Goal: Task Accomplishment & Management: Manage account settings

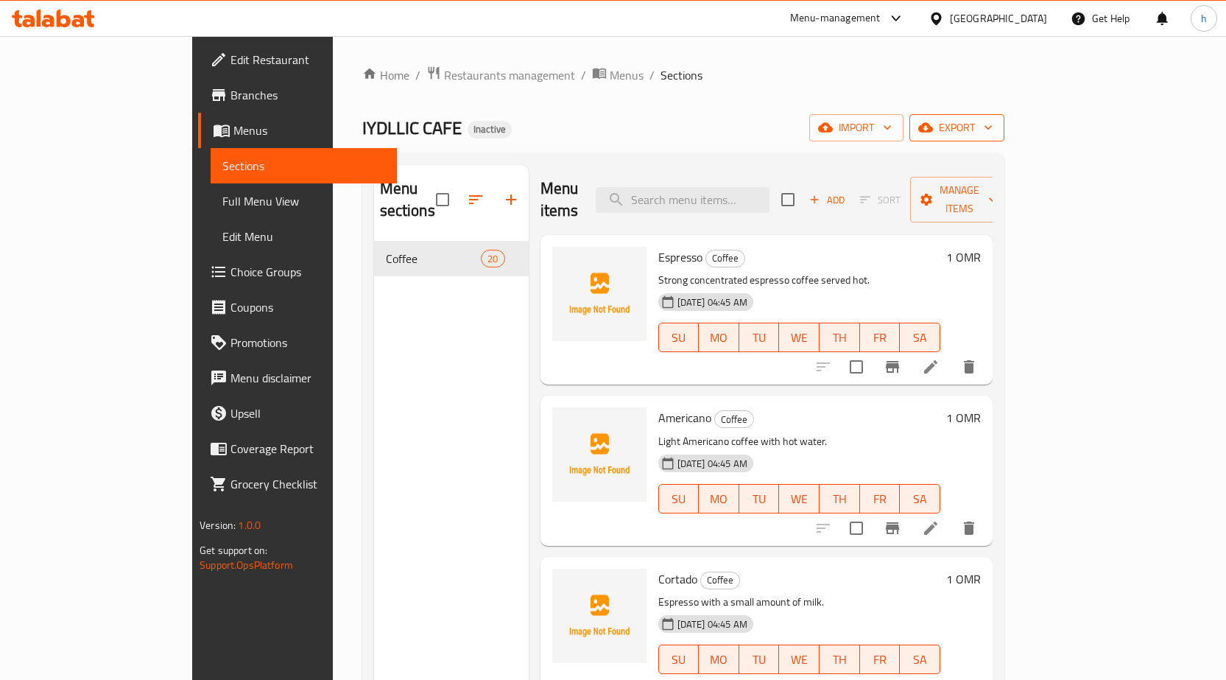
scroll to position [2575, 0]
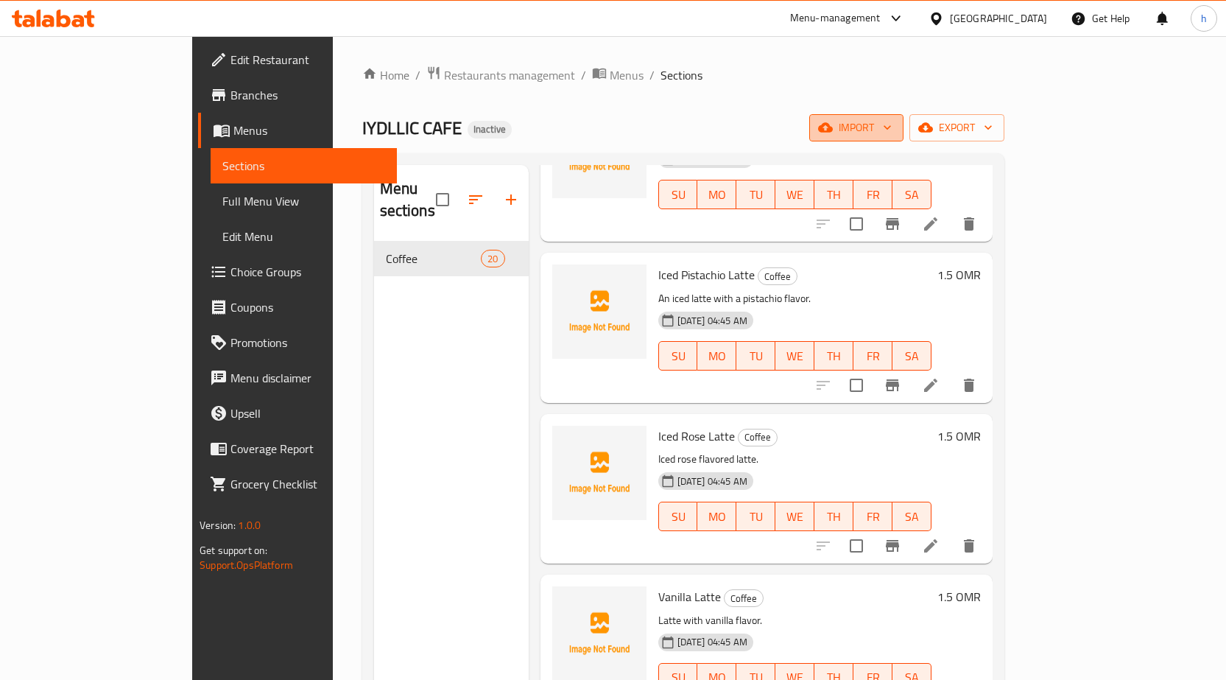
click at [892, 124] on span "import" at bounding box center [856, 128] width 71 height 18
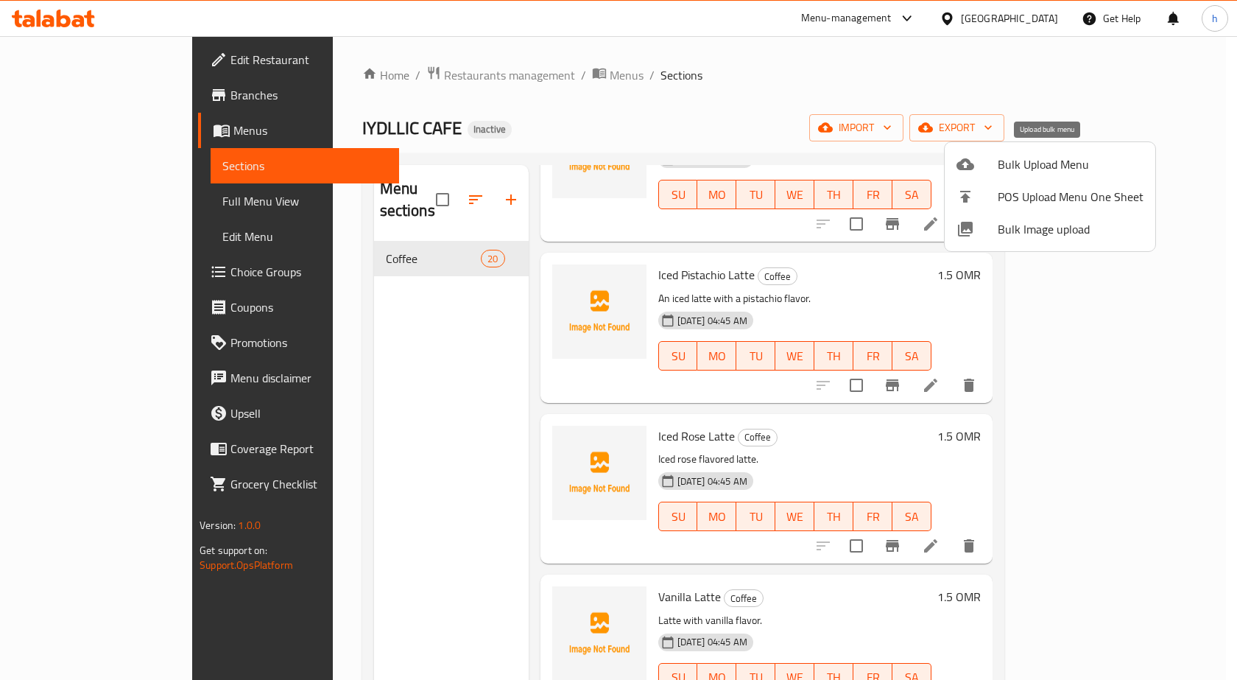
click at [1058, 158] on span "Bulk Upload Menu" at bounding box center [1071, 164] width 146 height 18
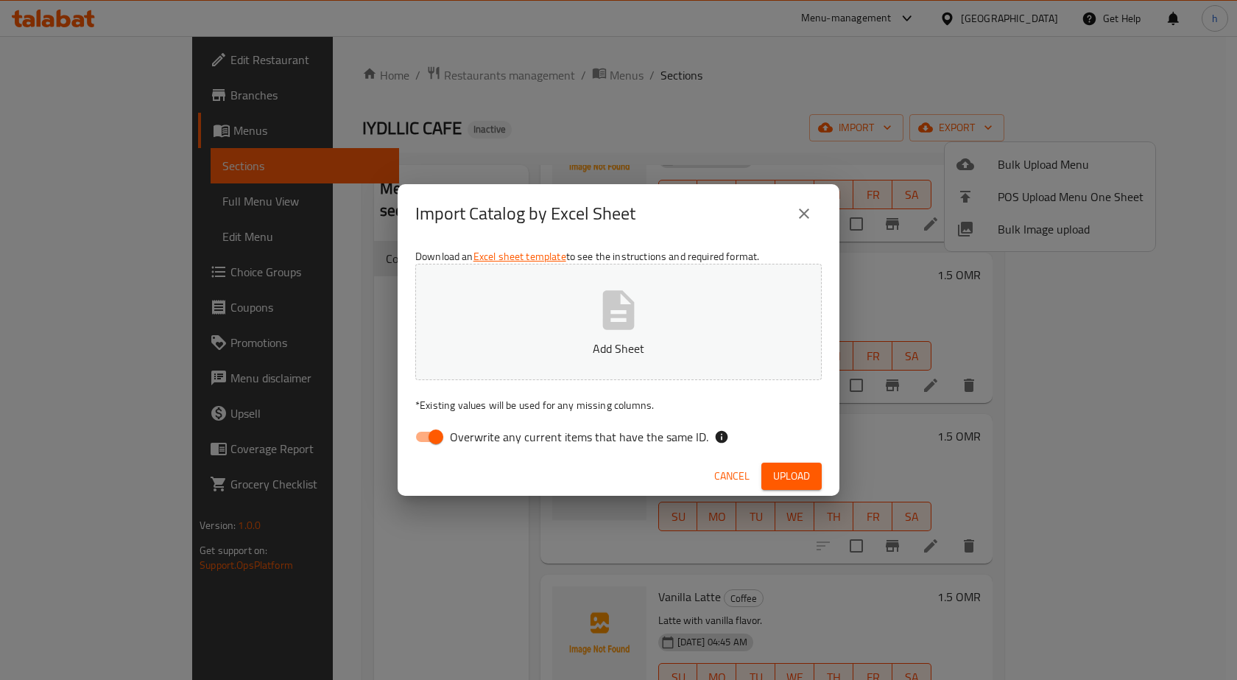
click at [444, 429] on input "Overwrite any current items that have the same ID." at bounding box center [436, 437] width 84 height 28
checkbox input "false"
click at [776, 473] on span "Upload" at bounding box center [791, 476] width 37 height 18
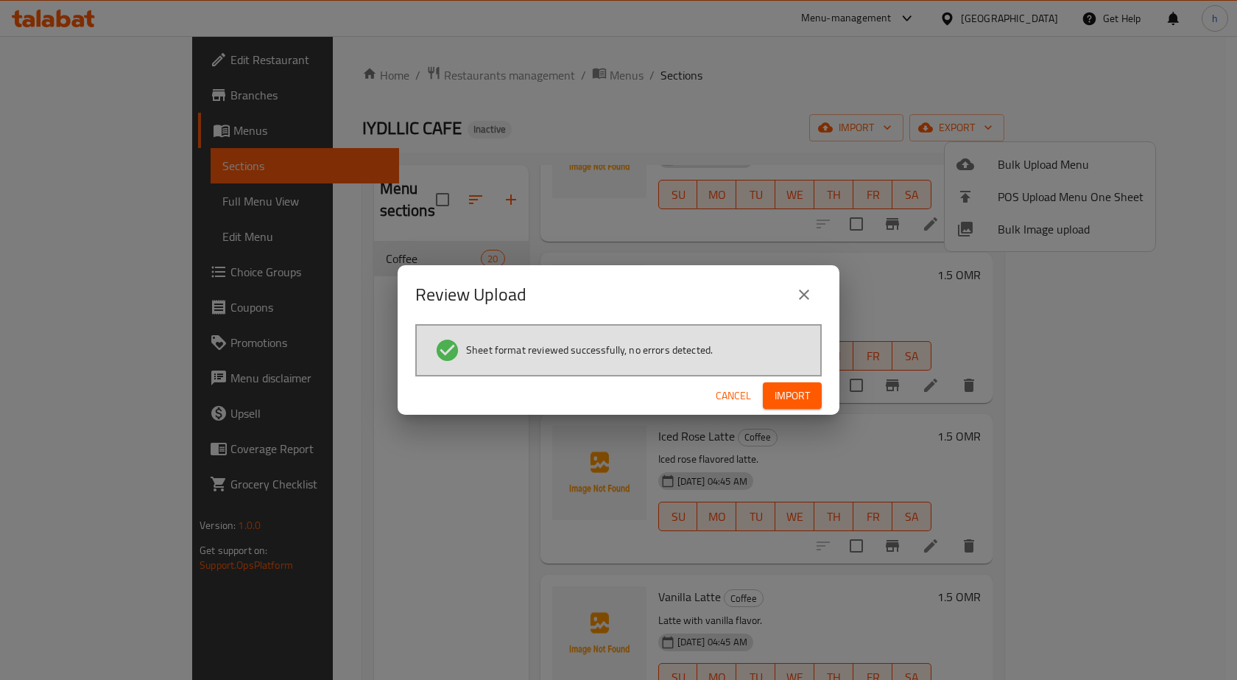
click at [776, 392] on span "Import" at bounding box center [792, 396] width 35 height 18
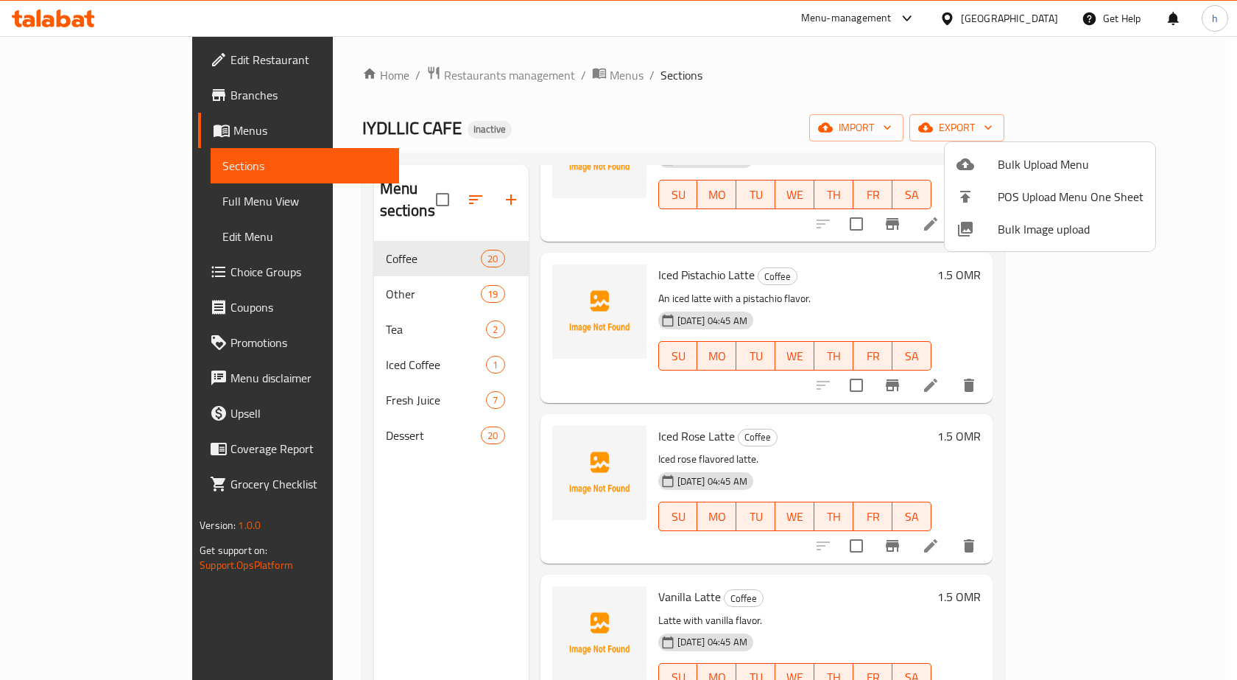
click at [69, 204] on div at bounding box center [618, 340] width 1237 height 680
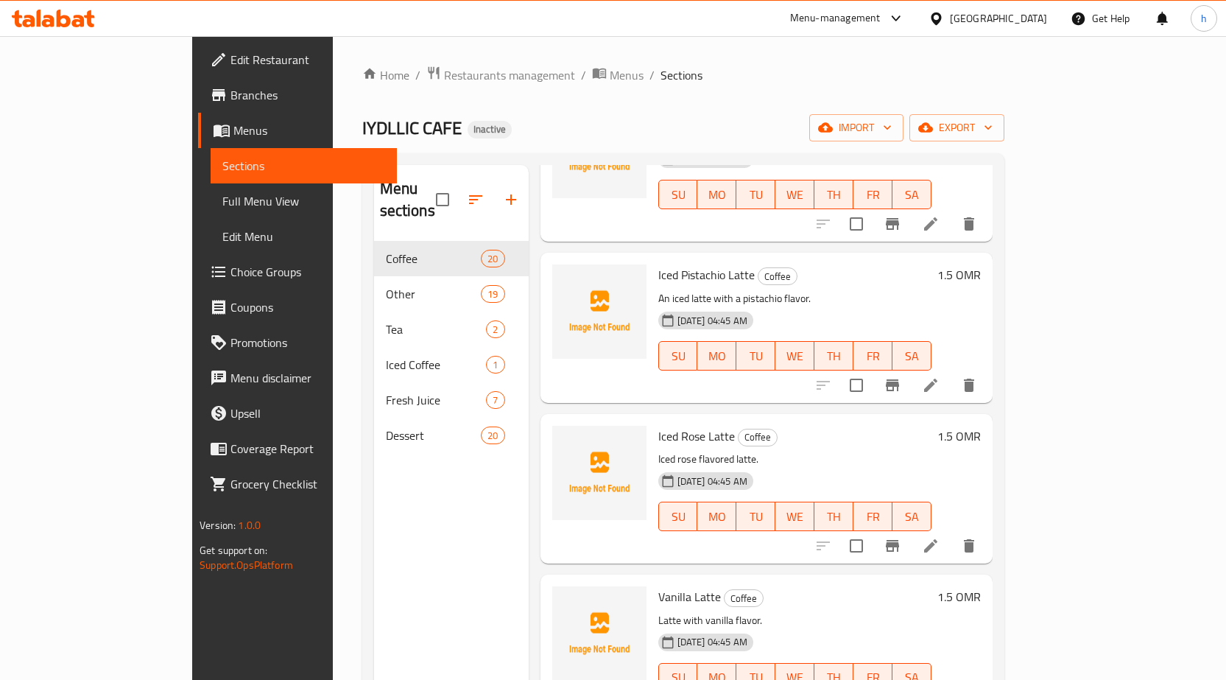
click at [222, 200] on span "Full Menu View" at bounding box center [303, 201] width 163 height 18
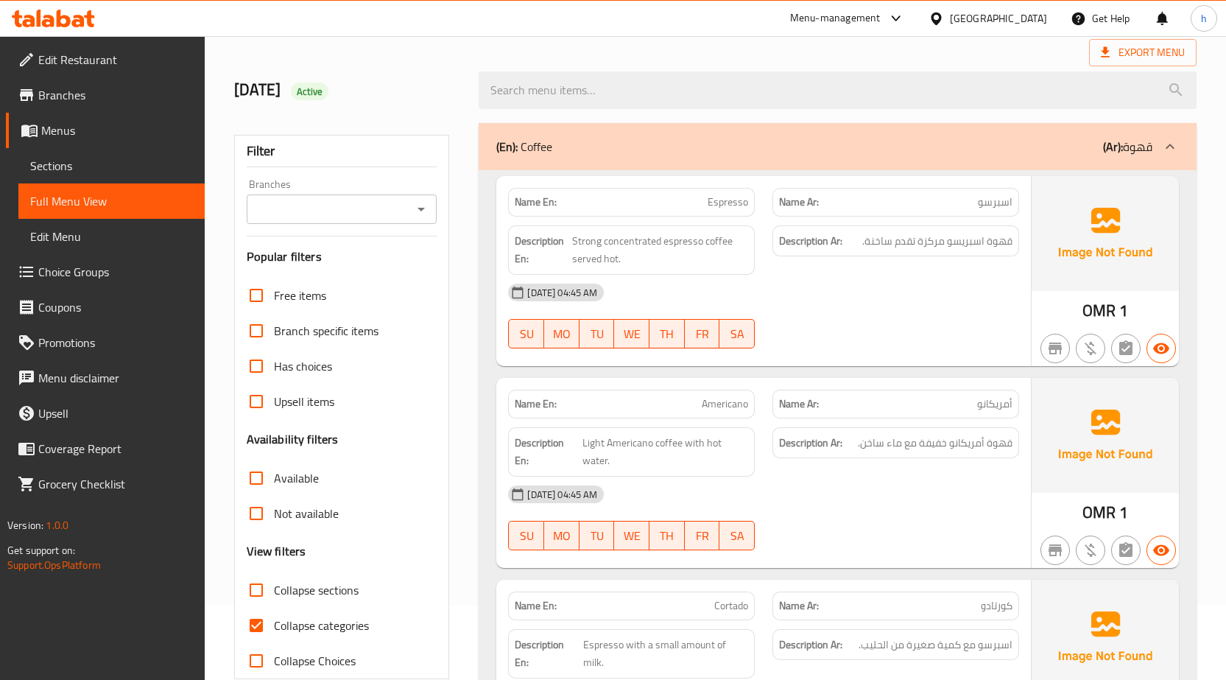
scroll to position [147, 0]
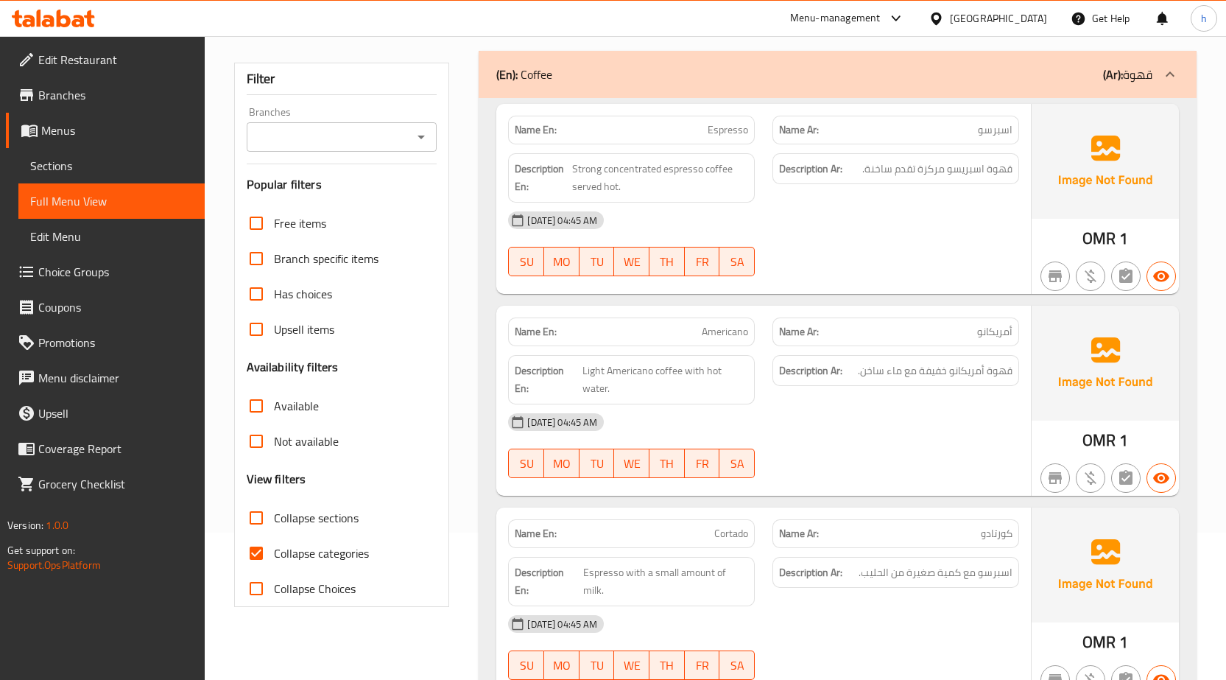
click at [318, 549] on span "Collapse categories" at bounding box center [321, 553] width 95 height 18
click at [274, 549] on input "Collapse categories" at bounding box center [256, 552] width 35 height 35
checkbox input "false"
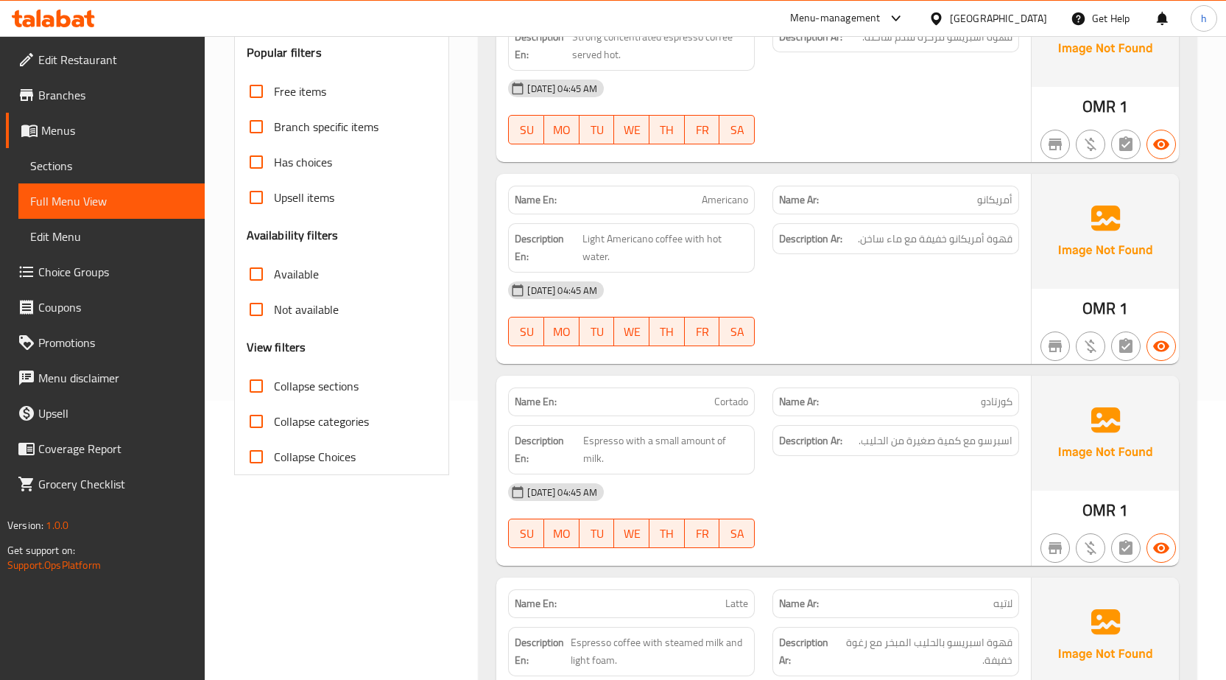
scroll to position [74, 0]
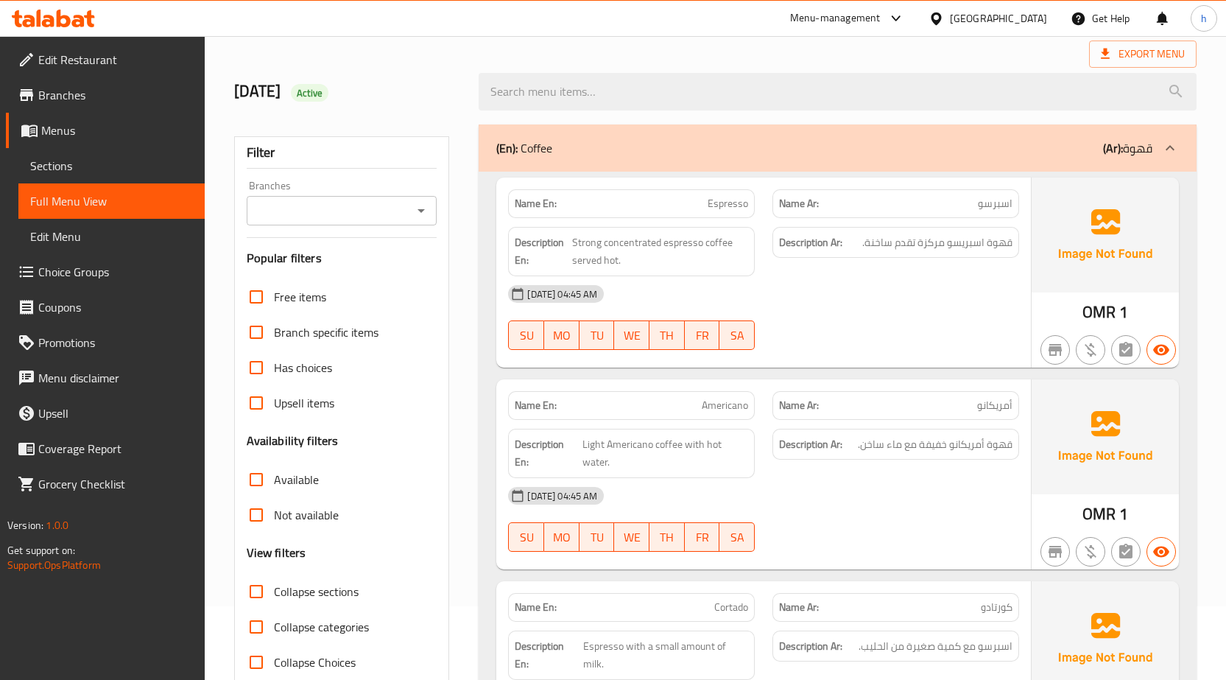
click at [292, 589] on span "Collapse sections" at bounding box center [316, 592] width 85 height 18
click at [274, 589] on input "Collapse sections" at bounding box center [256, 591] width 35 height 35
checkbox input "true"
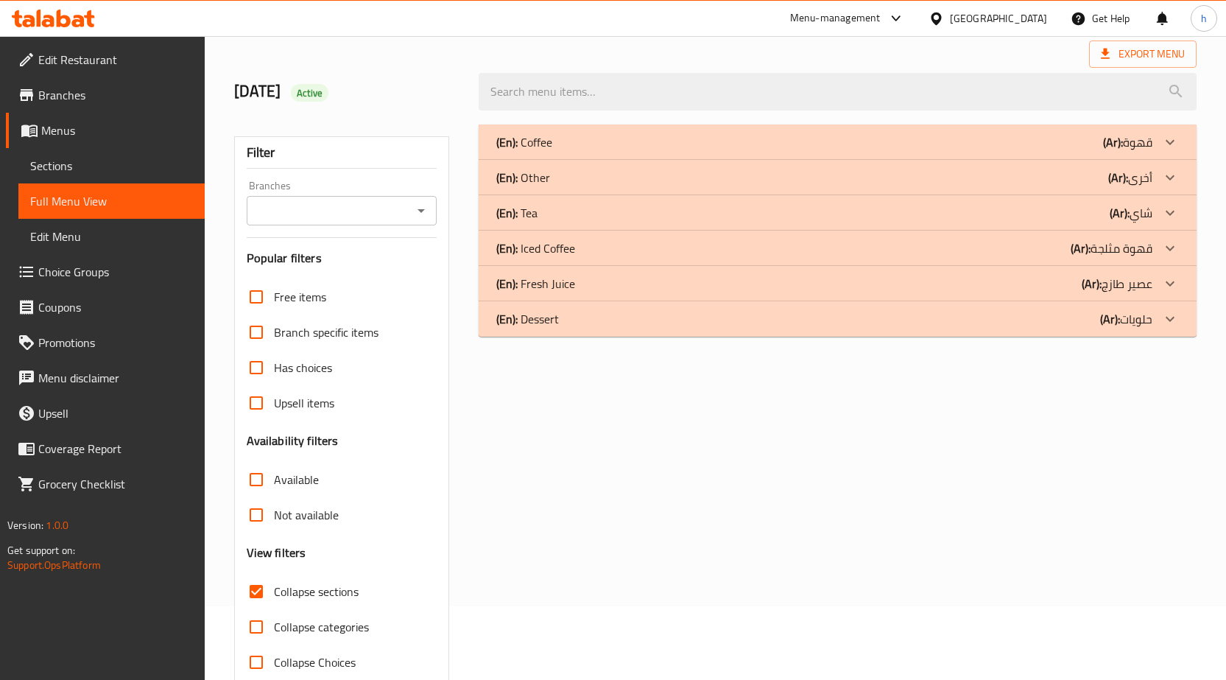
click at [1170, 177] on icon at bounding box center [1171, 178] width 18 height 18
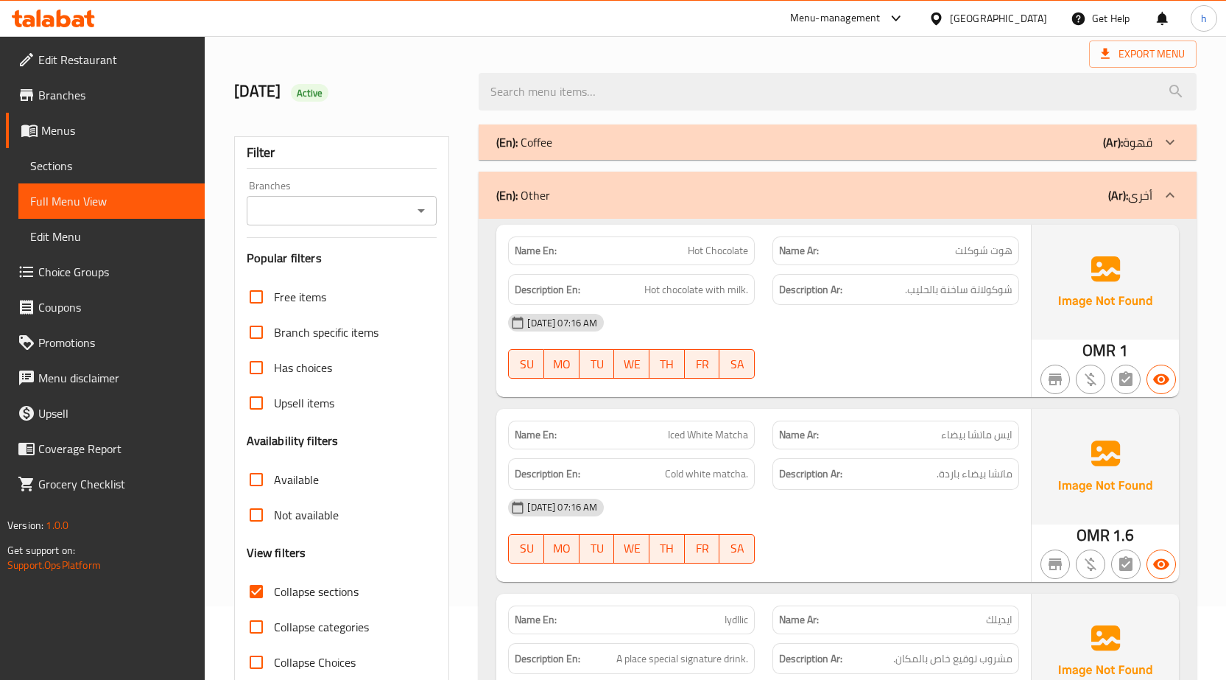
scroll to position [147, 0]
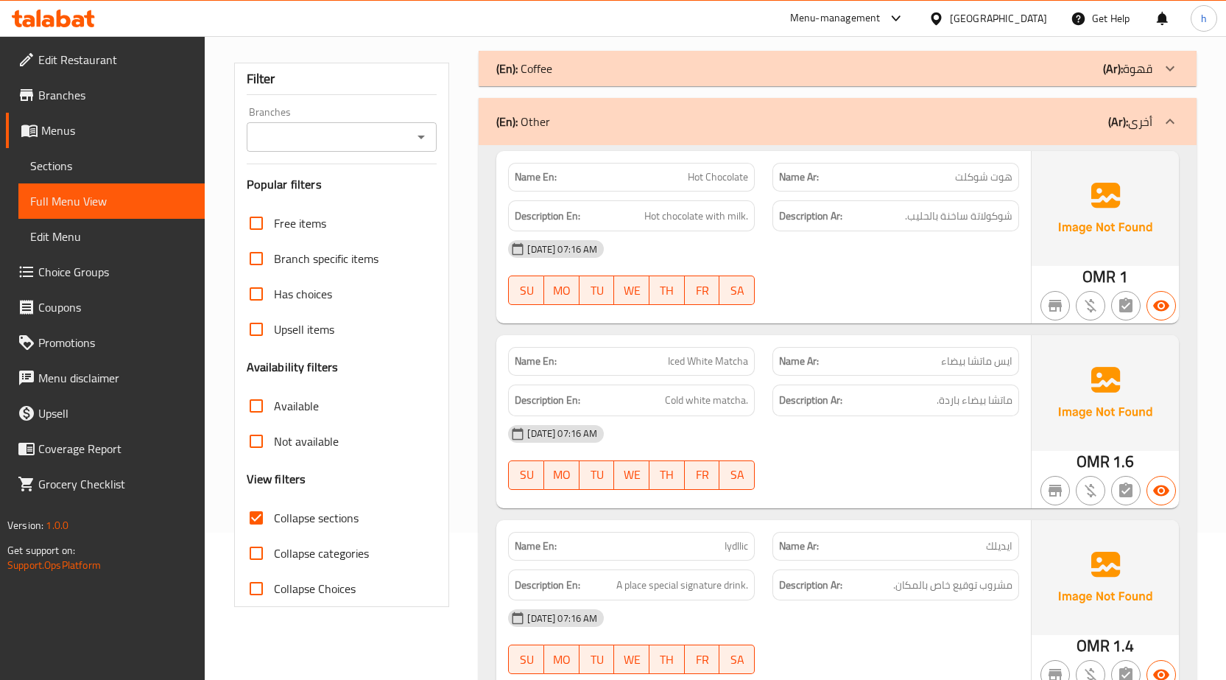
drag, startPoint x: 572, startPoint y: 124, endPoint x: 531, endPoint y: 122, distance: 40.6
click at [531, 122] on div "(En): Other (Ar): أخرى" at bounding box center [824, 122] width 656 height 18
click at [531, 122] on p "(En): Other" at bounding box center [523, 122] width 54 height 18
drag, startPoint x: 526, startPoint y: 119, endPoint x: 552, endPoint y: 122, distance: 26.6
click at [552, 122] on div "(En): Other (Ar): أخرى" at bounding box center [824, 122] width 656 height 18
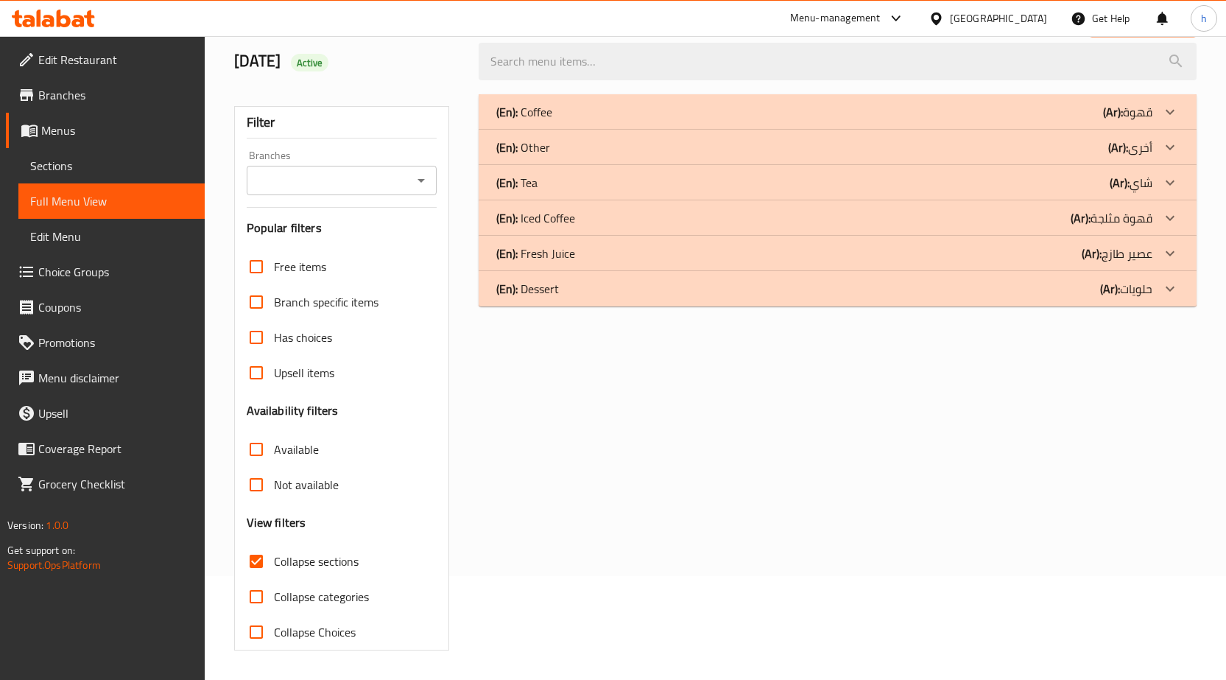
scroll to position [104, 0]
click at [1177, 141] on icon at bounding box center [1171, 147] width 18 height 18
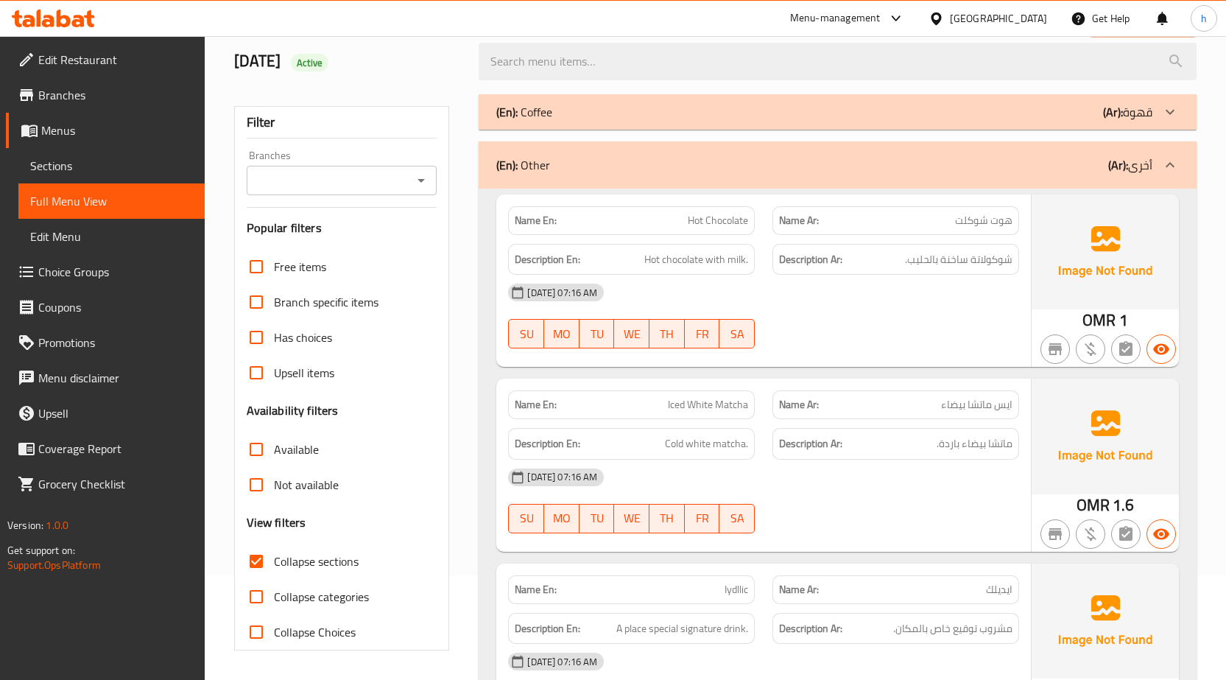
scroll to position [147, 0]
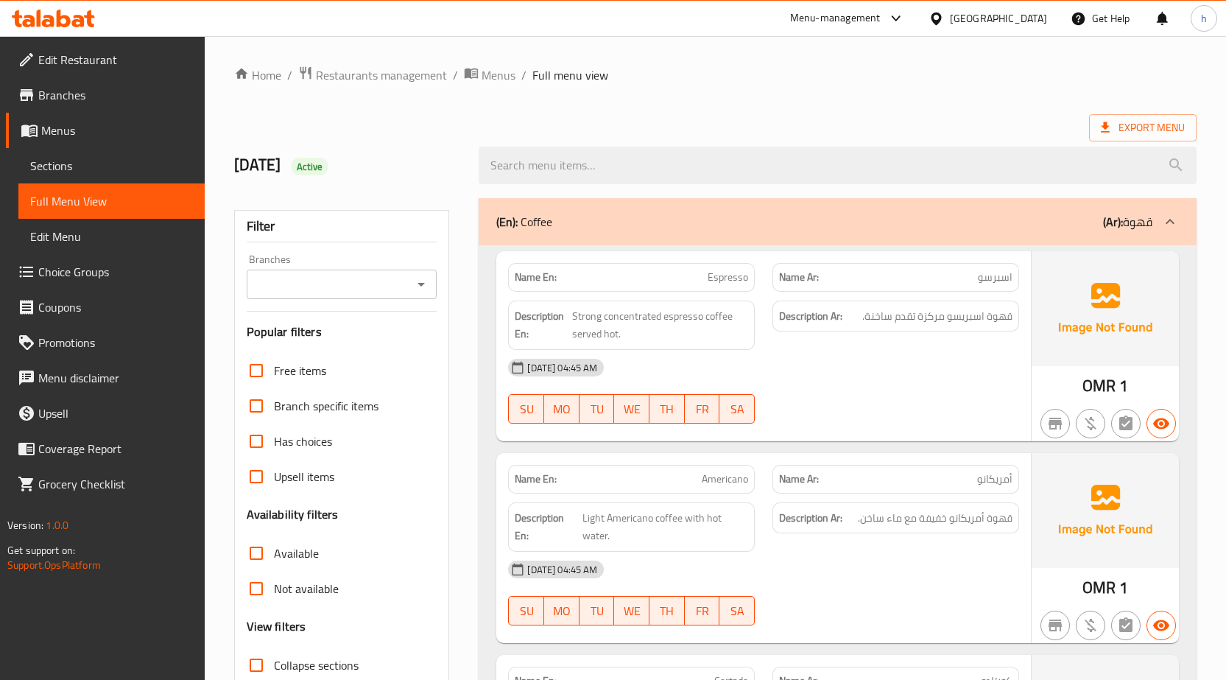
click at [54, 164] on span "Sections" at bounding box center [111, 166] width 163 height 18
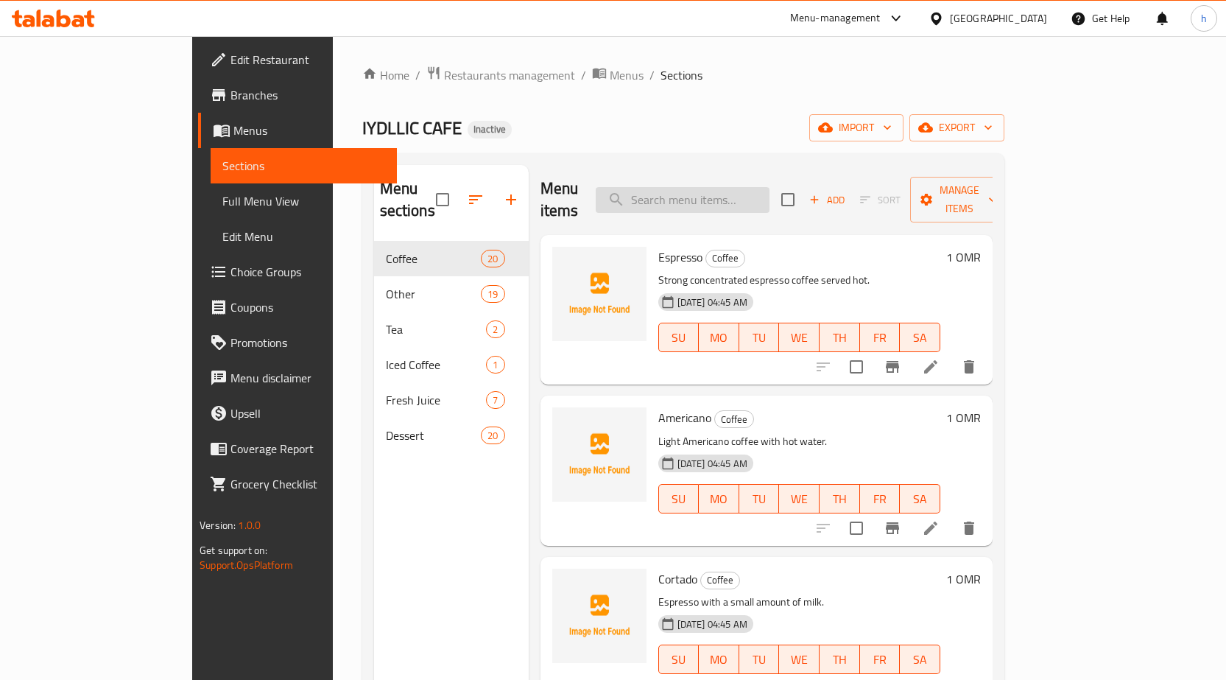
click at [683, 194] on input "search" at bounding box center [683, 200] width 174 height 26
paste input "White Matcha"
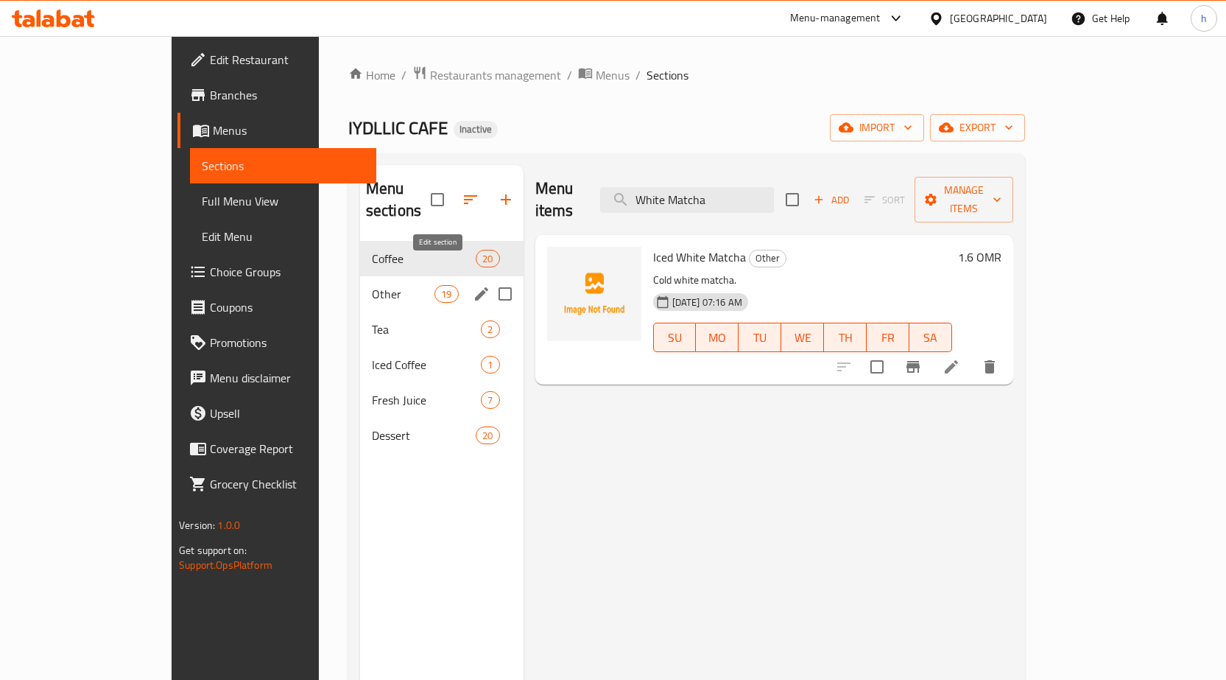
type input "White Matcha"
click at [473, 285] on icon "edit" at bounding box center [482, 294] width 18 height 18
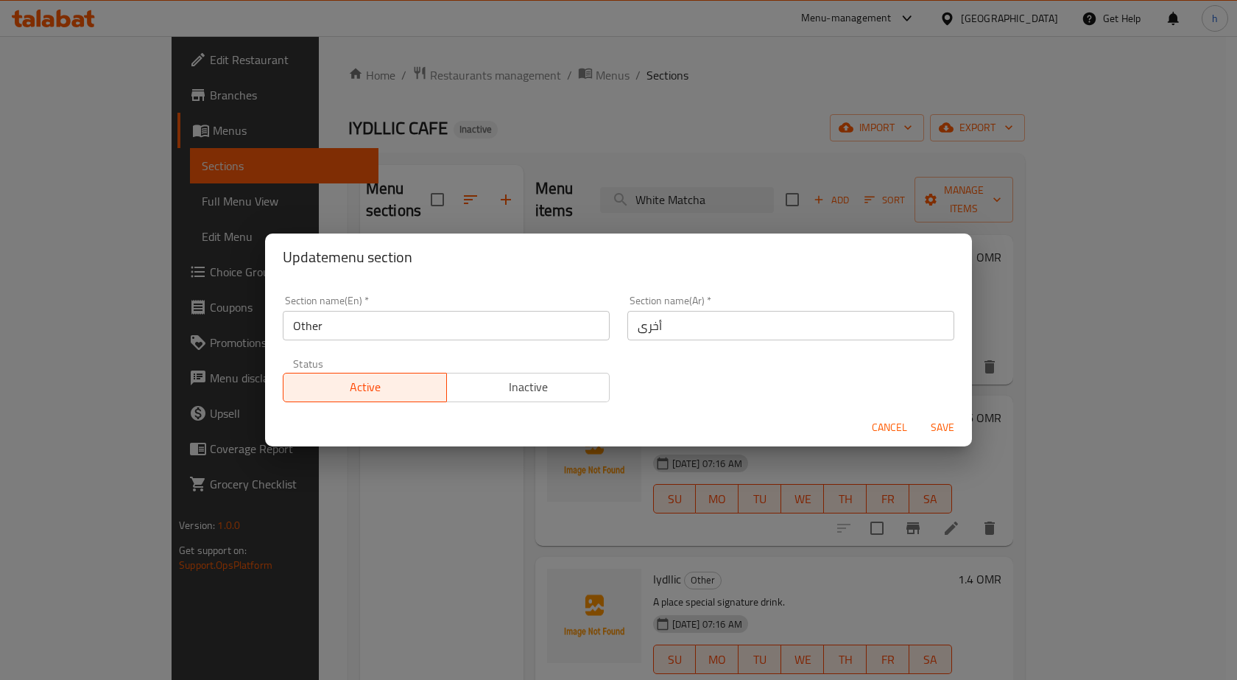
click at [474, 529] on div "Update menu section Section name(En)   * Other Section name(En) * Section name(…" at bounding box center [618, 340] width 1237 height 680
click at [885, 427] on span "Cancel" at bounding box center [889, 427] width 35 height 18
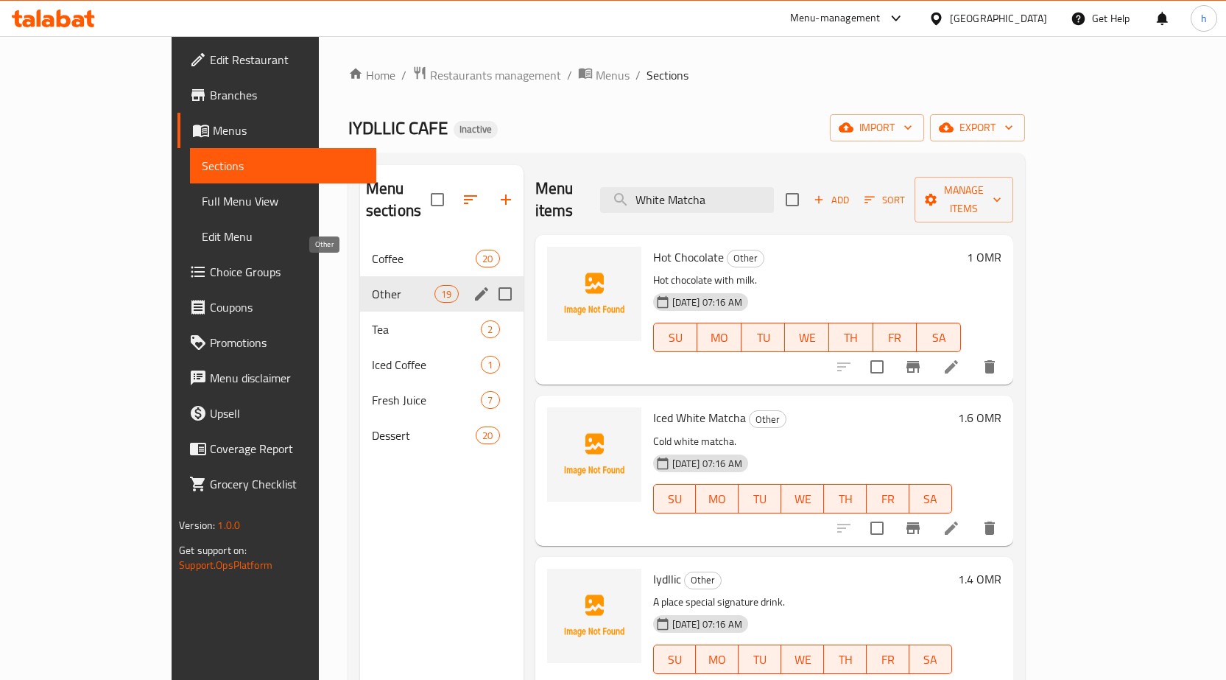
click at [372, 285] on span "Other" at bounding box center [403, 294] width 63 height 18
click at [490, 278] on input "Menu sections" at bounding box center [505, 293] width 31 height 31
checkbox input "true"
click at [454, 193] on icon "button" at bounding box center [460, 199] width 13 height 13
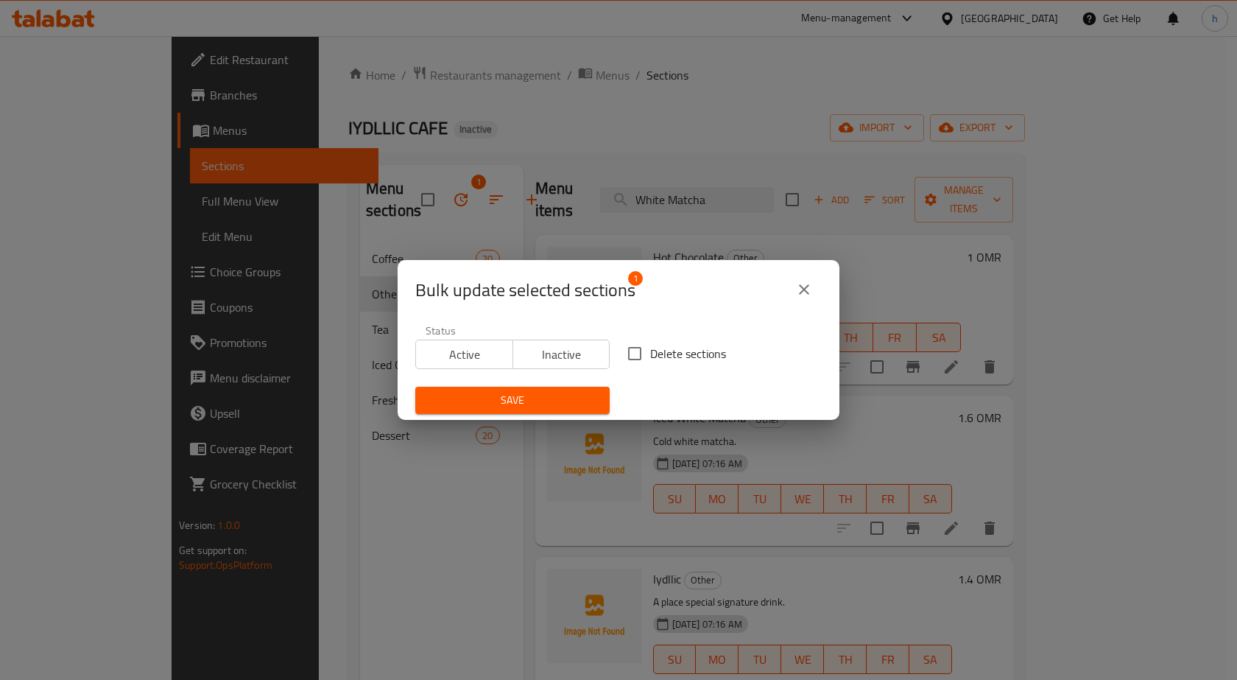
click at [566, 218] on div "Bulk update selected sections 1 Status Active Inactive Delete sections Save" at bounding box center [618, 340] width 1237 height 680
click at [801, 284] on icon "close" at bounding box center [804, 290] width 18 height 18
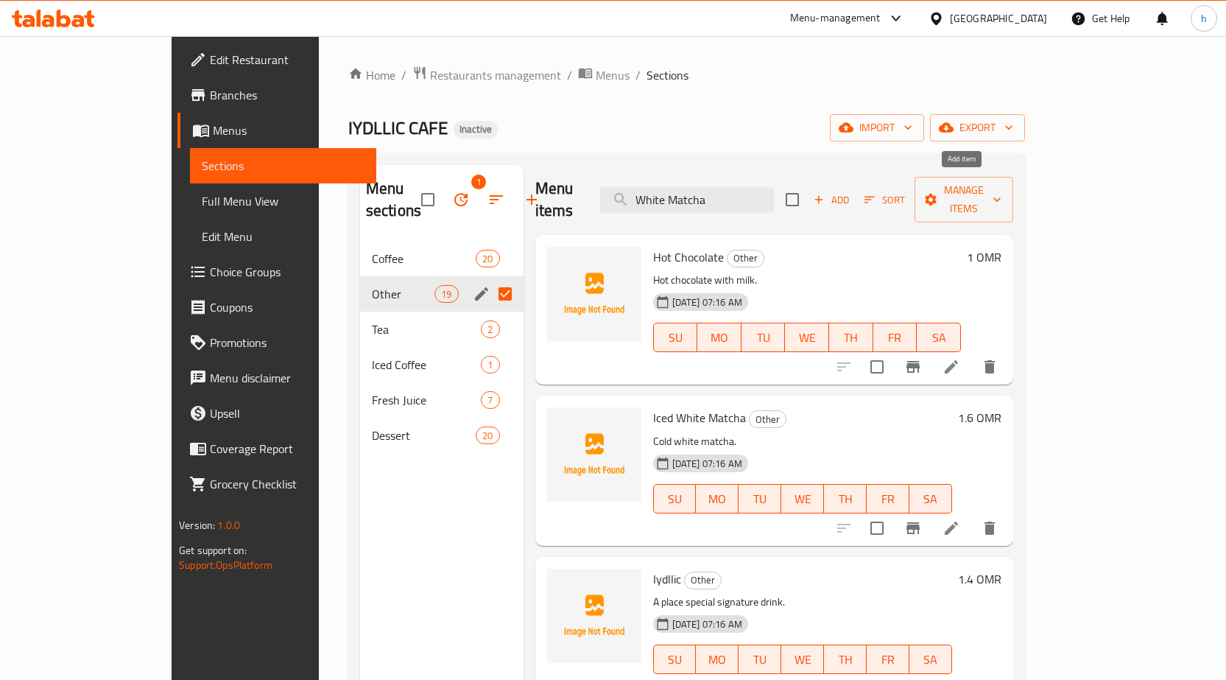
click at [851, 192] on span "Add" at bounding box center [832, 200] width 40 height 17
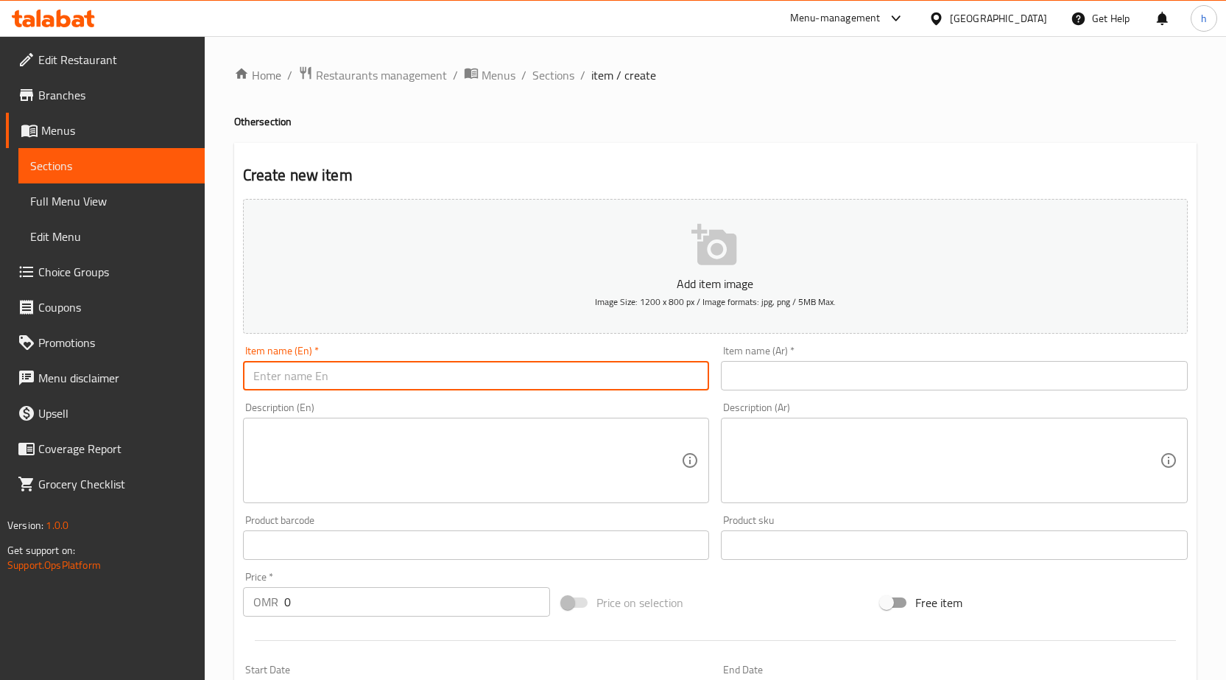
click at [609, 376] on input "text" at bounding box center [476, 375] width 467 height 29
paste input "White Matcha"
type input "White Matcha"
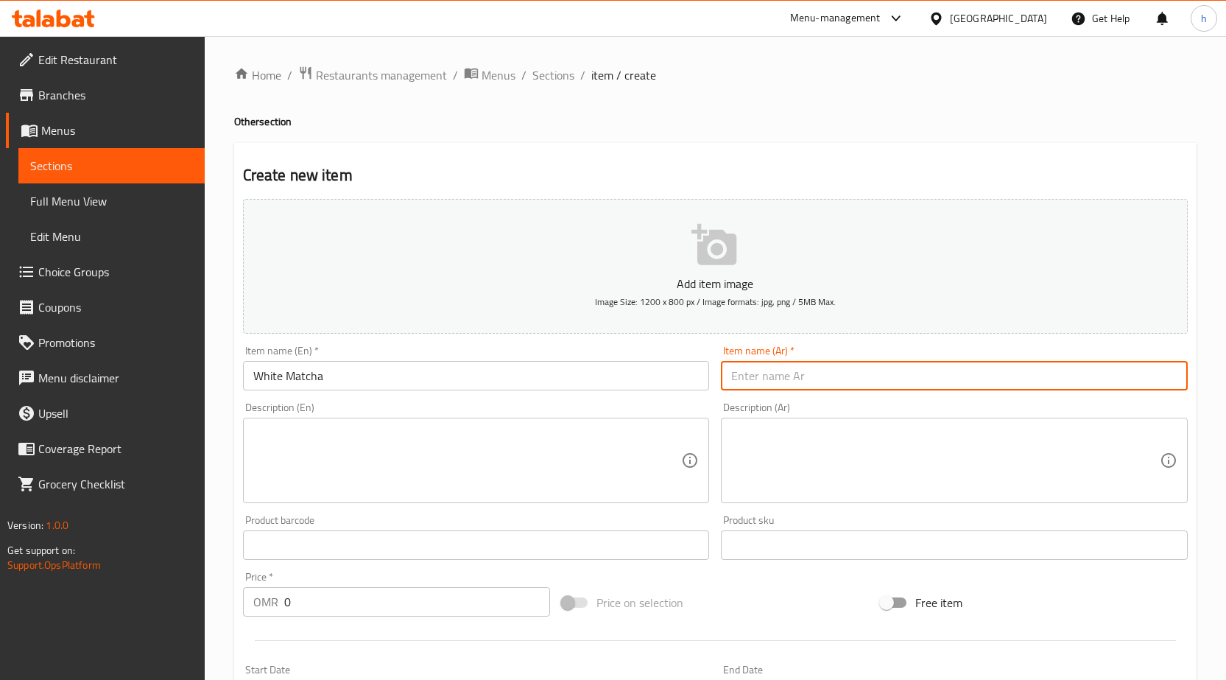
click at [966, 383] on input "text" at bounding box center [954, 375] width 467 height 29
paste input "ماتشا بيضاء"
type input "ماتشا بيضاء"
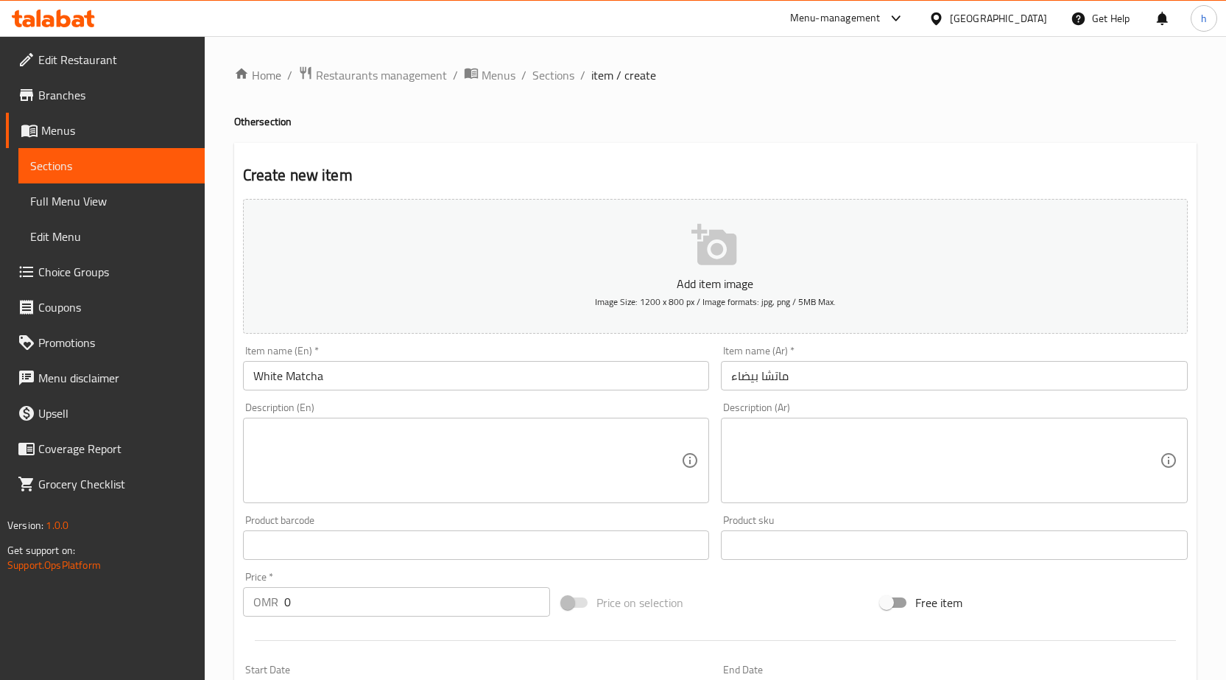
click at [888, 481] on textarea at bounding box center [945, 461] width 429 height 70
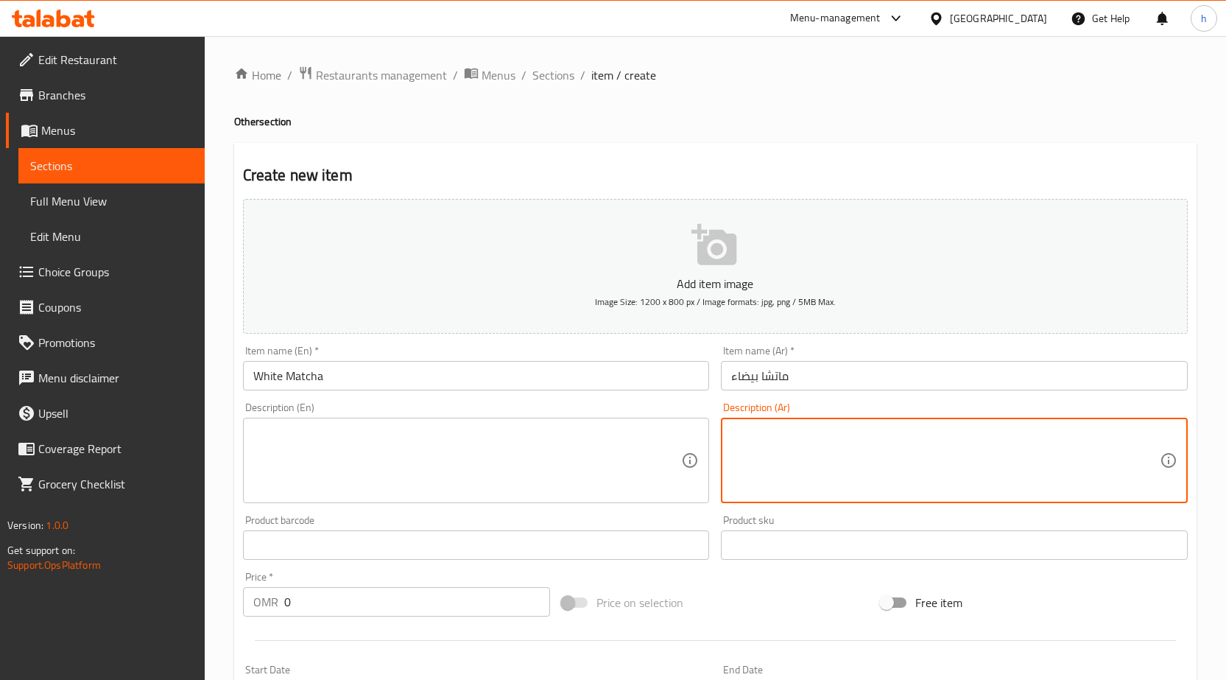
paste textarea "مشروب ماتشا بنكهة الحليب الأبيض."
type textarea "مشروب ماتشا بنكهة الحليب الأبيض."
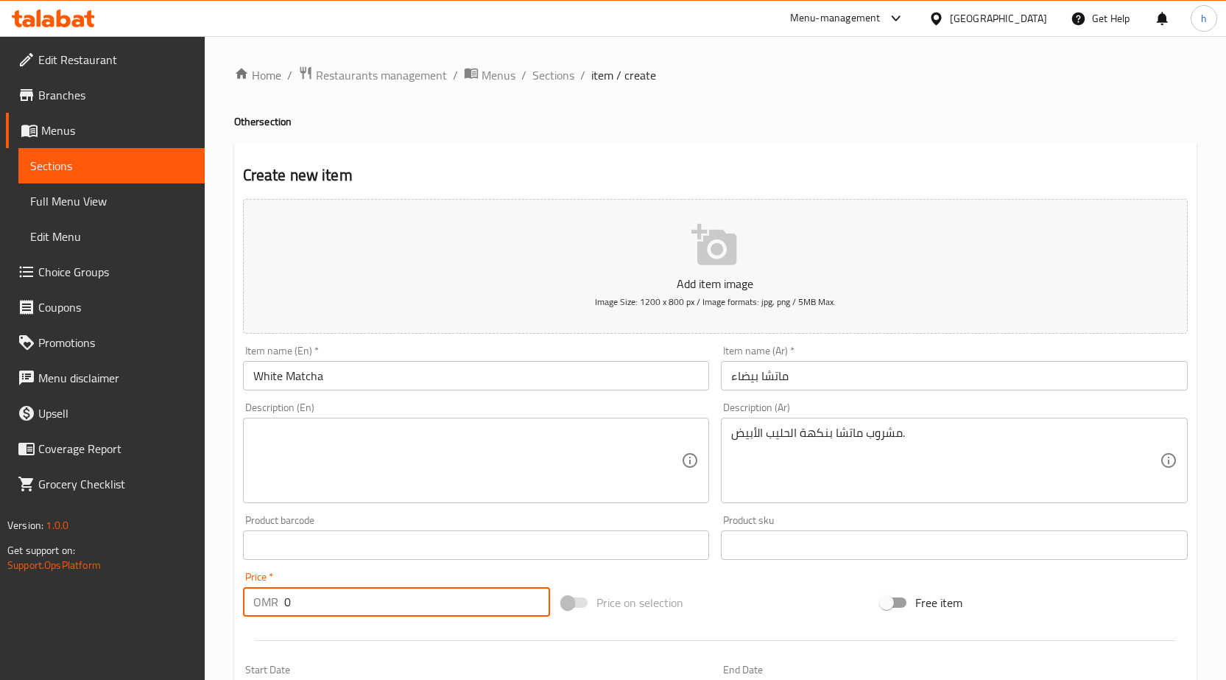
drag, startPoint x: 306, startPoint y: 602, endPoint x: 275, endPoint y: 597, distance: 30.6
click at [275, 597] on div "OMR 0 Price *" at bounding box center [396, 601] width 307 height 29
paste input "1.4"
type input "1.4"
click at [281, 438] on textarea at bounding box center [467, 461] width 429 height 70
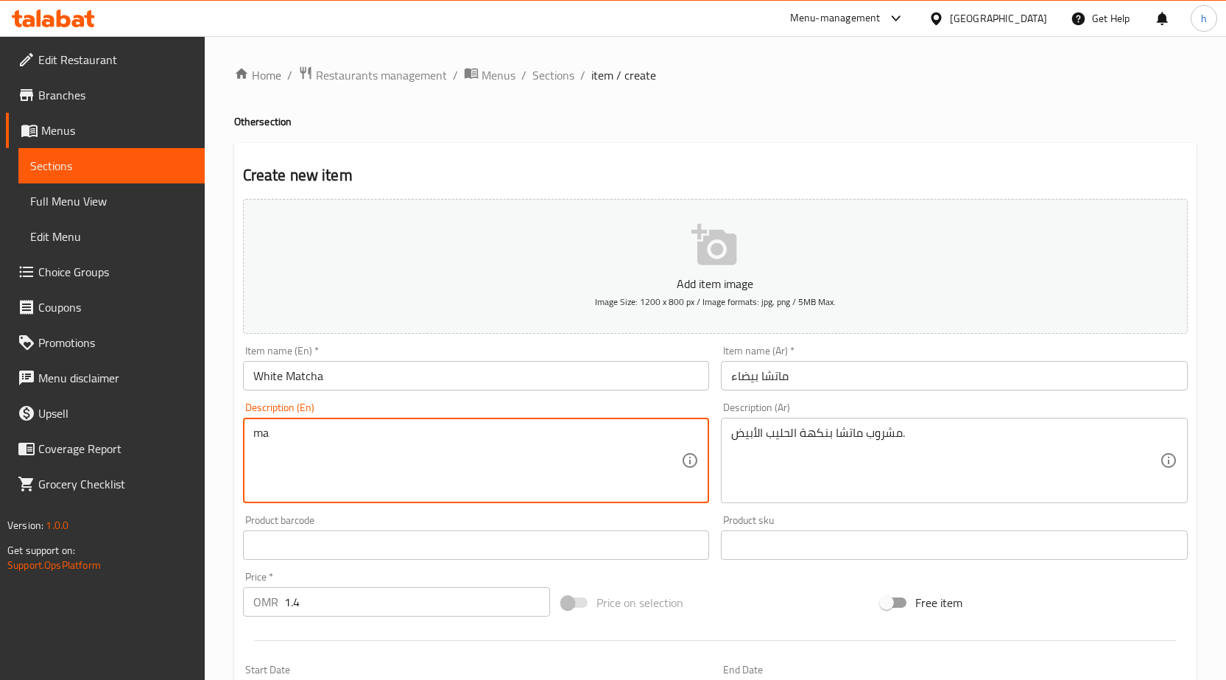
type textarea "m"
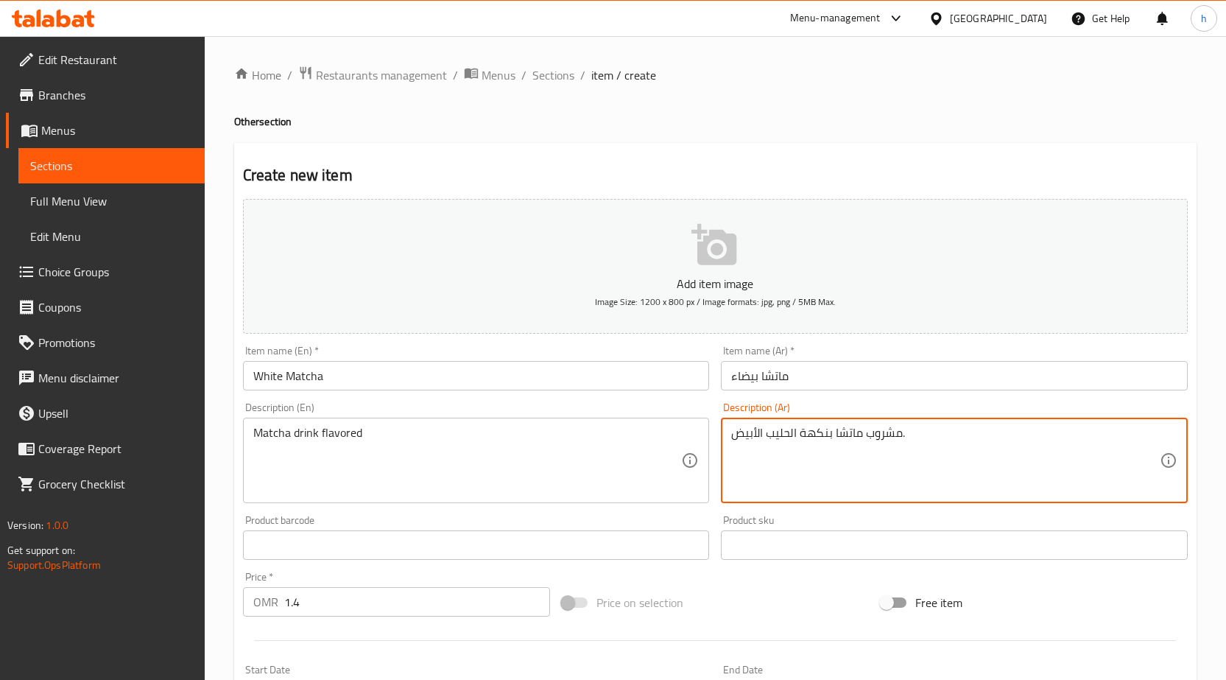
drag, startPoint x: 790, startPoint y: 435, endPoint x: 767, endPoint y: 439, distance: 23.1
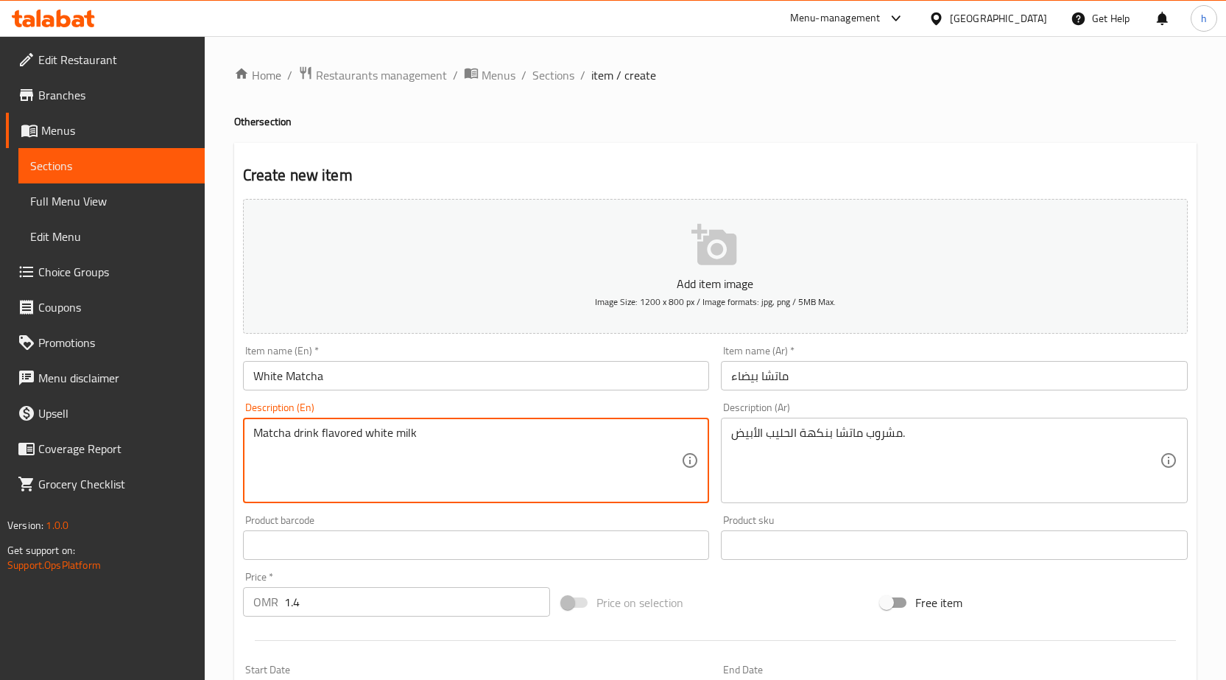
drag, startPoint x: 262, startPoint y: 436, endPoint x: 300, endPoint y: 460, distance: 44.7
click at [300, 460] on textarea "Matcha drink flavored white milk" at bounding box center [467, 461] width 429 height 70
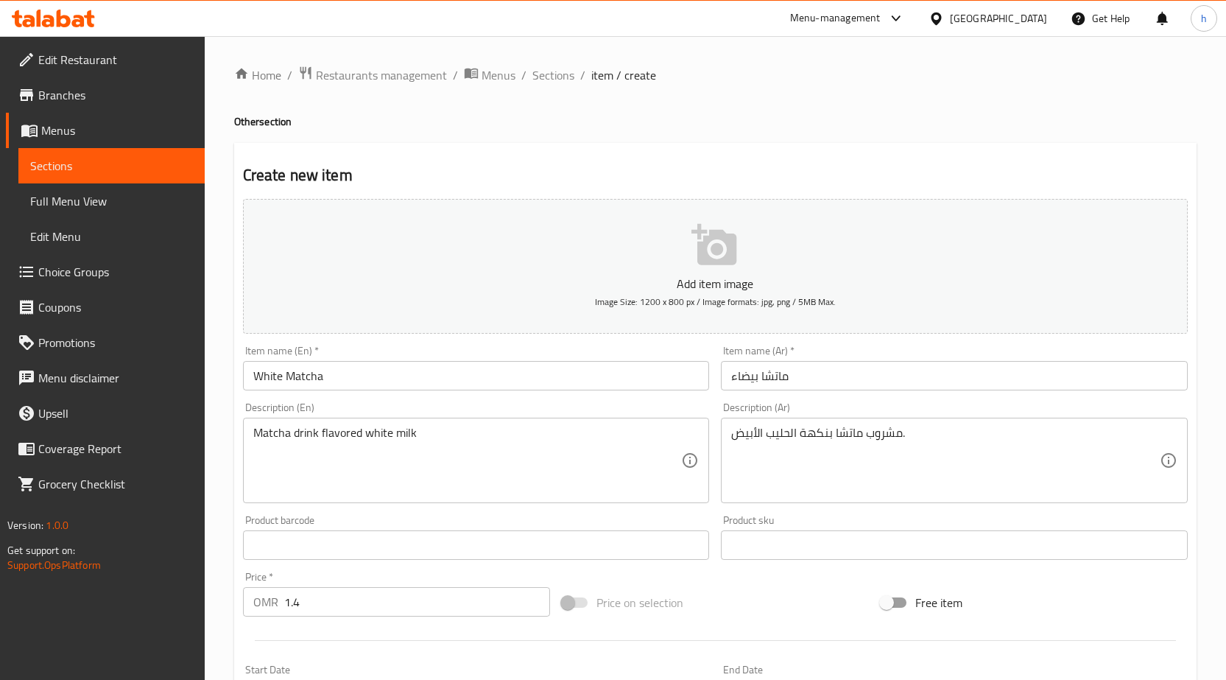
click at [424, 435] on textarea "Matcha drink flavored white milk" at bounding box center [467, 461] width 429 height 70
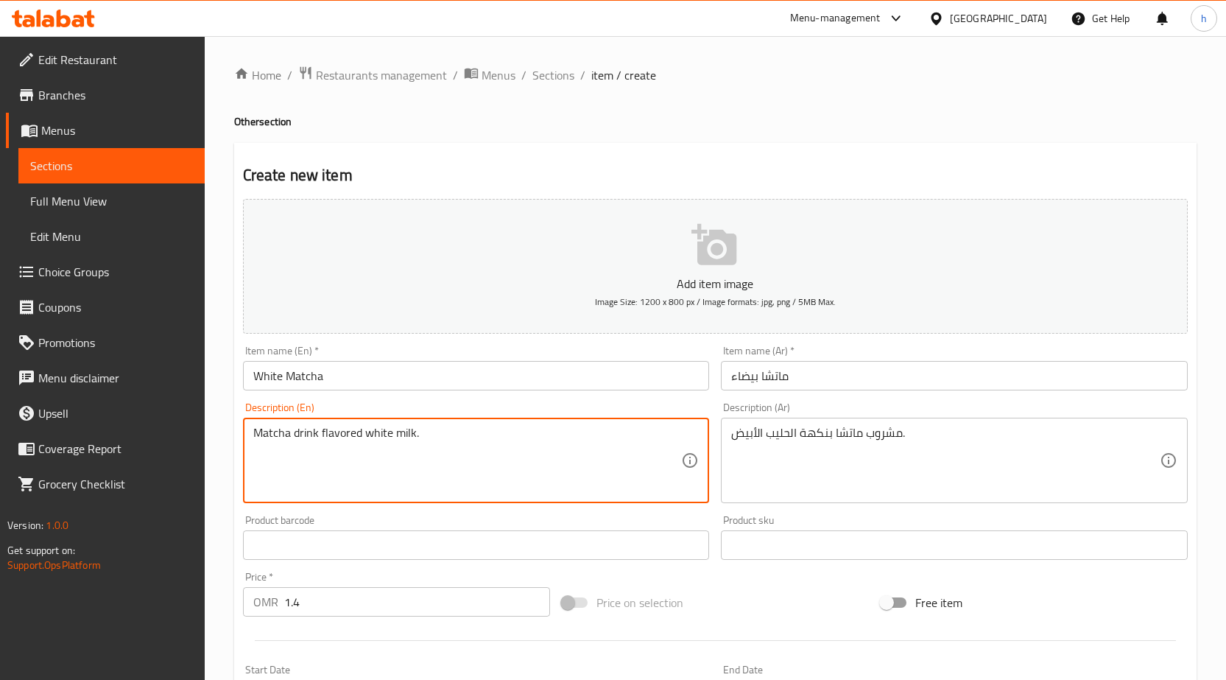
type textarea "Matcha drink flavored white milk."
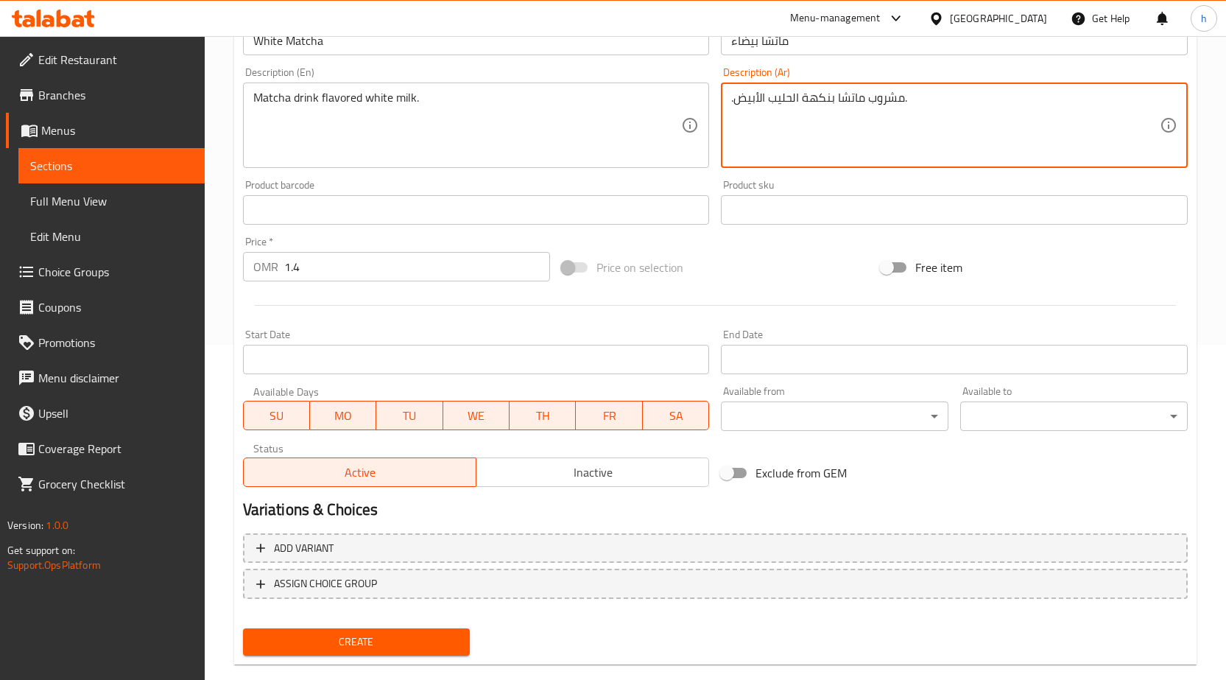
scroll to position [361, 0]
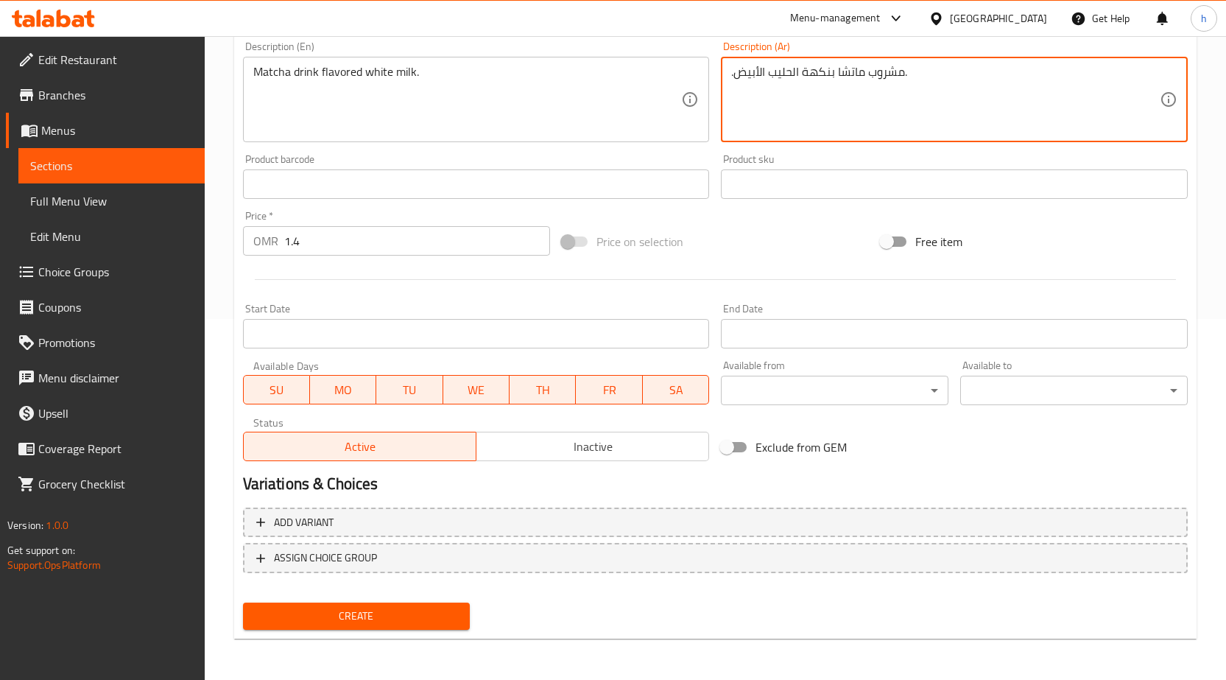
type textarea ".مشروب ماتشا بنكهة الحليب الأبيض."
click at [415, 616] on span "Create" at bounding box center [357, 616] width 204 height 18
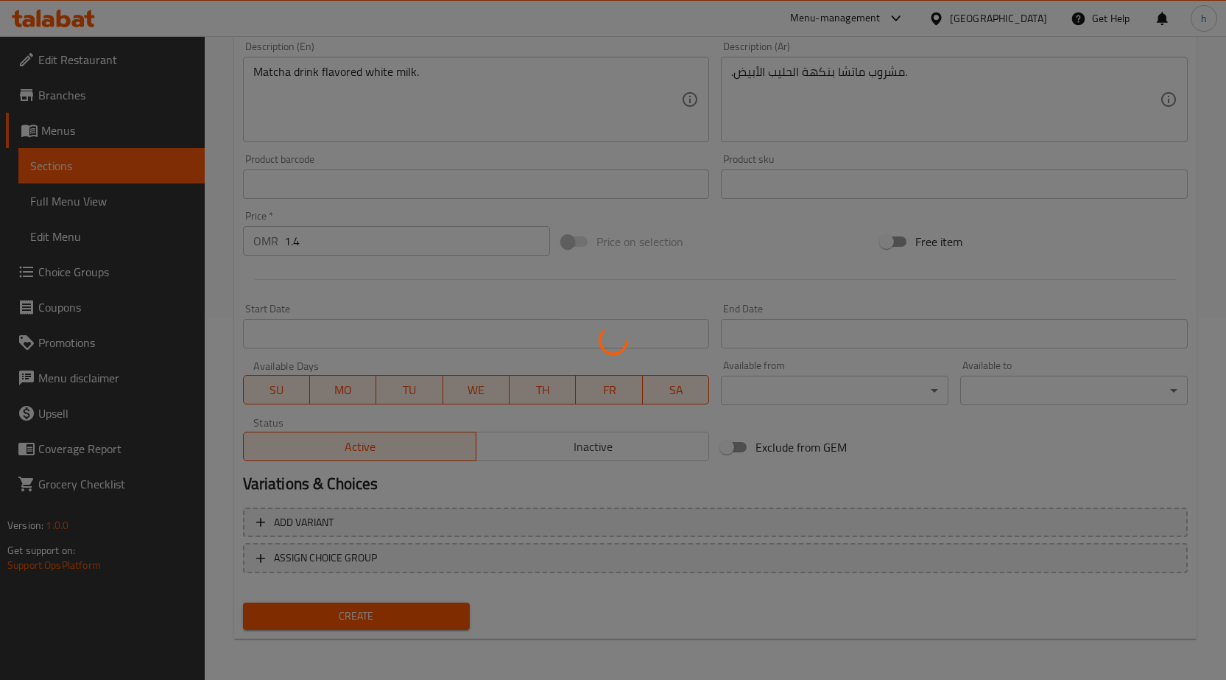
type input "0"
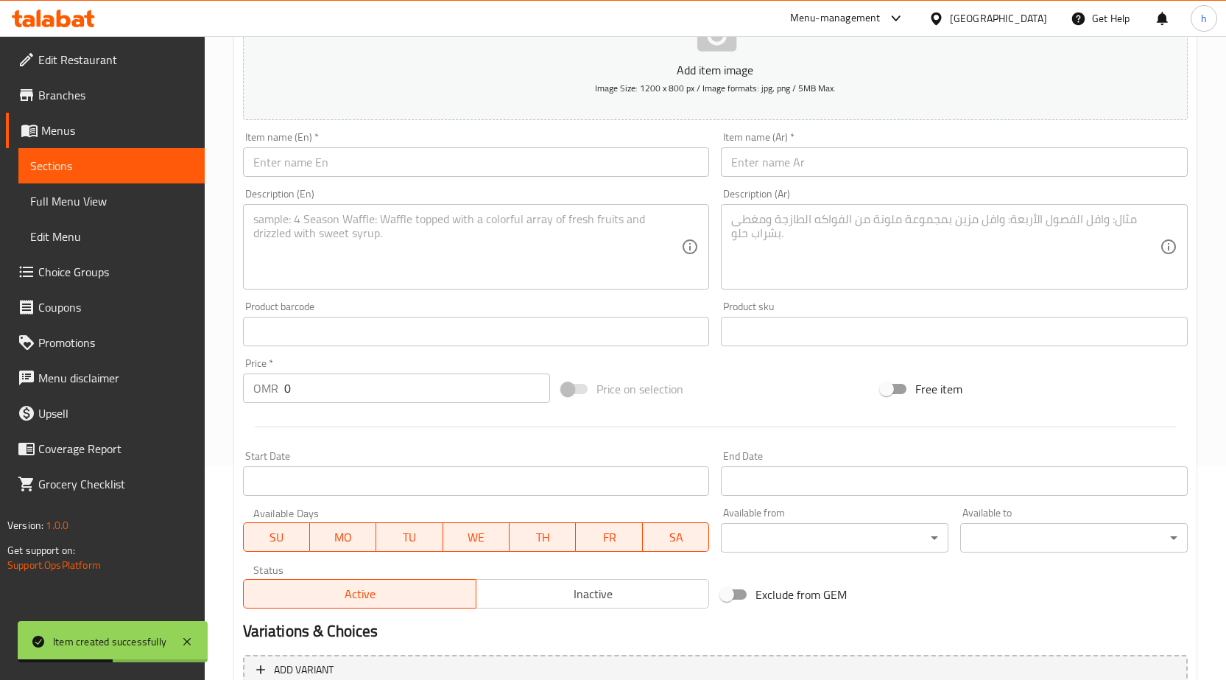
scroll to position [66, 0]
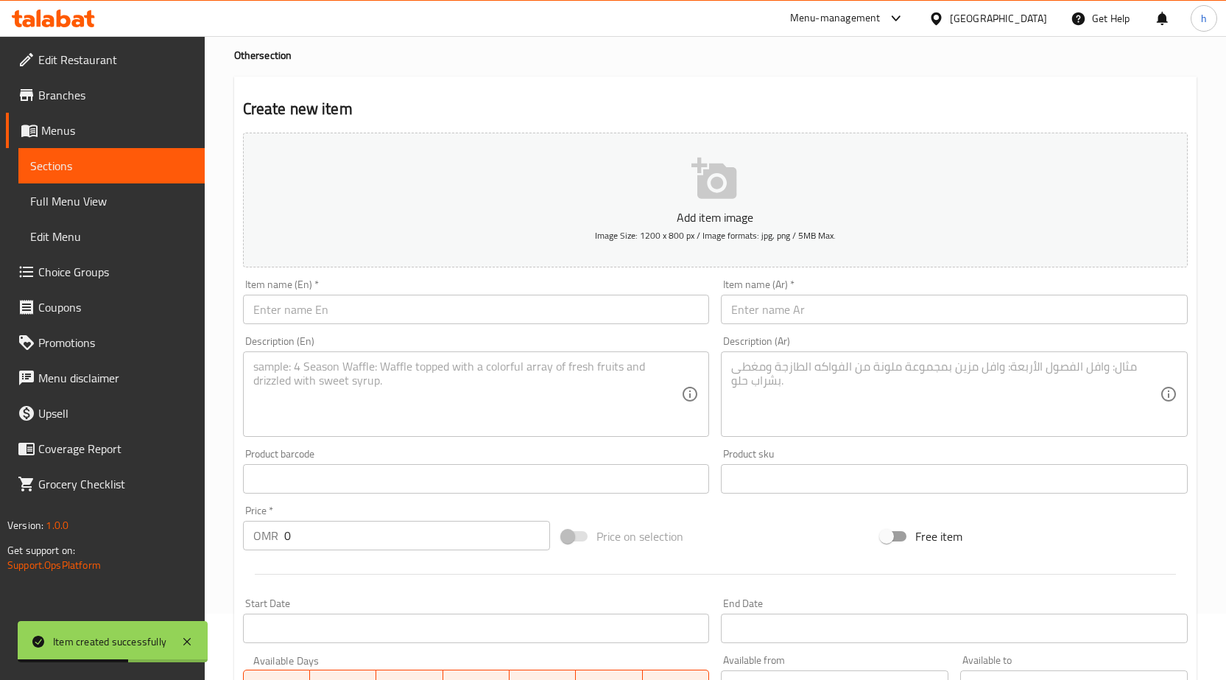
click at [76, 161] on span "Sections" at bounding box center [111, 166] width 163 height 18
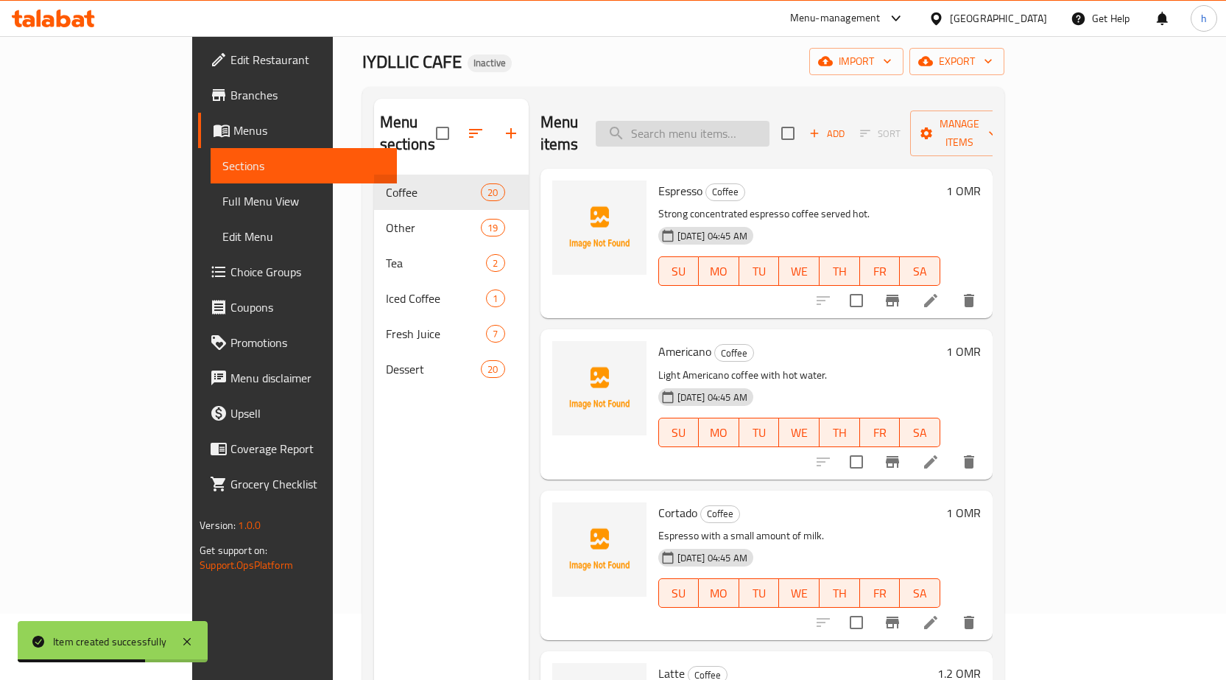
click at [725, 127] on input "search" at bounding box center [683, 134] width 174 height 26
click at [685, 130] on input "search" at bounding box center [683, 134] width 174 height 26
paste input "White Matcha"
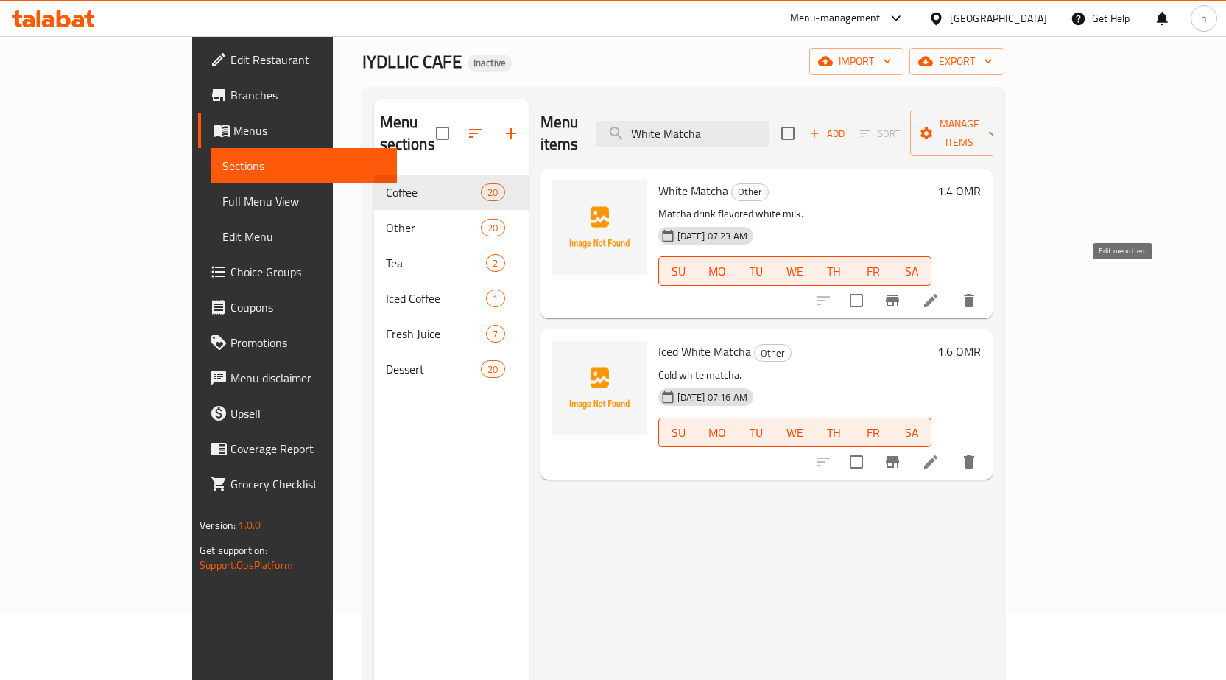
type input "White Matcha"
click at [940, 292] on icon at bounding box center [931, 301] width 18 height 18
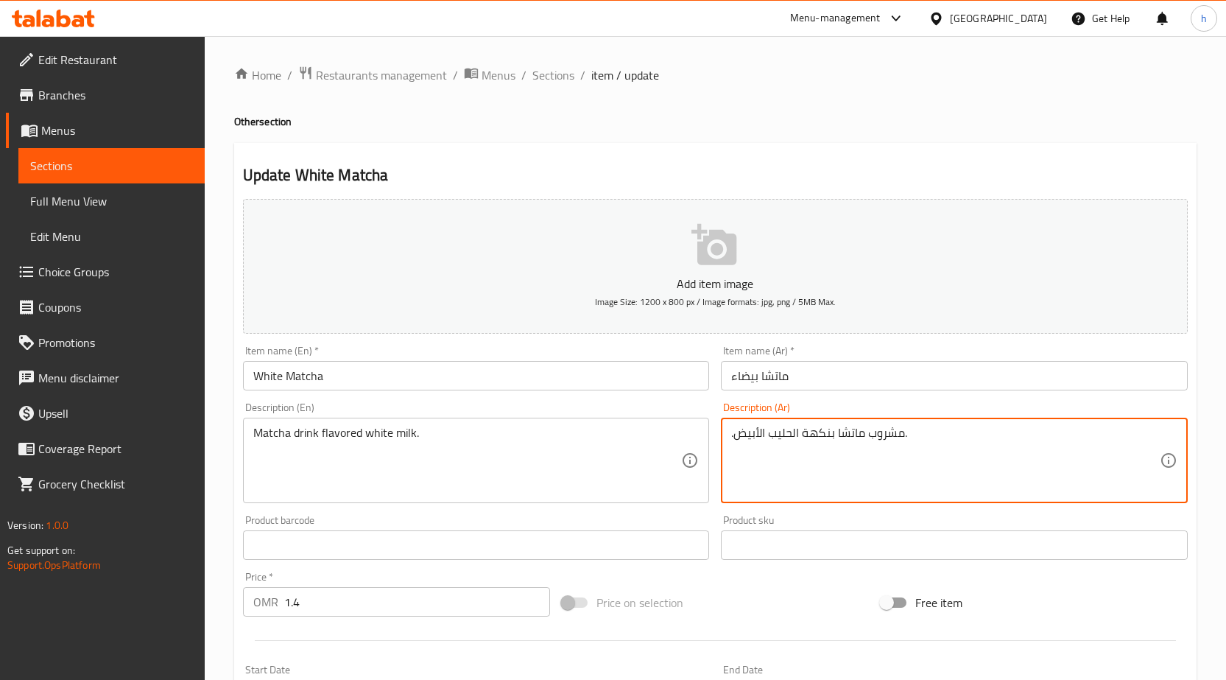
drag, startPoint x: 932, startPoint y: 439, endPoint x: 904, endPoint y: 439, distance: 28.7
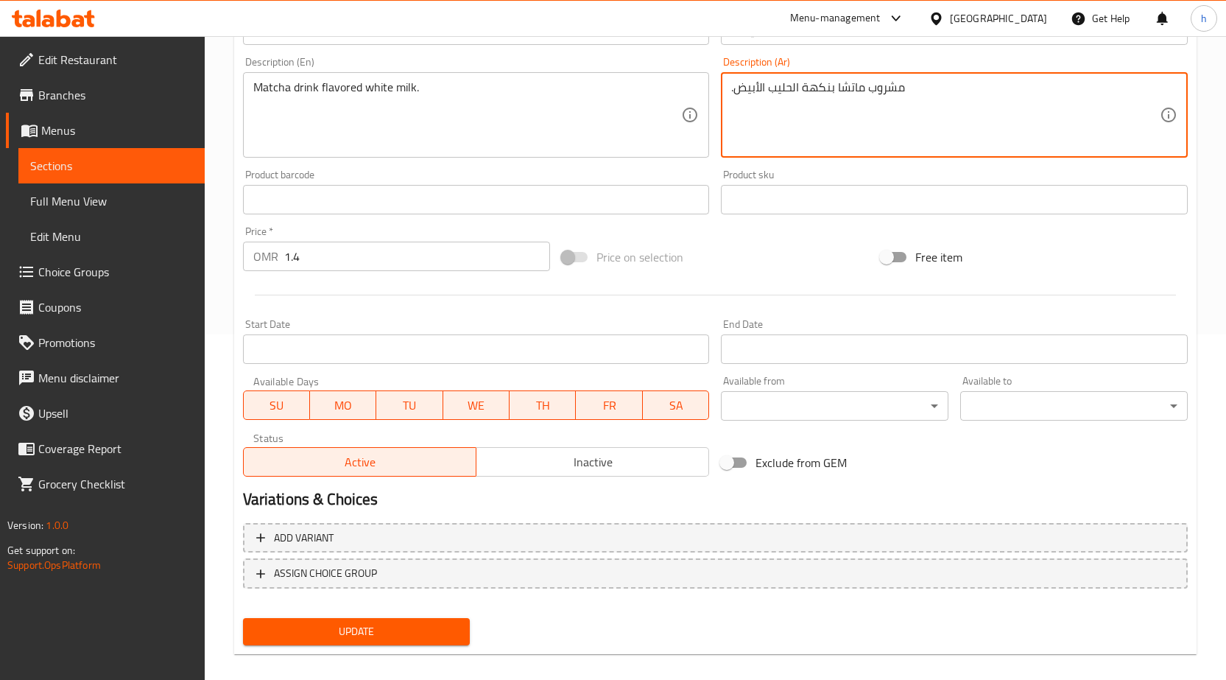
scroll to position [361, 0]
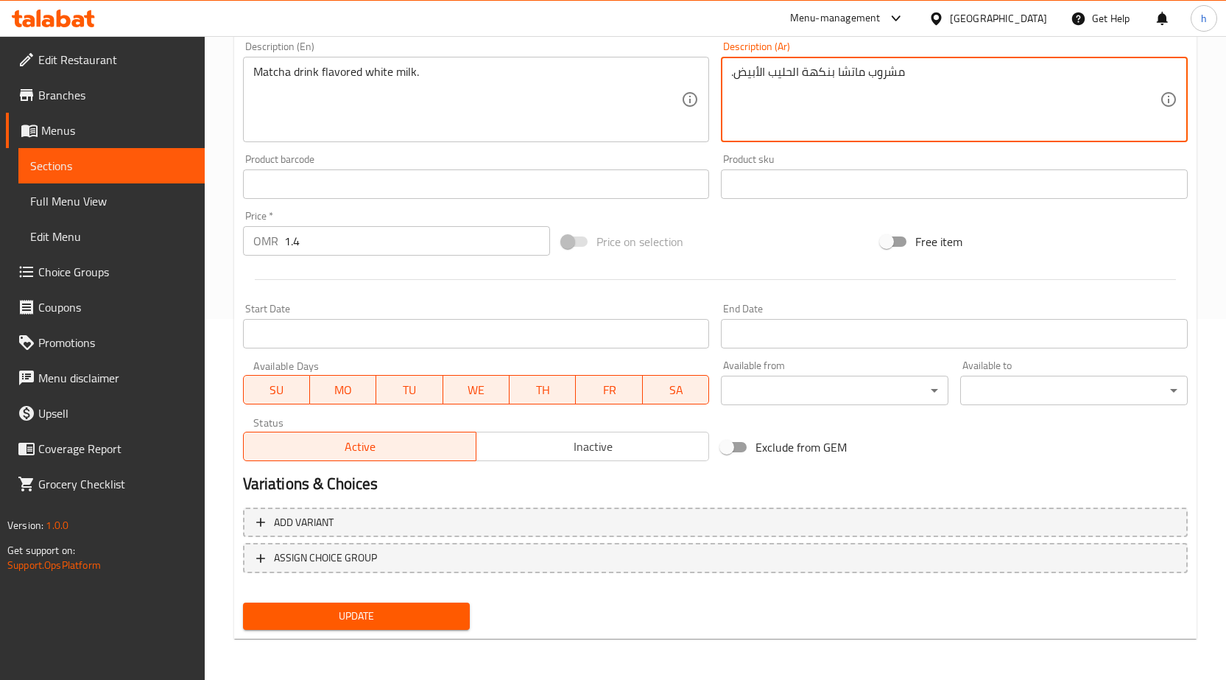
click at [449, 616] on span "Update" at bounding box center [357, 616] width 204 height 18
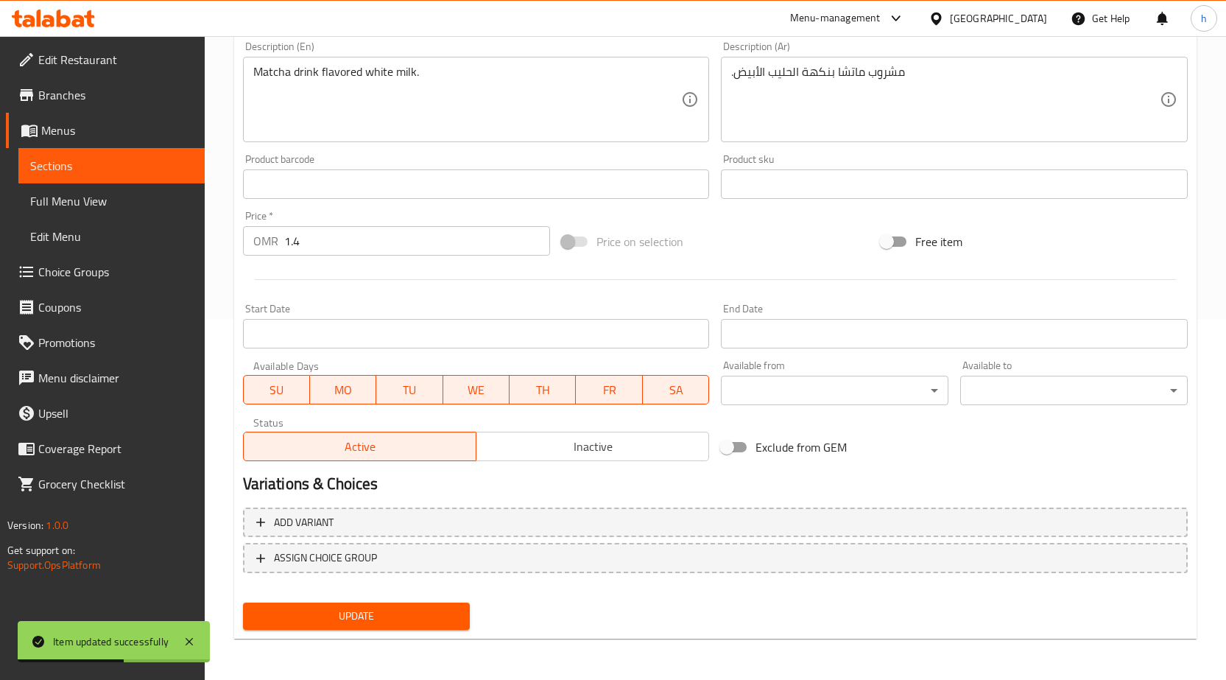
click at [729, 77] on div ".مشروب ماتشا بنكهة الحليب الأبيض Description (Ar)" at bounding box center [954, 99] width 467 height 85
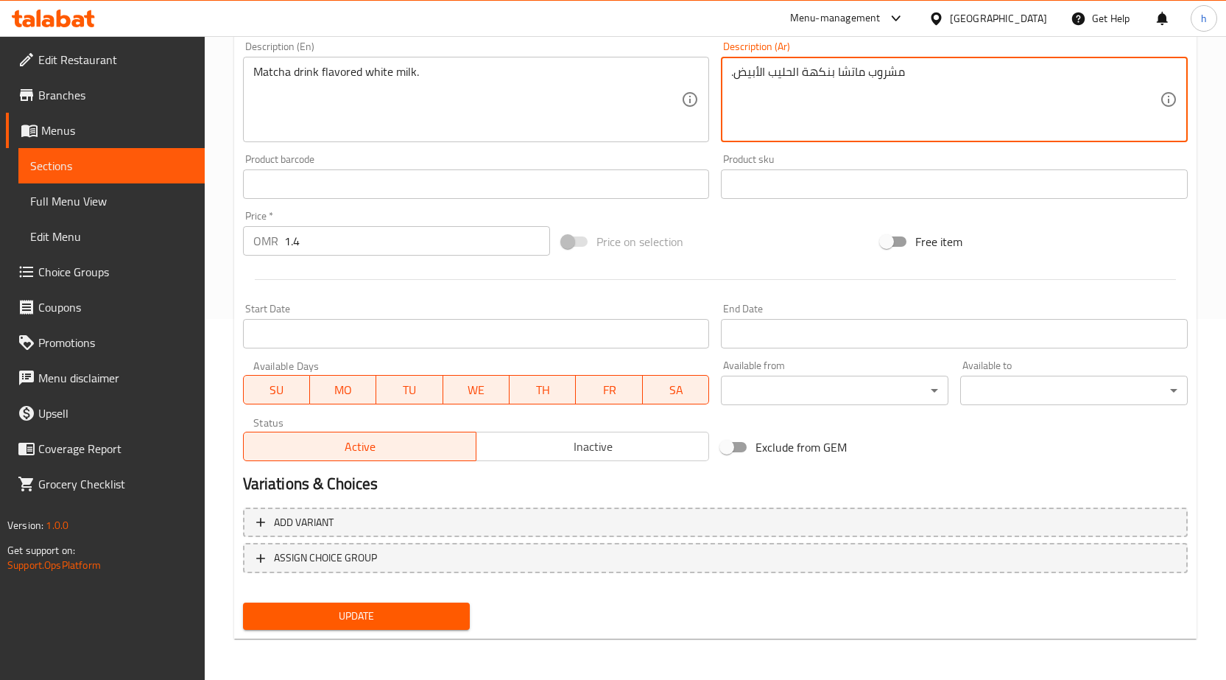
click at [729, 76] on div ".مشروب ماتشا بنكهة الحليب الأبيض Description (Ar)" at bounding box center [954, 99] width 467 height 85
click at [928, 79] on textarea "مشروب ماتشا بنكهة الحليب الأبيض" at bounding box center [945, 100] width 429 height 70
type textarea "مشروب ماتشا بنكهة الحليب الأبيض."
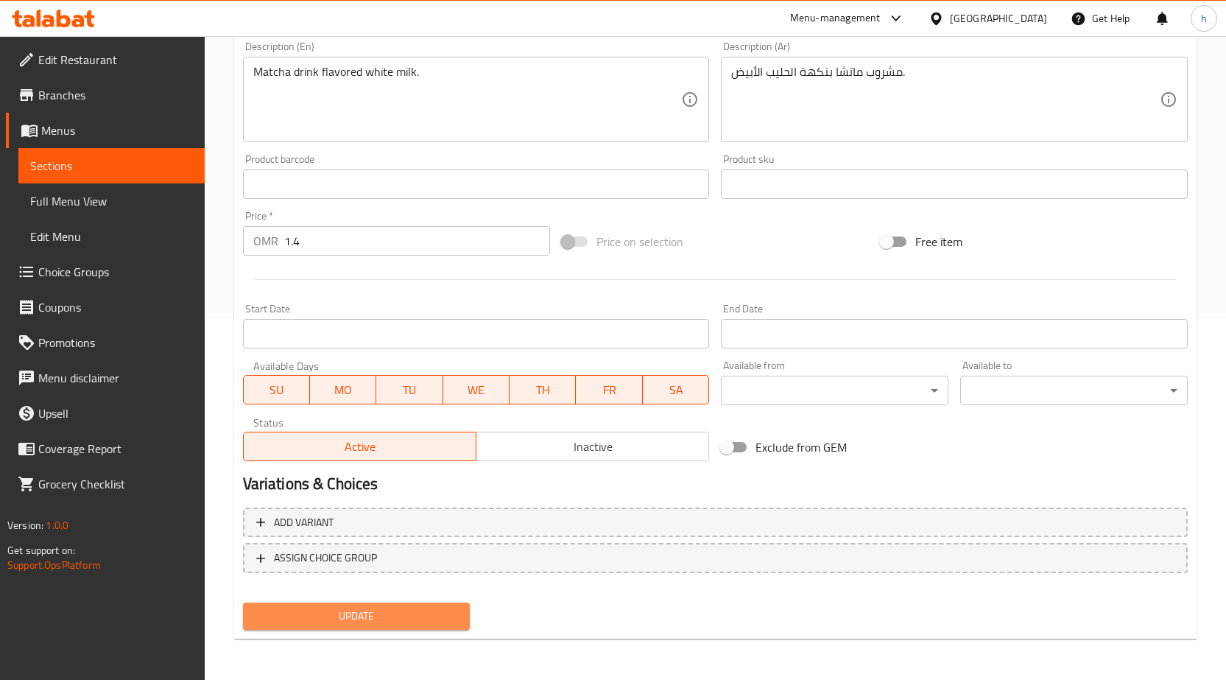
click at [415, 619] on span "Update" at bounding box center [357, 616] width 204 height 18
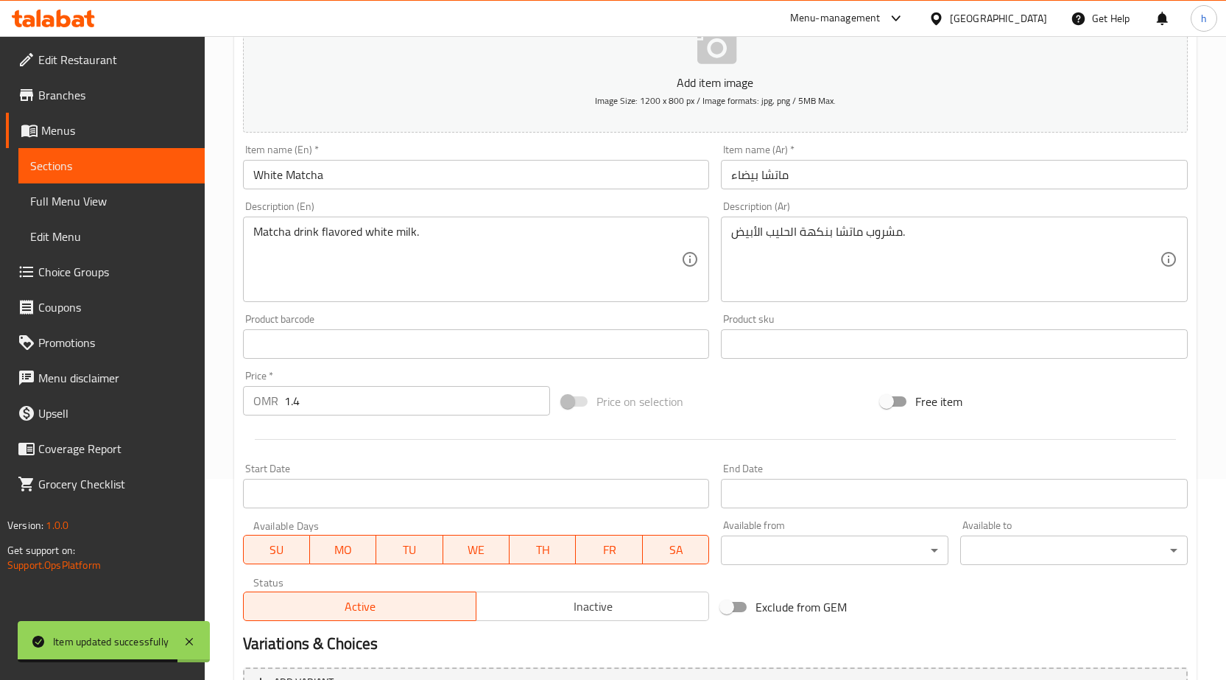
scroll to position [140, 0]
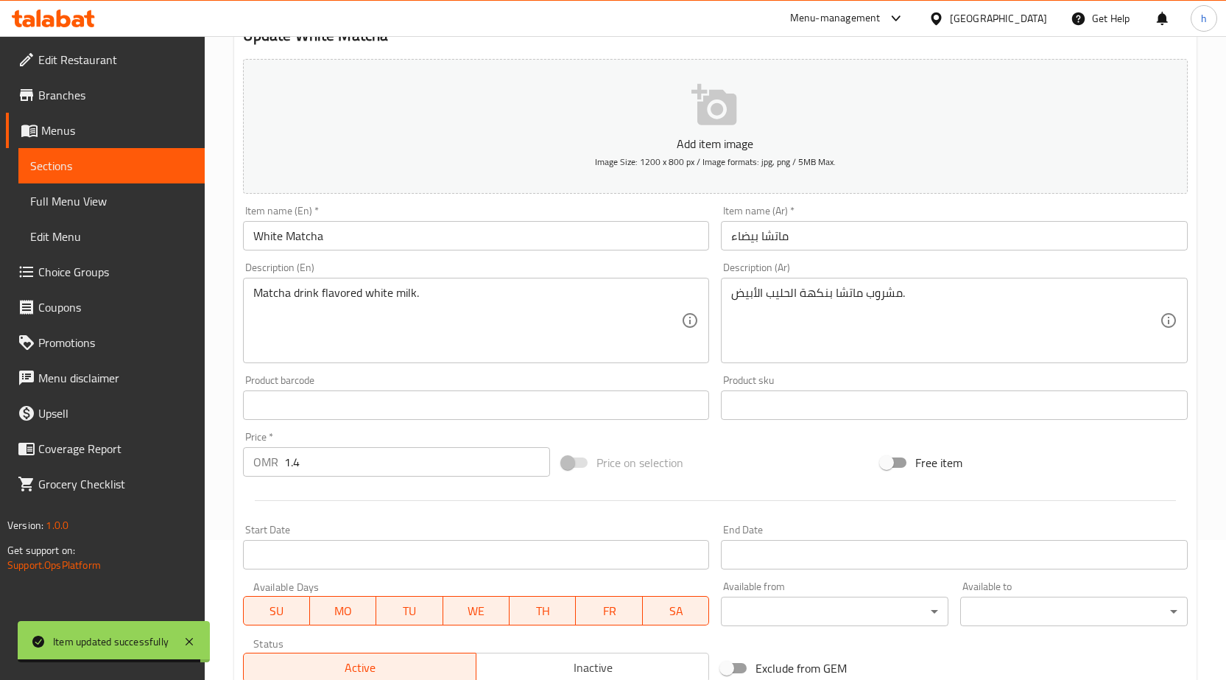
click at [133, 148] on link "Sections" at bounding box center [111, 165] width 186 height 35
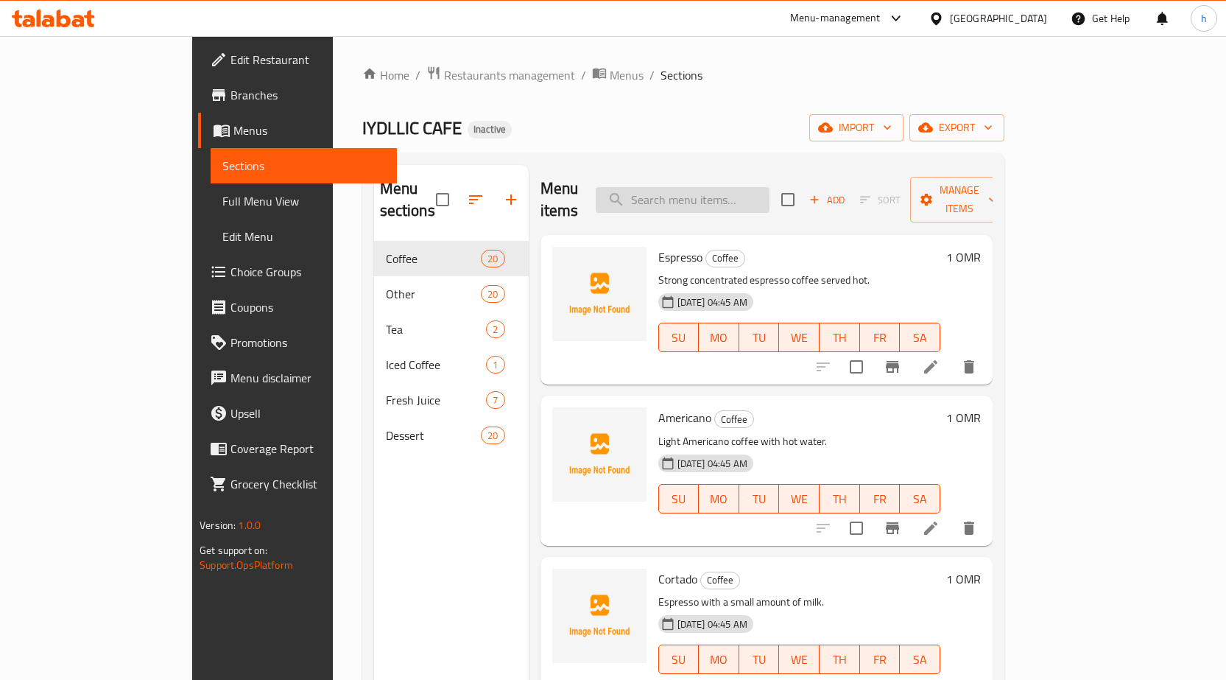
click at [711, 187] on input "search" at bounding box center [683, 200] width 174 height 26
paste input "Blackberry Mojito"
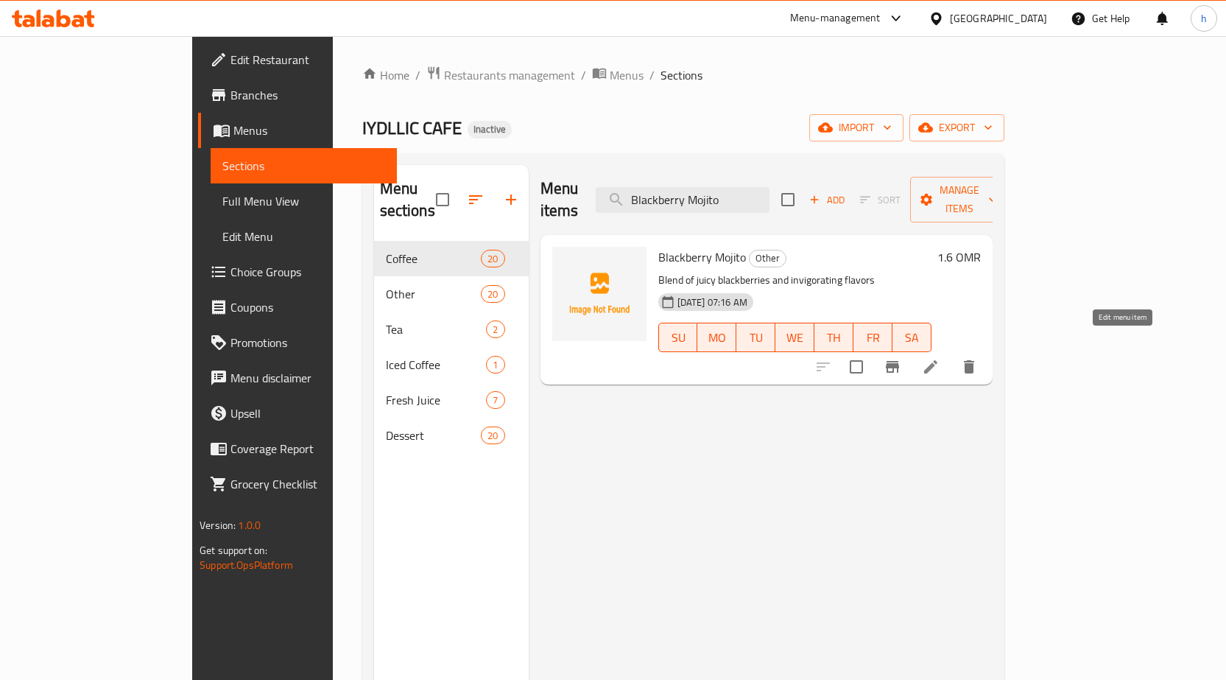
type input "Blackberry Mojito"
click at [940, 358] on icon at bounding box center [931, 367] width 18 height 18
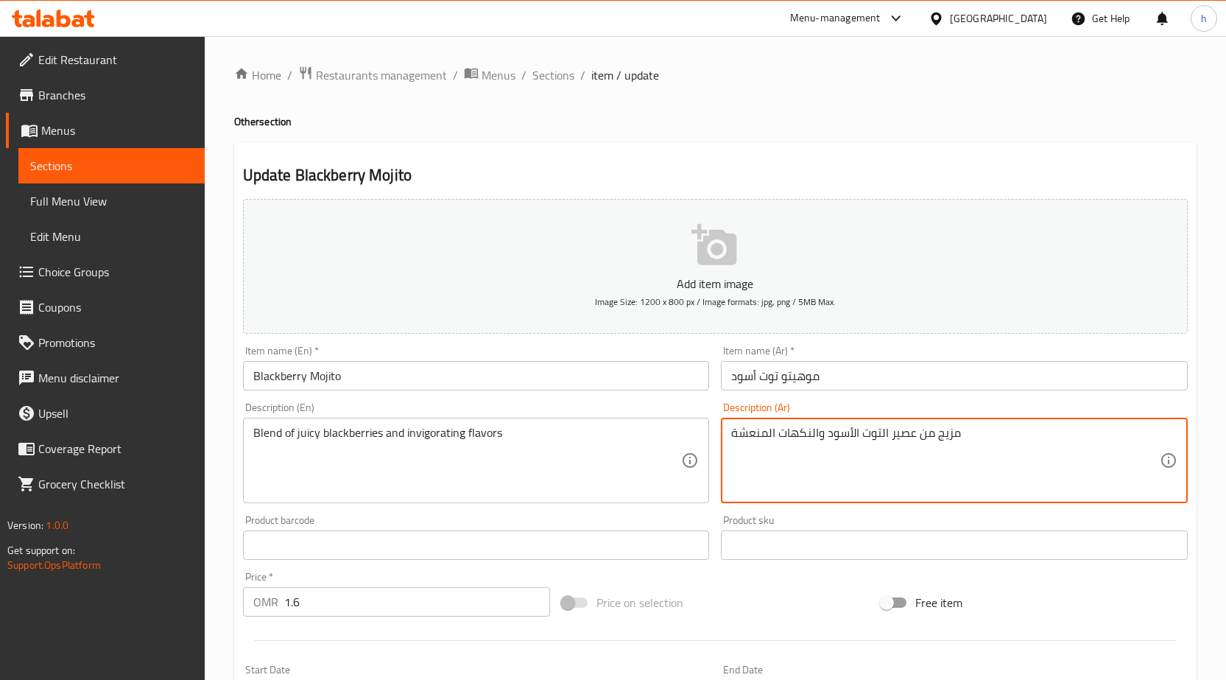
drag, startPoint x: 989, startPoint y: 445, endPoint x: 720, endPoint y: 465, distance: 269.6
paste textarea "وهيتو بنكهات التوت الأسود."
type textarea "موهيتو بنكهات التوت الأسود."
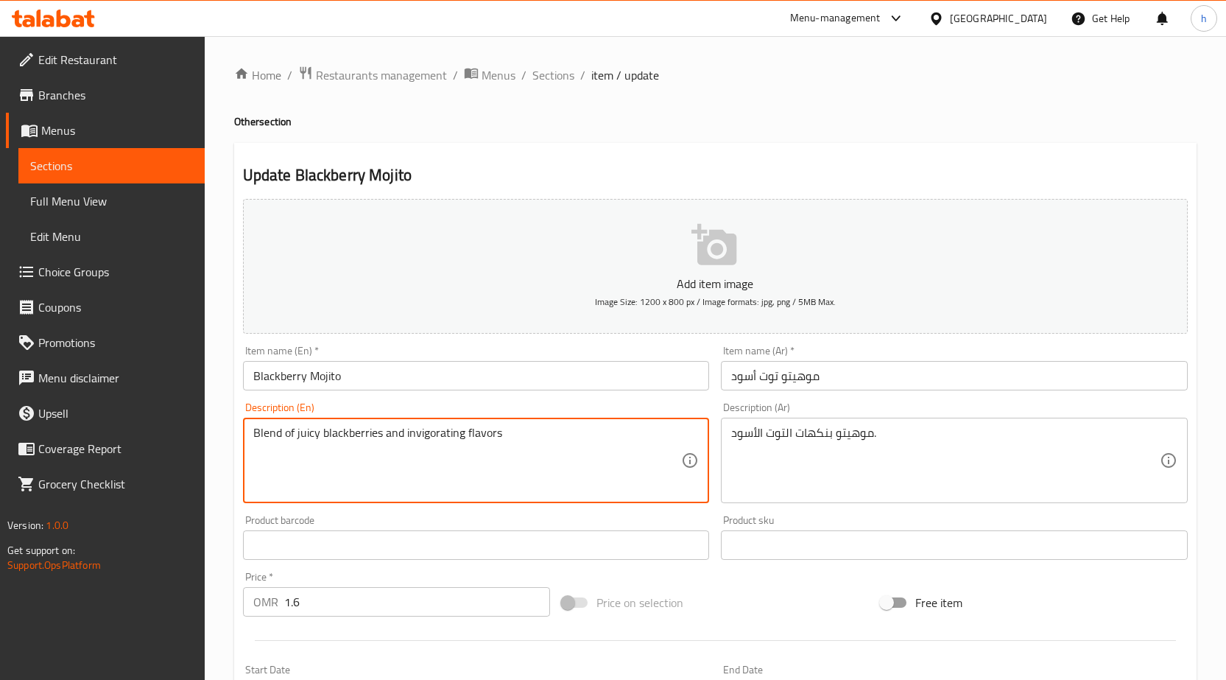
drag, startPoint x: 577, startPoint y: 435, endPoint x: 201, endPoint y: 460, distance: 376.4
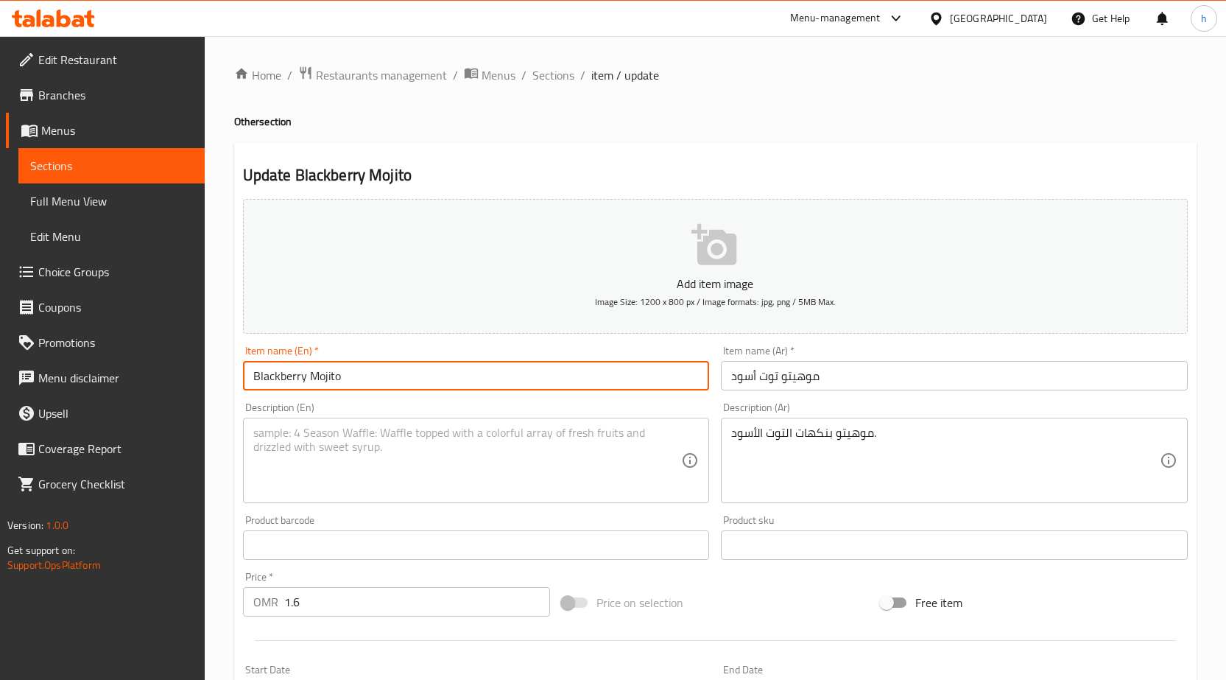
drag, startPoint x: 309, startPoint y: 376, endPoint x: 347, endPoint y: 384, distance: 38.6
click at [347, 384] on input "Blackberry Mojito" at bounding box center [476, 375] width 467 height 29
click at [371, 439] on textarea at bounding box center [467, 461] width 429 height 70
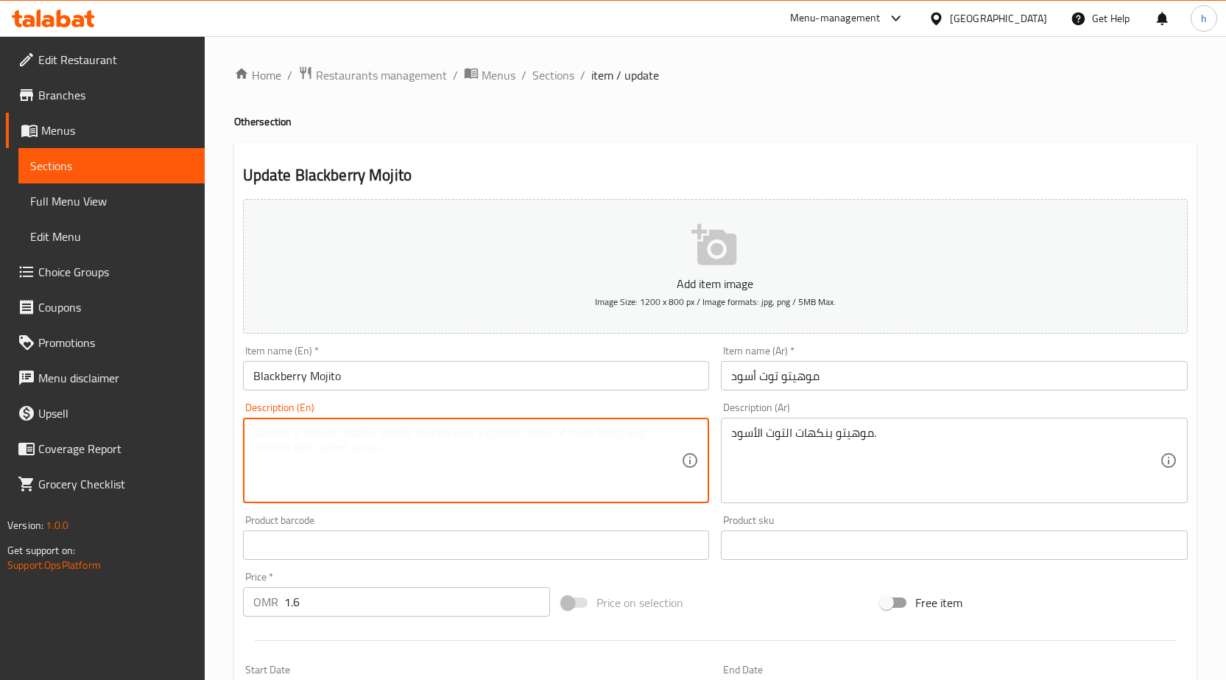
paste textarea "Mojito"
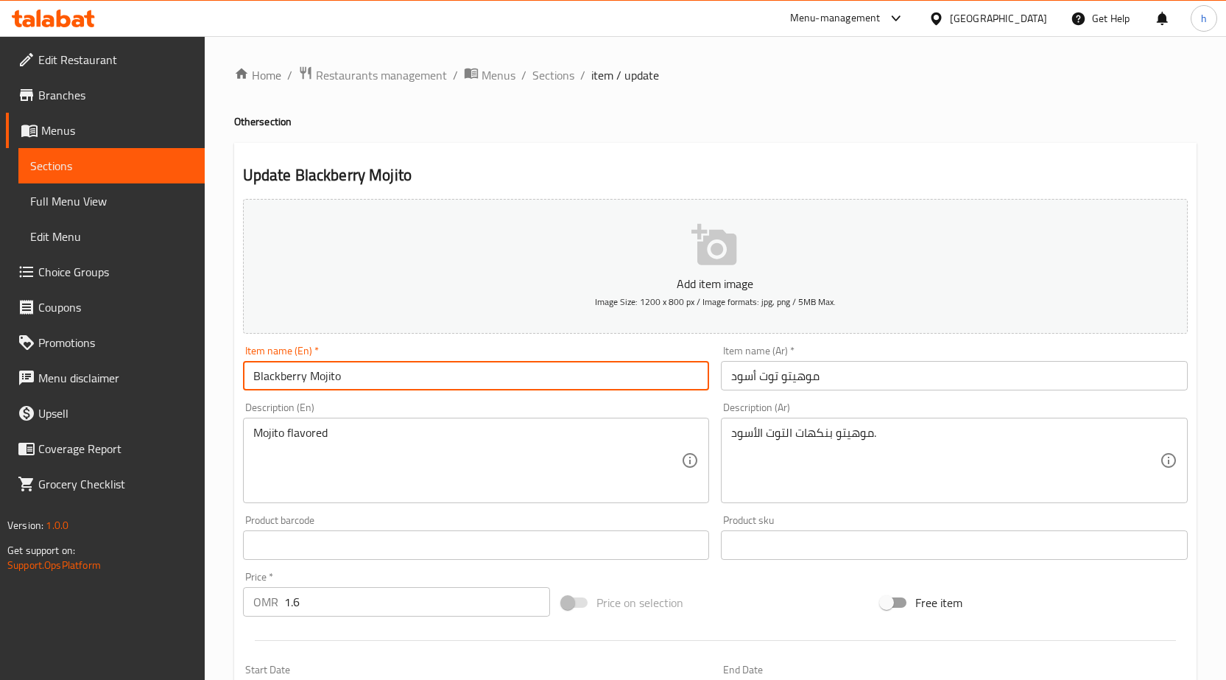
drag, startPoint x: 303, startPoint y: 376, endPoint x: 251, endPoint y: 376, distance: 52.3
click at [251, 376] on input "Blackberry Mojito" at bounding box center [476, 375] width 467 height 29
drag, startPoint x: 251, startPoint y: 376, endPoint x: 305, endPoint y: 384, distance: 54.5
click at [305, 384] on input "Blackberry Mojito" at bounding box center [476, 375] width 467 height 29
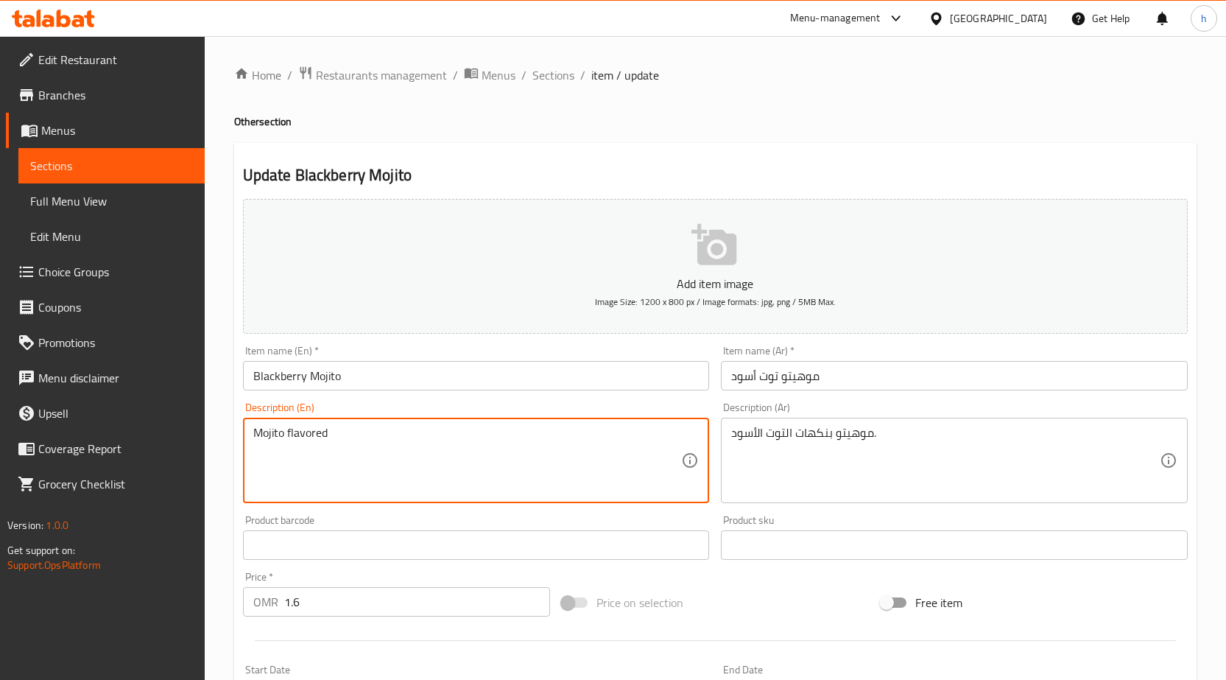
paste textarea "Blackberry"
type textarea "Mojito flavored Blackberry"
drag, startPoint x: 329, startPoint y: 432, endPoint x: 287, endPoint y: 432, distance: 42.7
click at [287, 432] on textarea "Mojito flavored Blackberry" at bounding box center [467, 461] width 429 height 70
click at [409, 450] on textarea "Mojito flavored Blackberry" at bounding box center [467, 461] width 429 height 70
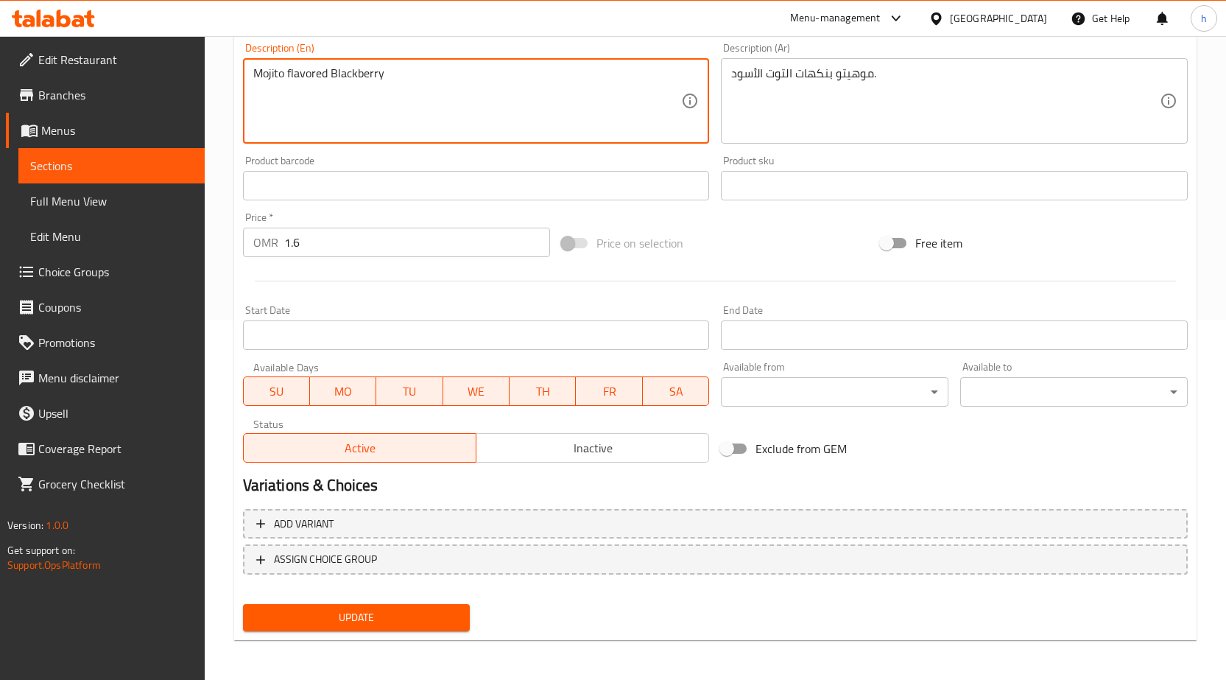
scroll to position [361, 0]
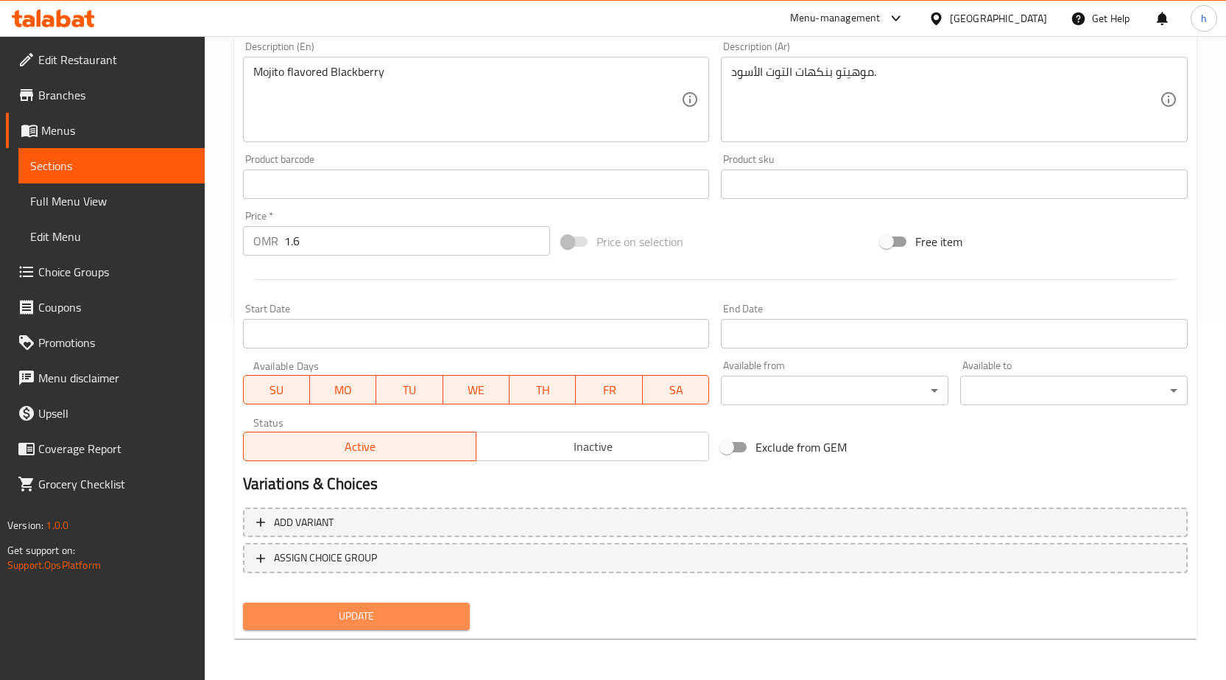
click at [404, 608] on span "Update" at bounding box center [357, 616] width 204 height 18
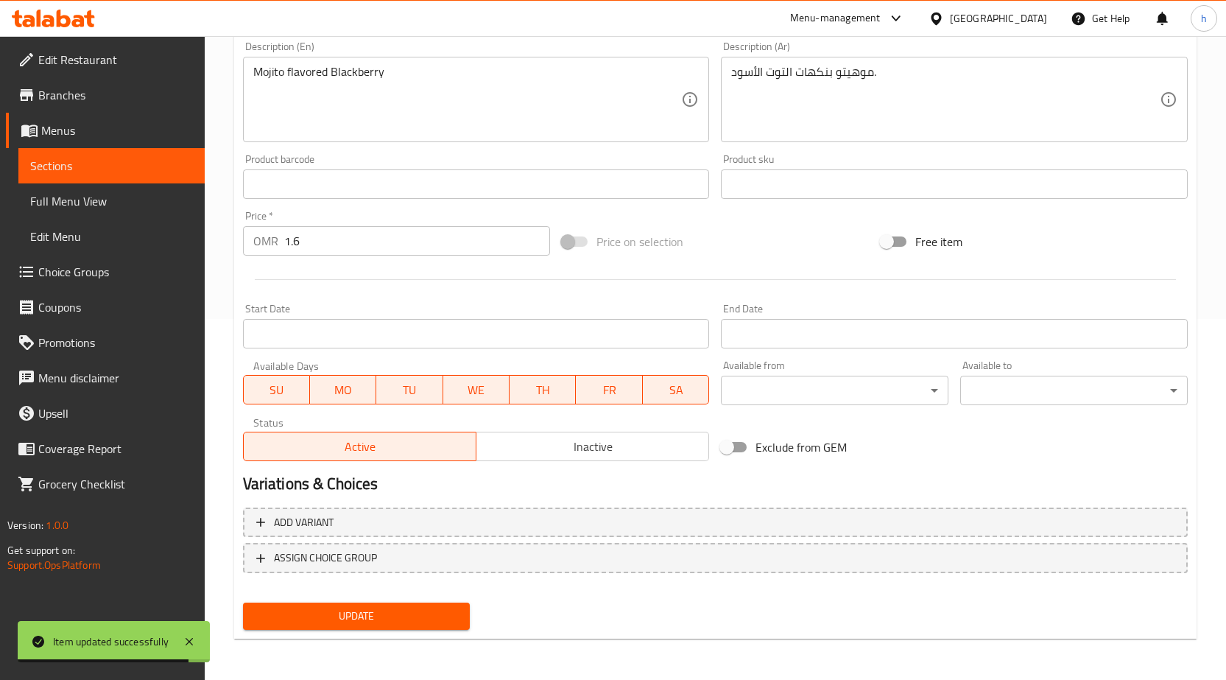
click at [120, 156] on link "Sections" at bounding box center [111, 165] width 186 height 35
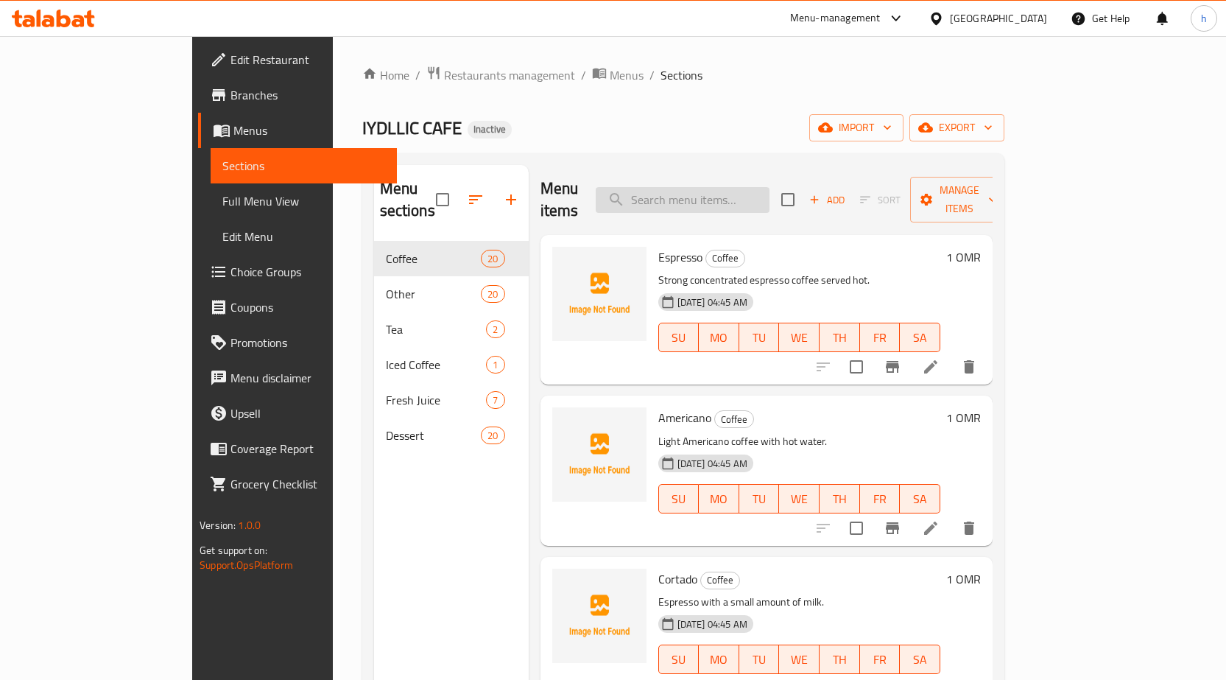
click at [696, 189] on input "search" at bounding box center [683, 200] width 174 height 26
paste input "Passion Milkshake"
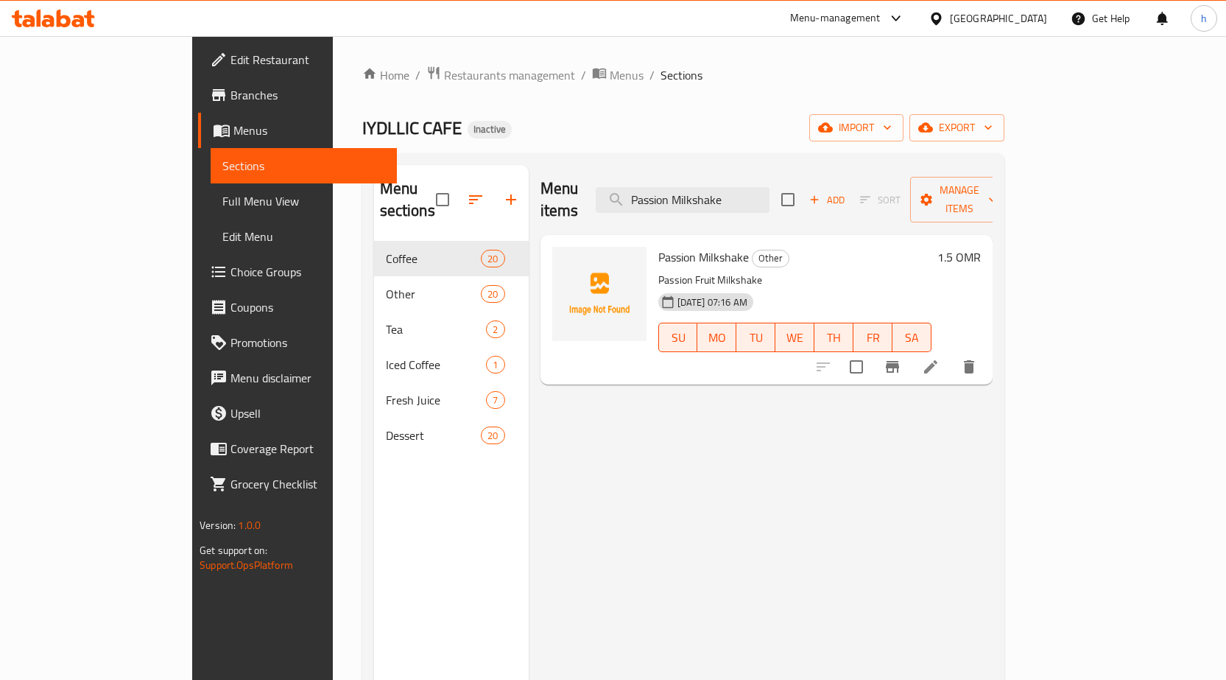
type input "Passion Milkshake"
click at [952, 354] on li at bounding box center [930, 367] width 41 height 27
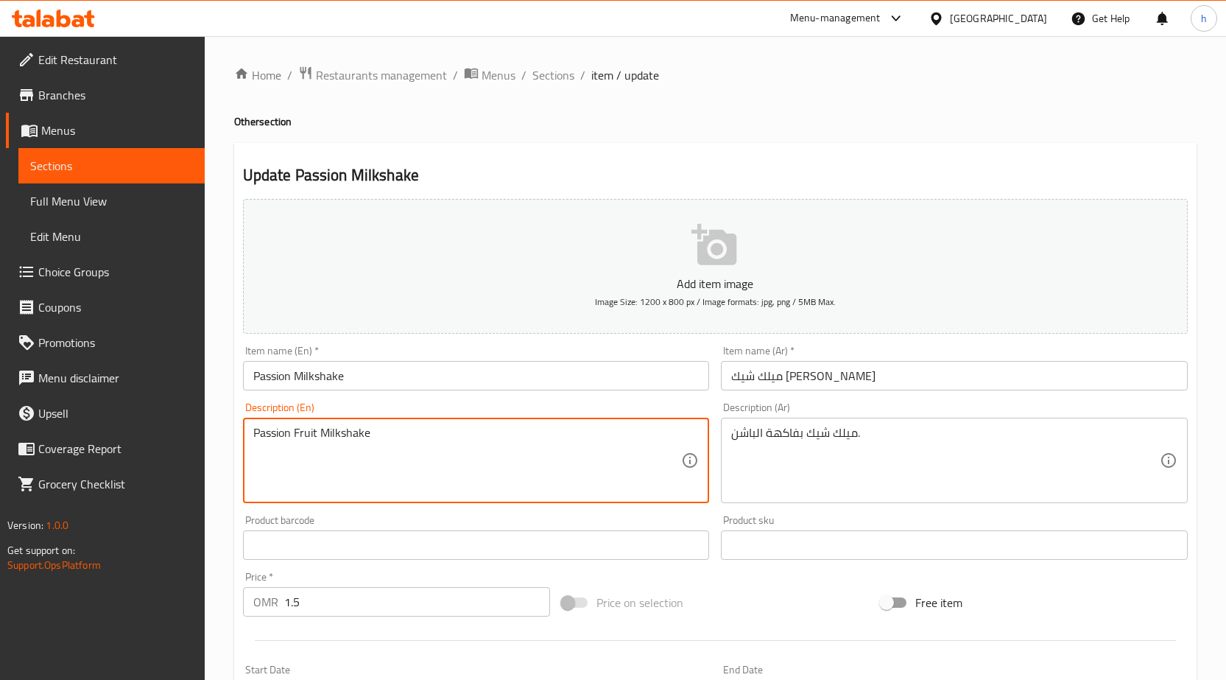
drag, startPoint x: 319, startPoint y: 432, endPoint x: 231, endPoint y: 440, distance: 88.8
click at [338, 443] on textarea "Milkshake" at bounding box center [467, 461] width 429 height 70
paste textarea "Passion Fruit"
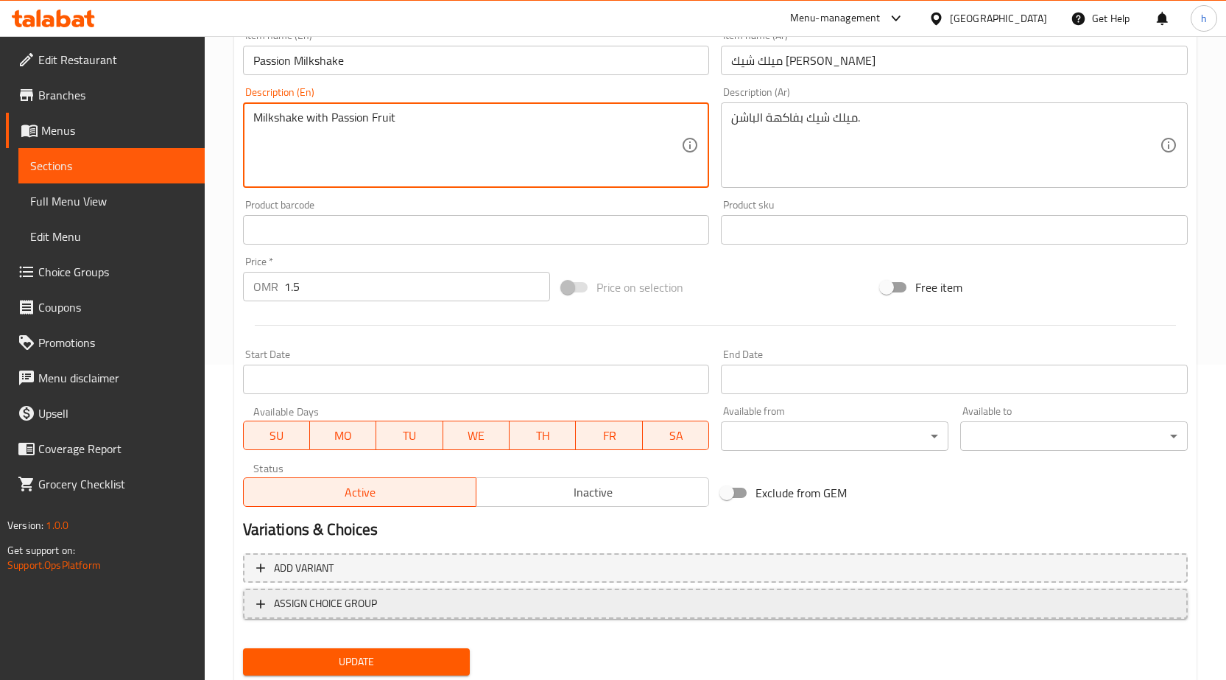
scroll to position [361, 0]
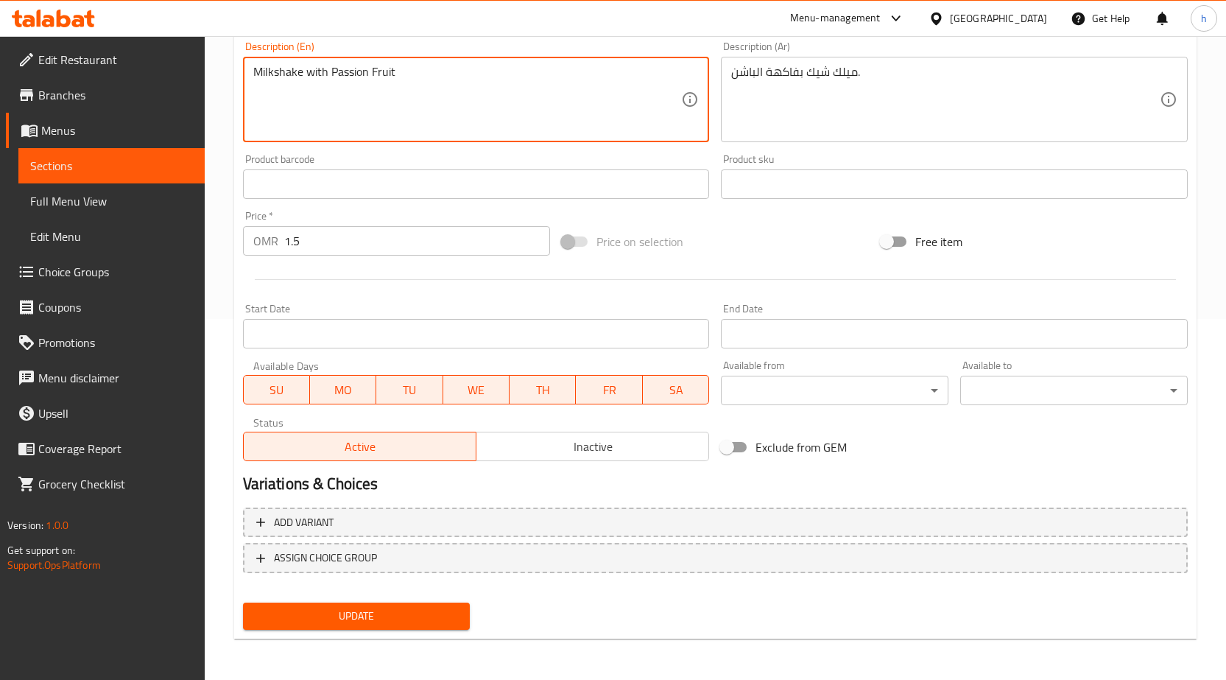
type textarea "Milkshake with Passion Fruit"
click at [444, 613] on span "Update" at bounding box center [357, 616] width 204 height 18
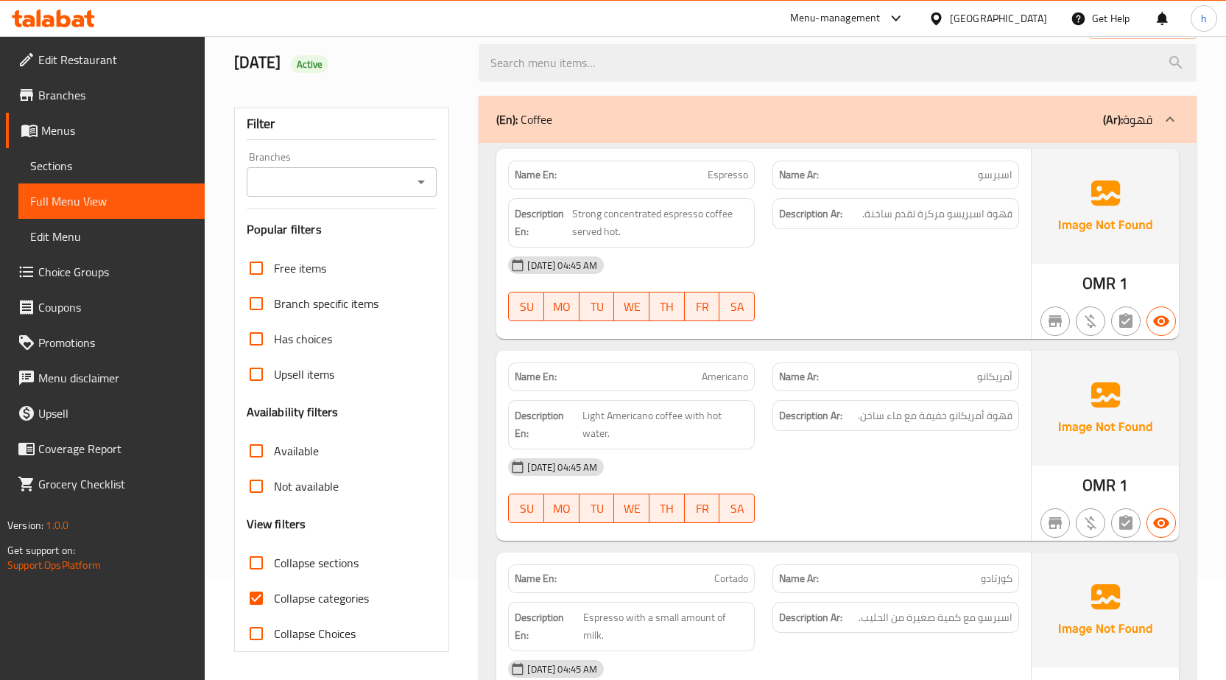
scroll to position [295, 0]
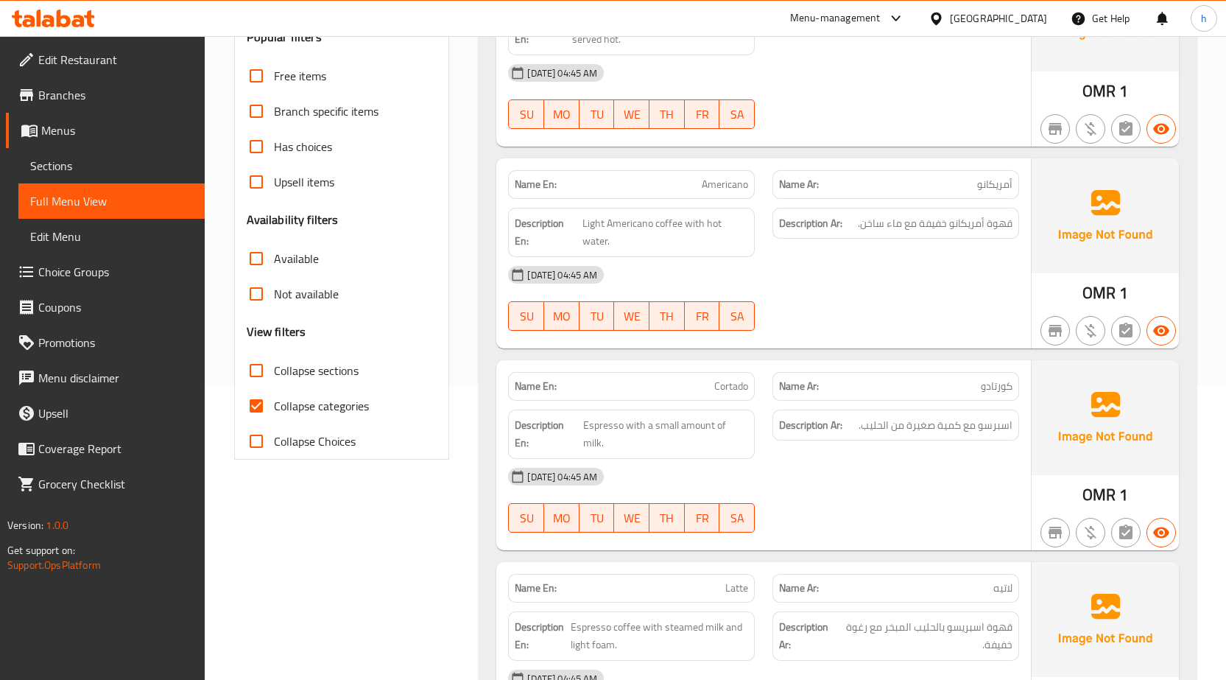
click at [321, 403] on span "Collapse categories" at bounding box center [321, 406] width 95 height 18
click at [274, 403] on input "Collapse categories" at bounding box center [256, 405] width 35 height 35
checkbox input "false"
click at [340, 375] on span "Collapse sections" at bounding box center [316, 371] width 85 height 18
click at [274, 375] on input "Collapse sections" at bounding box center [256, 370] width 35 height 35
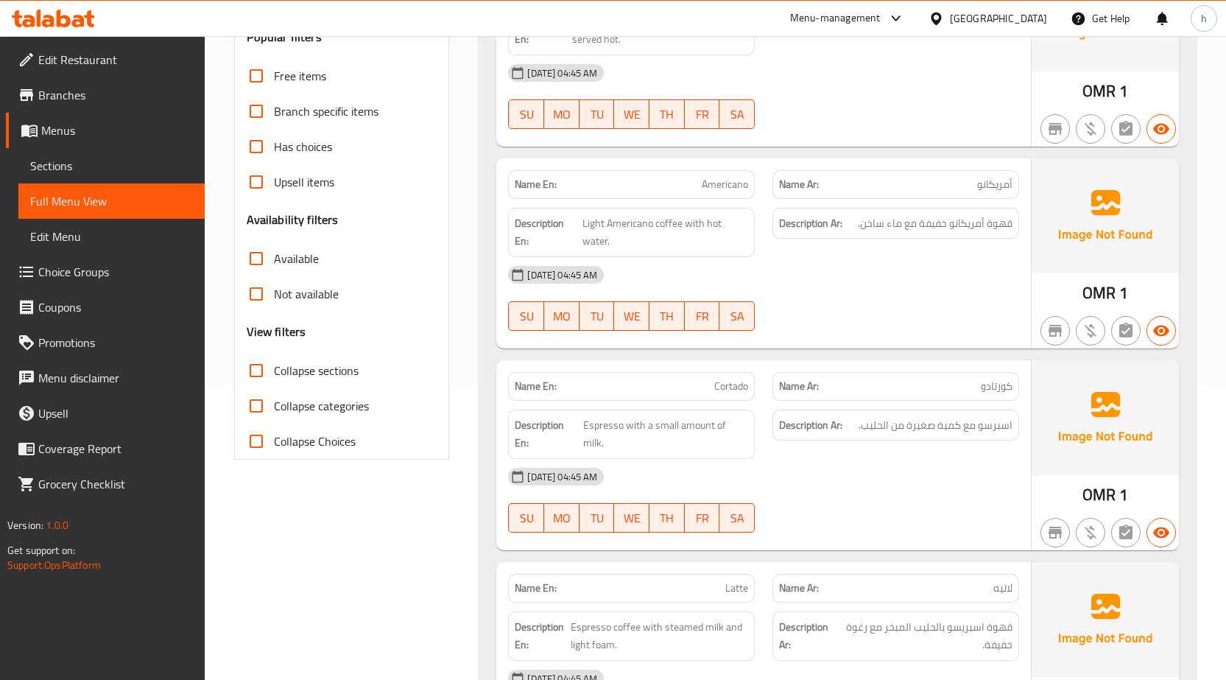
checkbox input "true"
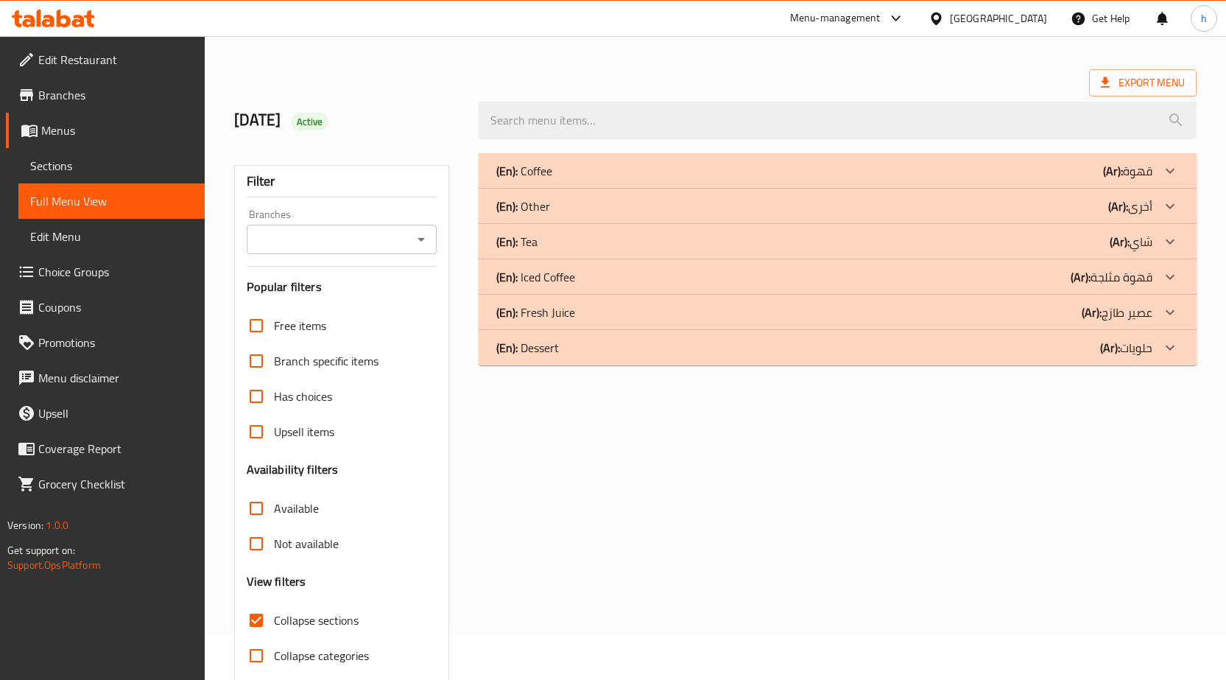
scroll to position [0, 0]
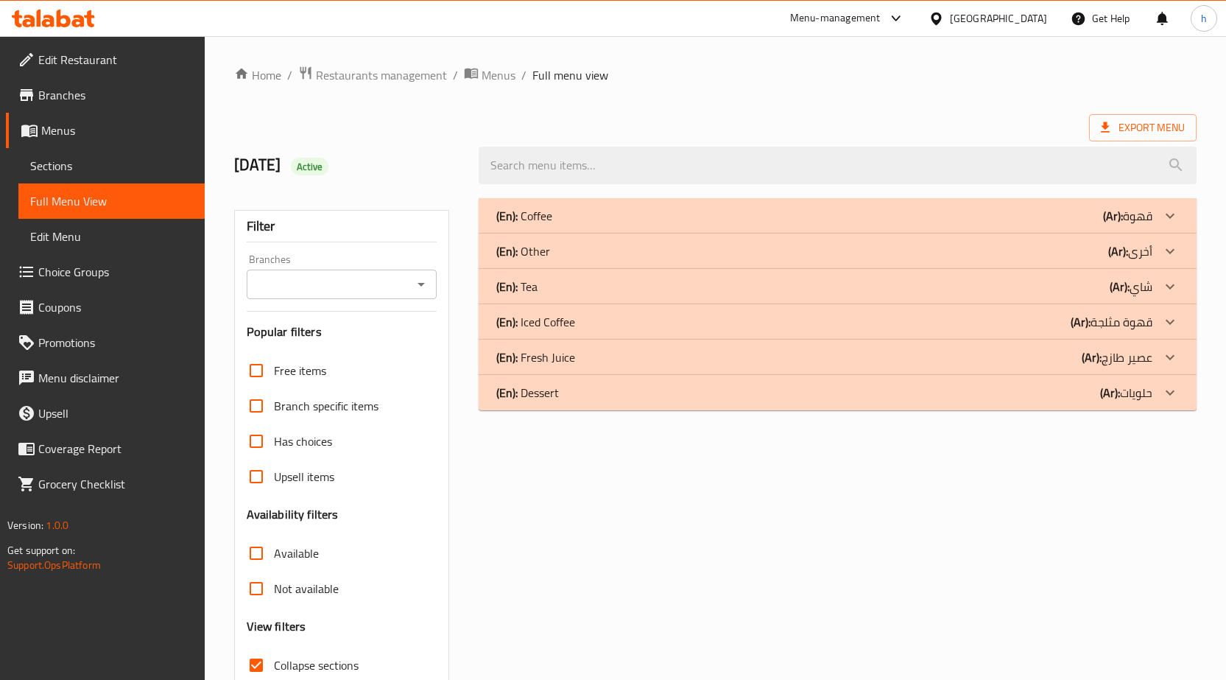
click at [1173, 247] on icon at bounding box center [1171, 251] width 18 height 18
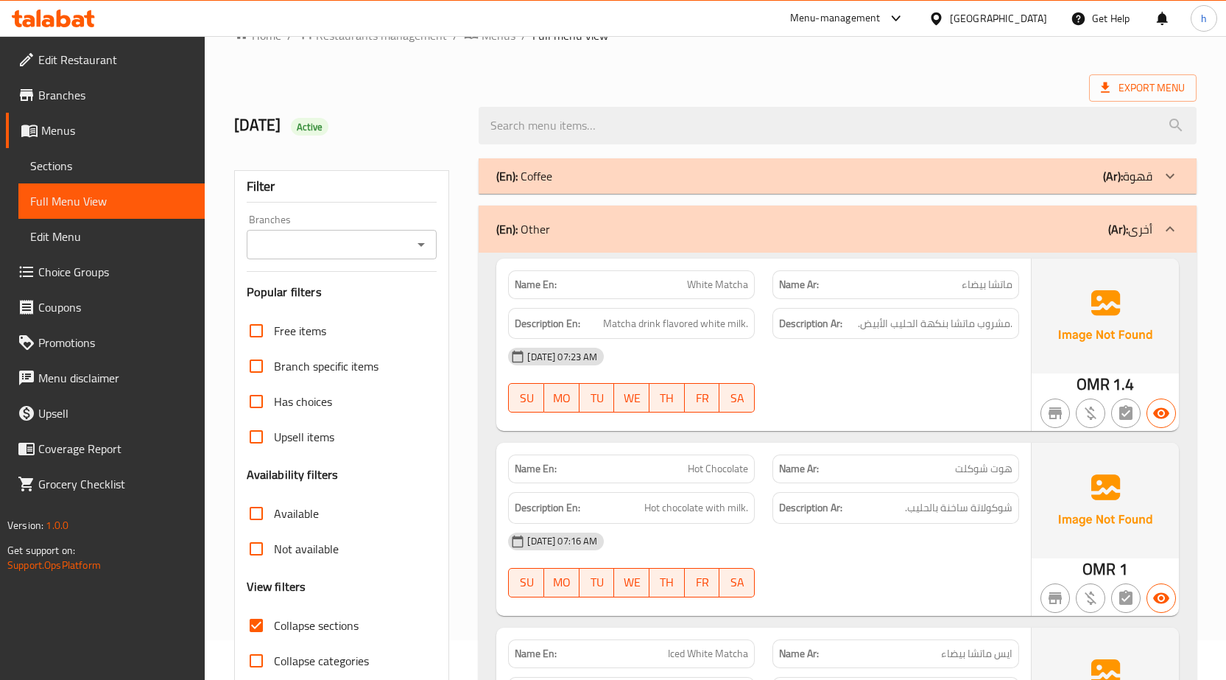
scroll to position [74, 0]
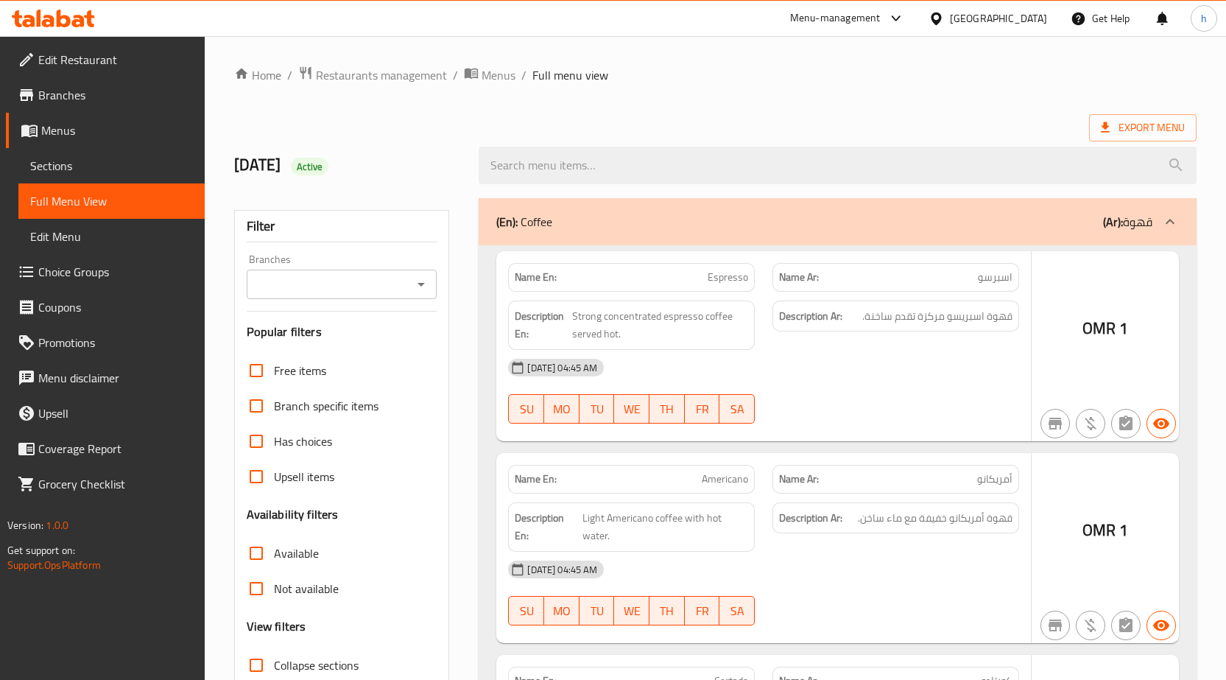
scroll to position [104, 0]
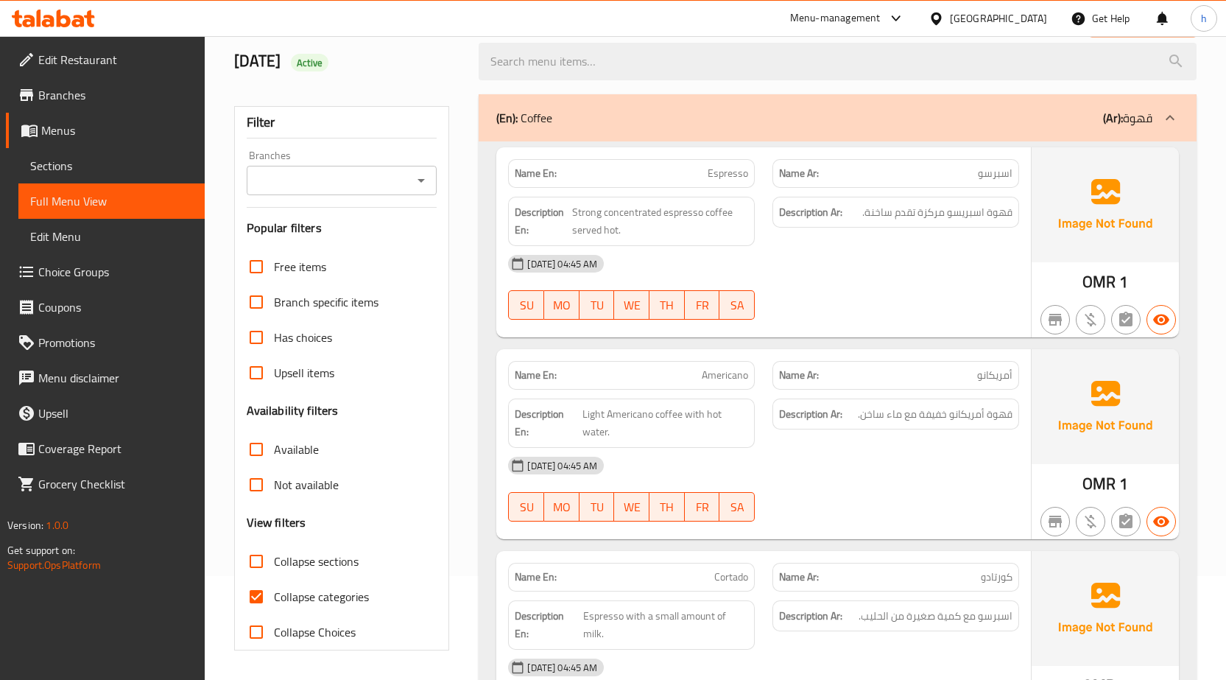
click at [317, 563] on span "Collapse sections" at bounding box center [316, 561] width 85 height 18
click at [274, 563] on input "Collapse sections" at bounding box center [256, 561] width 35 height 35
checkbox input "true"
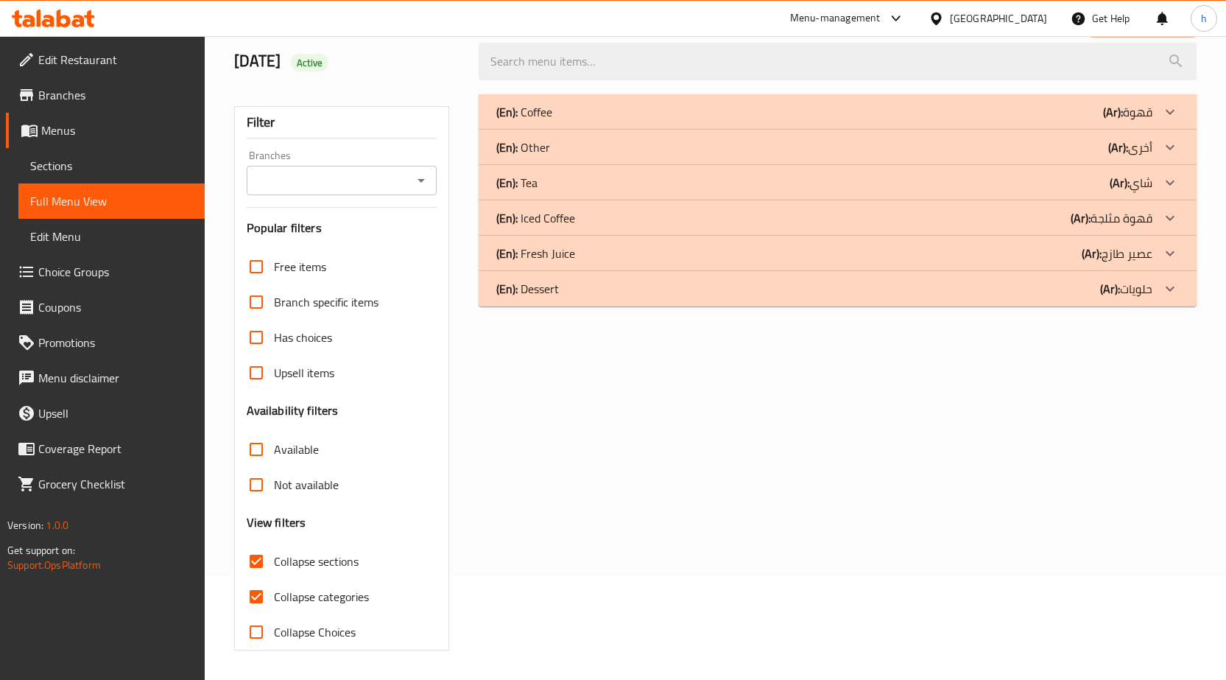
click at [317, 591] on span "Collapse categories" at bounding box center [321, 597] width 95 height 18
click at [274, 591] on input "Collapse categories" at bounding box center [256, 596] width 35 height 35
checkbox input "false"
click at [1174, 140] on icon at bounding box center [1171, 147] width 18 height 18
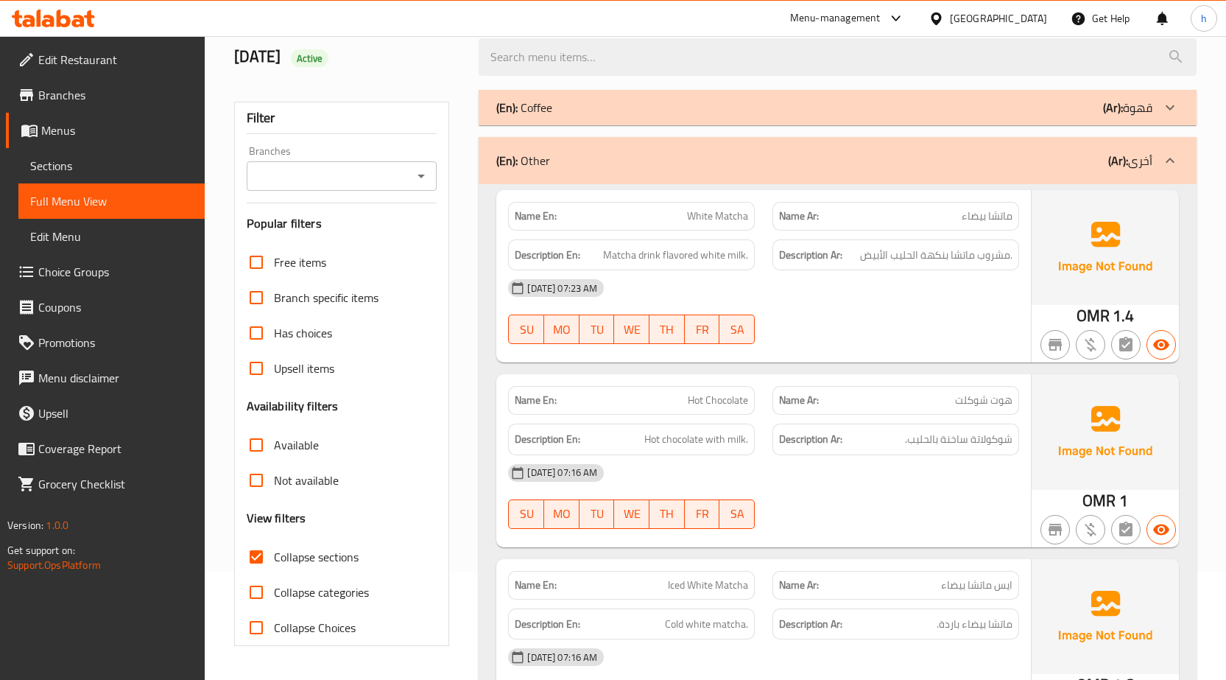
scroll to position [30, 0]
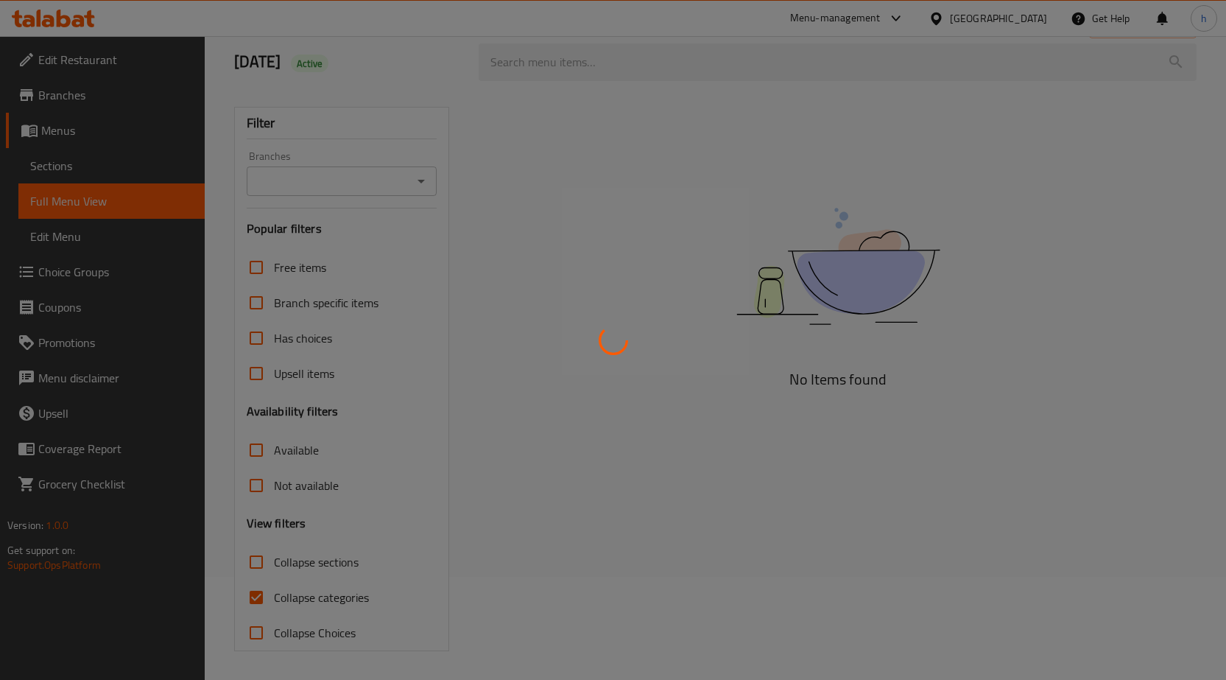
scroll to position [104, 0]
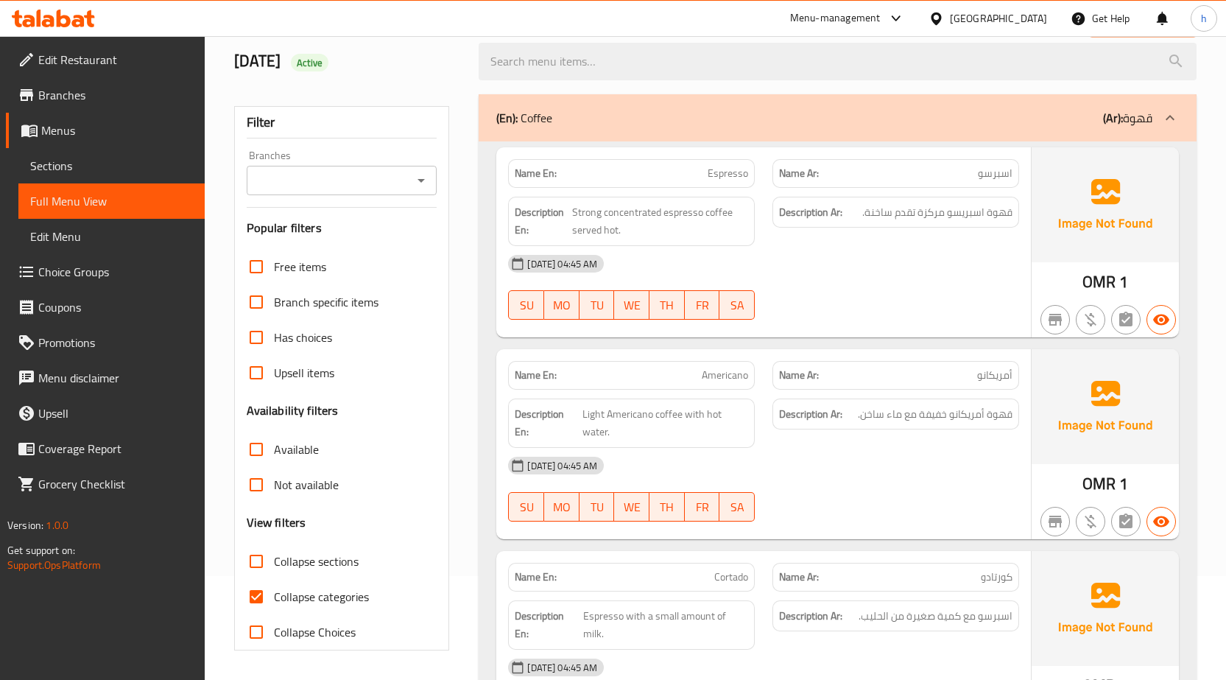
click at [337, 561] on span "Collapse sections" at bounding box center [316, 561] width 85 height 18
click at [274, 561] on input "Collapse sections" at bounding box center [256, 561] width 35 height 35
checkbox input "true"
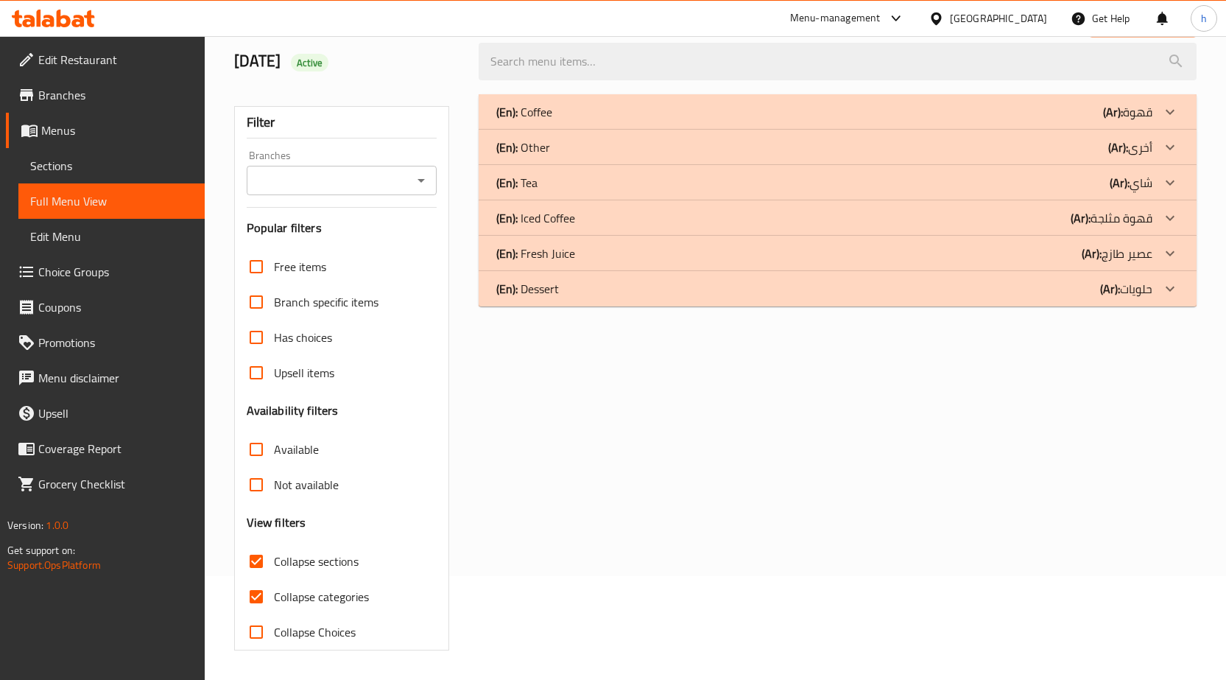
click at [342, 597] on span "Collapse categories" at bounding box center [321, 597] width 95 height 18
click at [274, 597] on input "Collapse categories" at bounding box center [256, 596] width 35 height 35
checkbox input "false"
click at [1169, 144] on icon at bounding box center [1171, 147] width 18 height 18
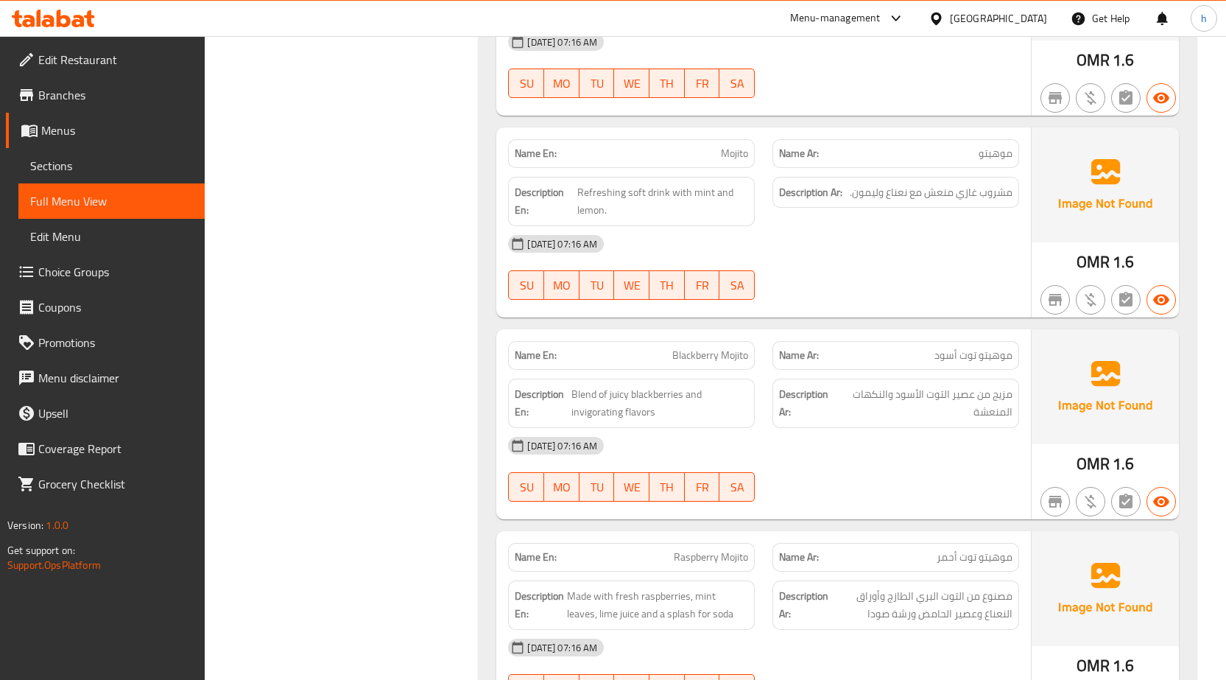
scroll to position [1503, 0]
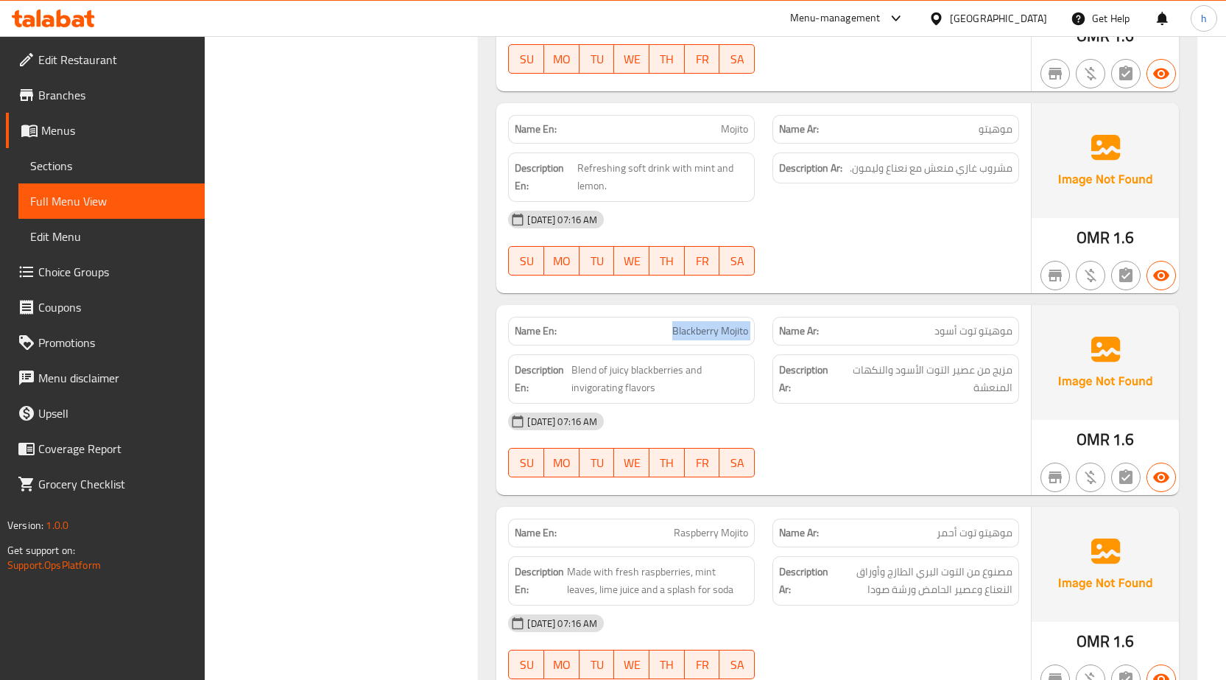
drag, startPoint x: 635, startPoint y: 320, endPoint x: 765, endPoint y: 344, distance: 131.9
click at [765, 344] on div "Name En: Blackberry Mojito Name Ar: موهيتو توت أسود" at bounding box center [763, 331] width 529 height 46
copy span "Blackberry Mojito"
click at [916, 430] on div "[DATE] 07:16 AM" at bounding box center [763, 421] width 529 height 35
drag, startPoint x: 652, startPoint y: 334, endPoint x: 759, endPoint y: 340, distance: 107.0
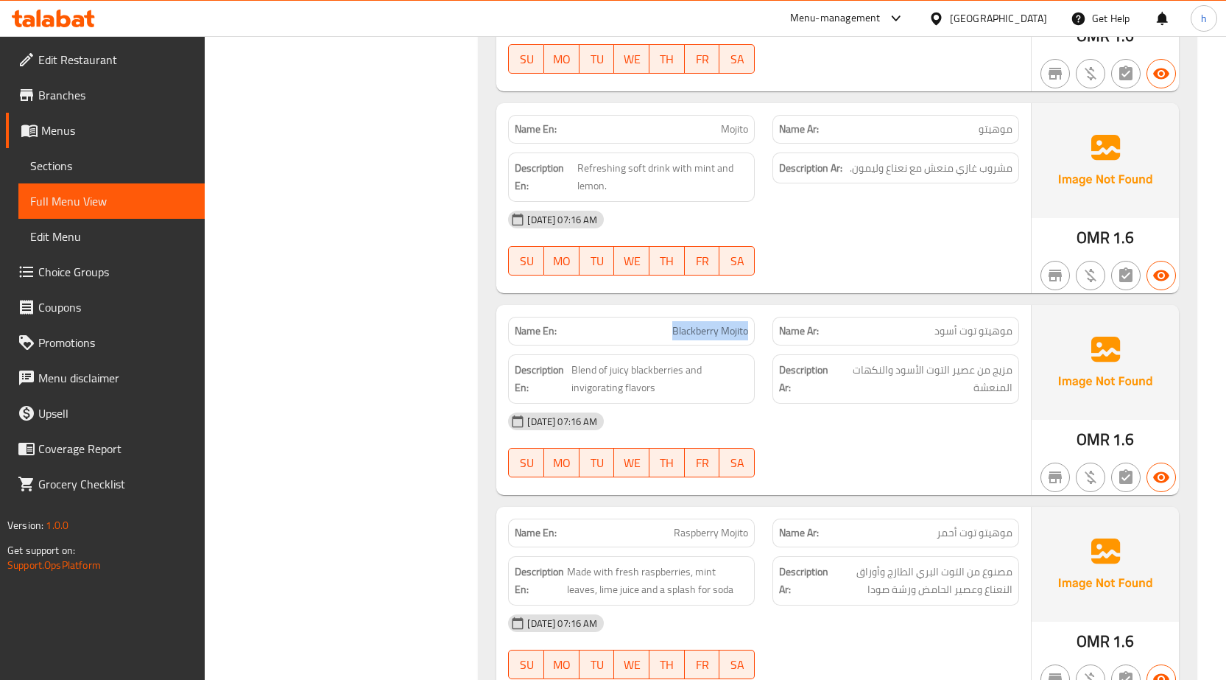
click at [759, 340] on div "Name En: Blackberry Mojito" at bounding box center [631, 331] width 264 height 46
copy span "Blackberry Mojito"
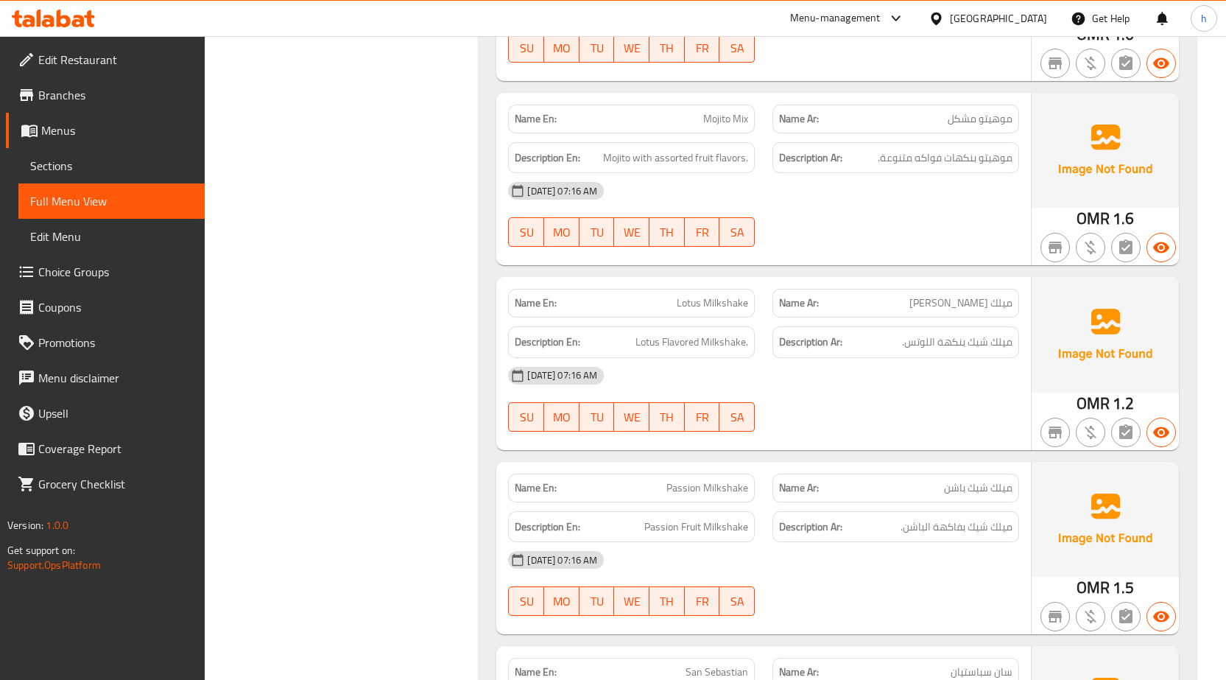
scroll to position [2829, 0]
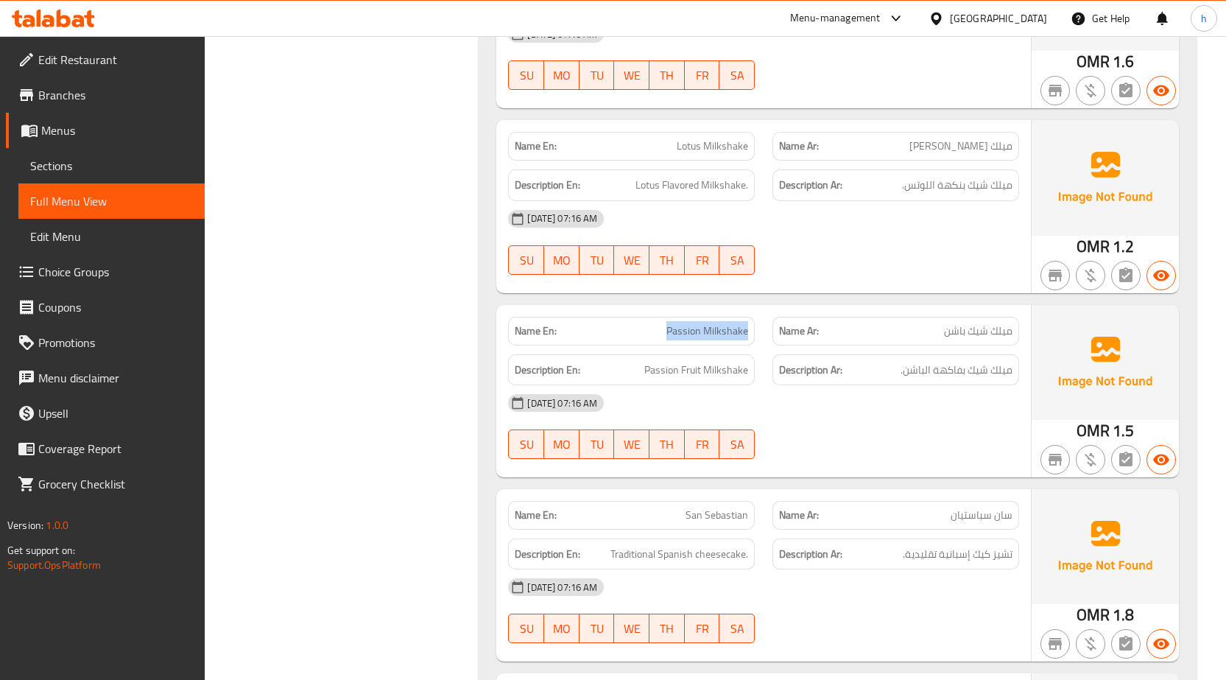
drag, startPoint x: 666, startPoint y: 331, endPoint x: 751, endPoint y: 334, distance: 85.5
click at [751, 334] on div "Name En: Passion Milkshake" at bounding box center [631, 331] width 247 height 29
copy span "Passion Milkshake"
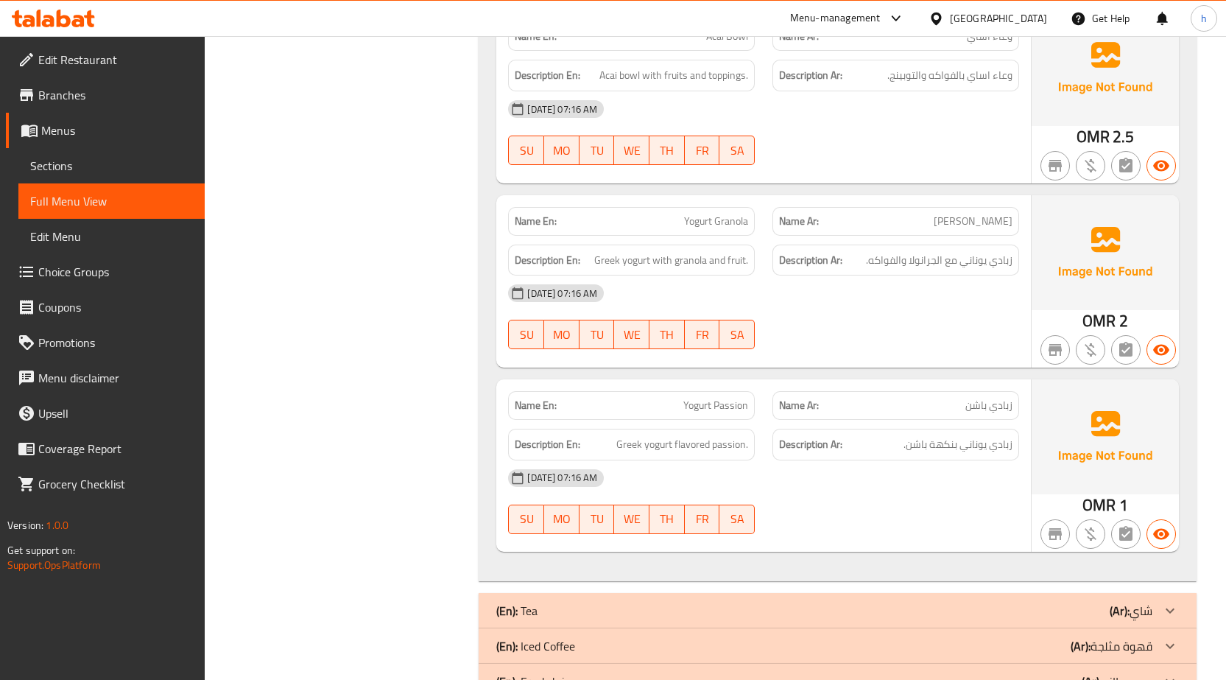
scroll to position [3566, 0]
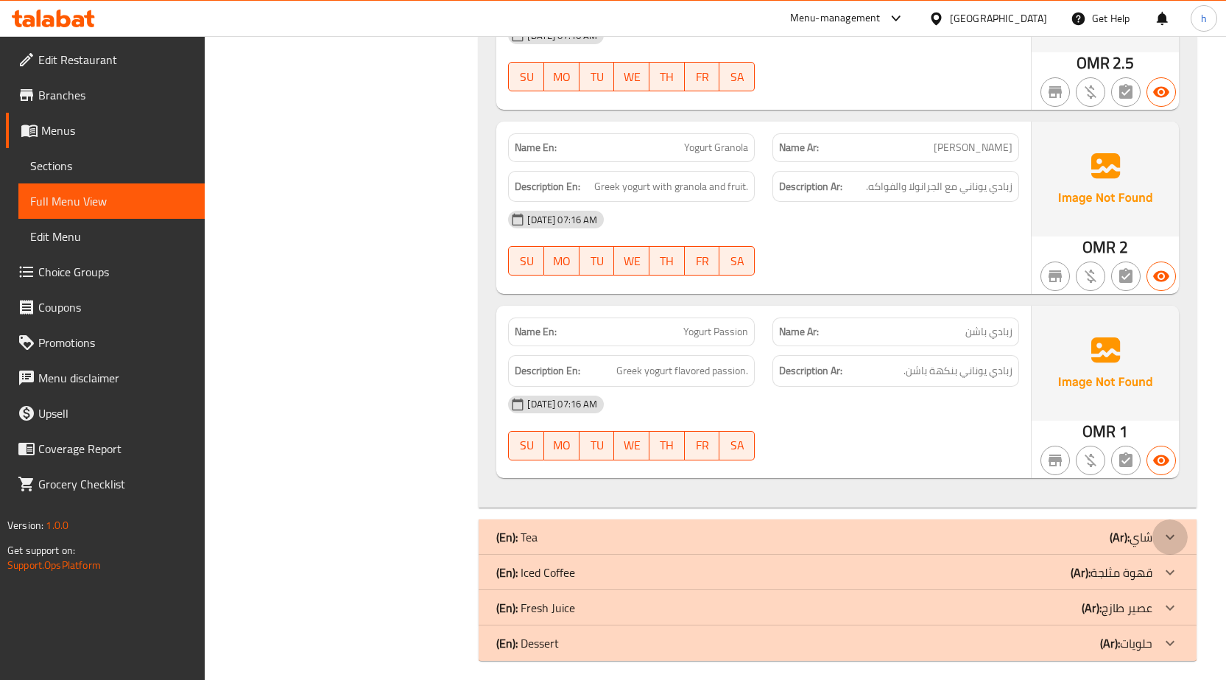
click at [1168, 535] on icon at bounding box center [1171, 537] width 18 height 18
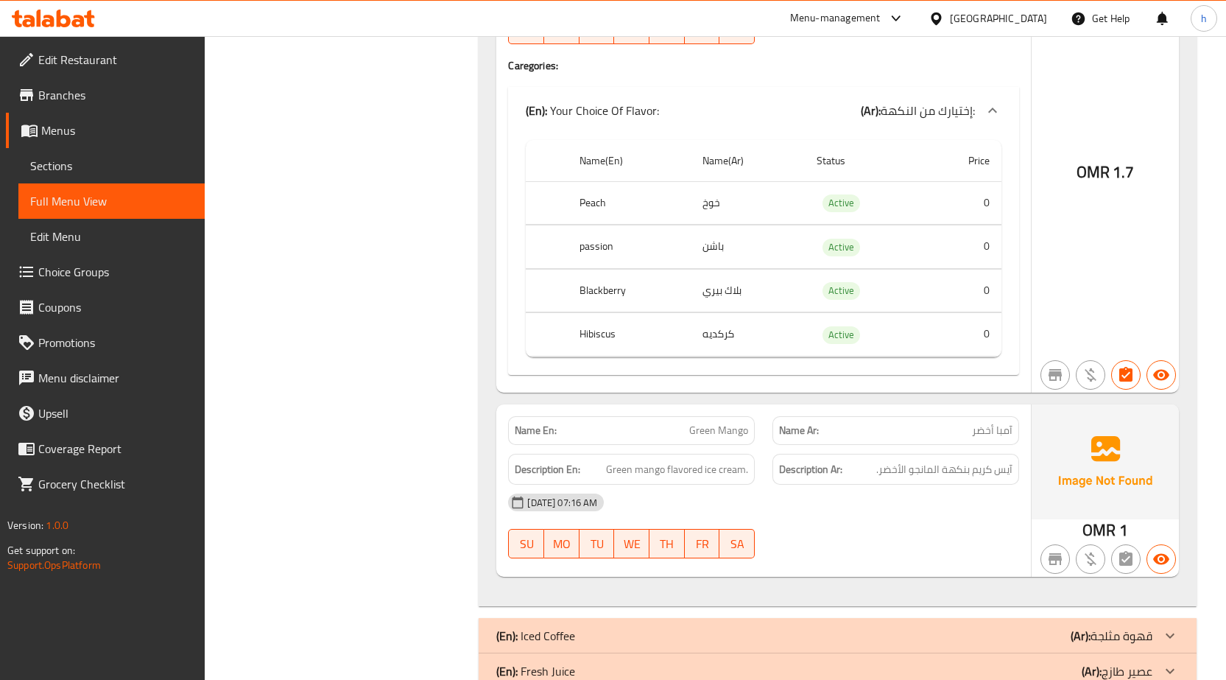
scroll to position [4340, 0]
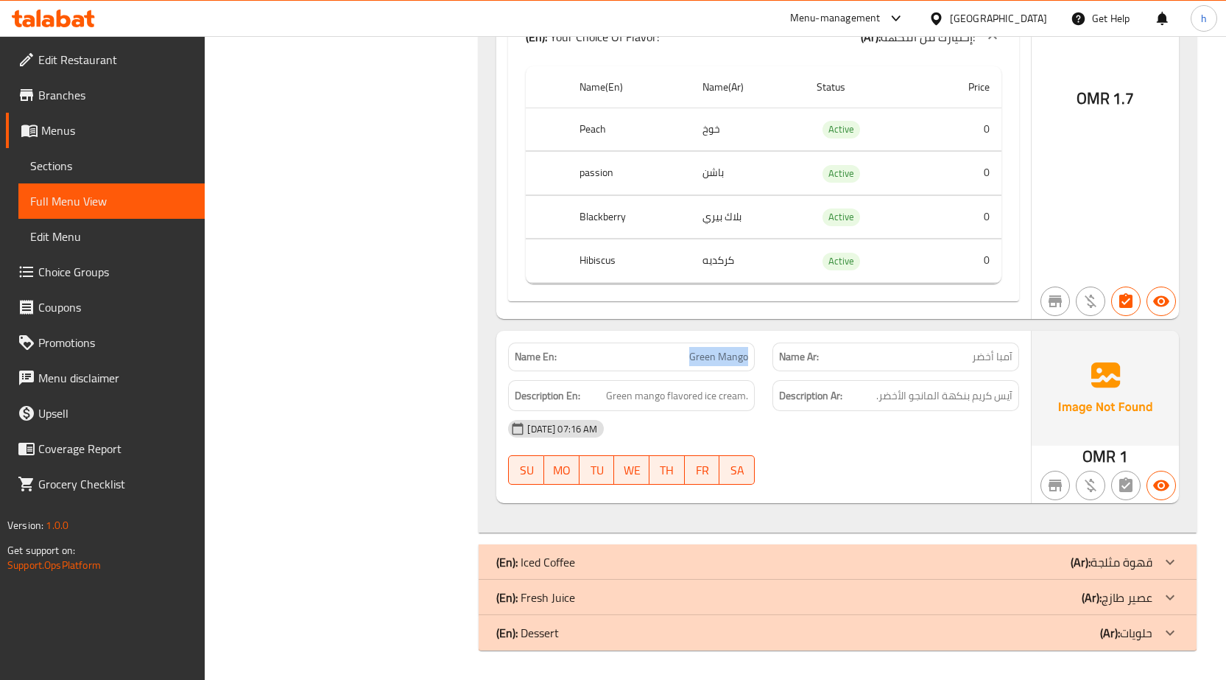
drag, startPoint x: 670, startPoint y: 362, endPoint x: 749, endPoint y: 365, distance: 78.8
click at [749, 365] on div "Name En: Green Mango" at bounding box center [631, 356] width 247 height 29
copy span "Green Mango"
click at [77, 18] on icon at bounding box center [78, 21] width 13 height 13
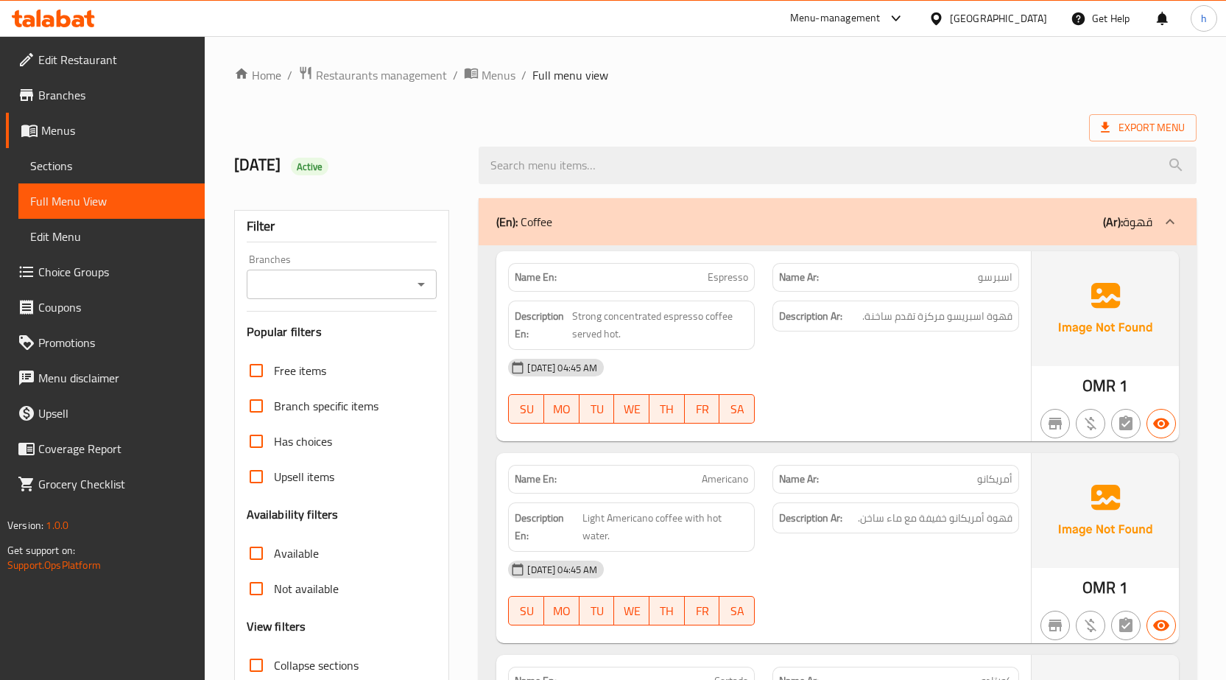
click at [1025, 20] on div "[GEOGRAPHIC_DATA]" at bounding box center [998, 18] width 97 height 16
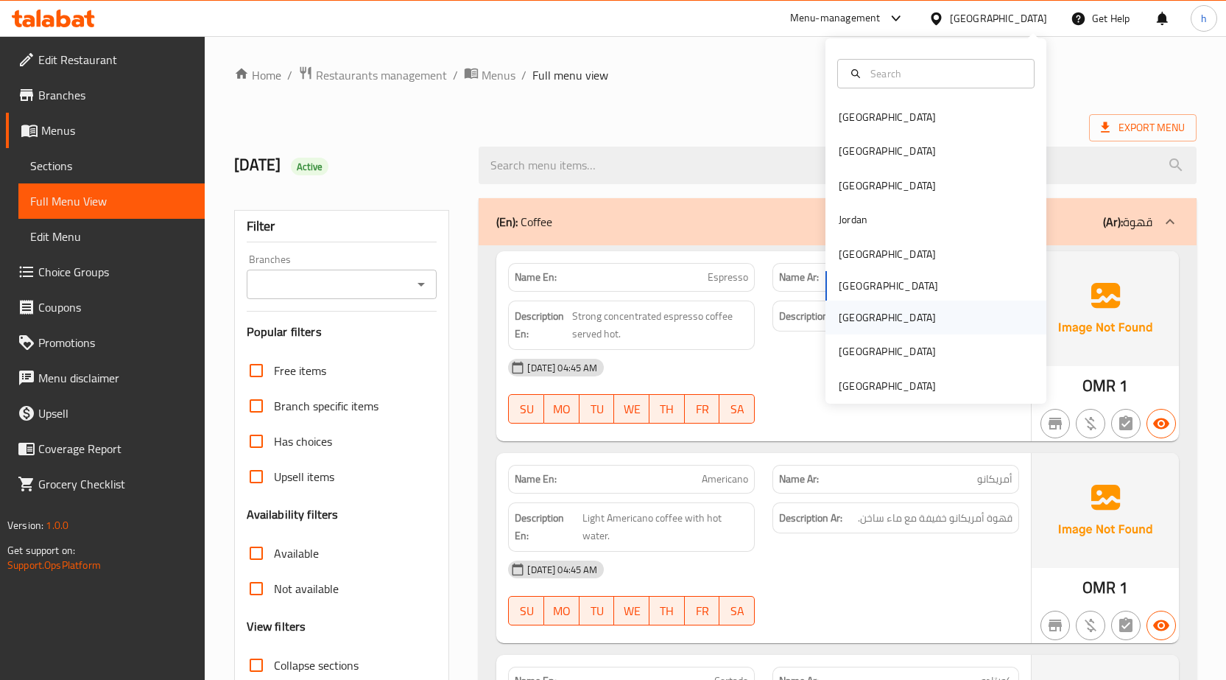
click at [852, 312] on div "[GEOGRAPHIC_DATA]" at bounding box center [887, 317] width 97 height 16
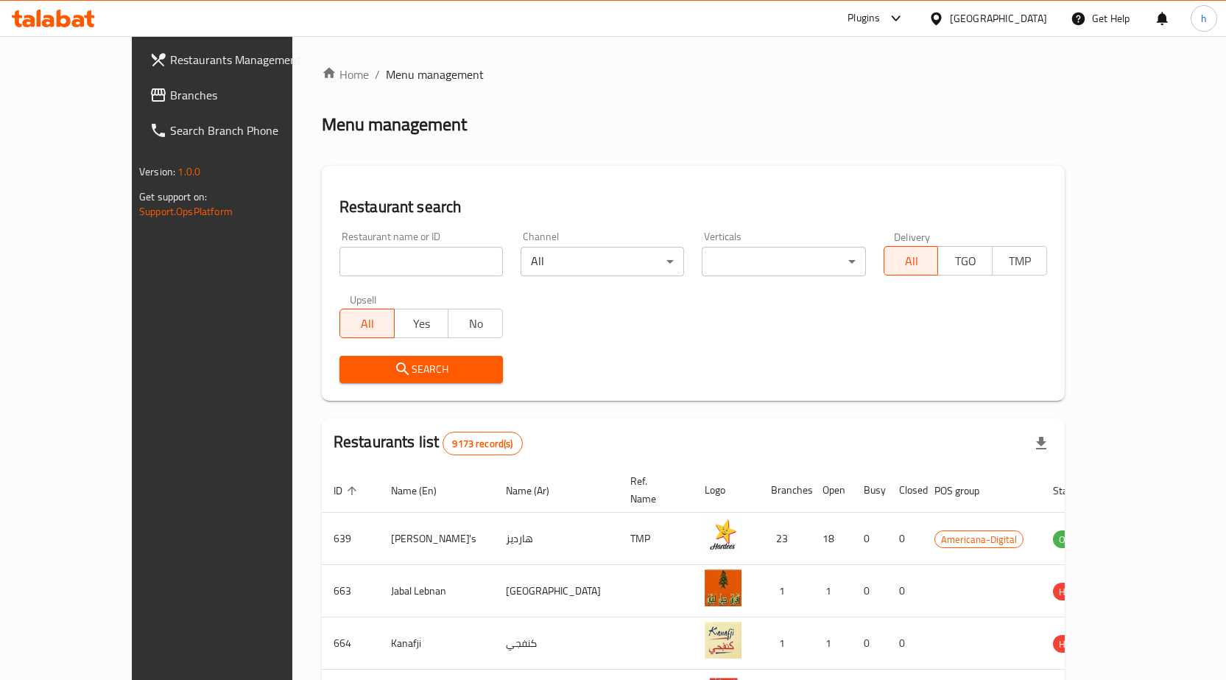
click at [170, 91] on span "Branches" at bounding box center [247, 95] width 155 height 18
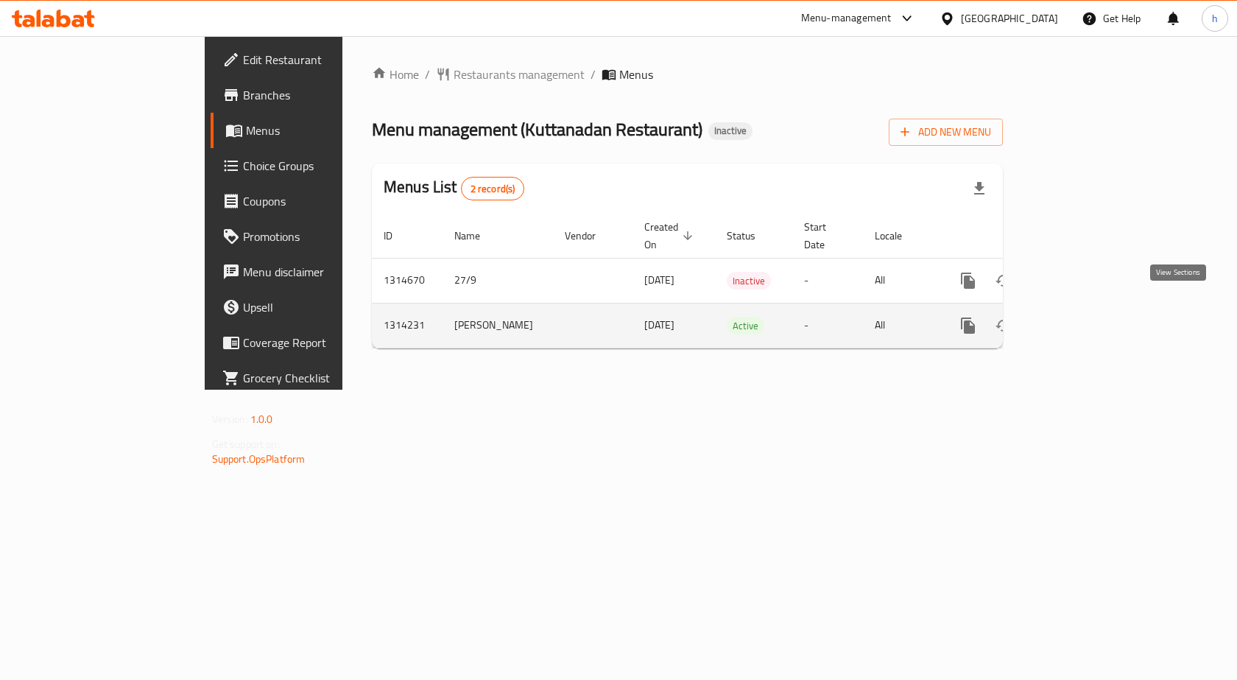
click at [1081, 319] on icon "enhanced table" at bounding box center [1074, 325] width 13 height 13
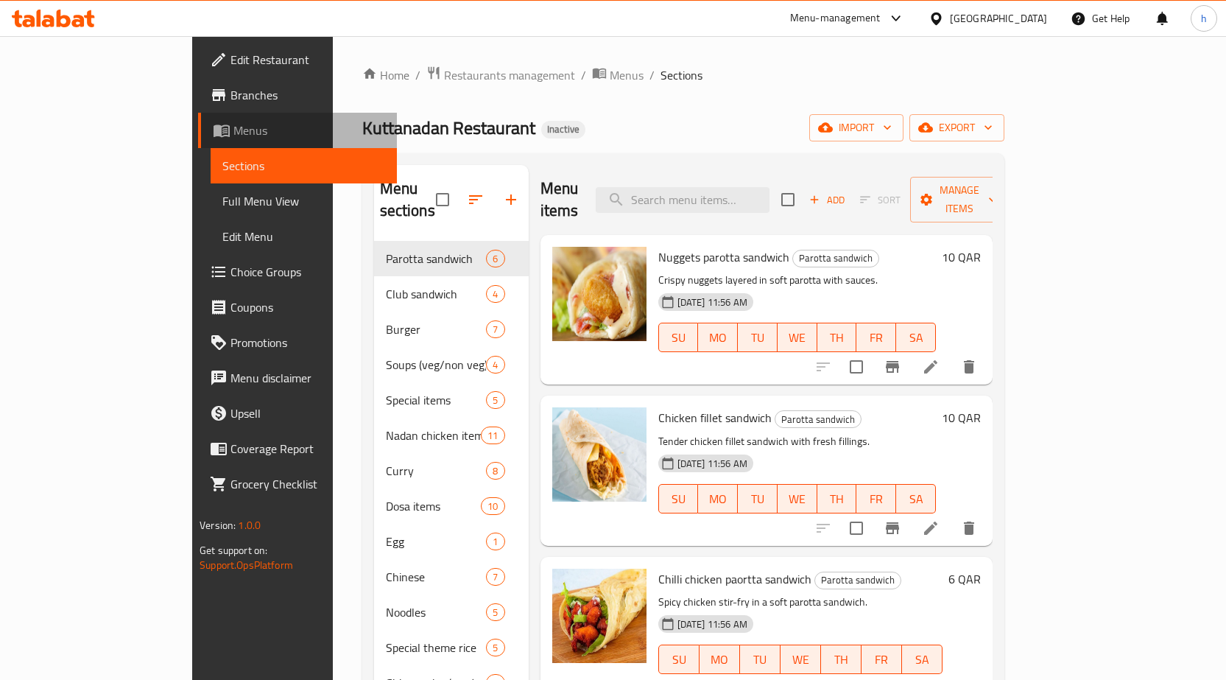
click at [233, 131] on span "Menus" at bounding box center [309, 131] width 152 height 18
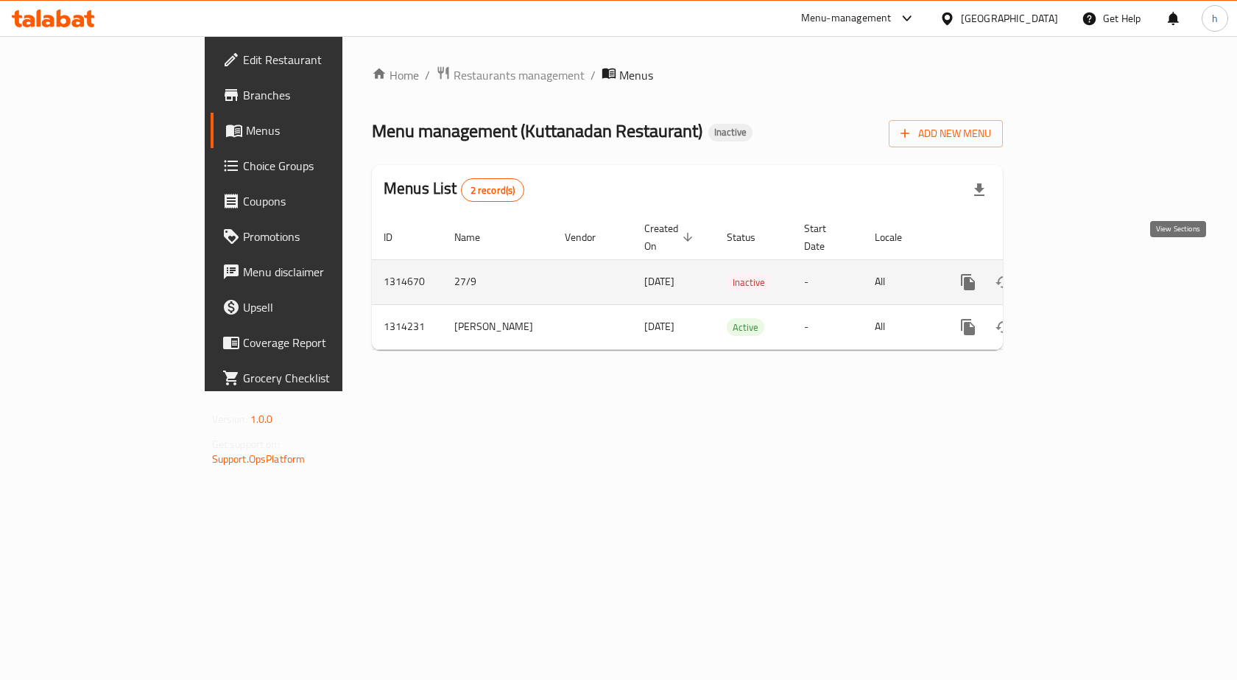
click at [1083, 273] on icon "enhanced table" at bounding box center [1075, 282] width 18 height 18
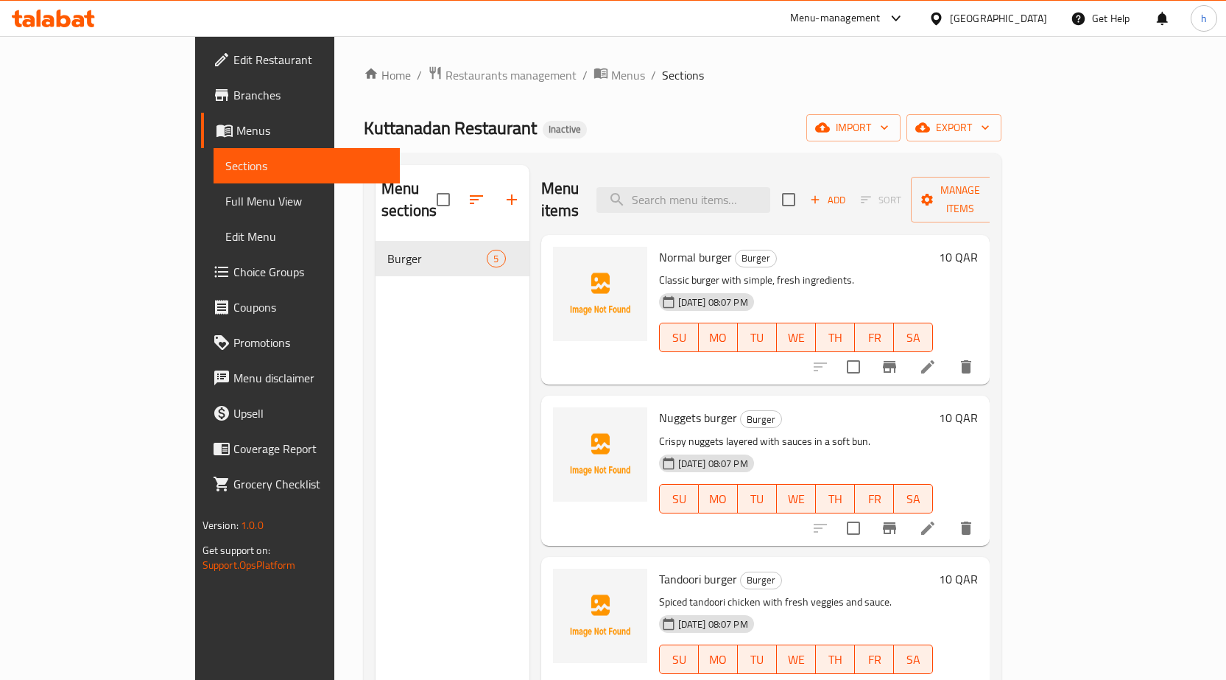
click at [201, 121] on link "Menus" at bounding box center [300, 130] width 199 height 35
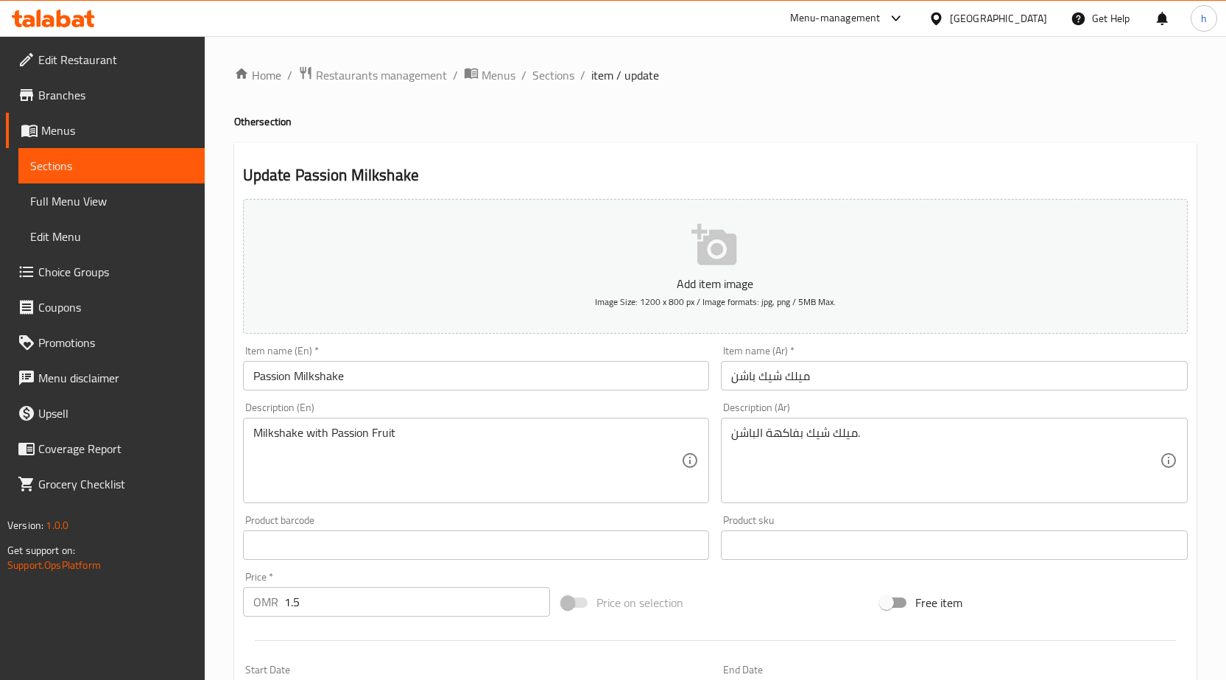
scroll to position [361, 0]
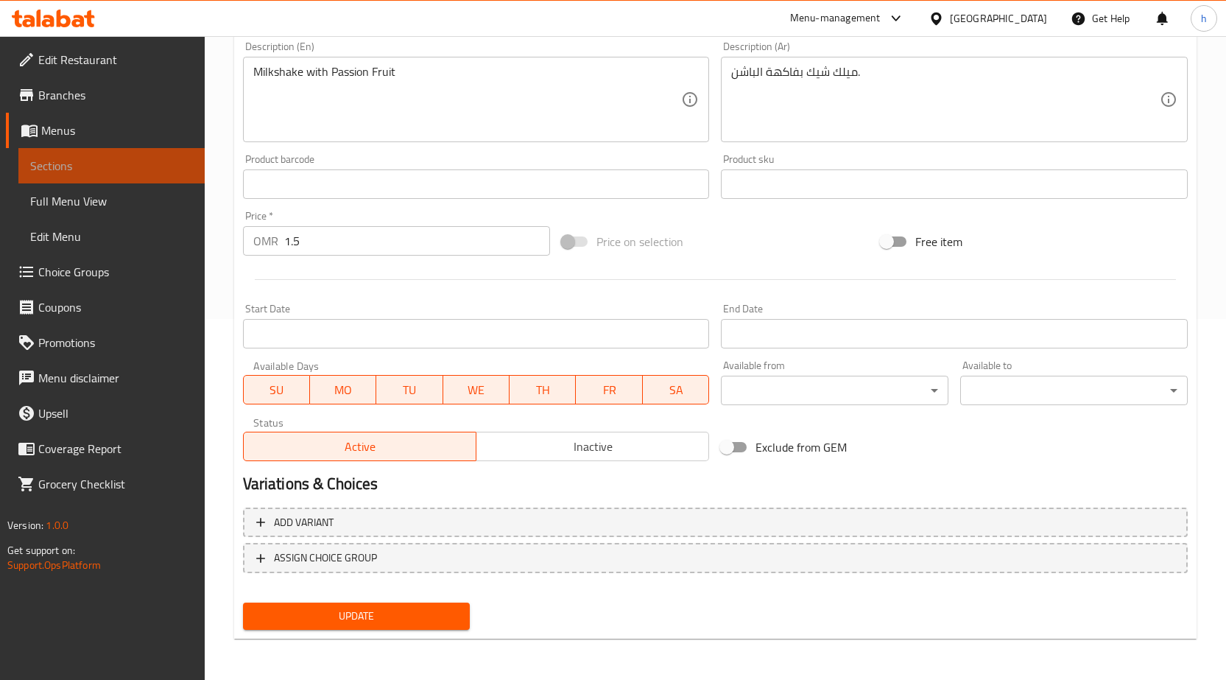
click at [164, 159] on span "Sections" at bounding box center [111, 166] width 163 height 18
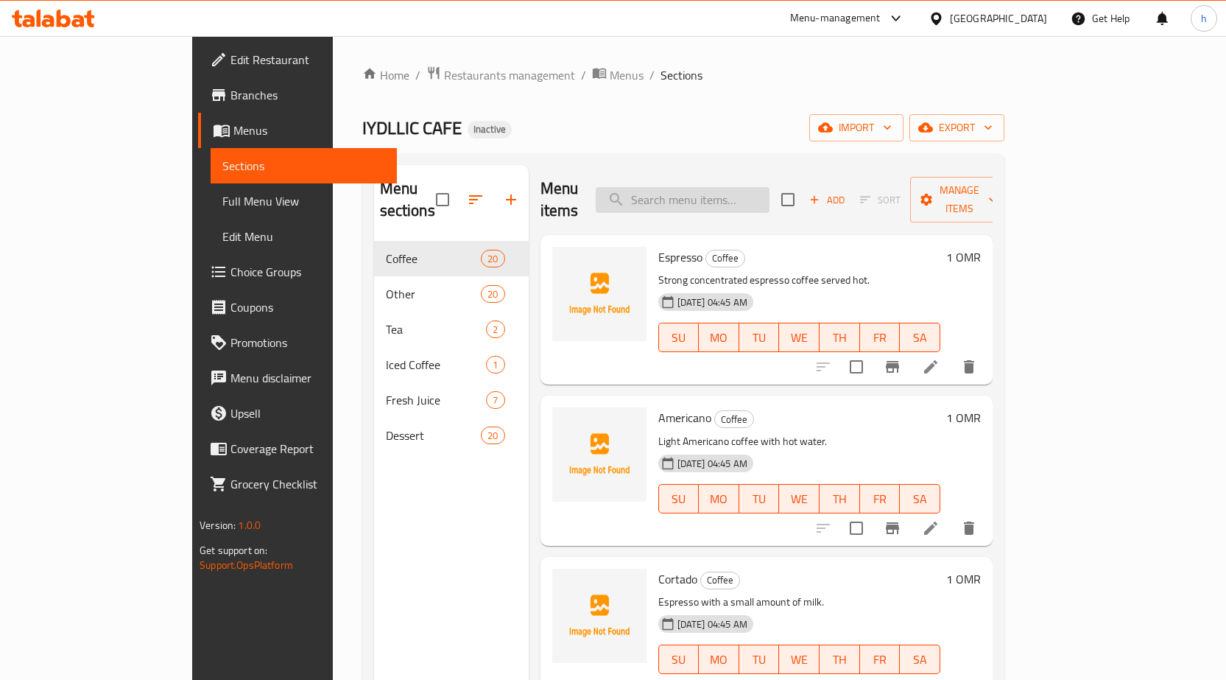
click at [678, 187] on input "search" at bounding box center [683, 200] width 174 height 26
paste input "Green Mango"
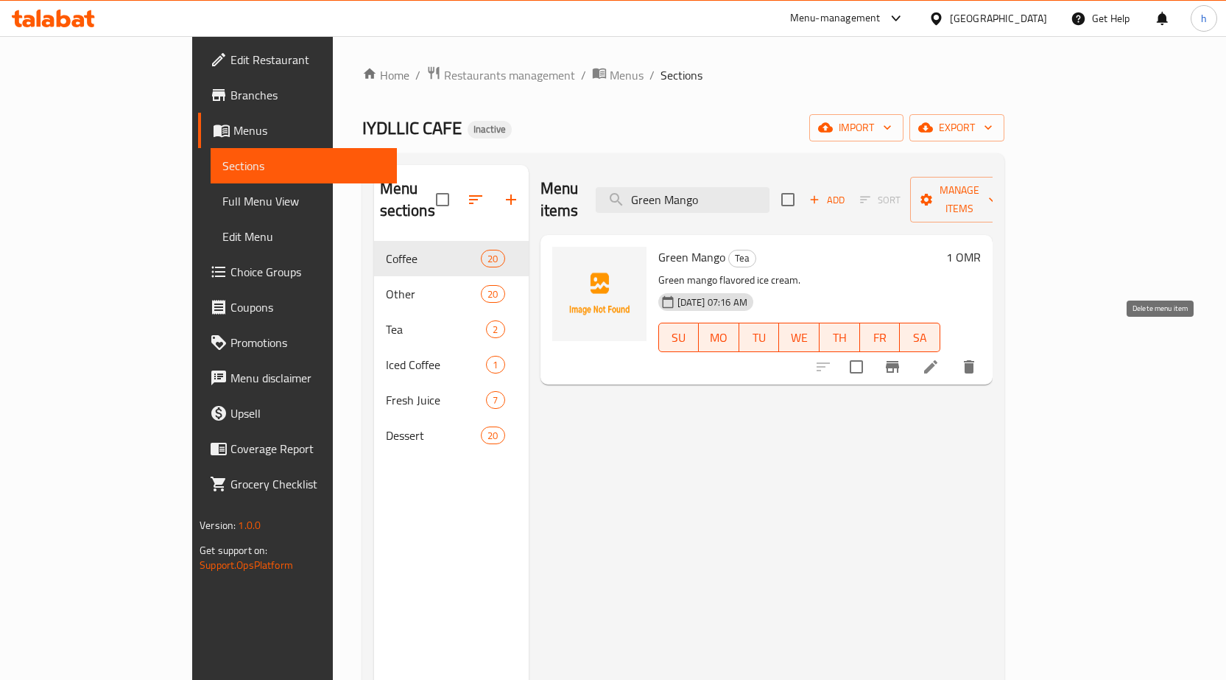
type input "Green Mango"
click at [987, 349] on button "delete" at bounding box center [969, 366] width 35 height 35
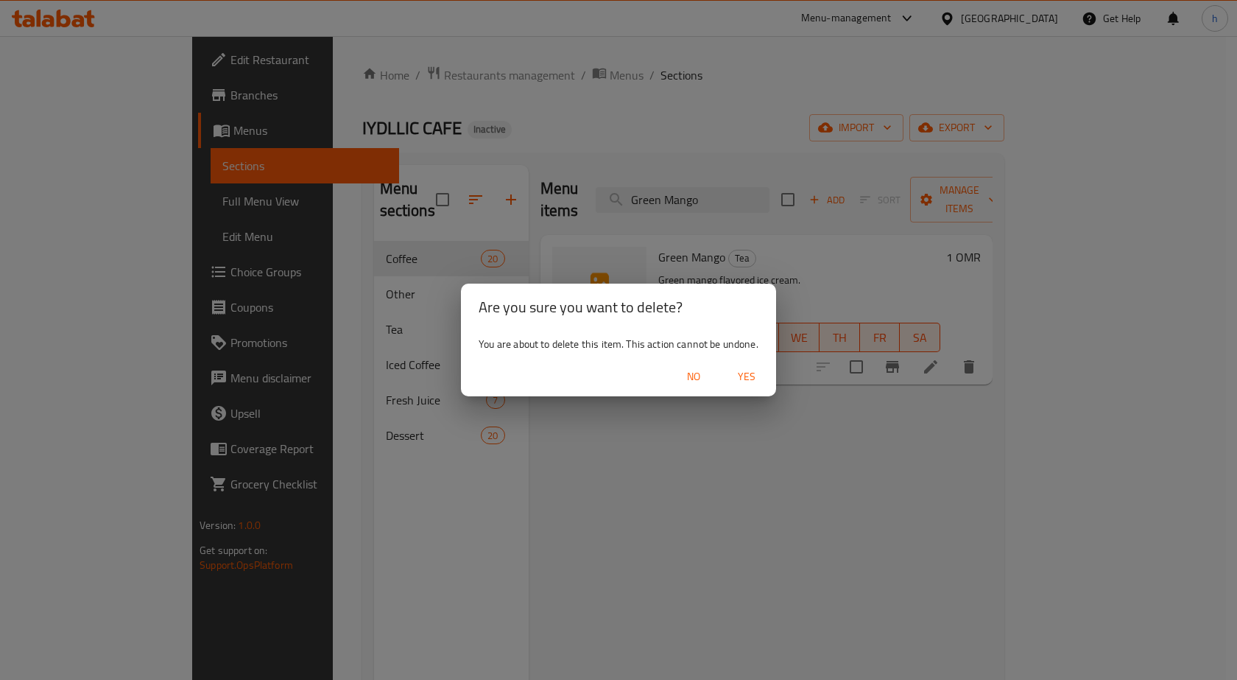
click at [1000, 407] on div "Are you sure you want to delete? You are about to delete this item. This action…" at bounding box center [618, 340] width 1237 height 680
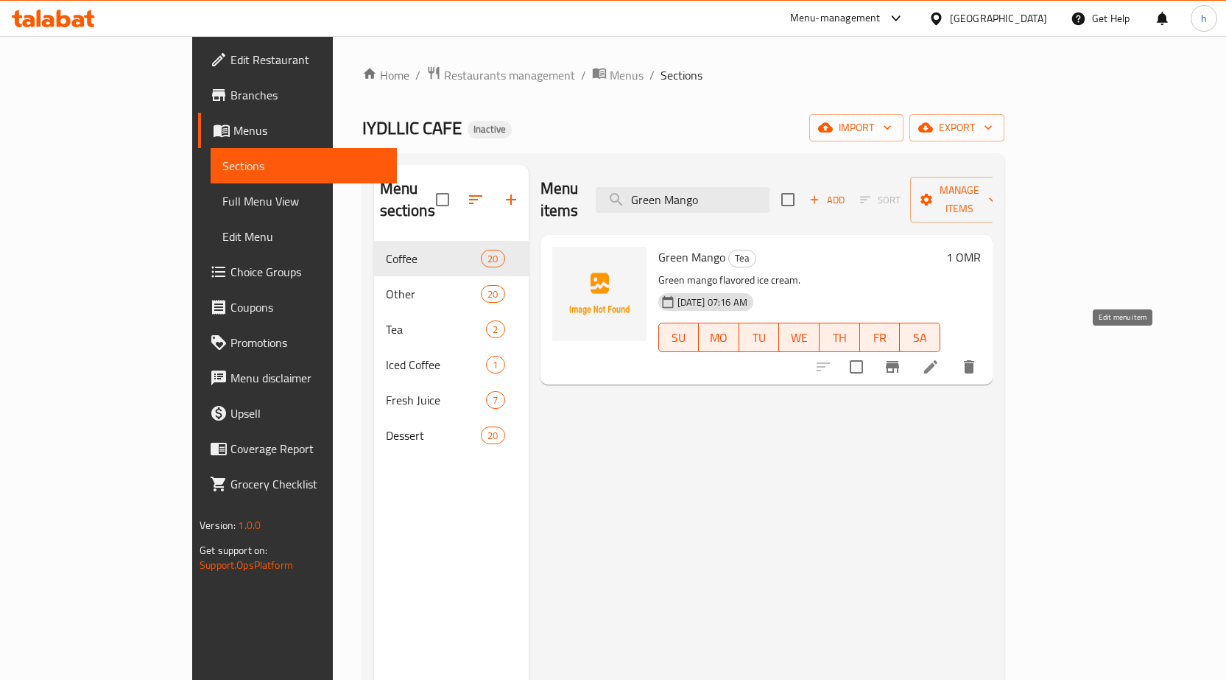
click at [940, 358] on icon at bounding box center [931, 367] width 18 height 18
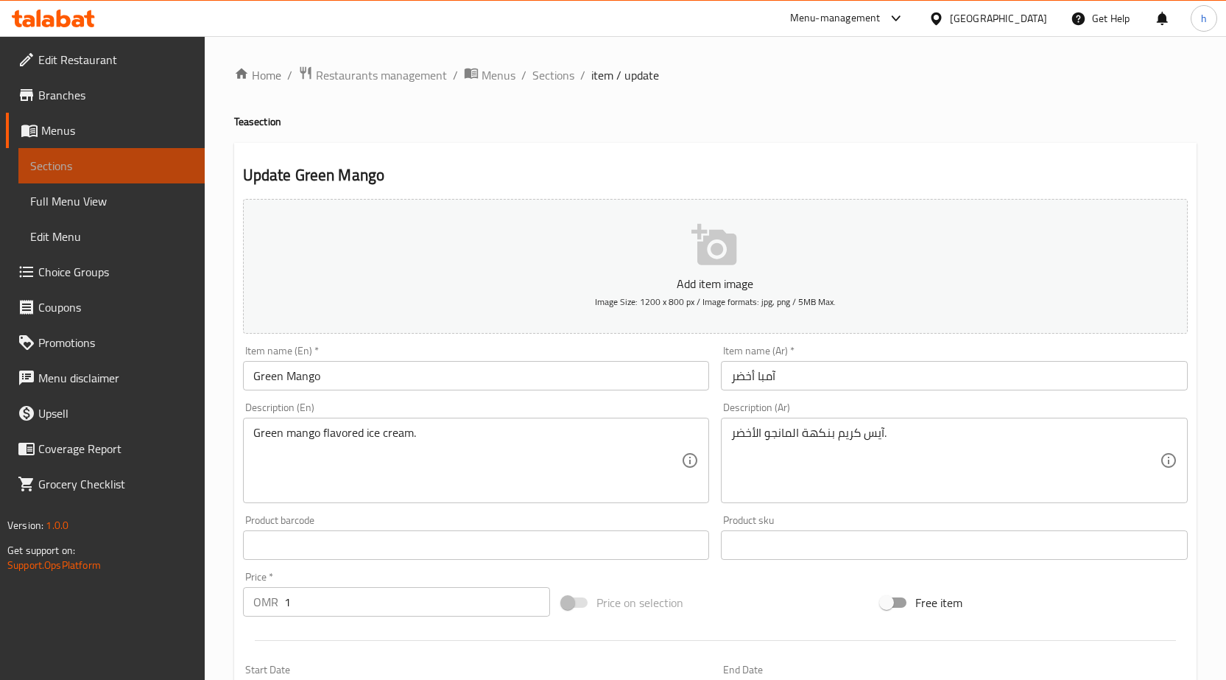
click at [167, 166] on span "Sections" at bounding box center [111, 166] width 163 height 18
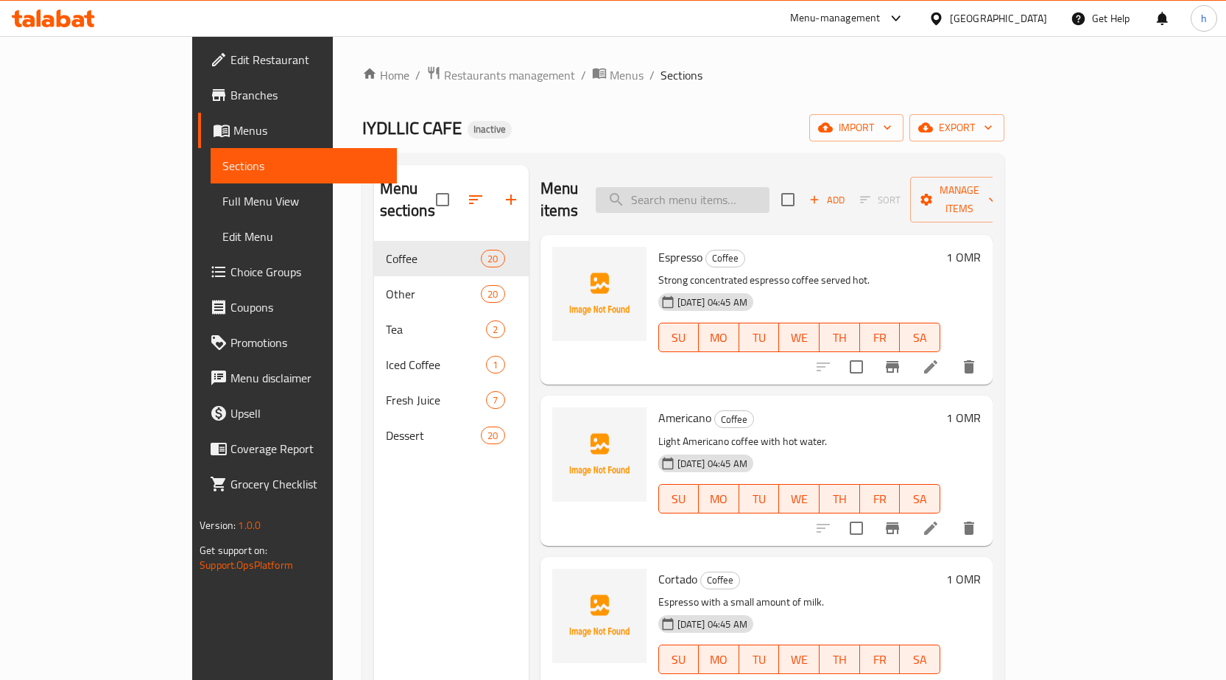
click at [706, 194] on input "search" at bounding box center [683, 200] width 174 height 26
paste input "Green Mango"
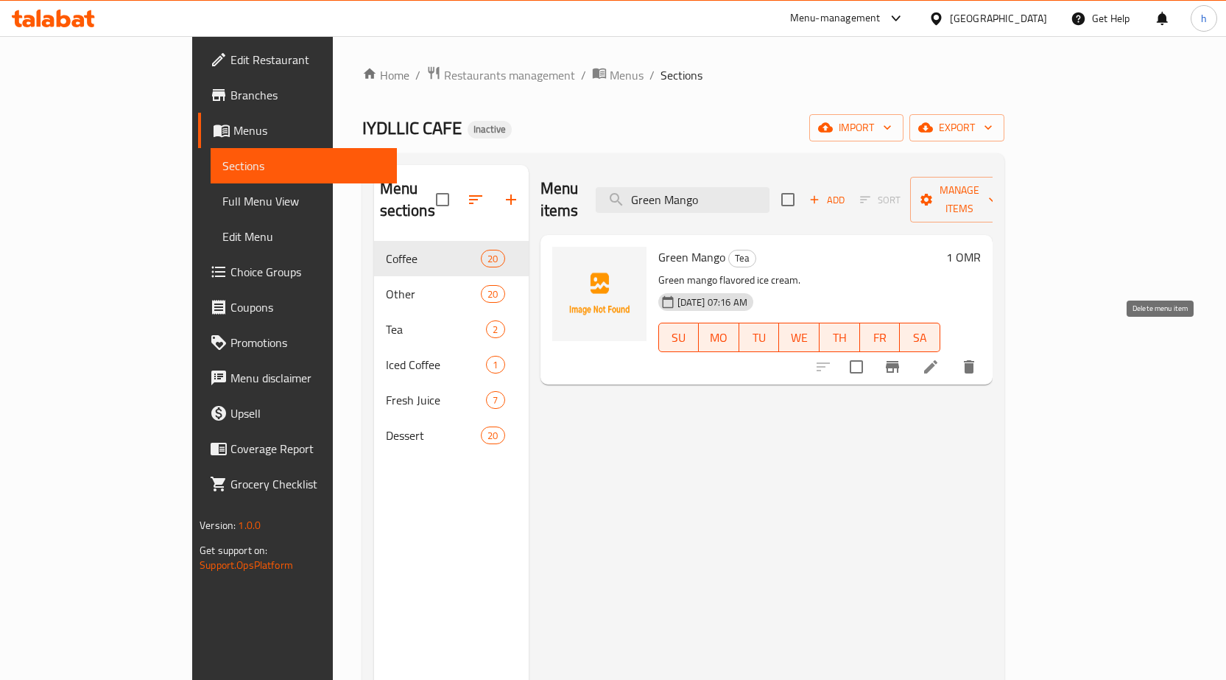
type input "Green Mango"
click at [974, 360] on icon "delete" at bounding box center [969, 366] width 10 height 13
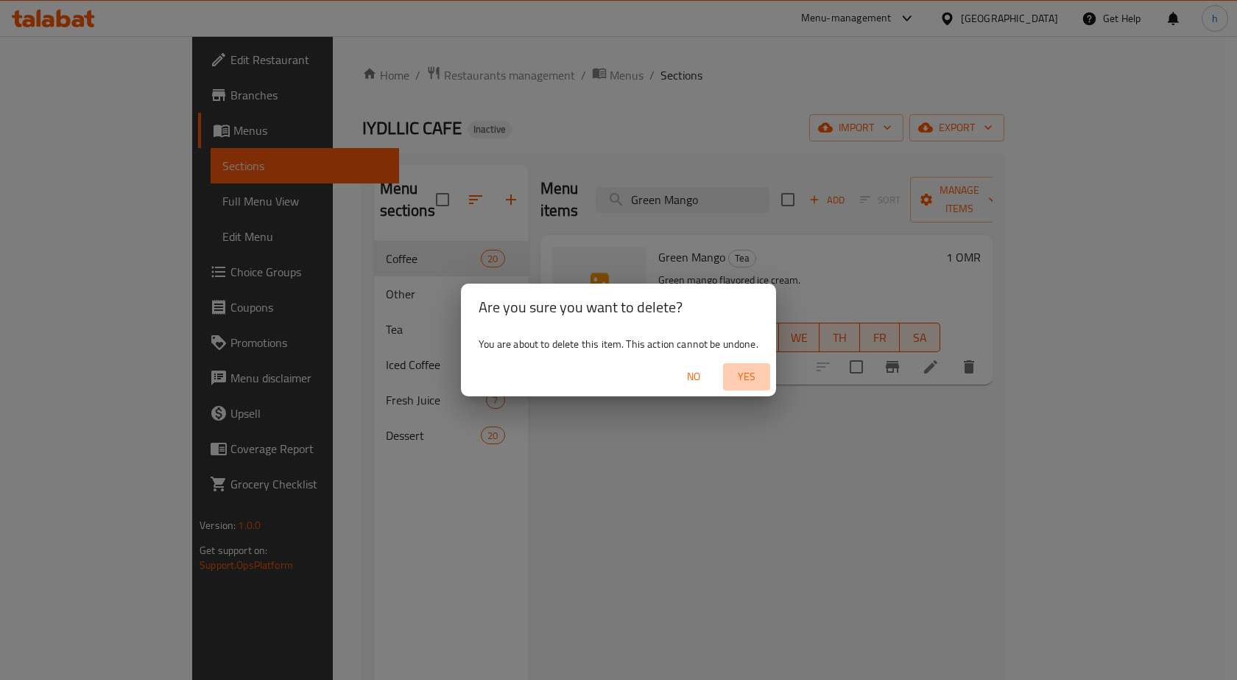
click at [756, 379] on span "Yes" at bounding box center [746, 377] width 35 height 18
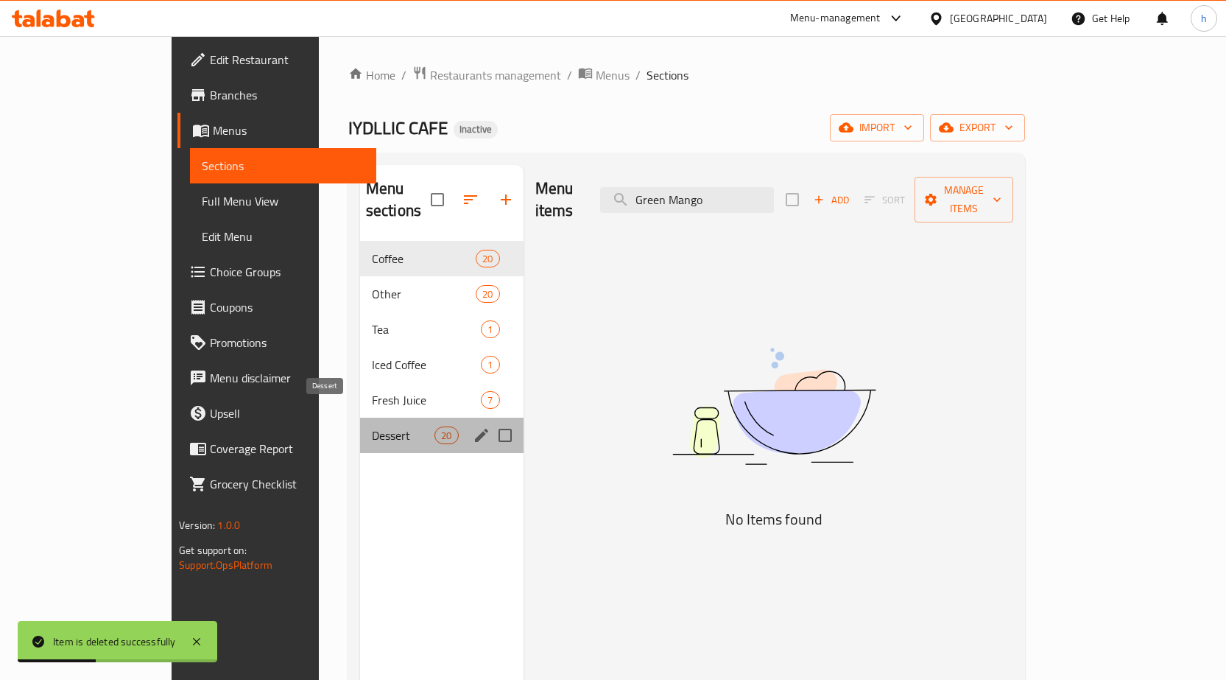
click at [372, 426] on span "Dessert" at bounding box center [403, 435] width 63 height 18
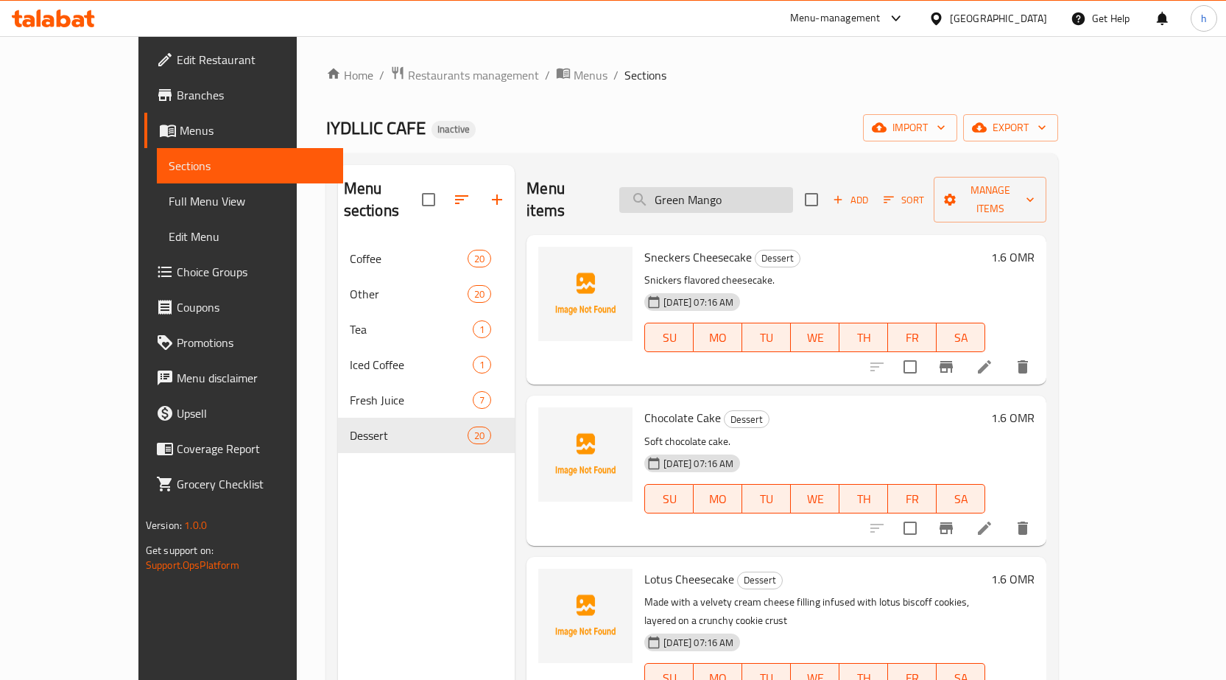
click at [788, 196] on input "Green Mango" at bounding box center [706, 200] width 174 height 26
click at [871, 192] on span "Add" at bounding box center [851, 200] width 40 height 17
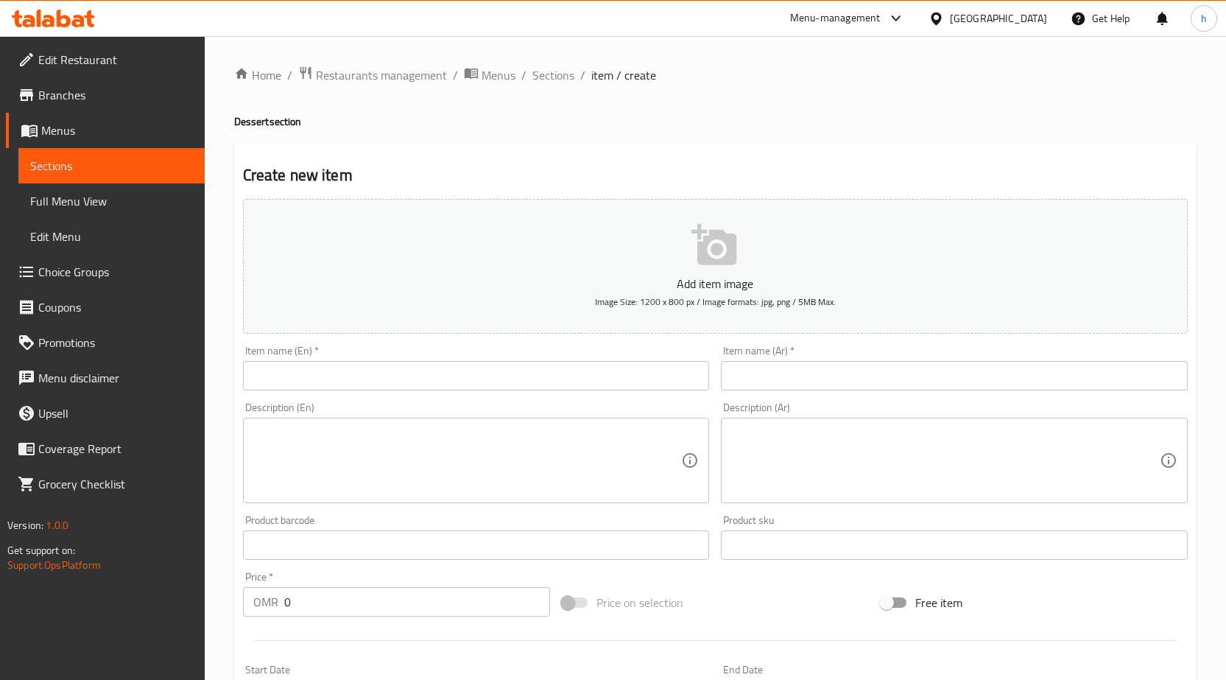
click at [365, 373] on input "text" at bounding box center [476, 375] width 467 height 29
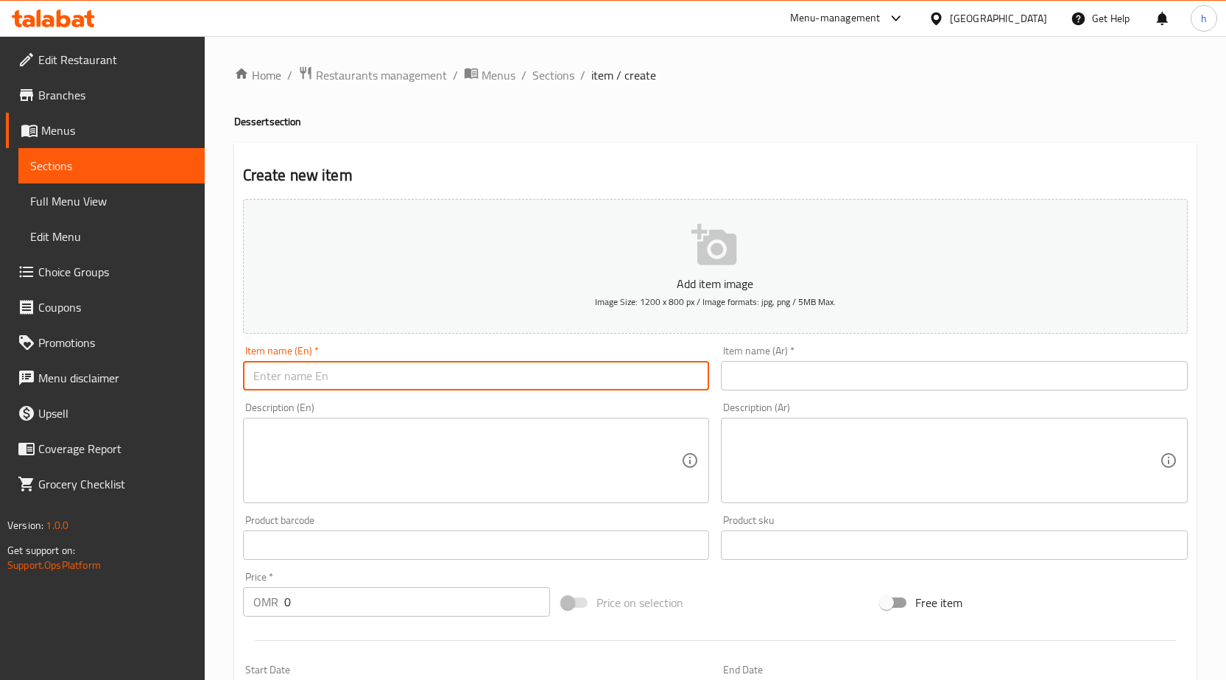
paste input "Green Mango"
type input "Green Mango"
click at [777, 382] on input "text" at bounding box center [954, 375] width 467 height 29
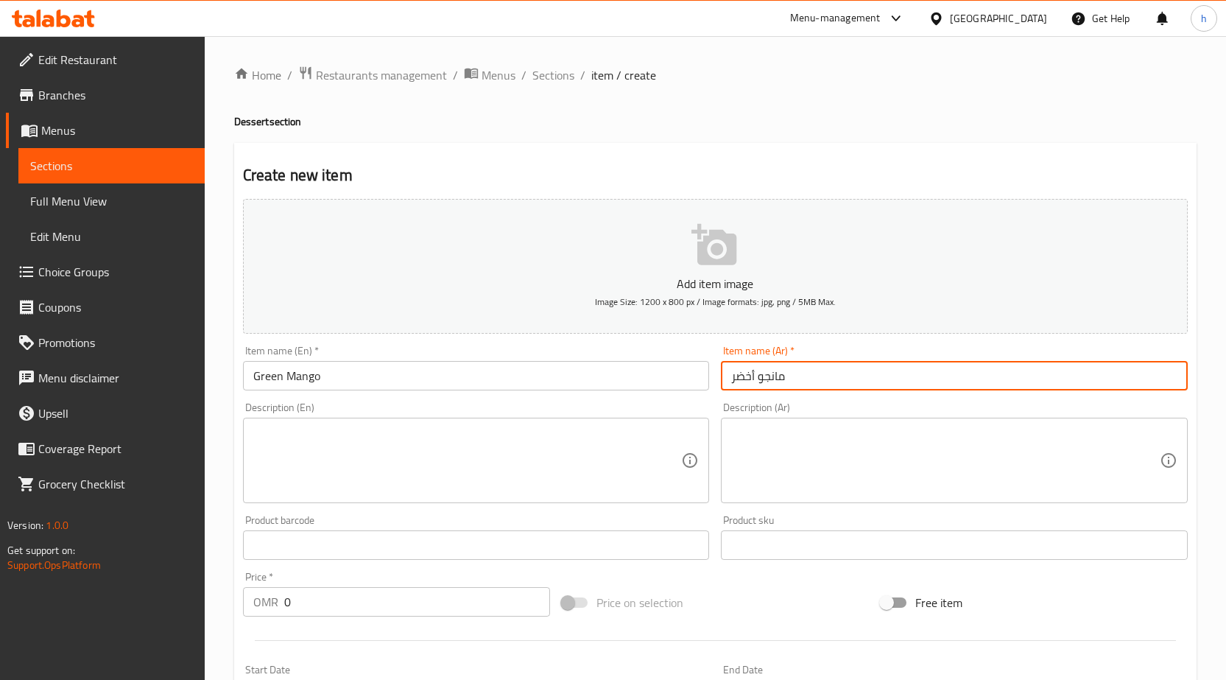
type input "مانجو أخضر"
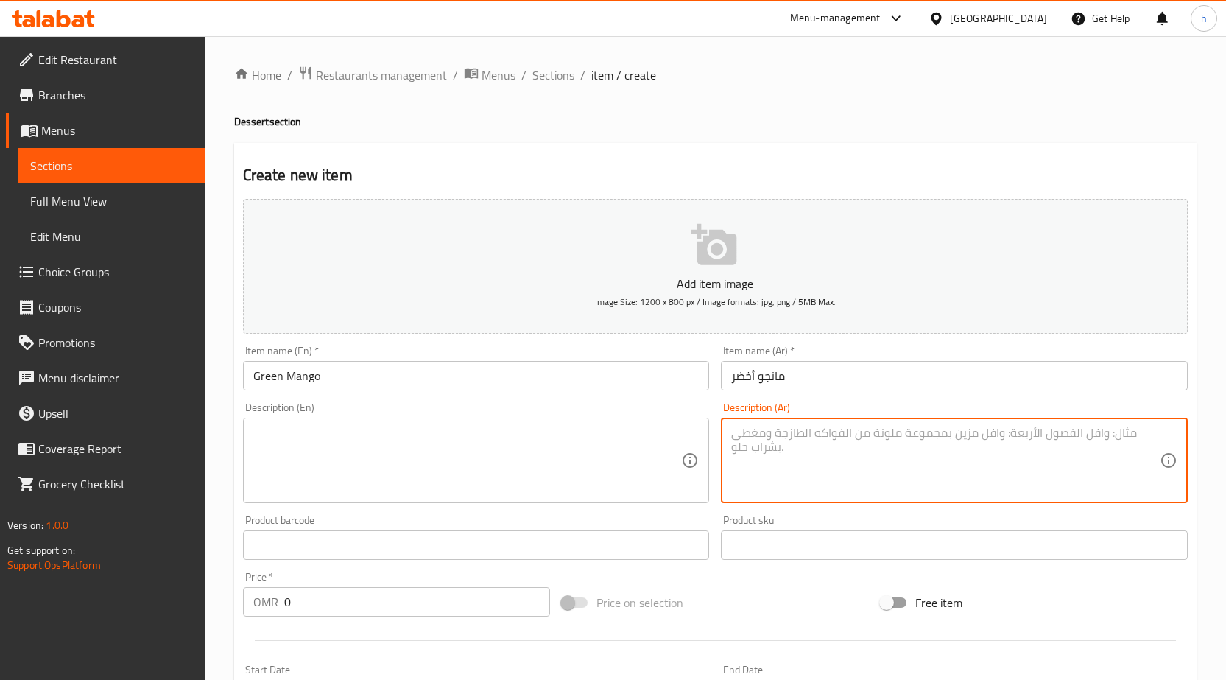
click at [965, 469] on textarea at bounding box center [945, 461] width 429 height 70
paste textarea "آيس كريم بنكهة المانجو الأخضر."
type textarea "آيس كريم بنكهة المانجو الأخضر."
click at [563, 457] on textarea at bounding box center [467, 461] width 429 height 70
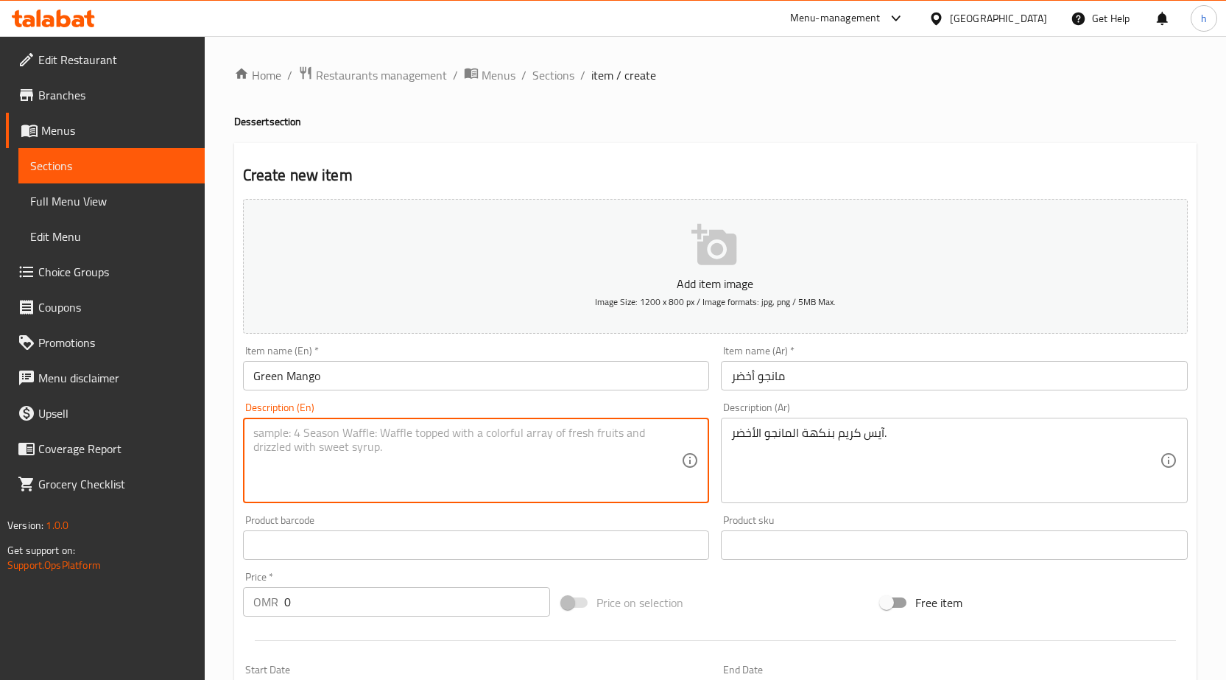
type textarea "ه"
drag, startPoint x: 316, startPoint y: 437, endPoint x: 253, endPoint y: 432, distance: 63.6
click at [253, 432] on textarea "Ice cream" at bounding box center [467, 461] width 429 height 70
paste textarea "Green mango flavored ice cream."
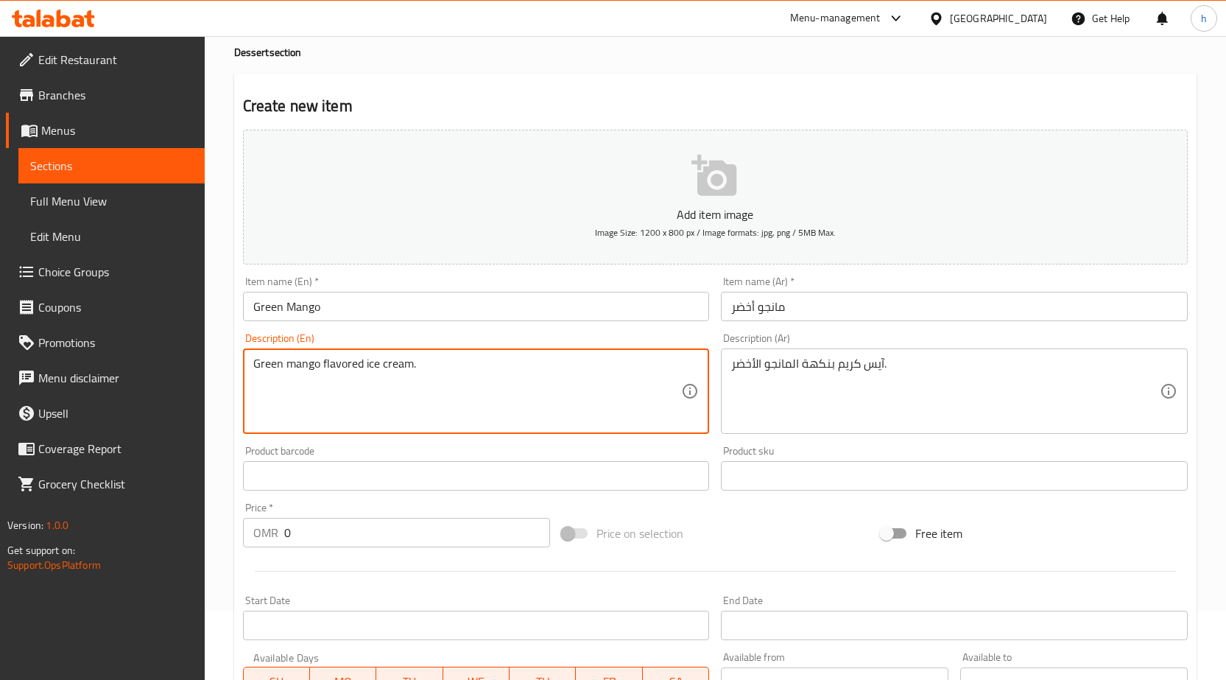
scroll to position [147, 0]
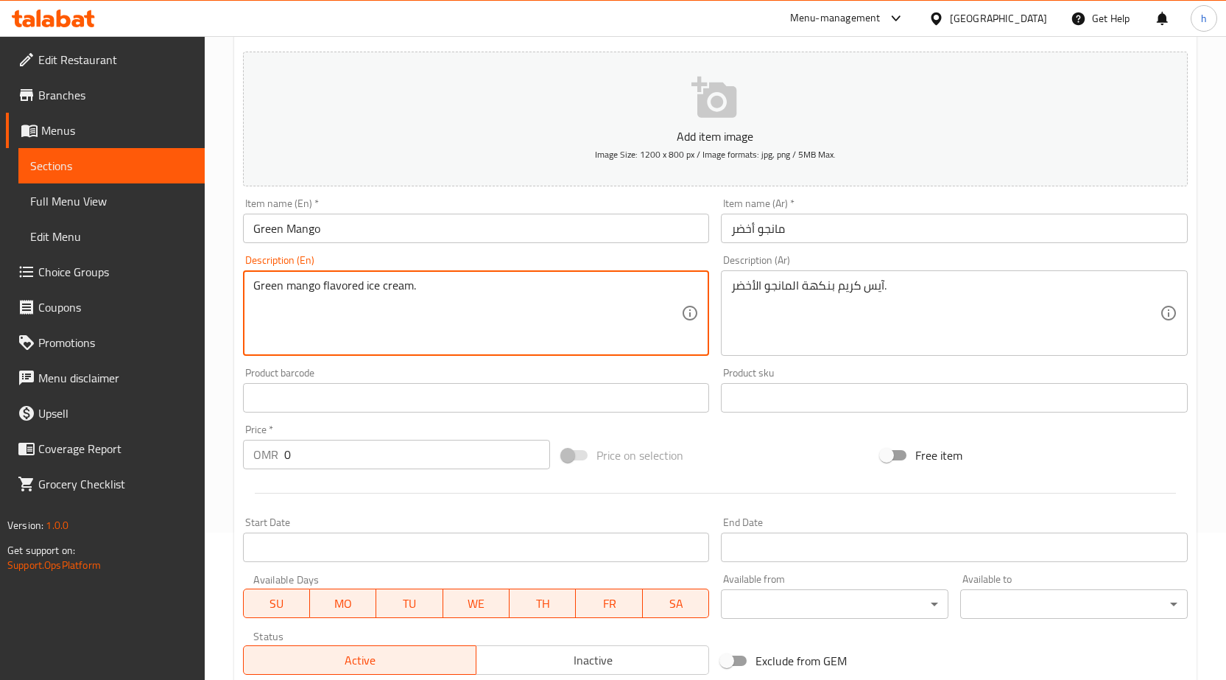
type textarea "Green mango flavored ice cream."
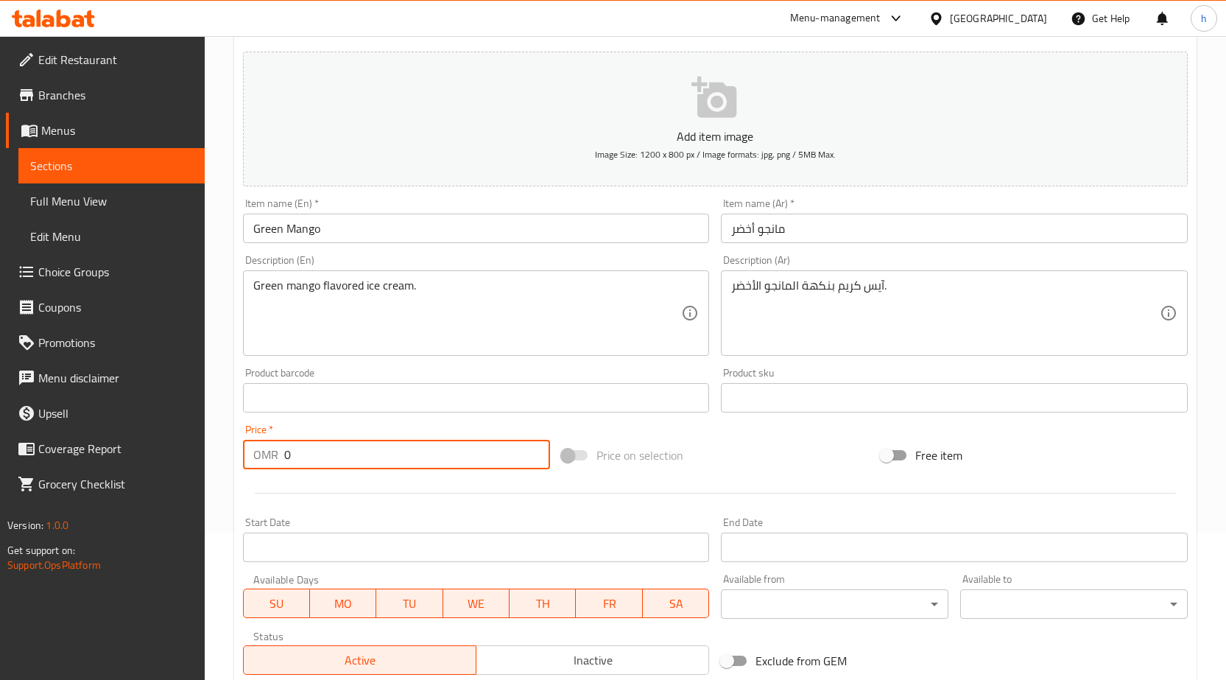
drag, startPoint x: 278, startPoint y: 454, endPoint x: 267, endPoint y: 457, distance: 11.3
click at [267, 457] on div "OMR 0 Price *" at bounding box center [396, 454] width 307 height 29
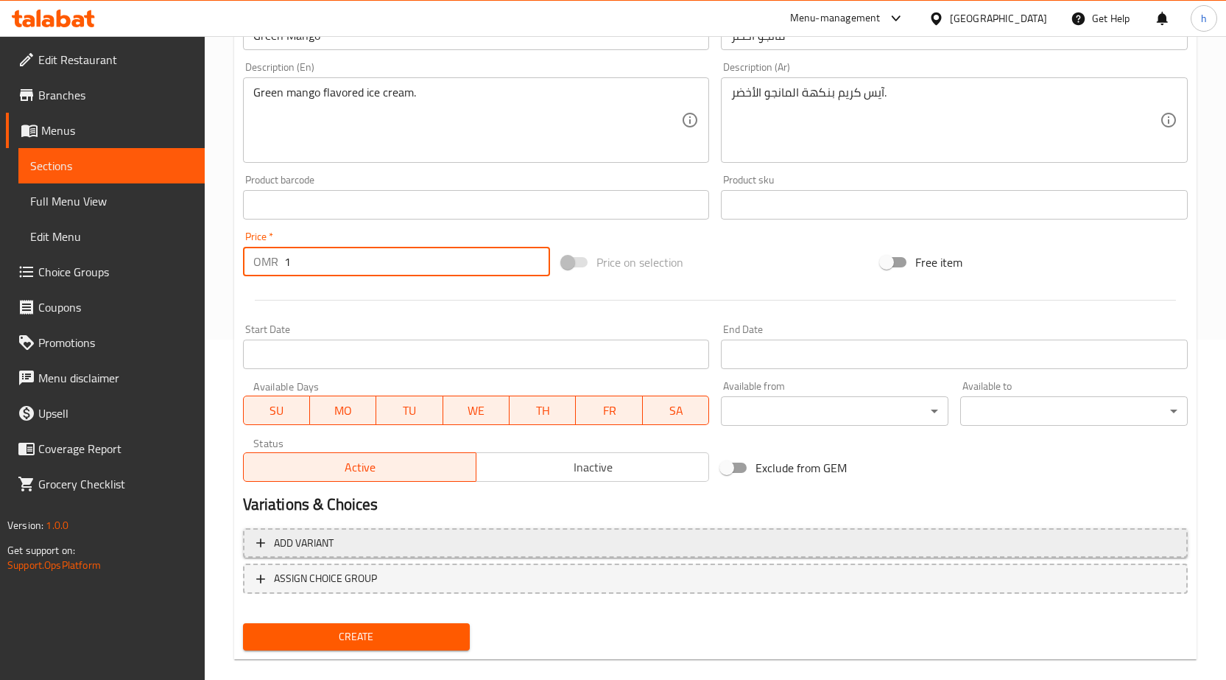
scroll to position [361, 0]
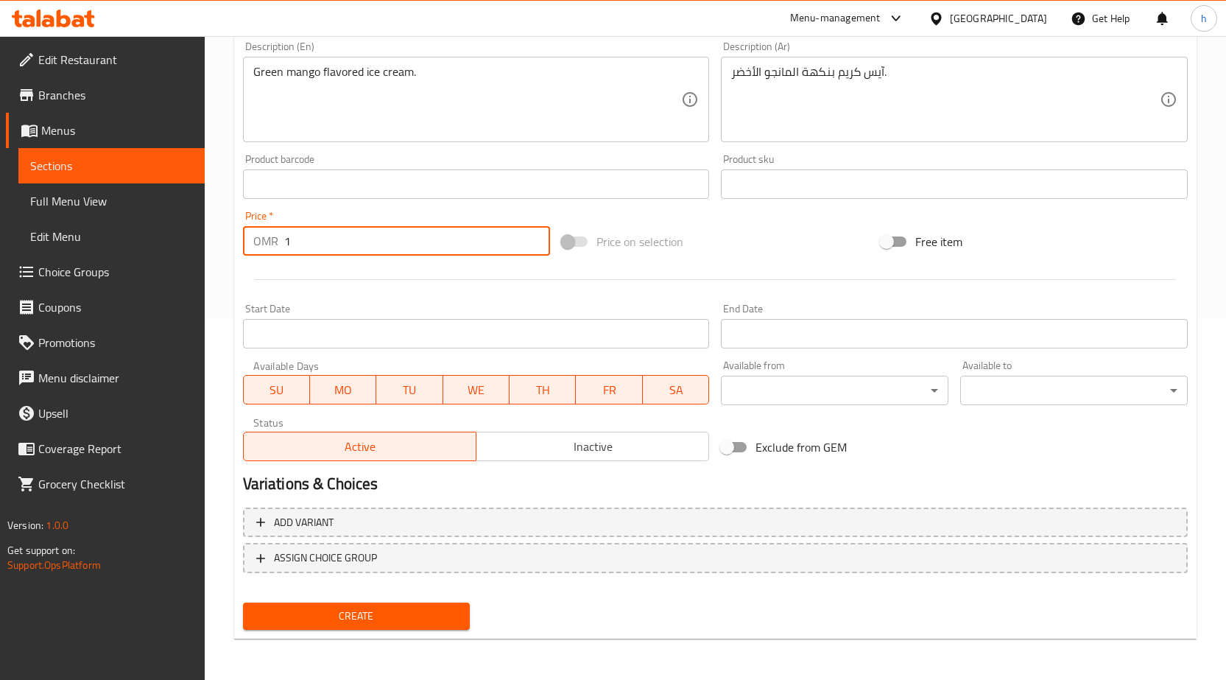
type input "1"
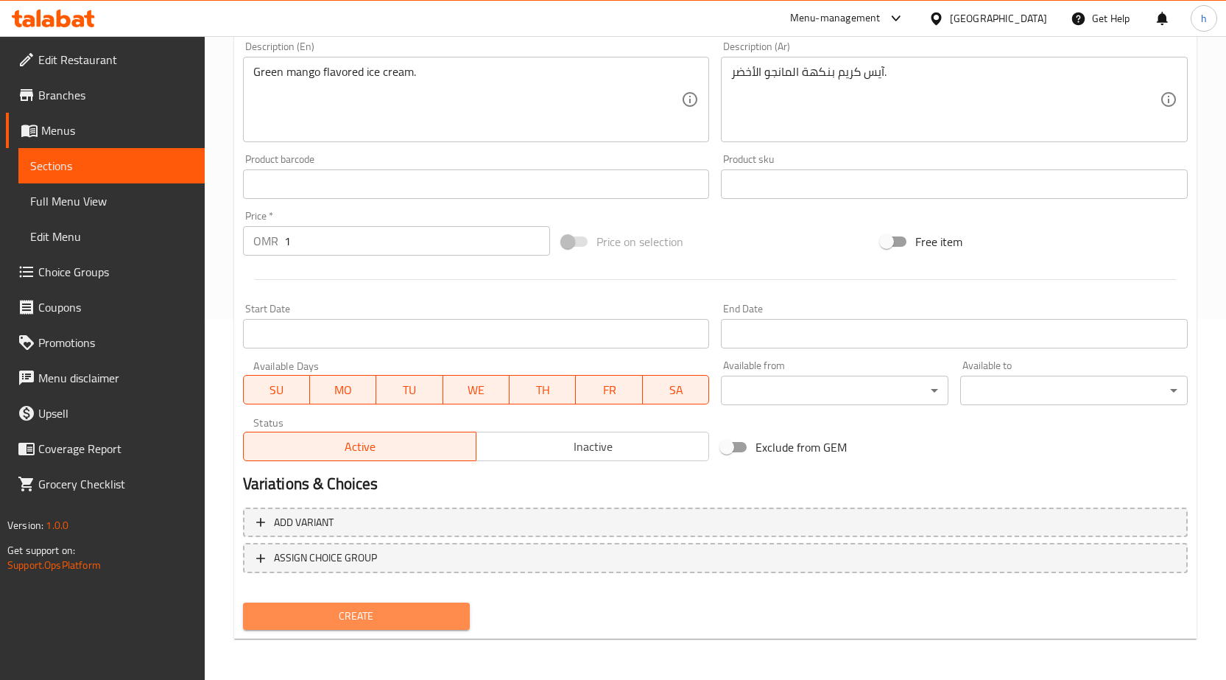
click at [414, 604] on button "Create" at bounding box center [357, 615] width 228 height 27
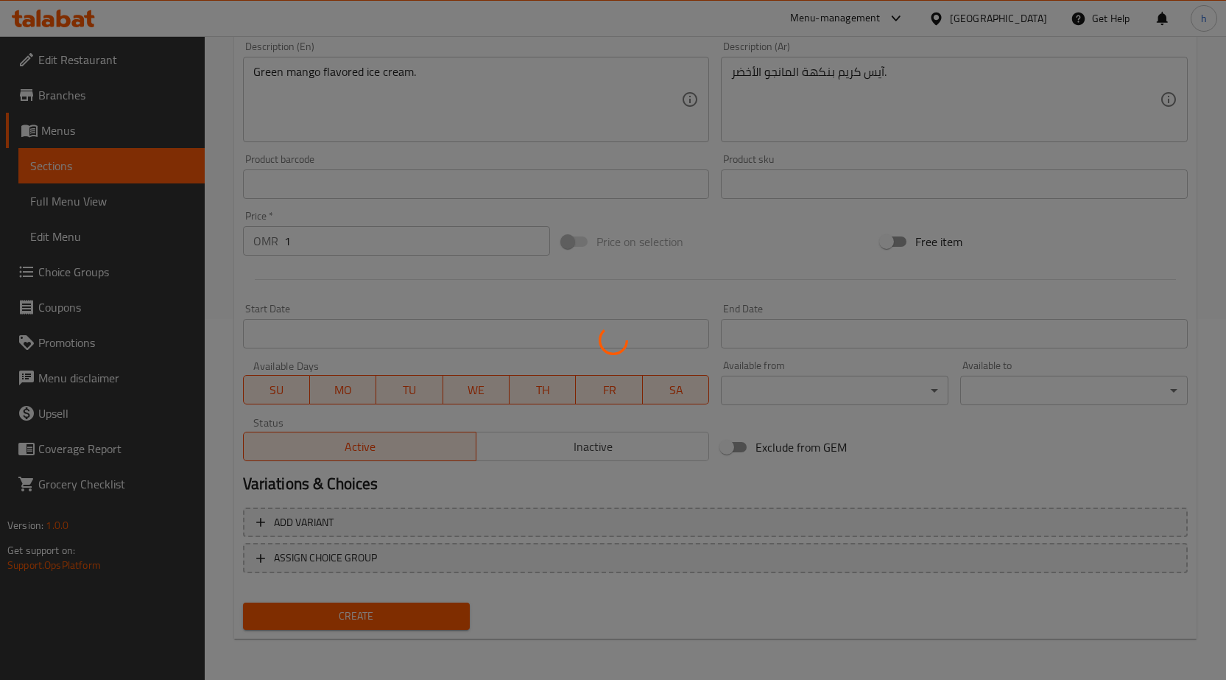
type input "0"
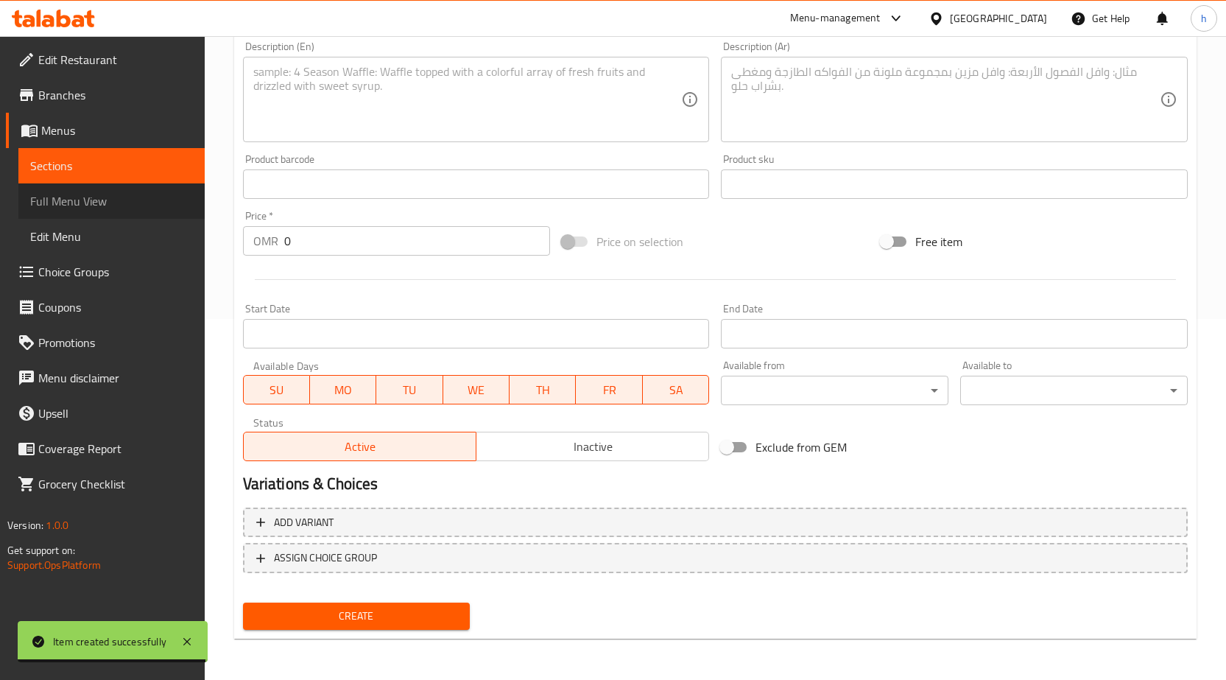
click at [127, 205] on span "Full Menu View" at bounding box center [111, 201] width 163 height 18
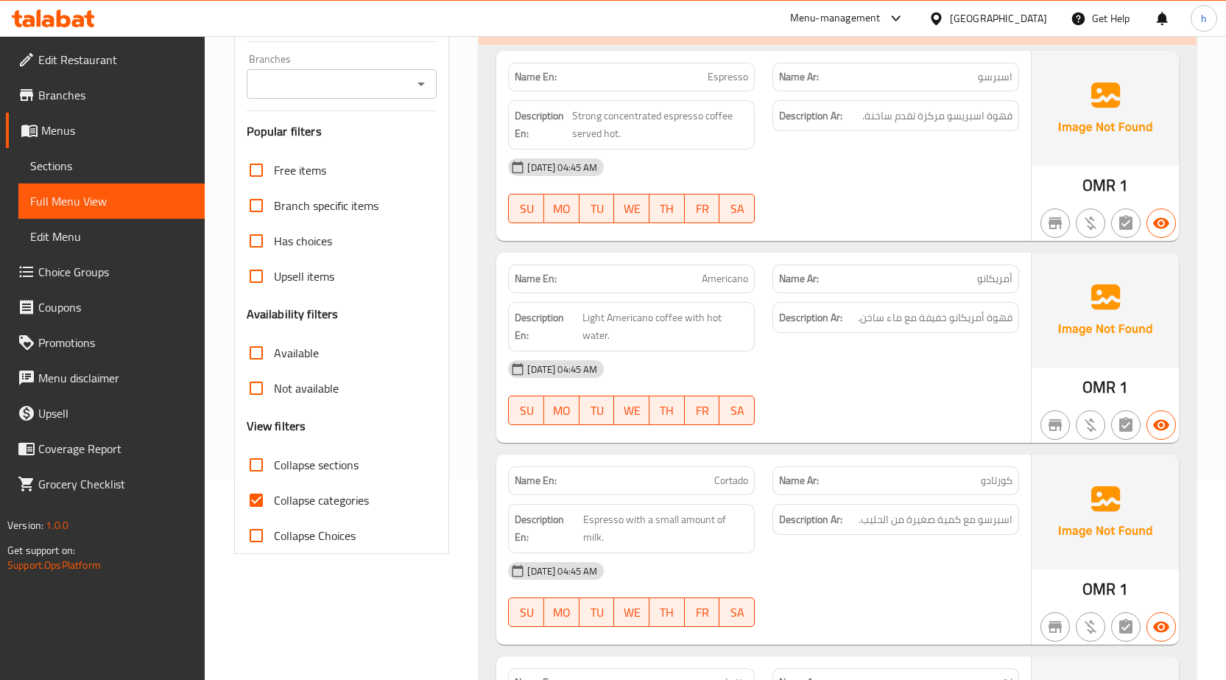
scroll to position [221, 0]
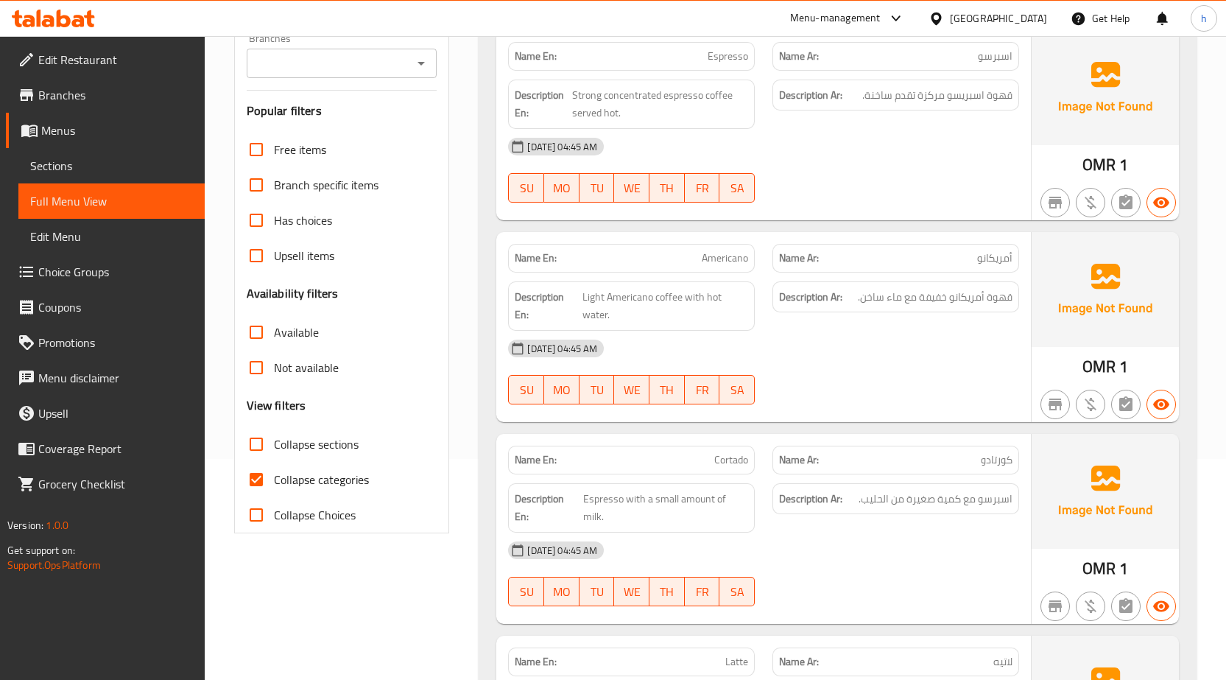
click at [323, 436] on span "Collapse sections" at bounding box center [316, 444] width 85 height 18
click at [274, 436] on input "Collapse sections" at bounding box center [256, 443] width 35 height 35
checkbox input "true"
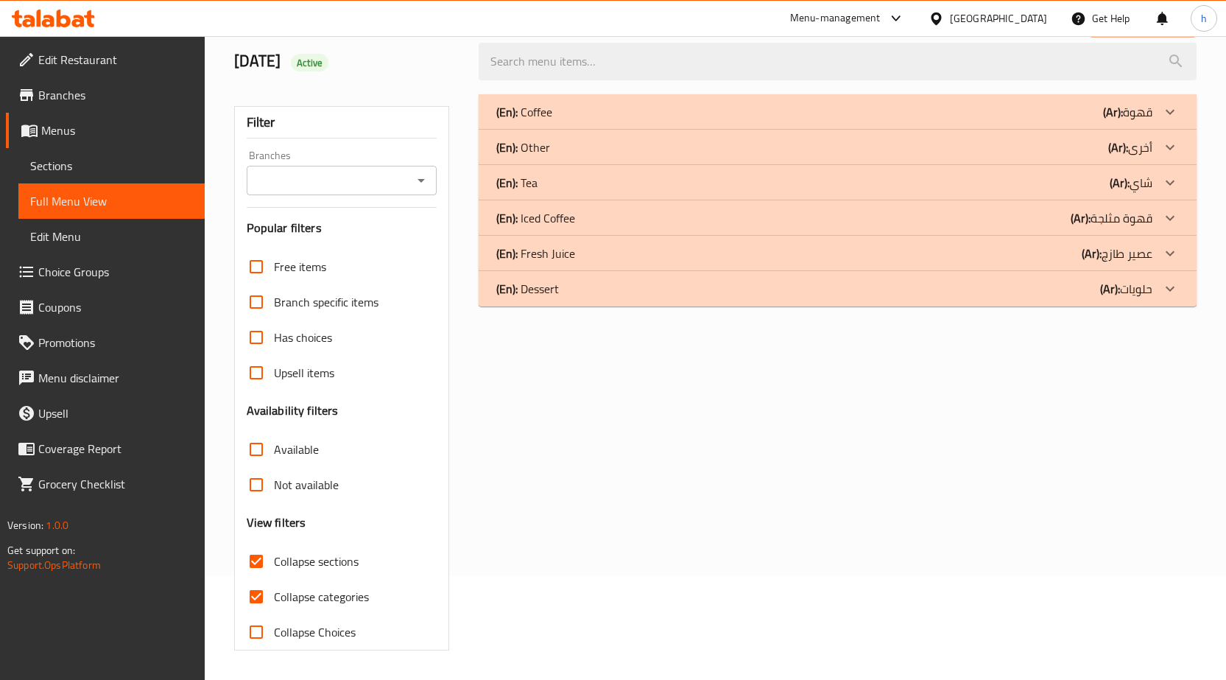
scroll to position [104, 0]
click at [1159, 146] on div at bounding box center [1170, 147] width 35 height 35
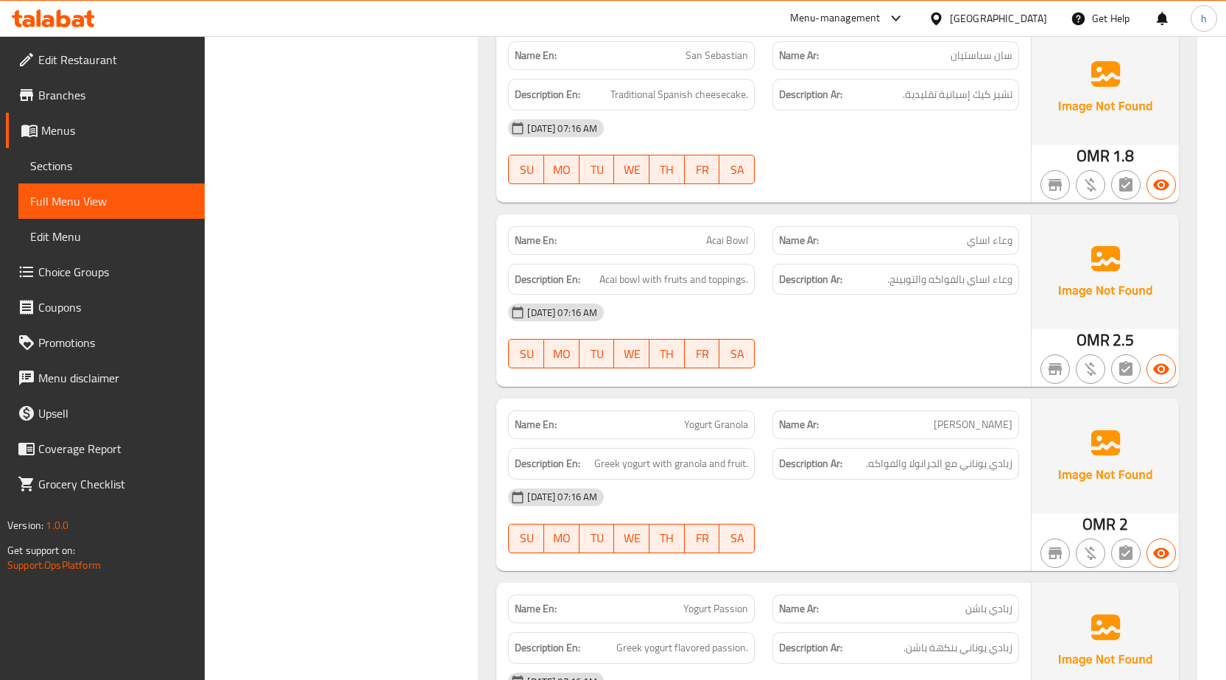
scroll to position [3559, 0]
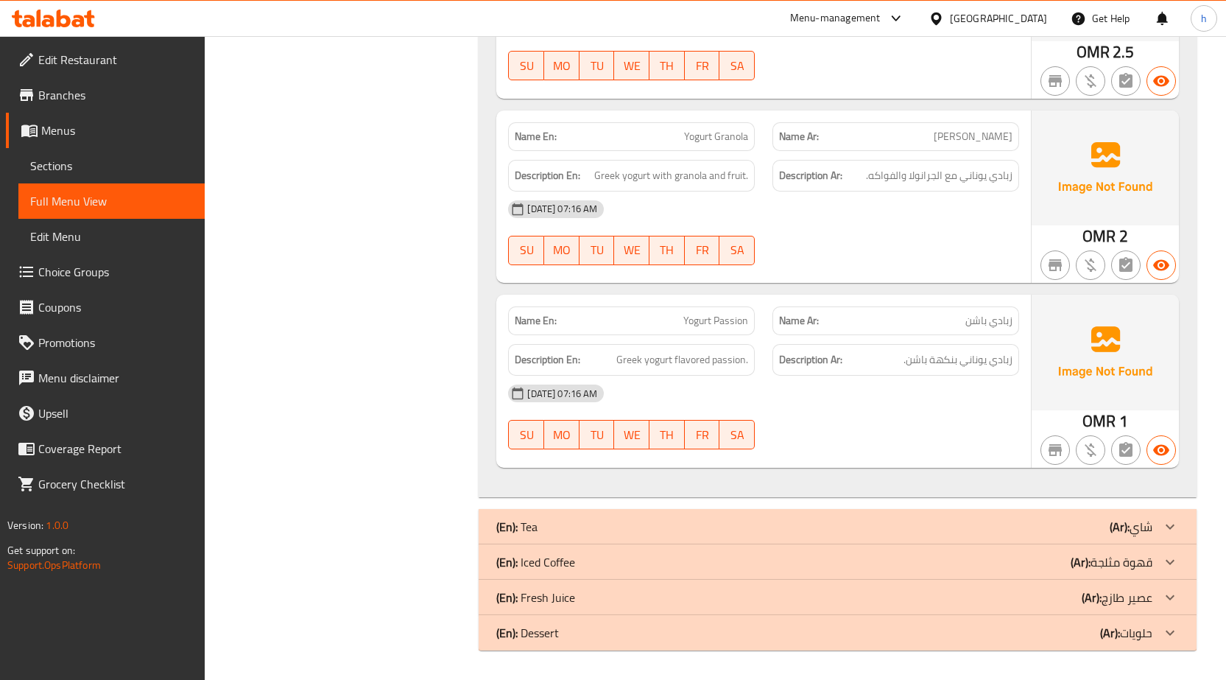
click at [1163, 524] on icon at bounding box center [1171, 527] width 18 height 18
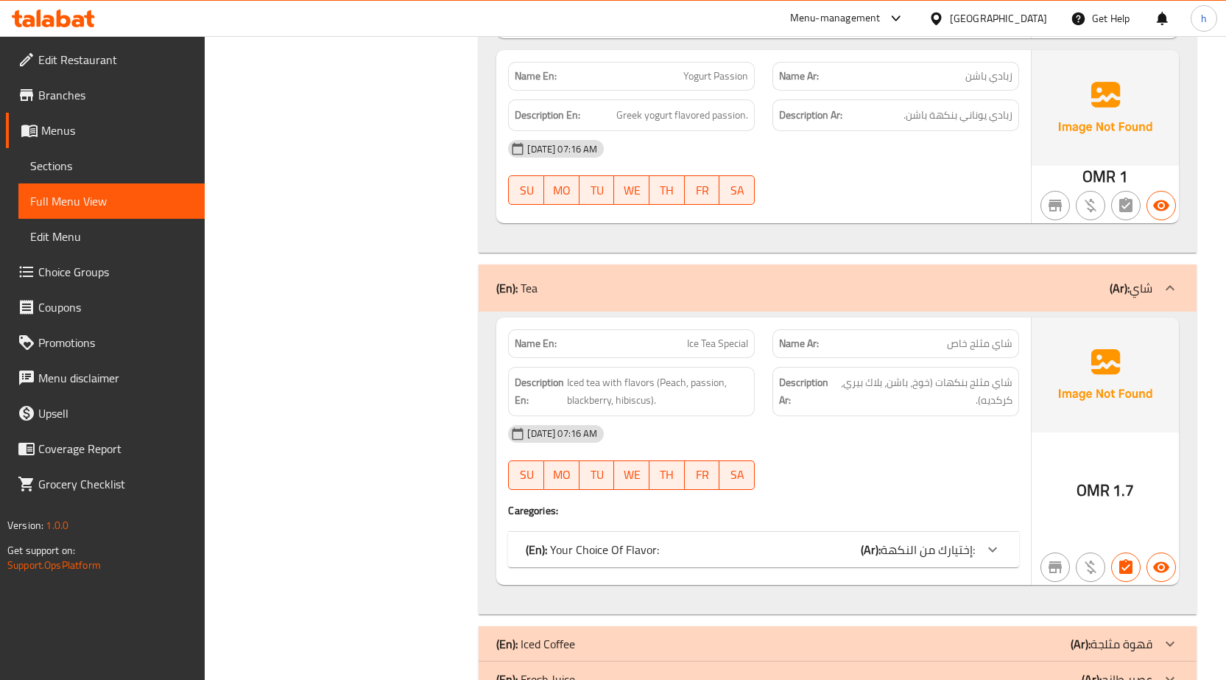
scroll to position [3885, 0]
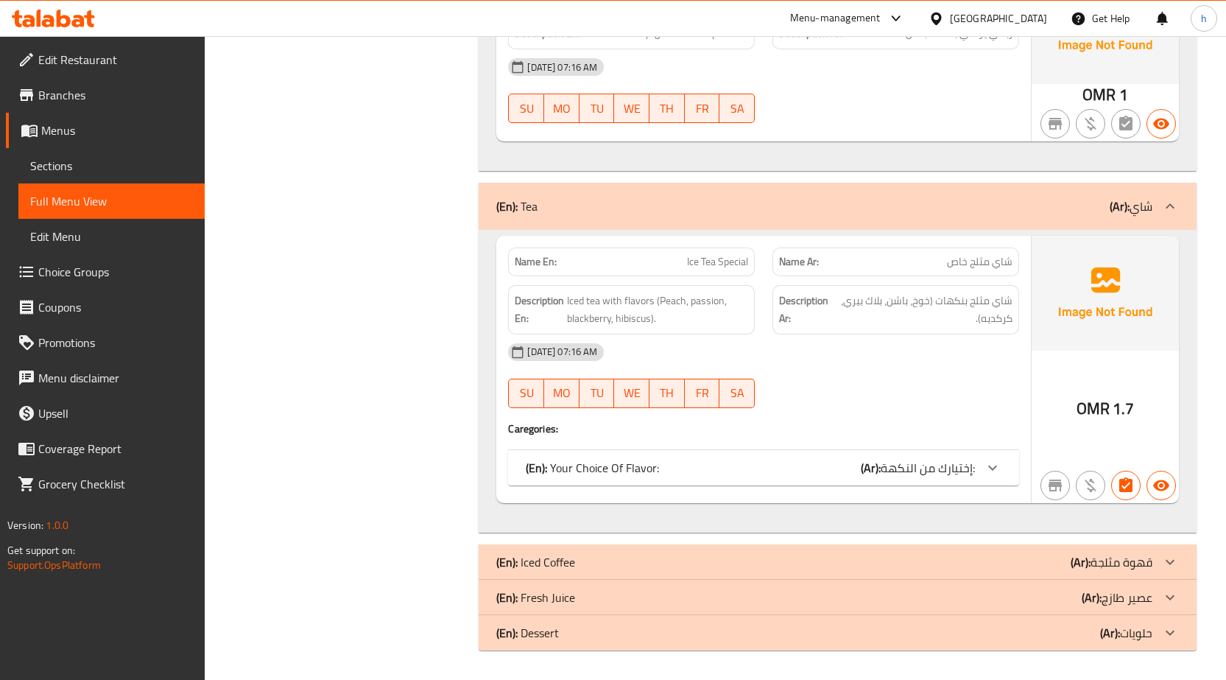
click at [995, 465] on icon at bounding box center [993, 468] width 18 height 18
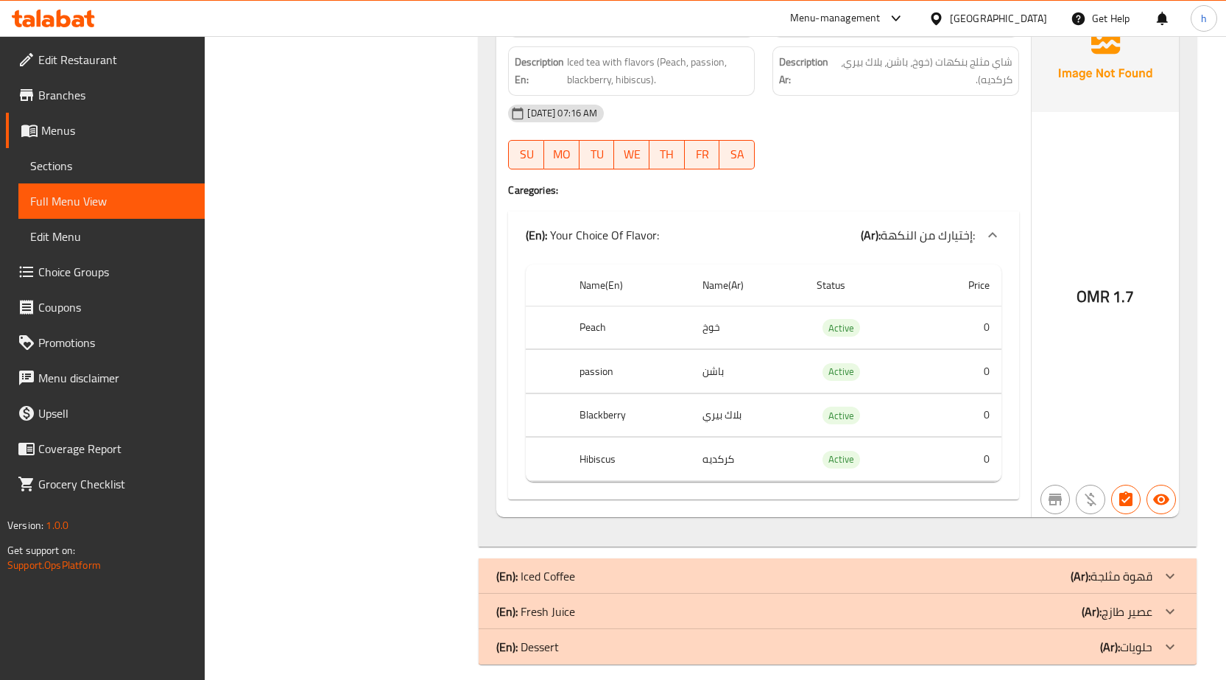
scroll to position [4138, 0]
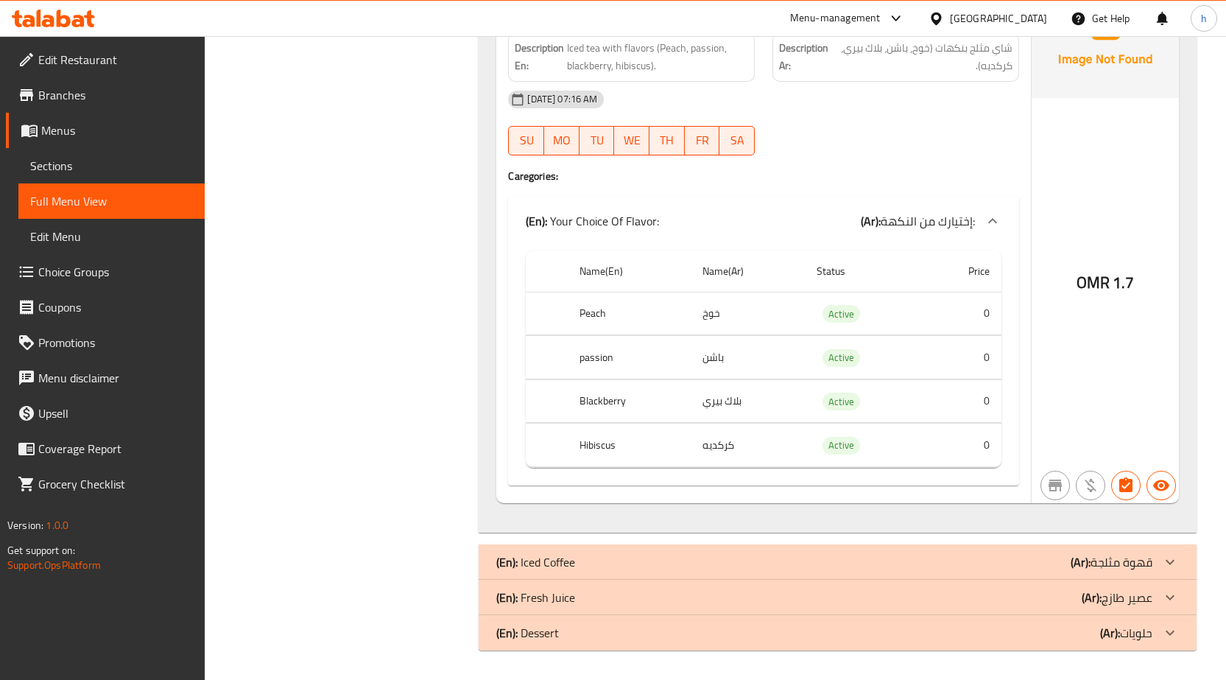
click at [1133, 557] on p "(Ar): قهوة مثلجة" at bounding box center [1112, 562] width 82 height 18
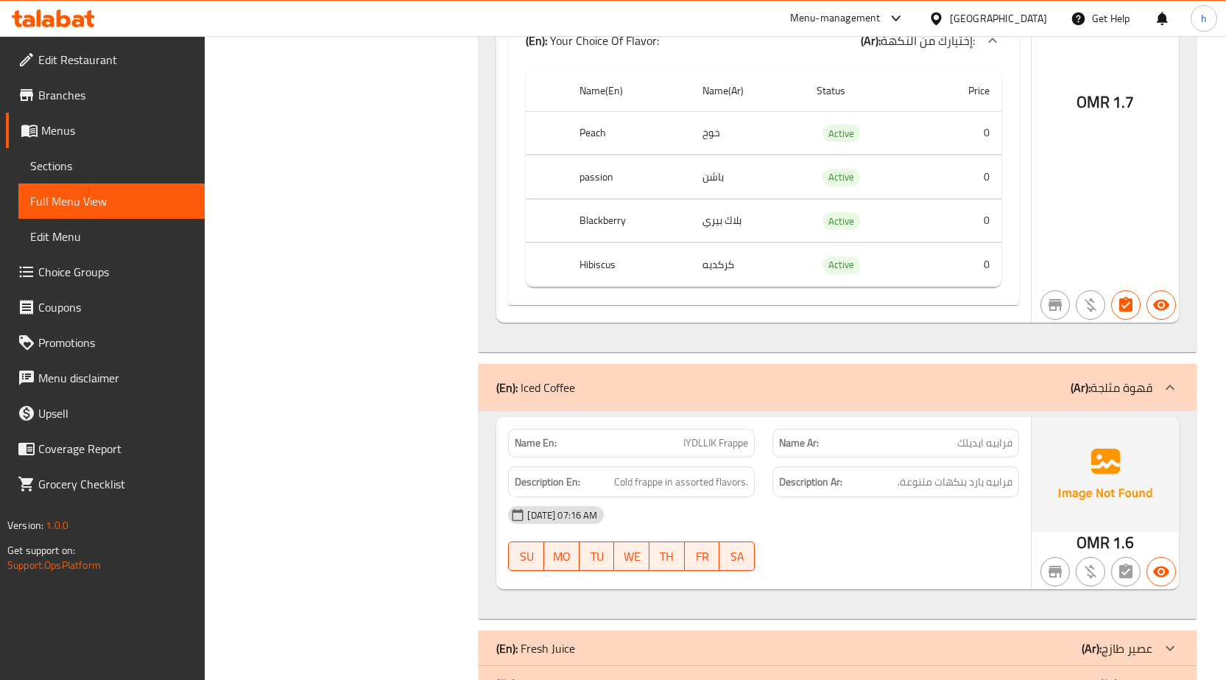
scroll to position [4369, 0]
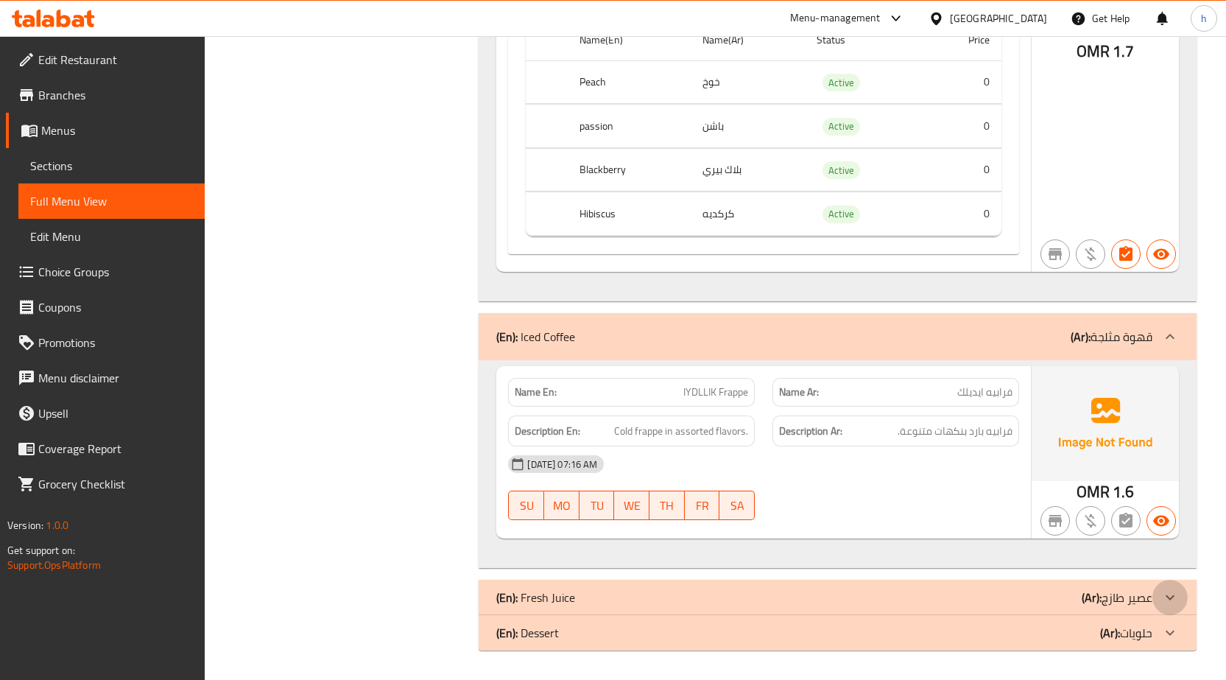
click at [1162, 596] on icon at bounding box center [1171, 598] width 18 height 18
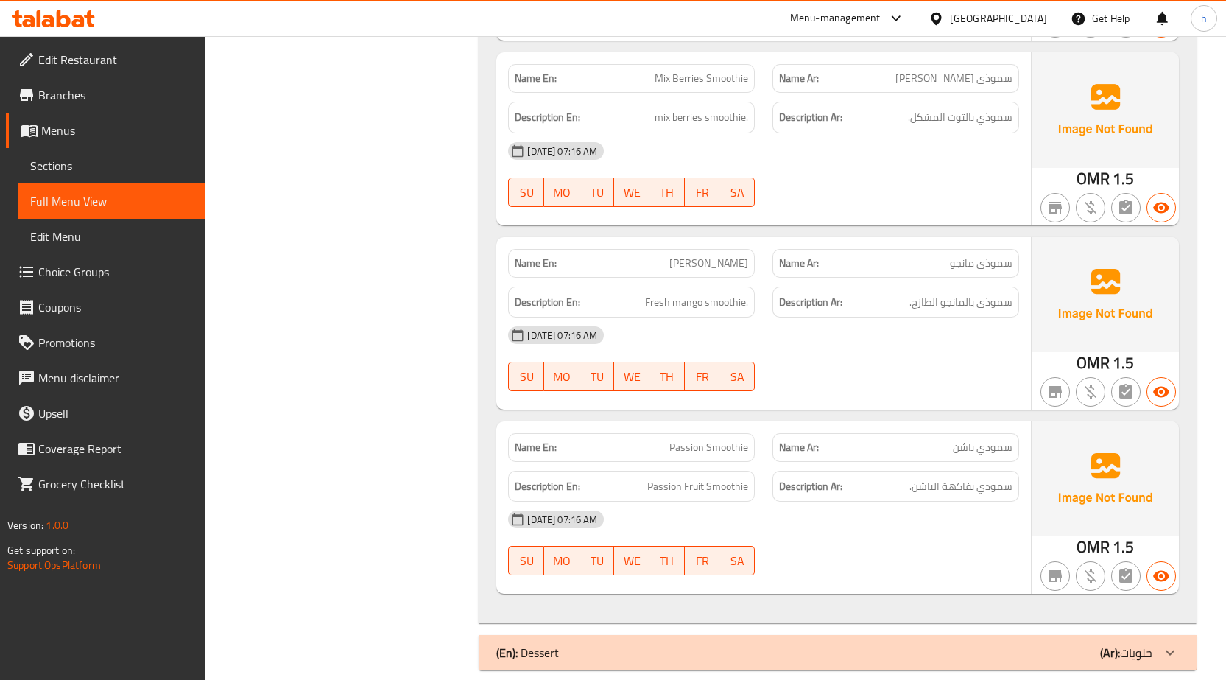
scroll to position [5708, 0]
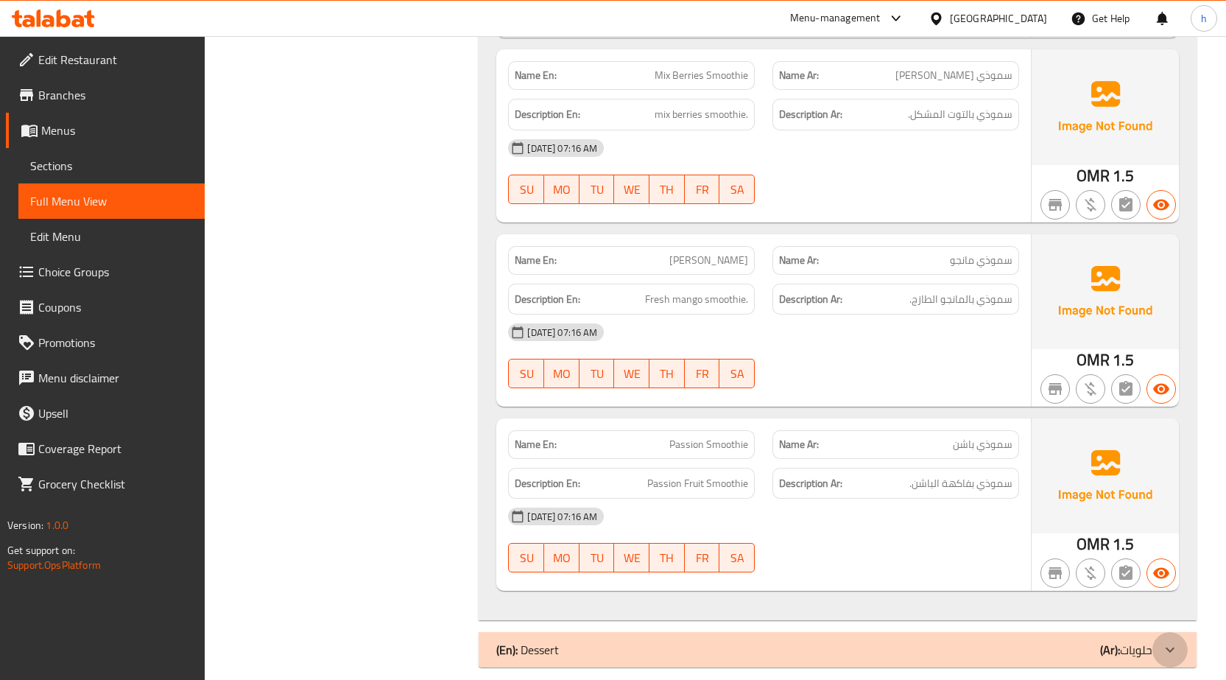
click at [1169, 647] on icon at bounding box center [1170, 649] width 9 height 5
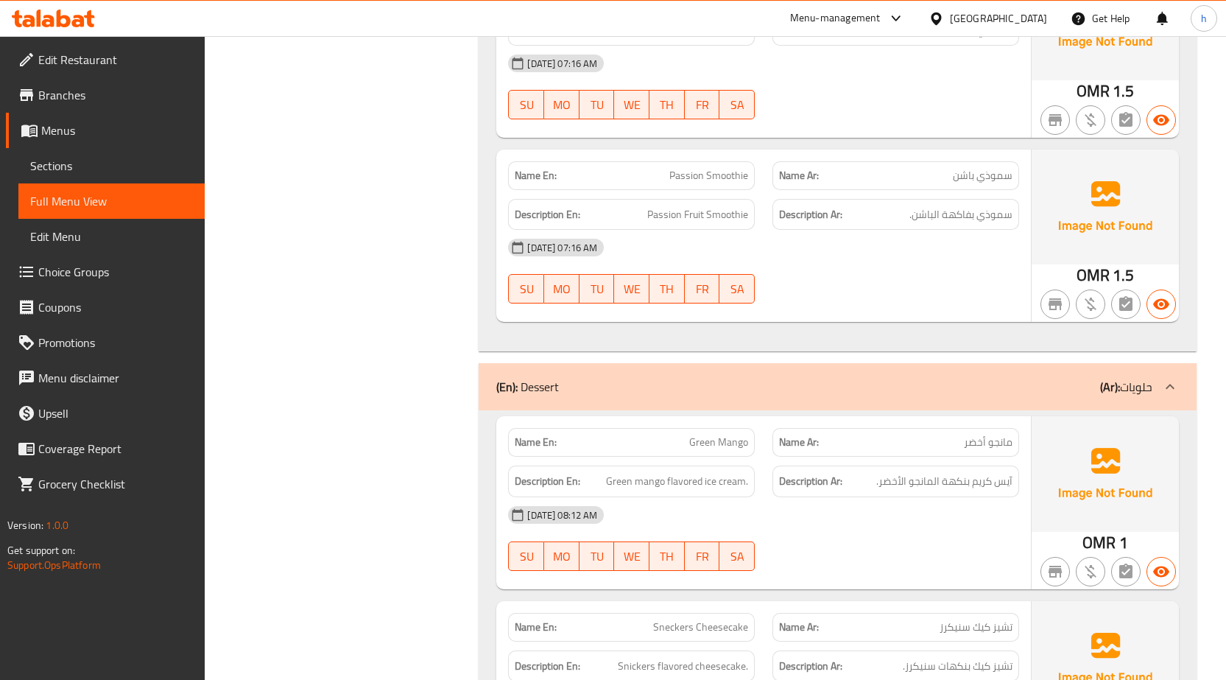
scroll to position [6002, 0]
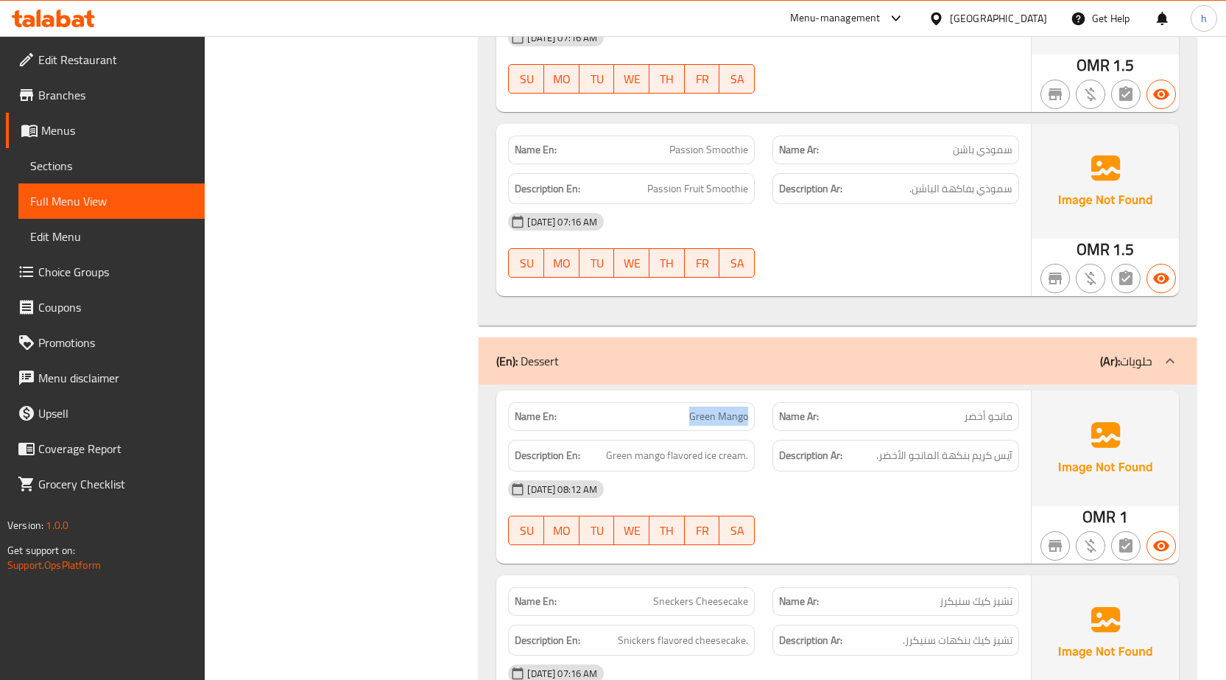
drag, startPoint x: 687, startPoint y: 401, endPoint x: 761, endPoint y: 403, distance: 73.7
click at [761, 403] on div "Name En: Green Mango" at bounding box center [631, 416] width 264 height 46
copy span "Green Mango"
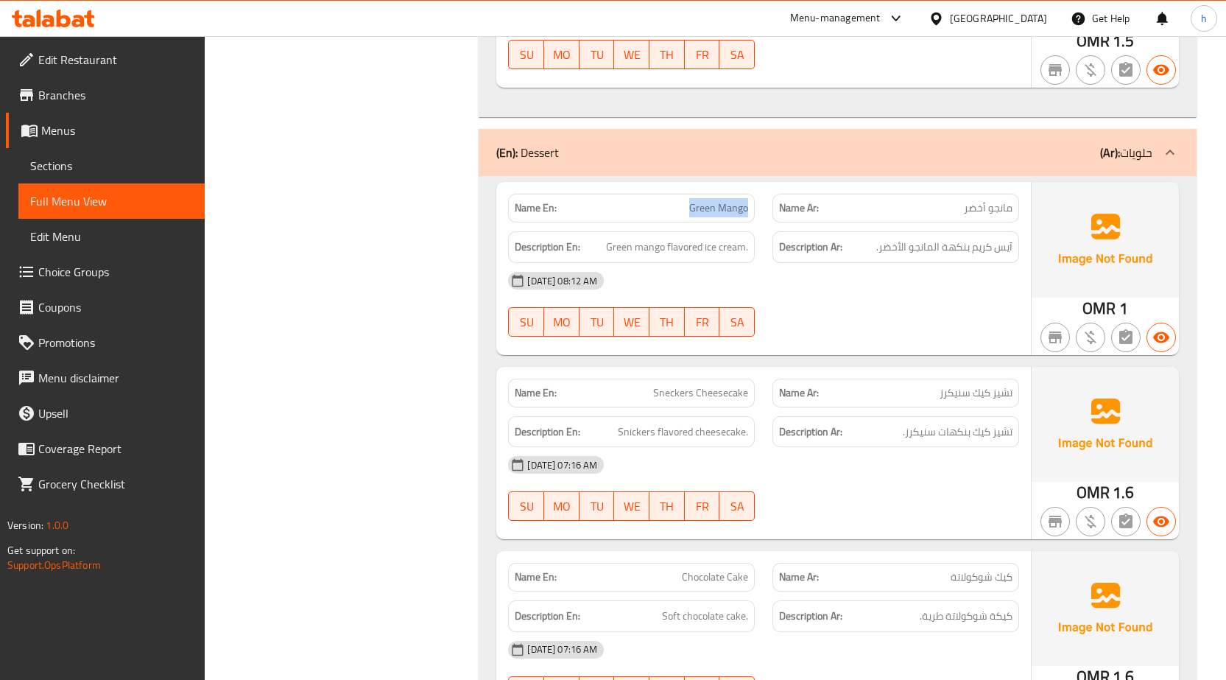
scroll to position [6223, 0]
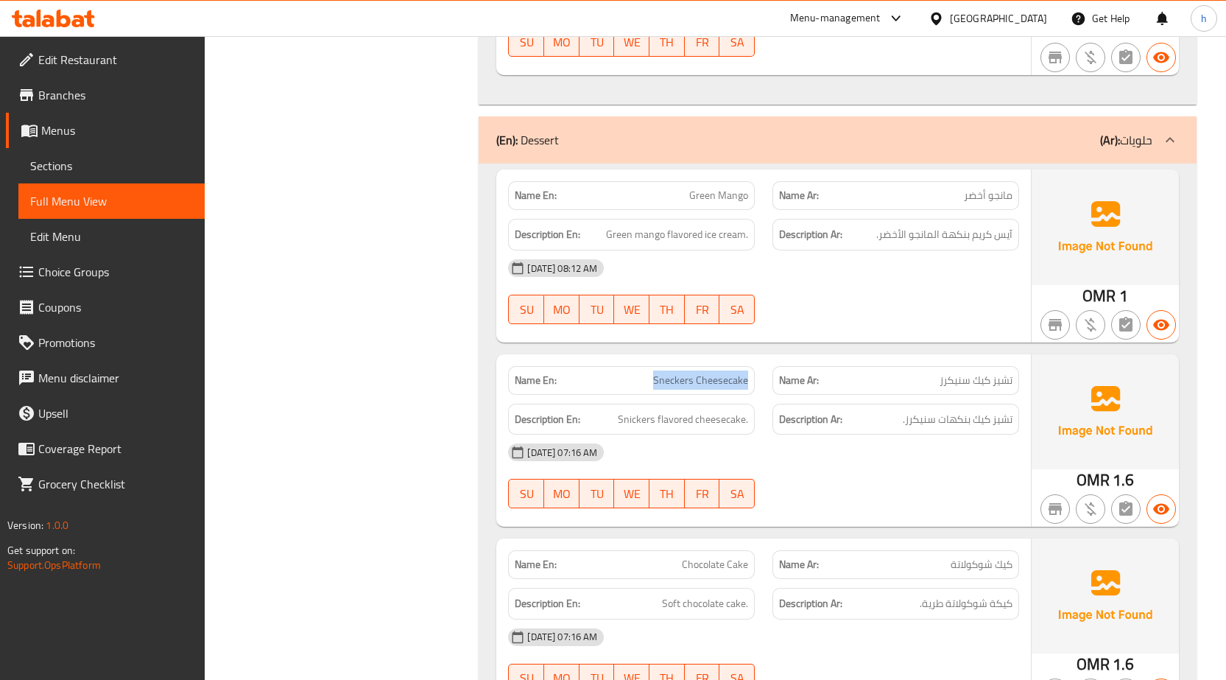
drag, startPoint x: 650, startPoint y: 365, endPoint x: 757, endPoint y: 375, distance: 107.2
click at [757, 375] on div "Name En: Sneckers Cheesecake" at bounding box center [631, 380] width 264 height 46
copy span "Sneckers Cheesecake"
click at [847, 315] on div at bounding box center [896, 324] width 264 height 18
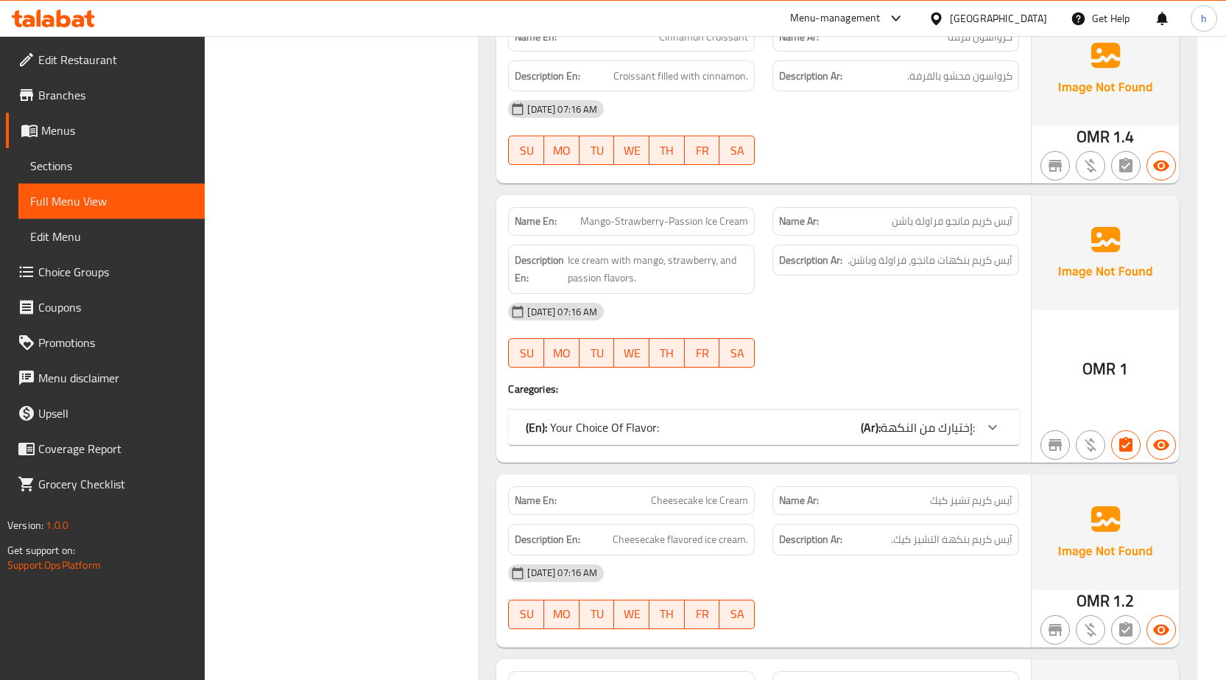
scroll to position [9611, 0]
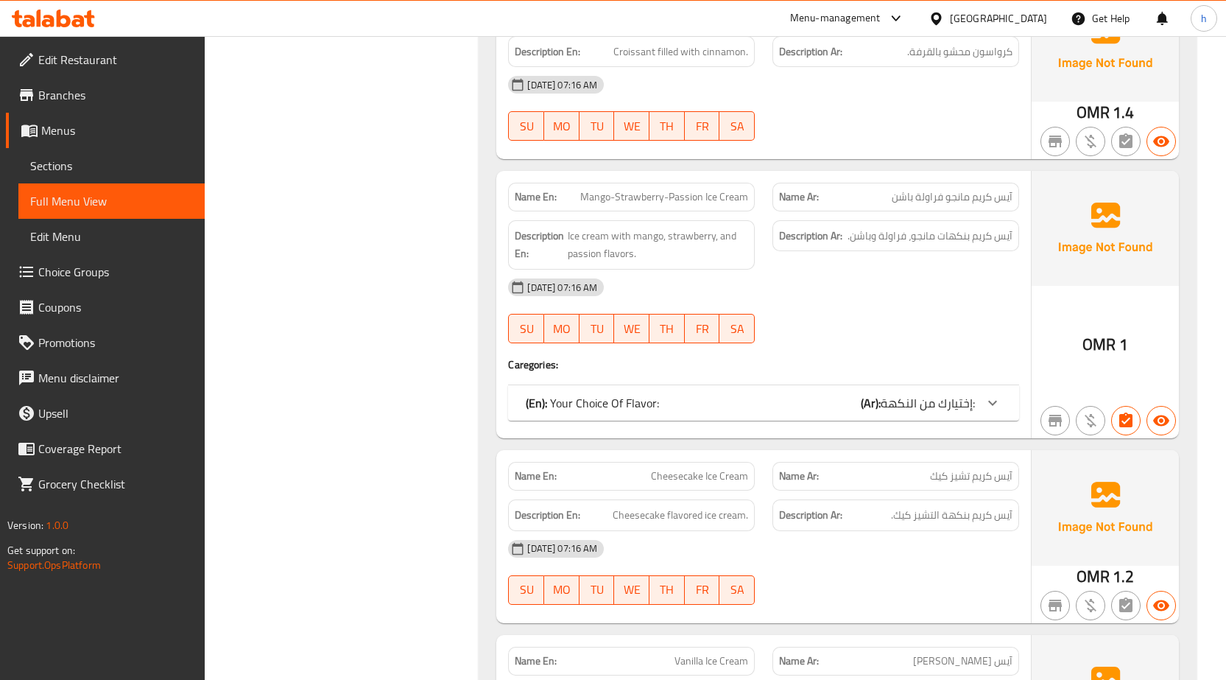
click at [988, 394] on icon at bounding box center [993, 403] width 18 height 18
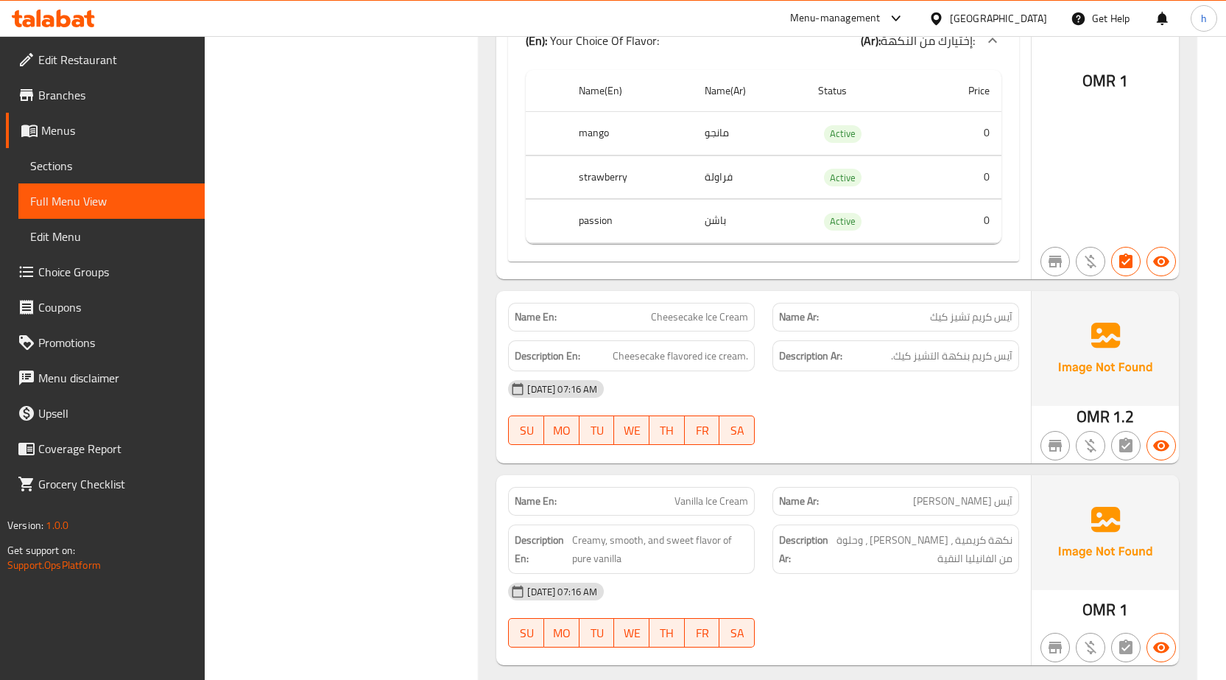
scroll to position [10006, 0]
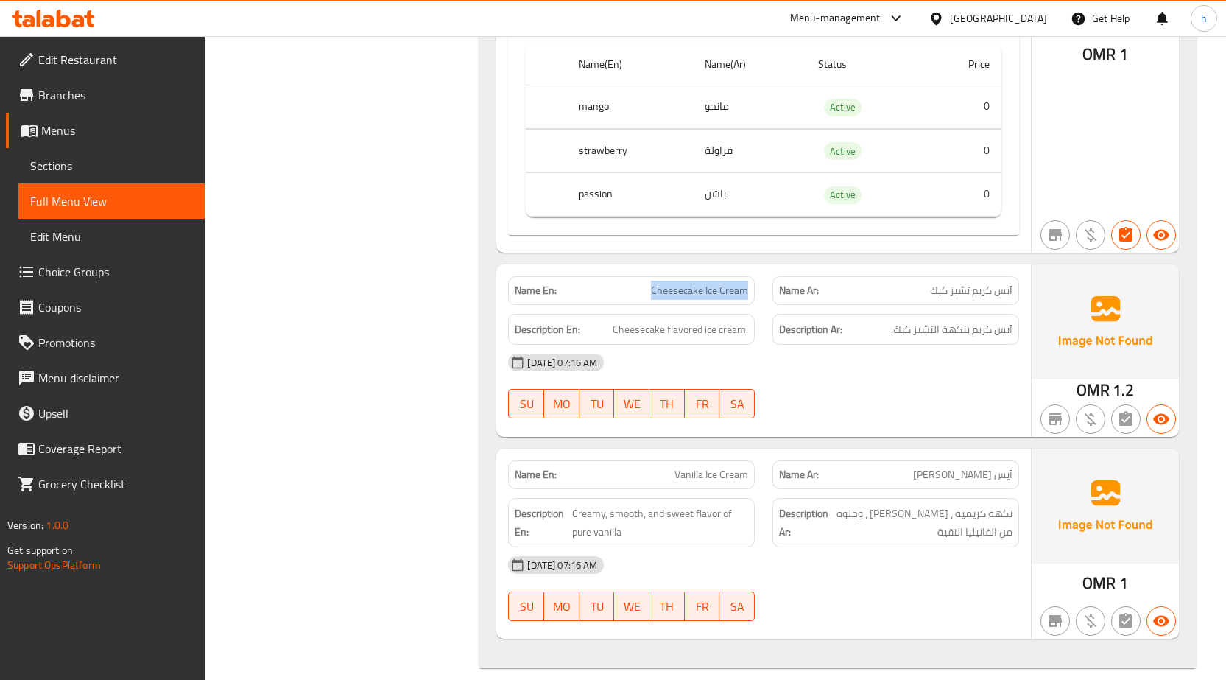
drag, startPoint x: 657, startPoint y: 272, endPoint x: 757, endPoint y: 279, distance: 100.4
click at [757, 279] on div "Name En: Cheesecake Ice Cream" at bounding box center [631, 290] width 264 height 46
copy span "Cheesecake Ice Cream"
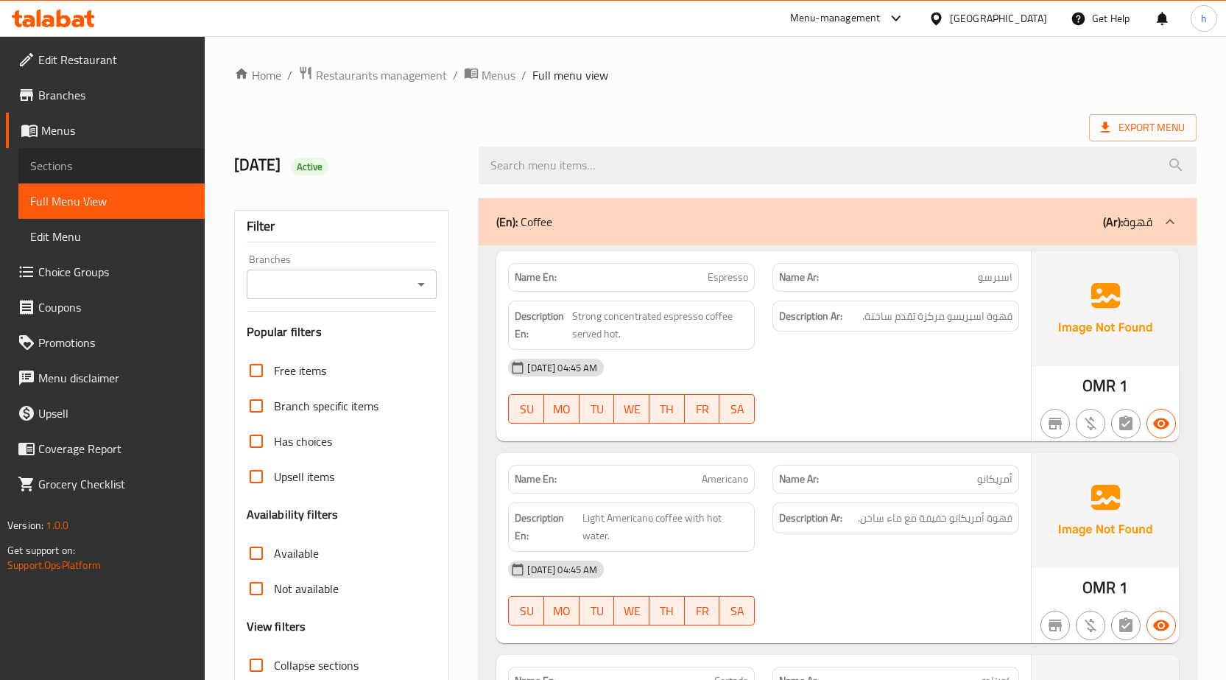
click at [125, 162] on span "Sections" at bounding box center [111, 166] width 163 height 18
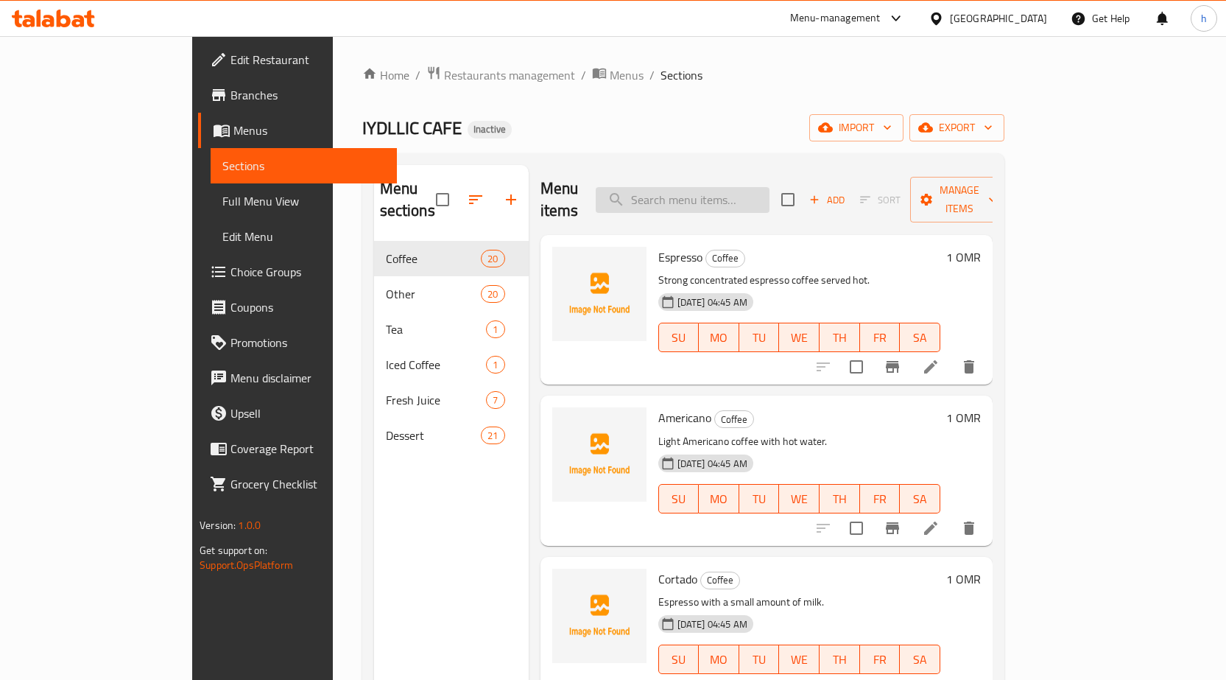
click at [731, 187] on input "search" at bounding box center [683, 200] width 174 height 26
paste input "Green Mango"
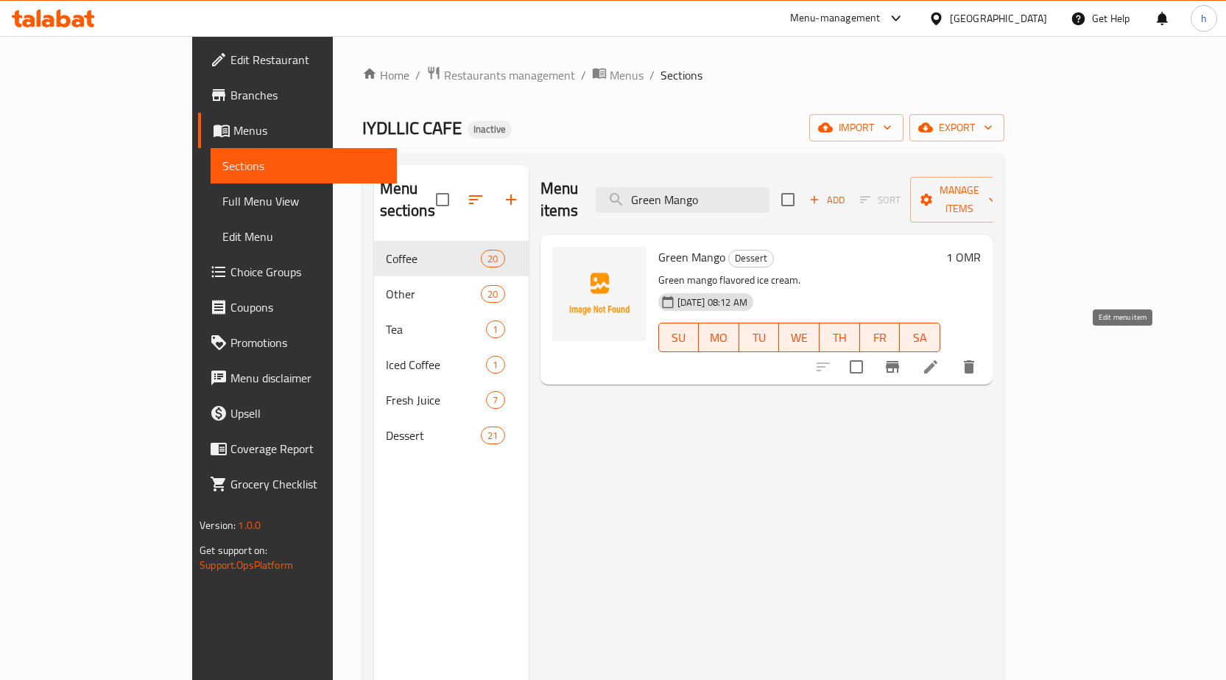
type input "Green Mango"
click at [940, 358] on icon at bounding box center [931, 367] width 18 height 18
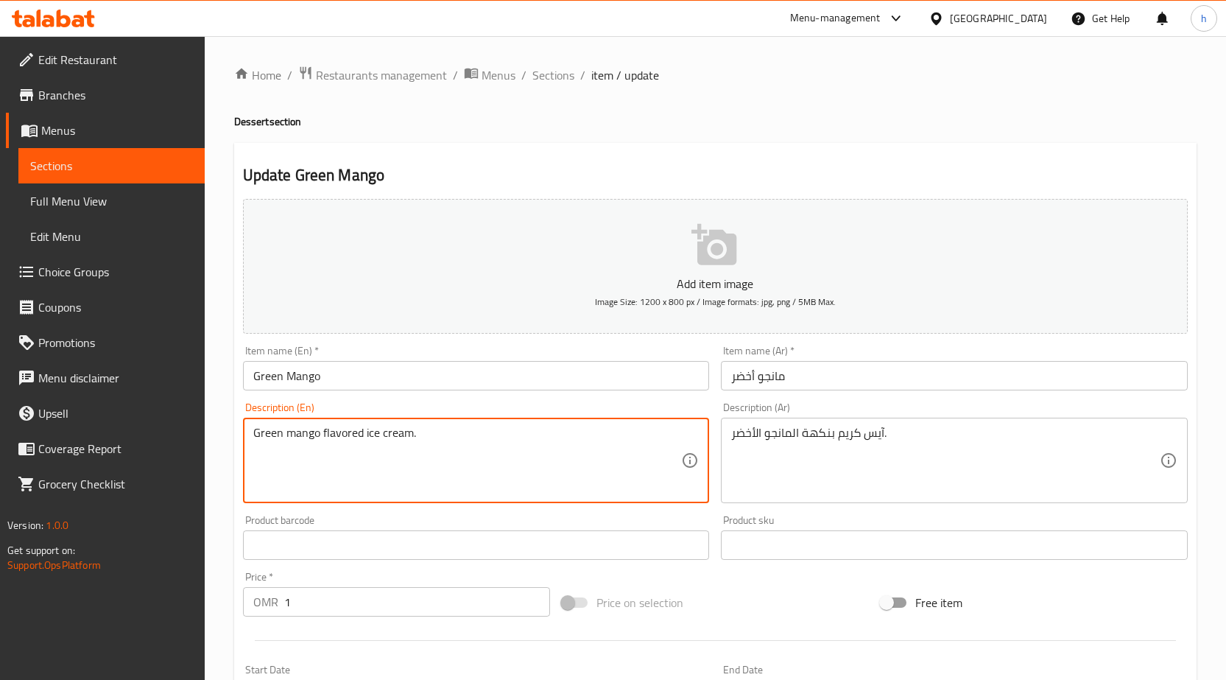
drag, startPoint x: 362, startPoint y: 433, endPoint x: 318, endPoint y: 439, distance: 44.6
click at [351, 437] on textarea "Green mango ice cream flavored." at bounding box center [467, 461] width 429 height 70
drag, startPoint x: 367, startPoint y: 436, endPoint x: 322, endPoint y: 438, distance: 45.0
click at [322, 438] on textarea "Green mango ice cream flavored." at bounding box center [467, 461] width 429 height 70
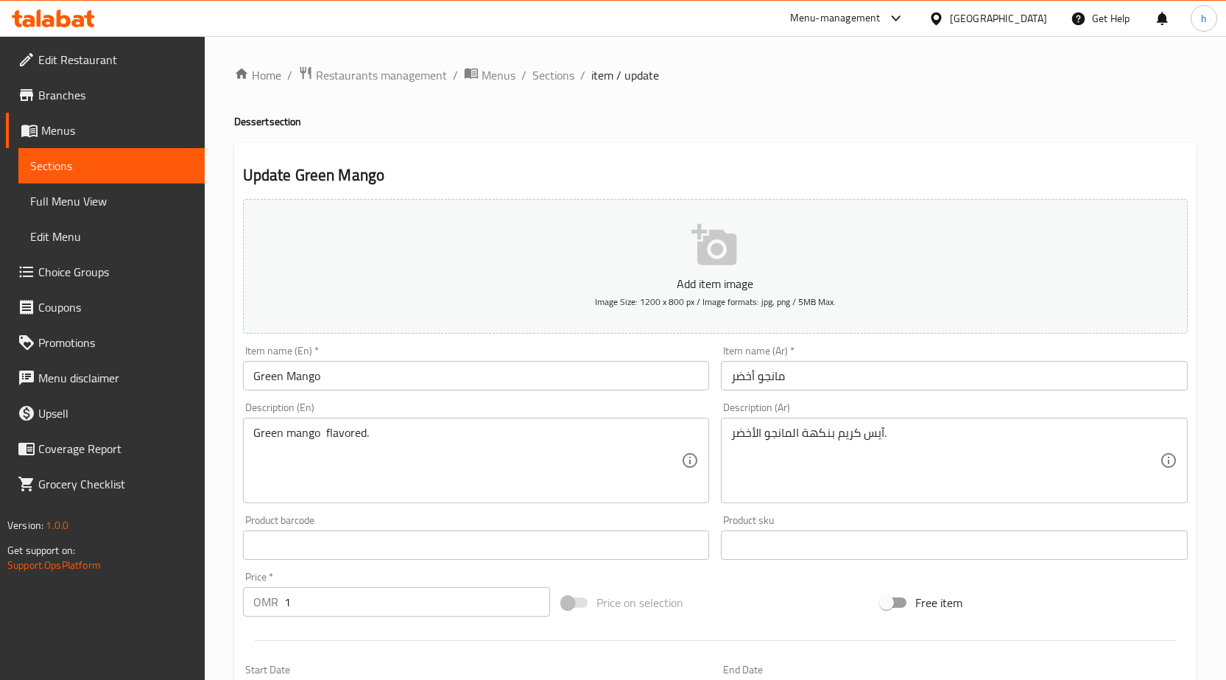
click at [252, 434] on div "Green mango flavored. Description (En)" at bounding box center [476, 460] width 467 height 85
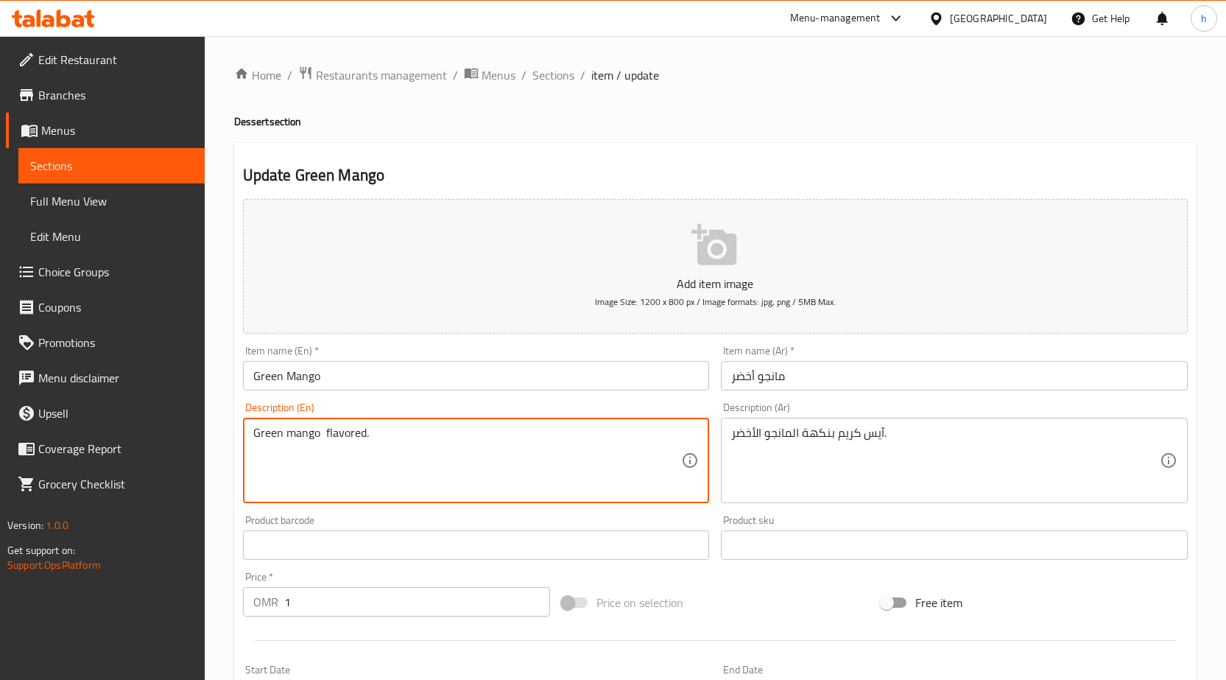
click at [255, 432] on textarea "Green mango flavored." at bounding box center [467, 461] width 429 height 70
drag, startPoint x: 413, startPoint y: 431, endPoint x: 374, endPoint y: 438, distance: 39.7
click at [374, 438] on textarea "Ice cream Green mango flavored." at bounding box center [467, 461] width 429 height 70
click at [303, 433] on textarea "Ice cream Green mango." at bounding box center [467, 461] width 429 height 70
paste textarea "flavored"
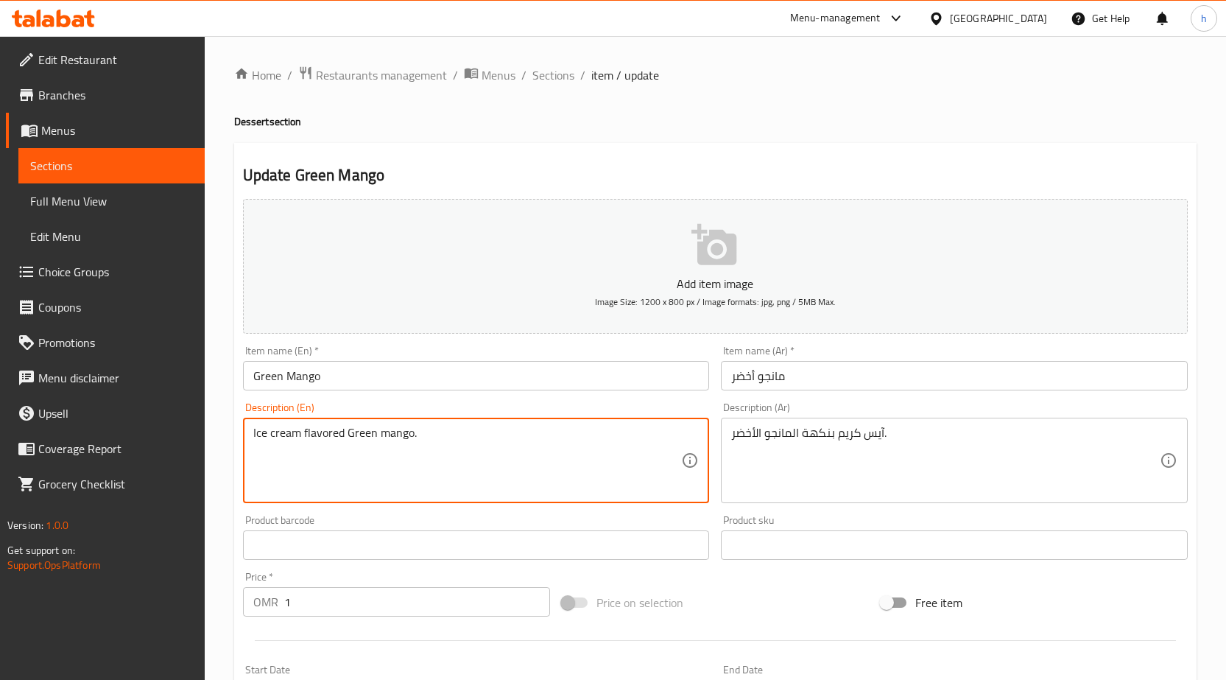
click at [354, 431] on textarea "Ice cream flavored Green mango." at bounding box center [467, 461] width 429 height 70
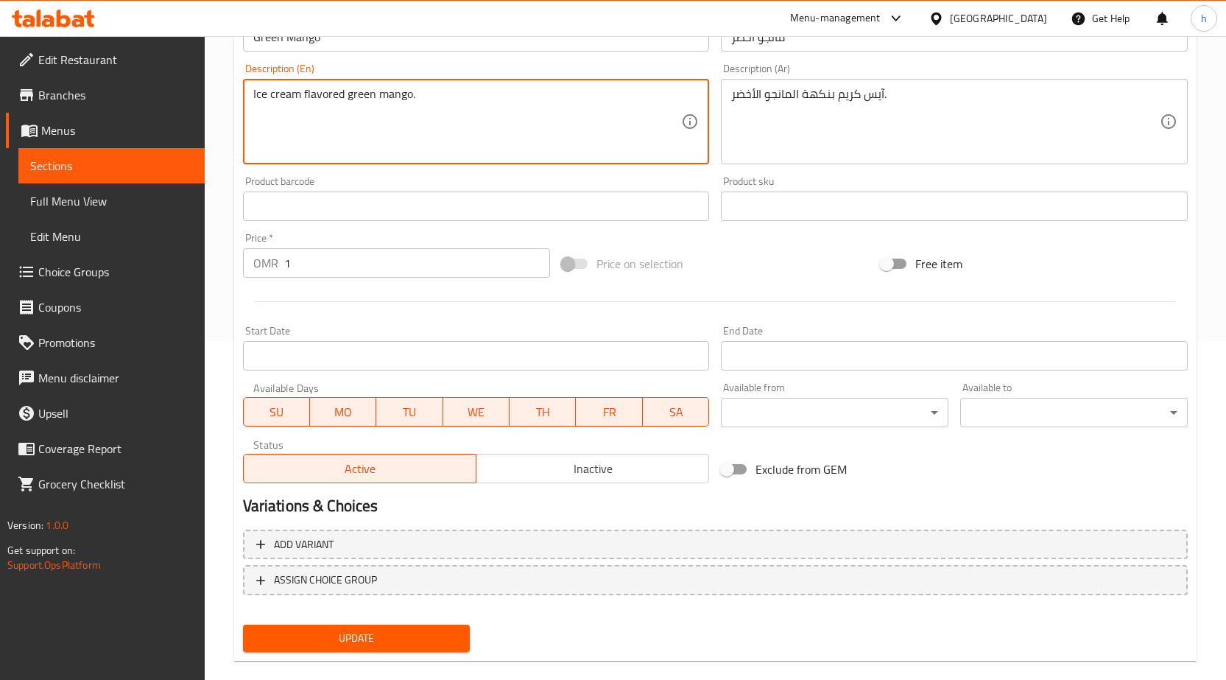
scroll to position [361, 0]
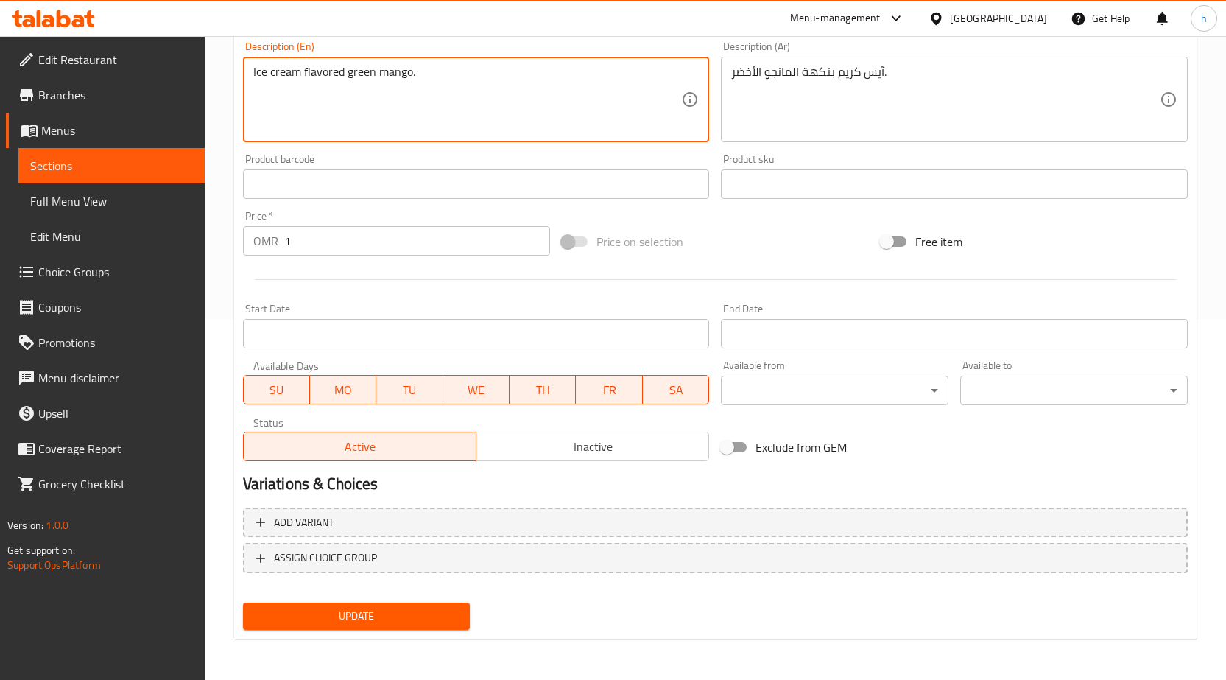
type textarea "Ice cream flavored green mango."
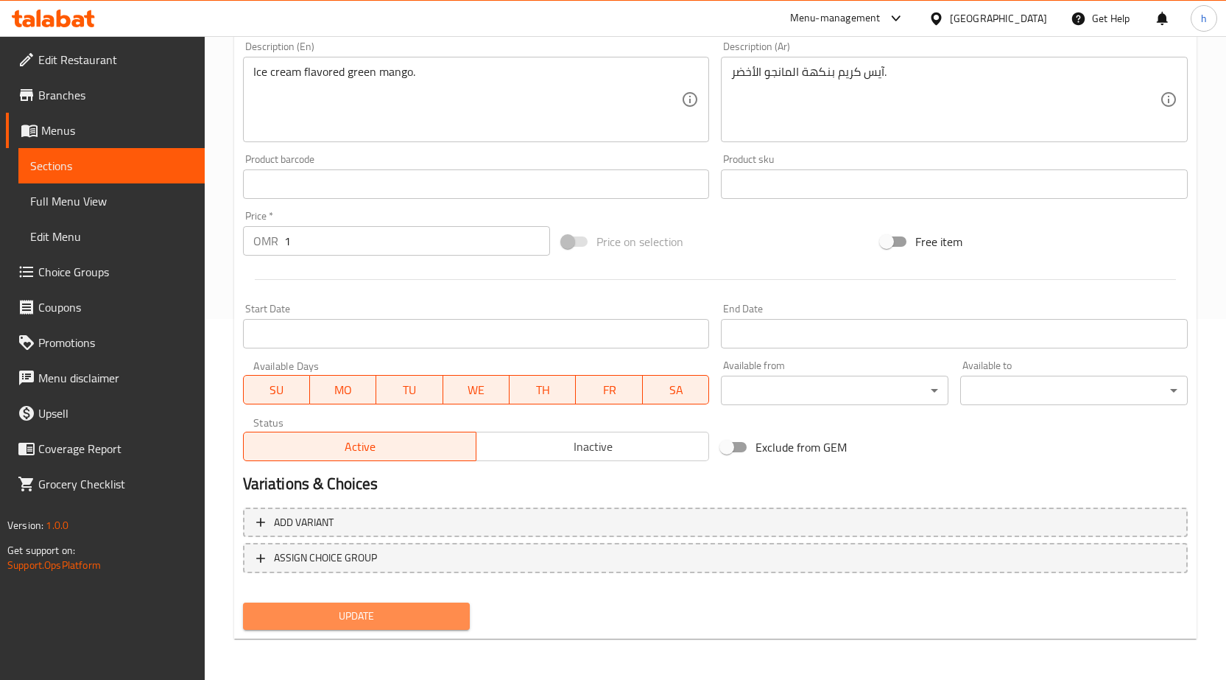
click at [383, 611] on span "Update" at bounding box center [357, 616] width 204 height 18
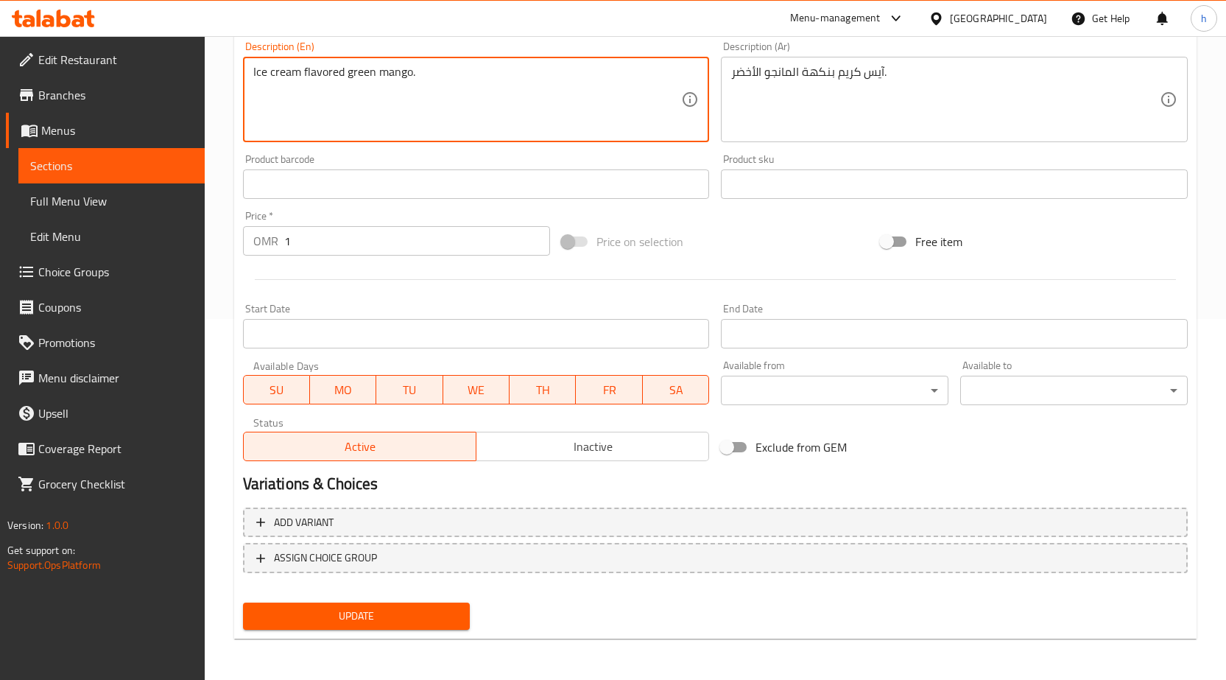
drag, startPoint x: 417, startPoint y: 68, endPoint x: 239, endPoint y: 97, distance: 179.8
click at [419, 616] on span "Update" at bounding box center [357, 616] width 204 height 18
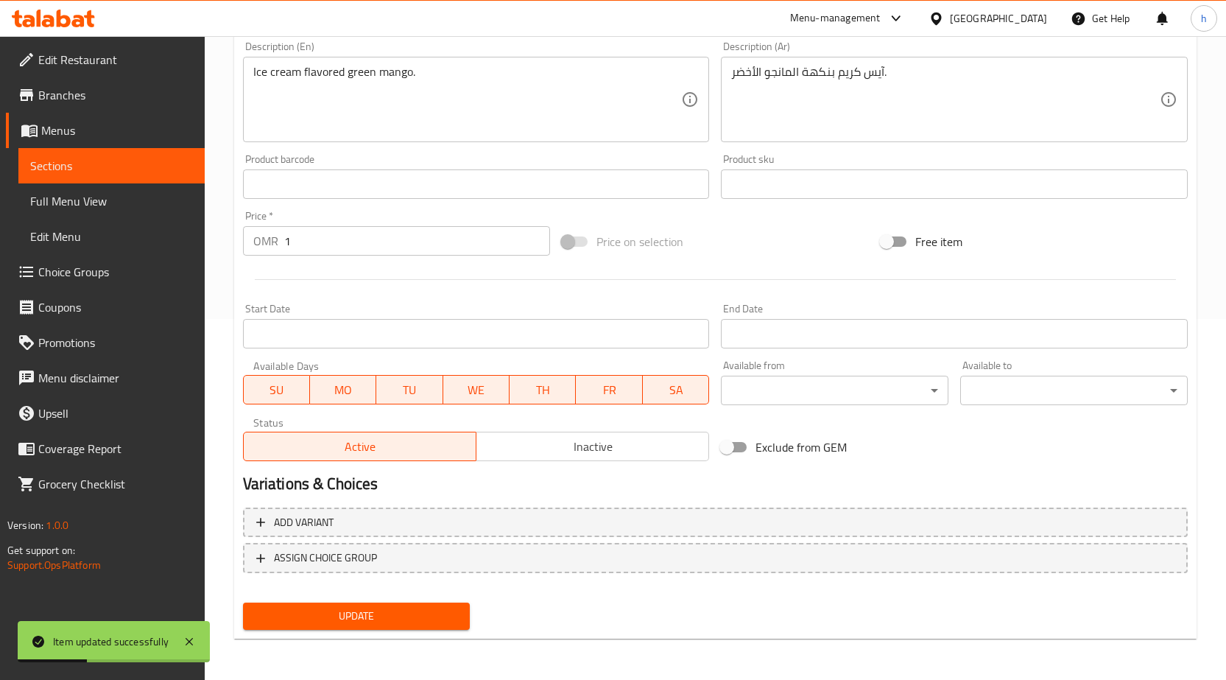
click at [121, 152] on link "Sections" at bounding box center [111, 165] width 186 height 35
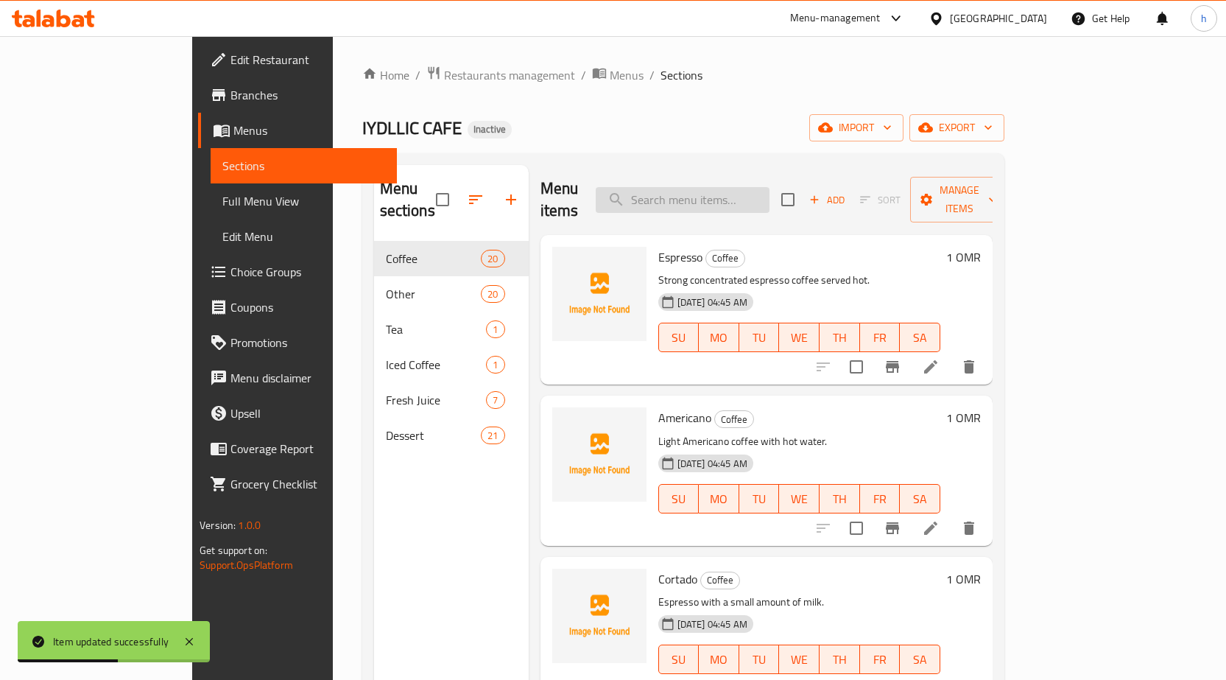
click at [737, 187] on input "search" at bounding box center [683, 200] width 174 height 26
paste input "Sneckers Cheesecake"
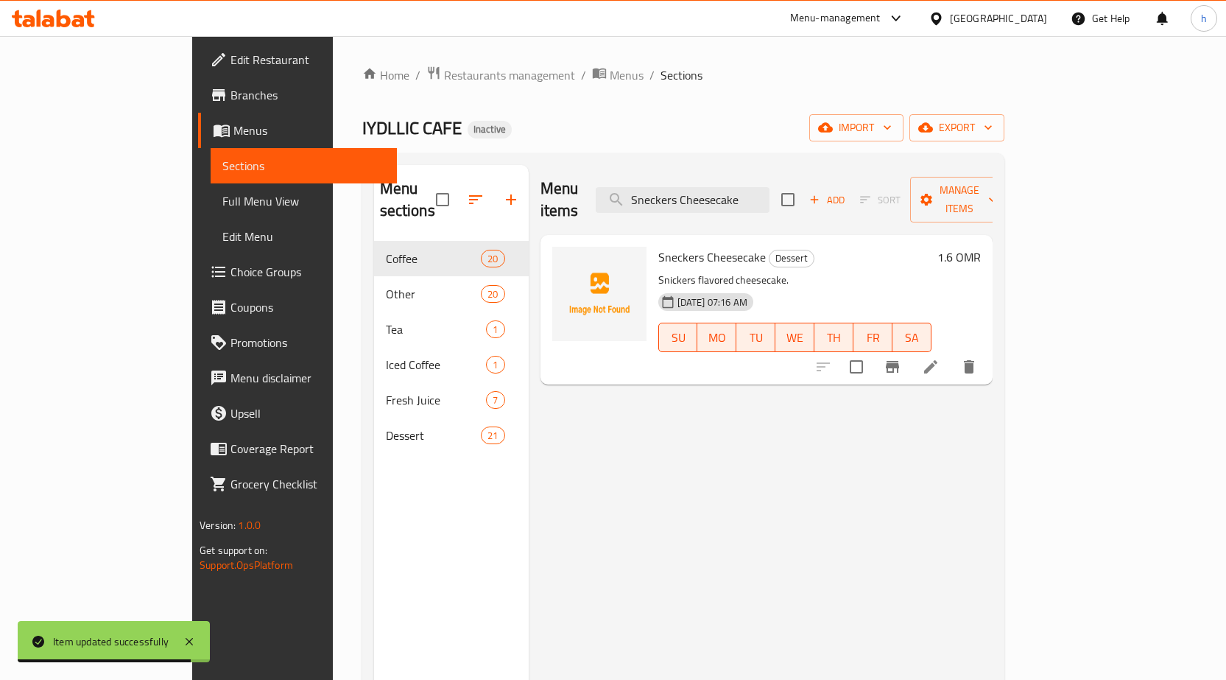
type input "Sneckers Cheesecake"
click at [938, 360] on icon at bounding box center [930, 366] width 13 height 13
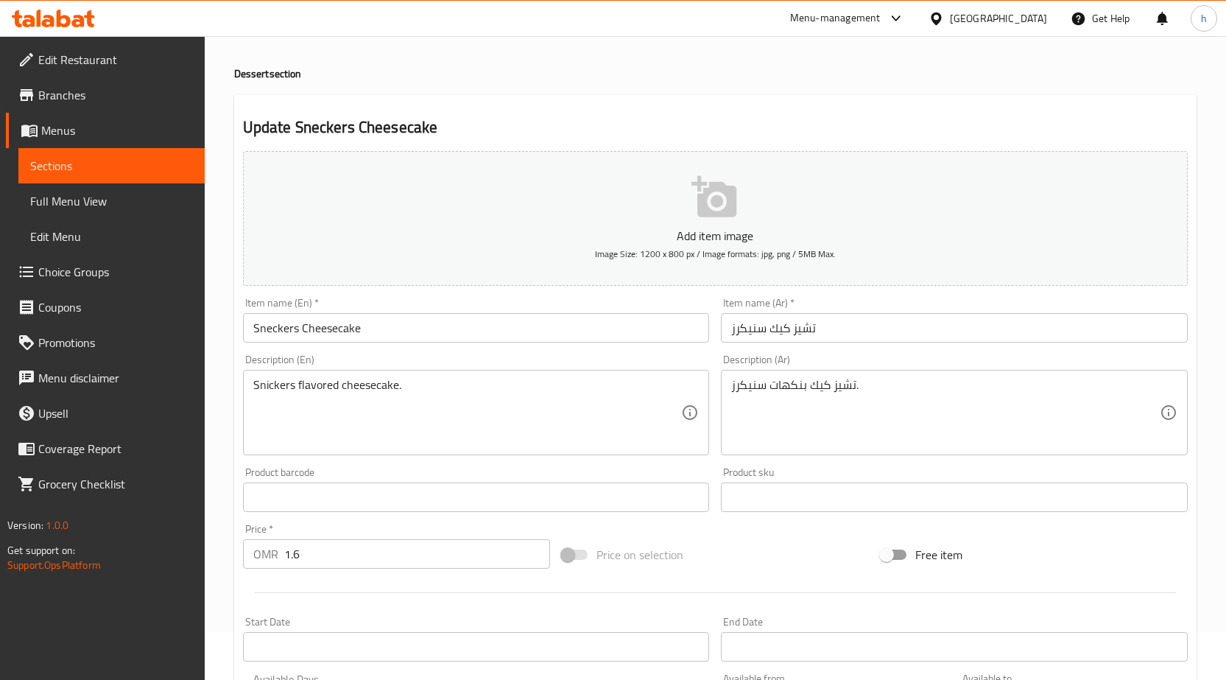
scroll to position [74, 0]
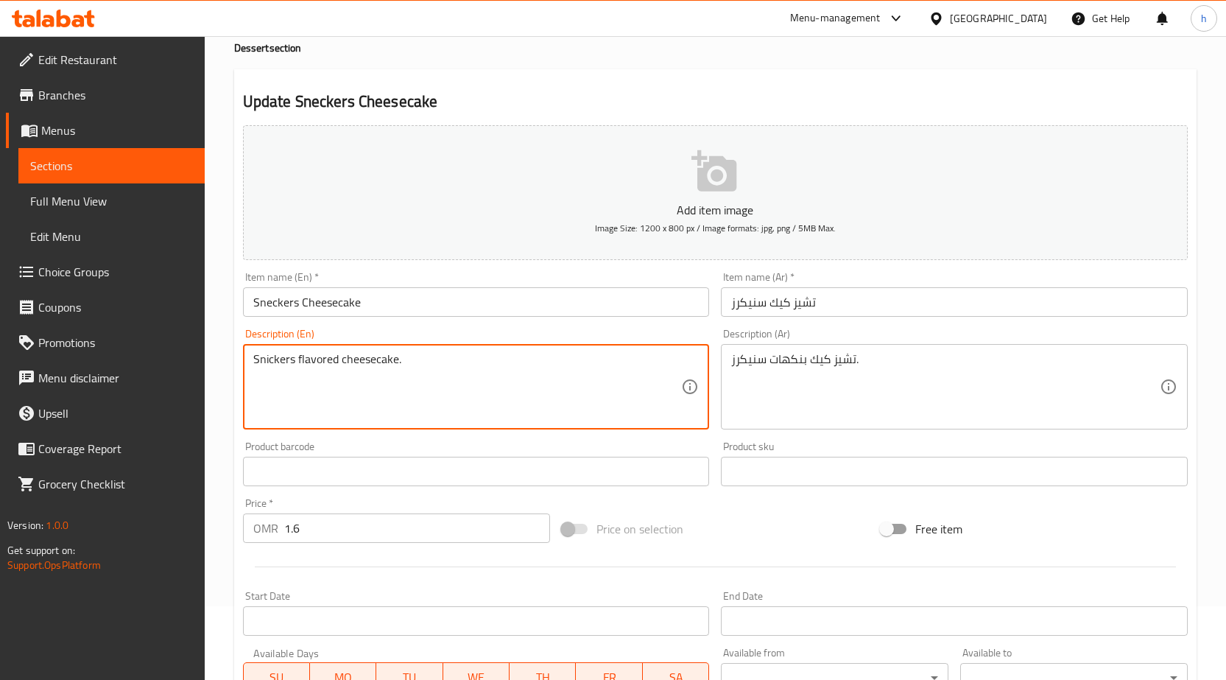
drag, startPoint x: 340, startPoint y: 357, endPoint x: 397, endPoint y: 375, distance: 60.1
click at [253, 359] on textarea "Snickers flavored." at bounding box center [467, 387] width 429 height 70
paste textarea "cheesecake"
drag, startPoint x: 357, startPoint y: 356, endPoint x: 398, endPoint y: 371, distance: 43.8
click at [398, 371] on textarea "cheesecake Snickers flavored." at bounding box center [467, 387] width 429 height 70
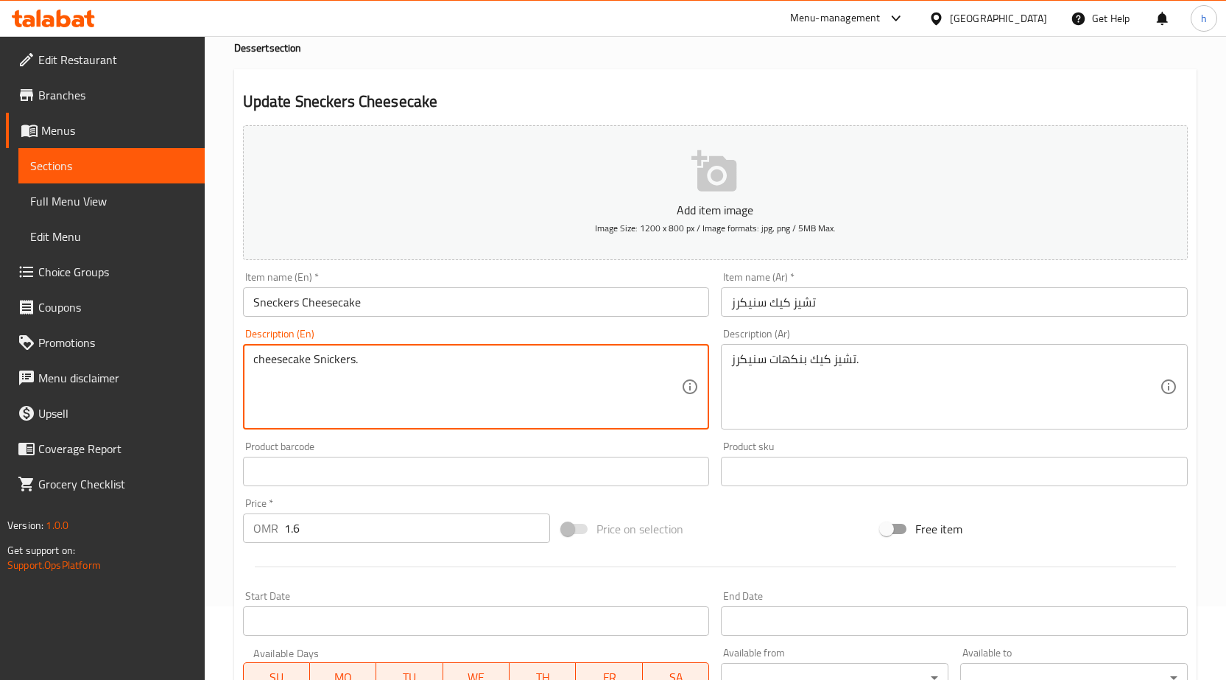
click at [312, 359] on textarea "cheesecake Snickers." at bounding box center [467, 387] width 429 height 70
paste textarea "flavored"
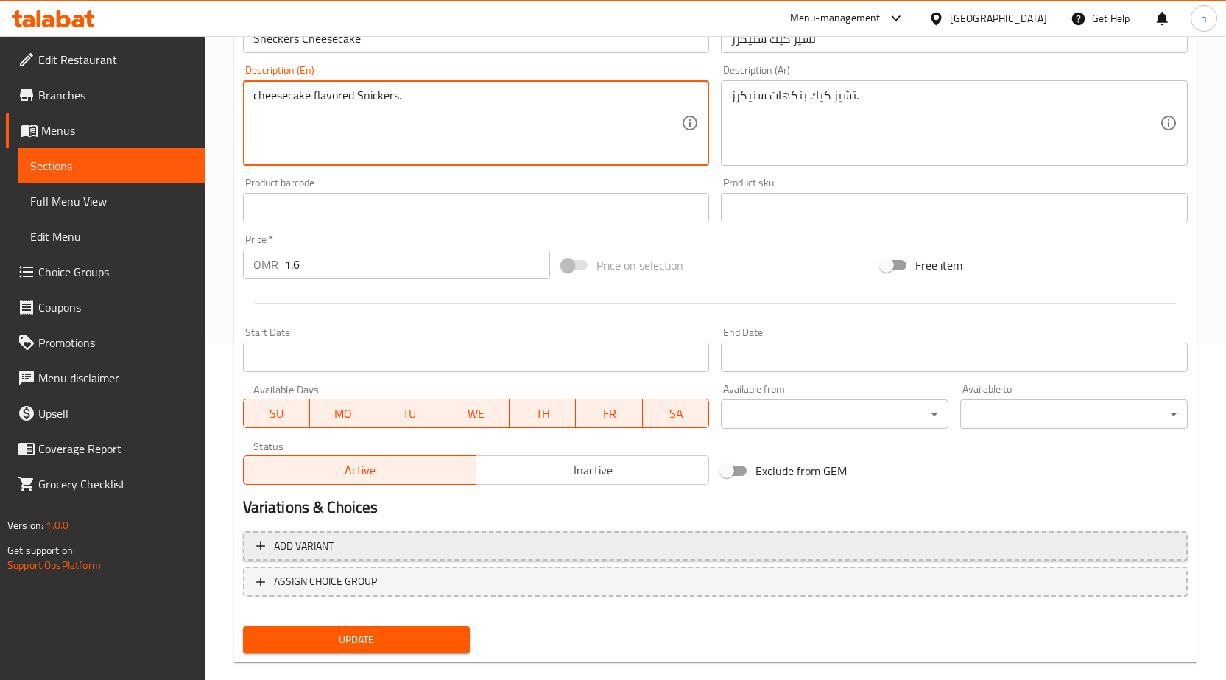
scroll to position [361, 0]
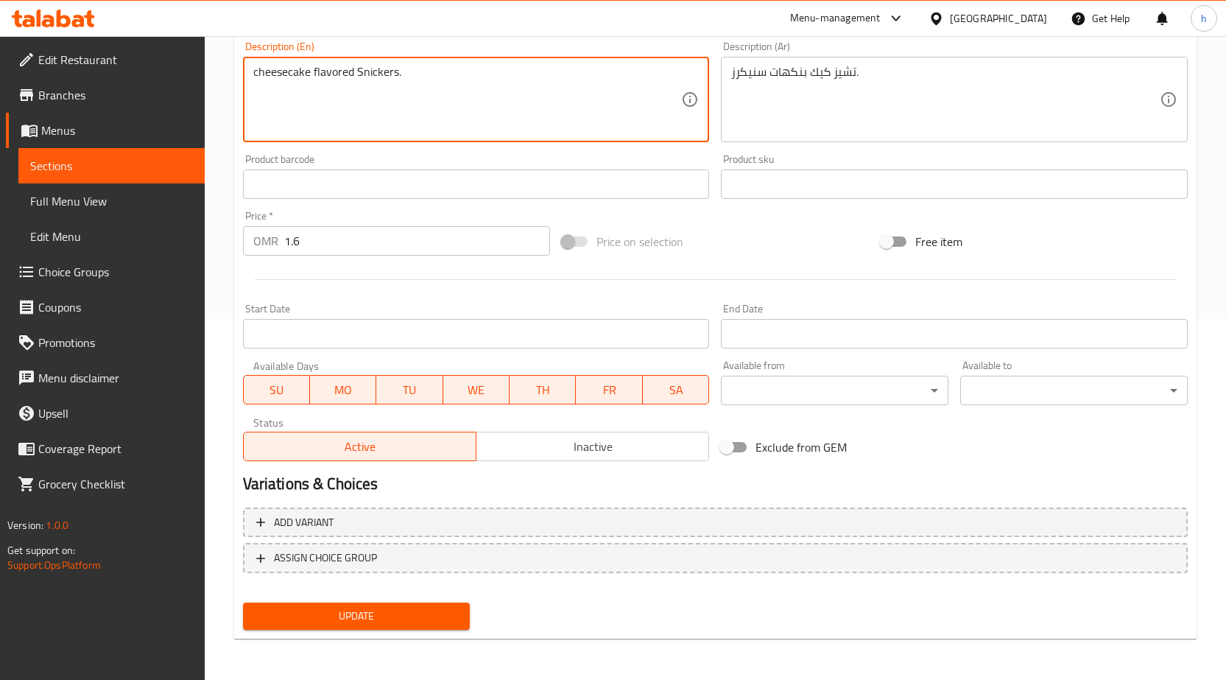
type textarea "cheesecake flavored Snickers."
click at [412, 606] on button "Update" at bounding box center [357, 615] width 228 height 27
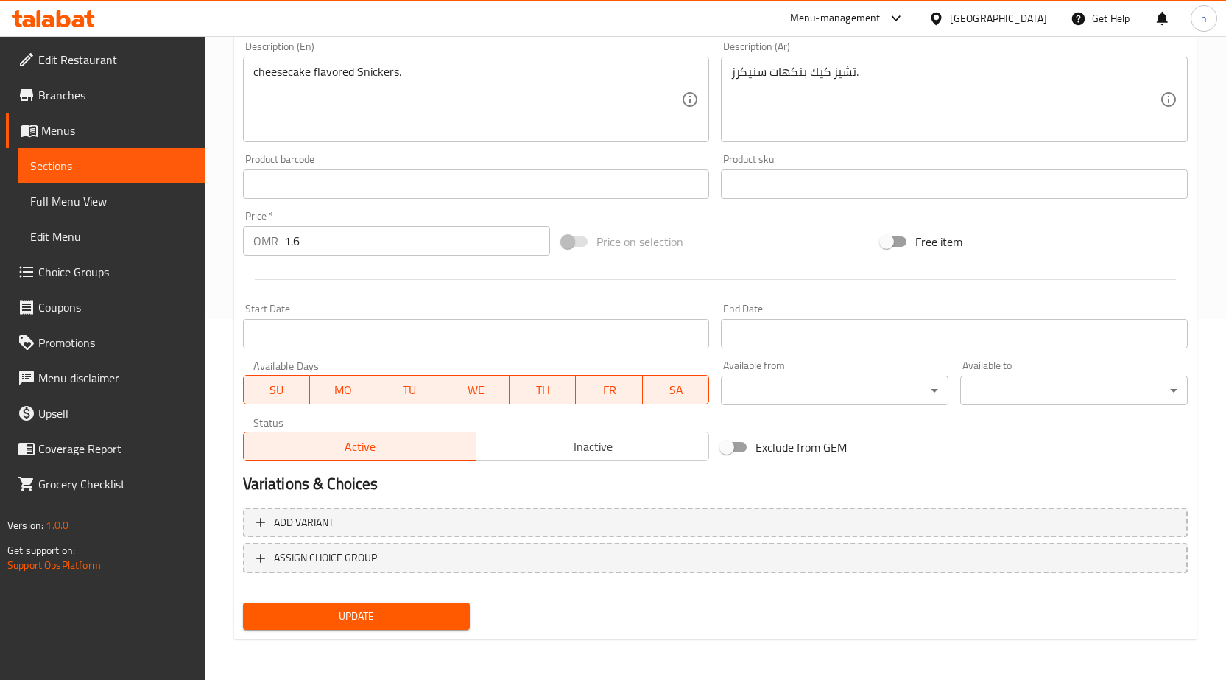
click at [78, 161] on span "Sections" at bounding box center [111, 166] width 163 height 18
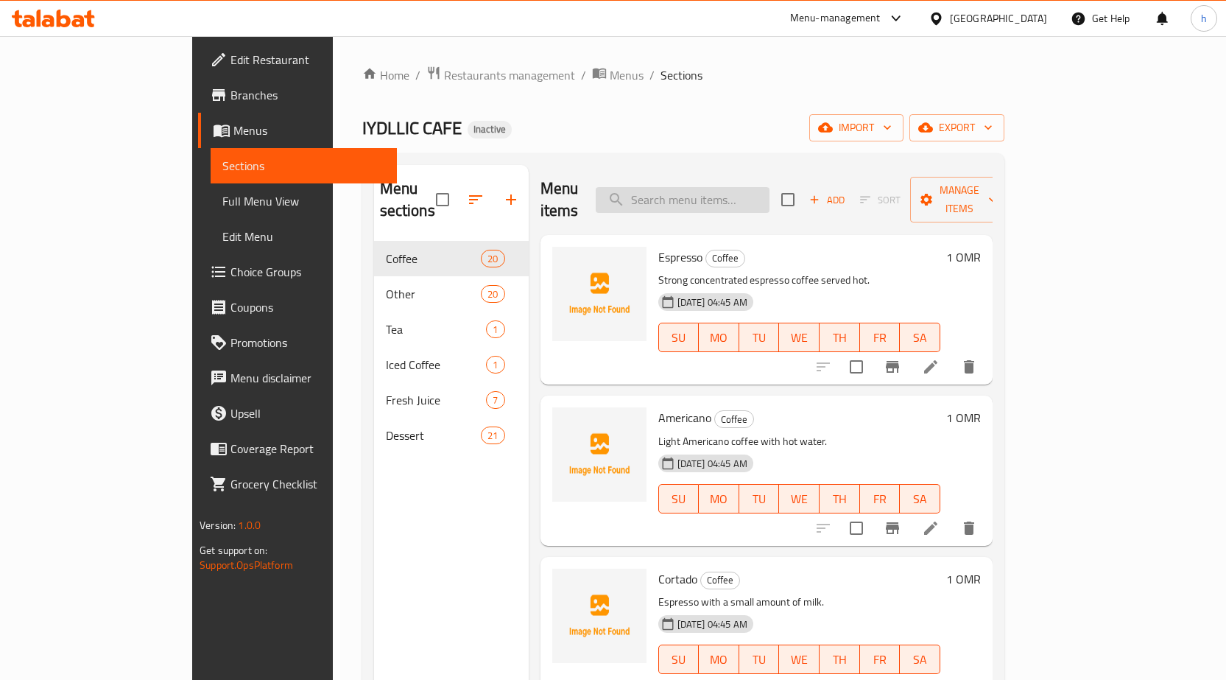
click at [714, 187] on input "search" at bounding box center [683, 200] width 174 height 26
paste input "Green Mango"
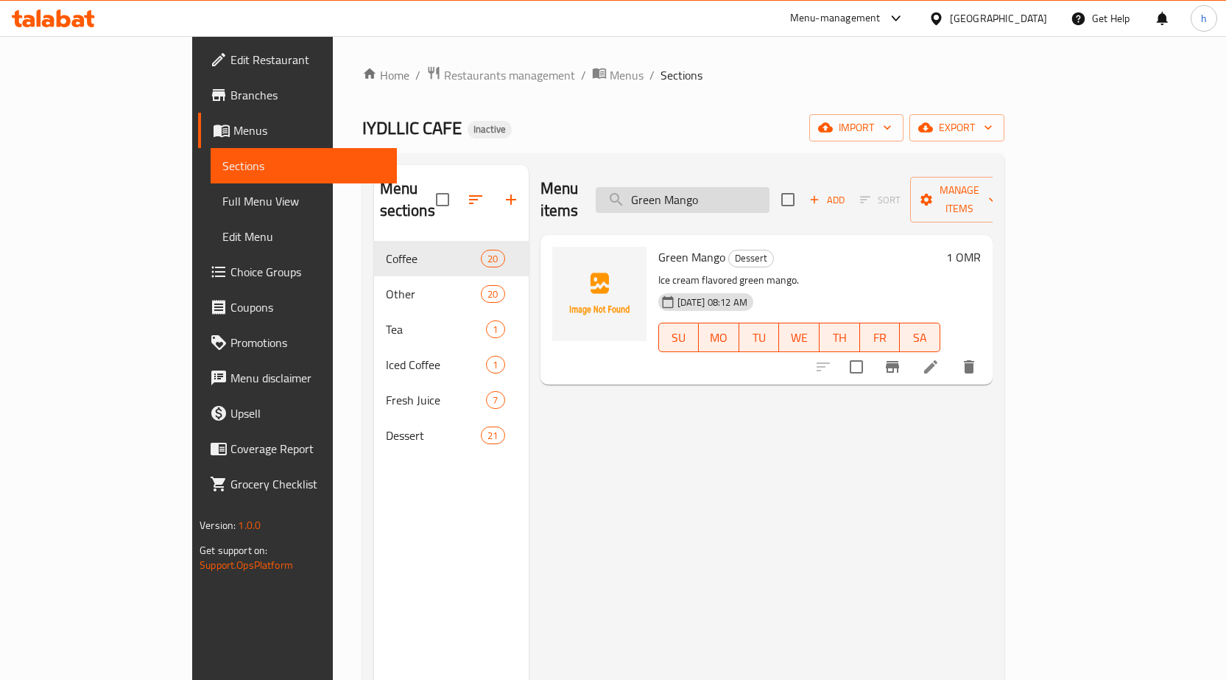
type input "Green Mango"
click at [938, 360] on icon at bounding box center [930, 366] width 13 height 13
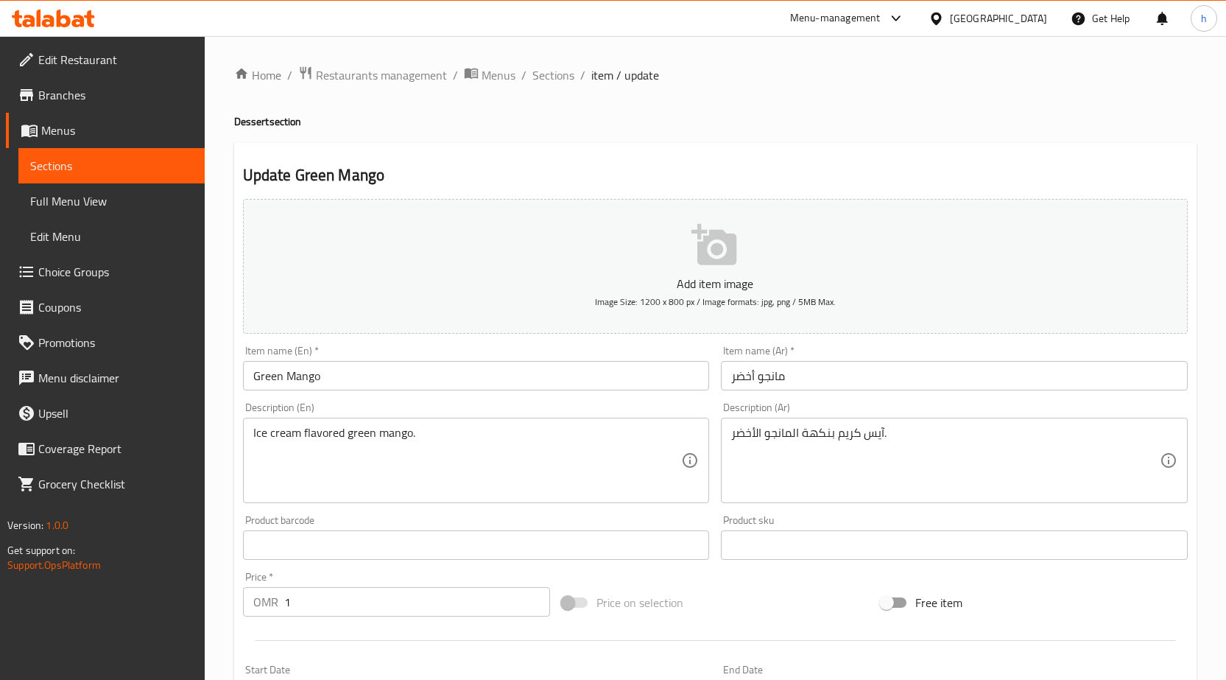
scroll to position [221, 0]
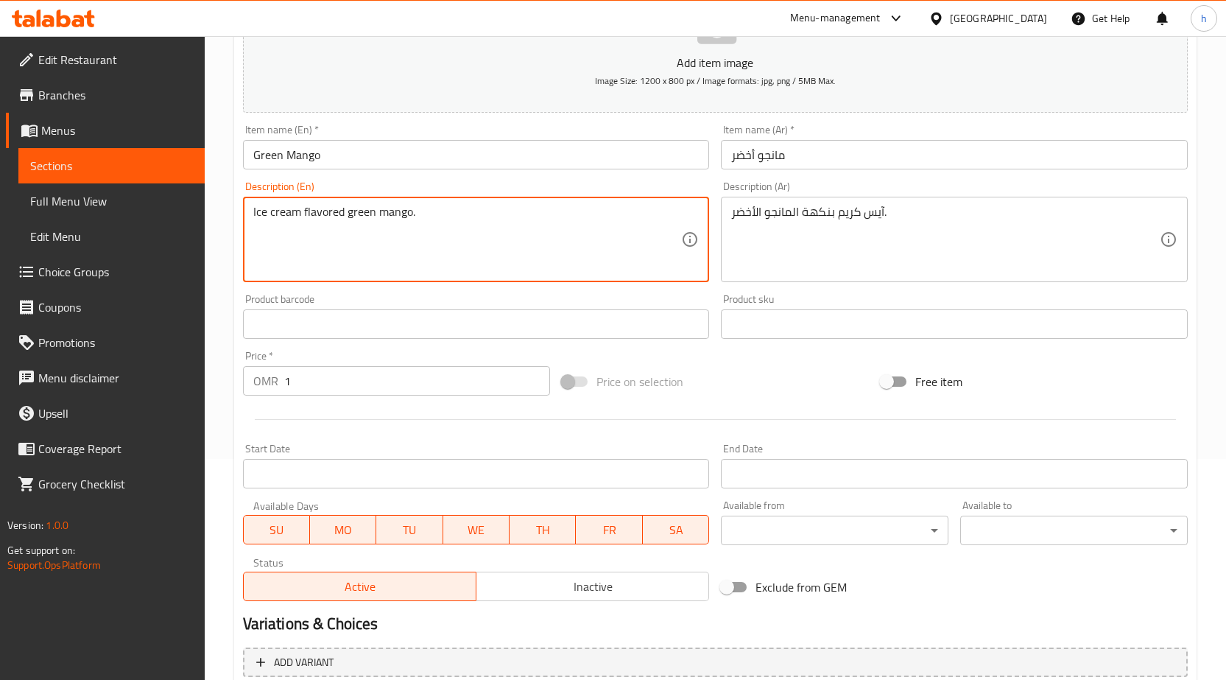
drag, startPoint x: 396, startPoint y: 215, endPoint x: 249, endPoint y: 222, distance: 146.8
paste textarea "Green mango flavored ice cream"
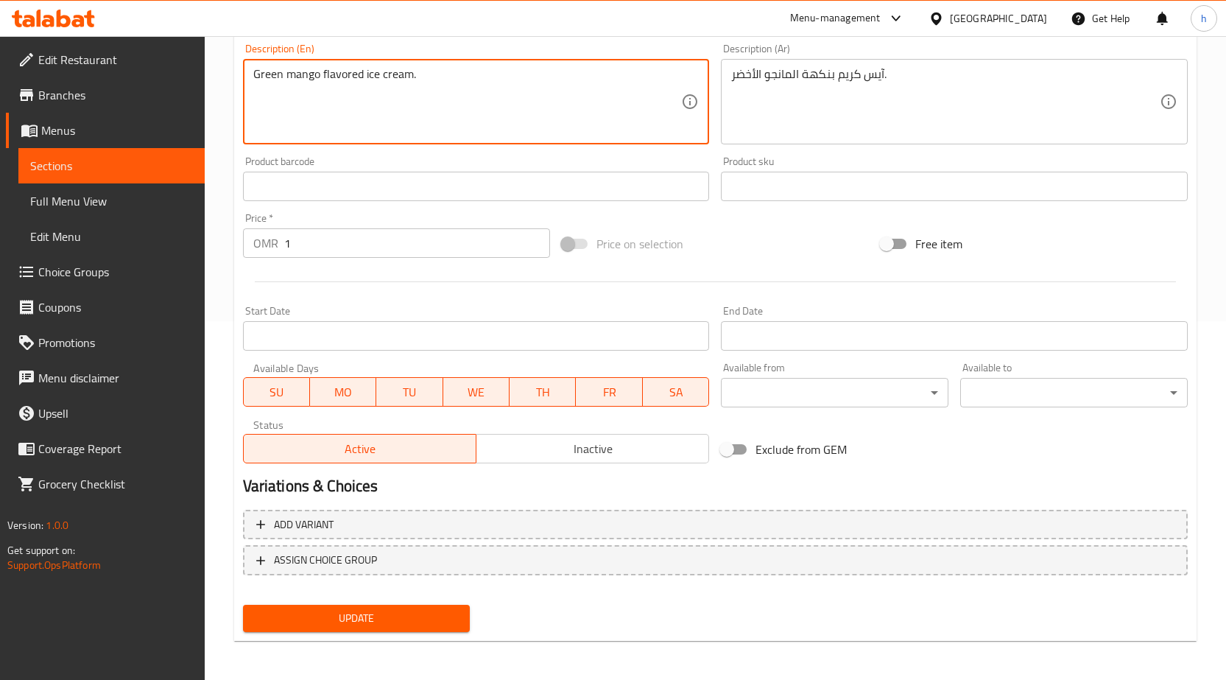
scroll to position [361, 0]
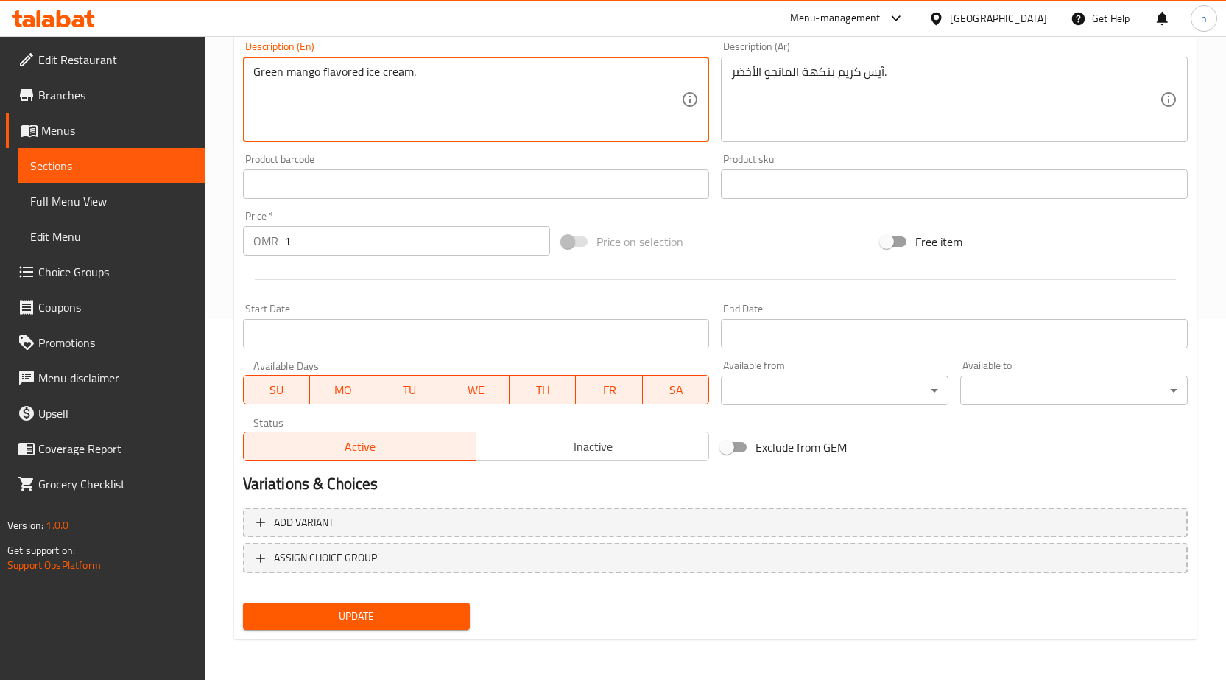
type textarea "Green mango flavored ice cream."
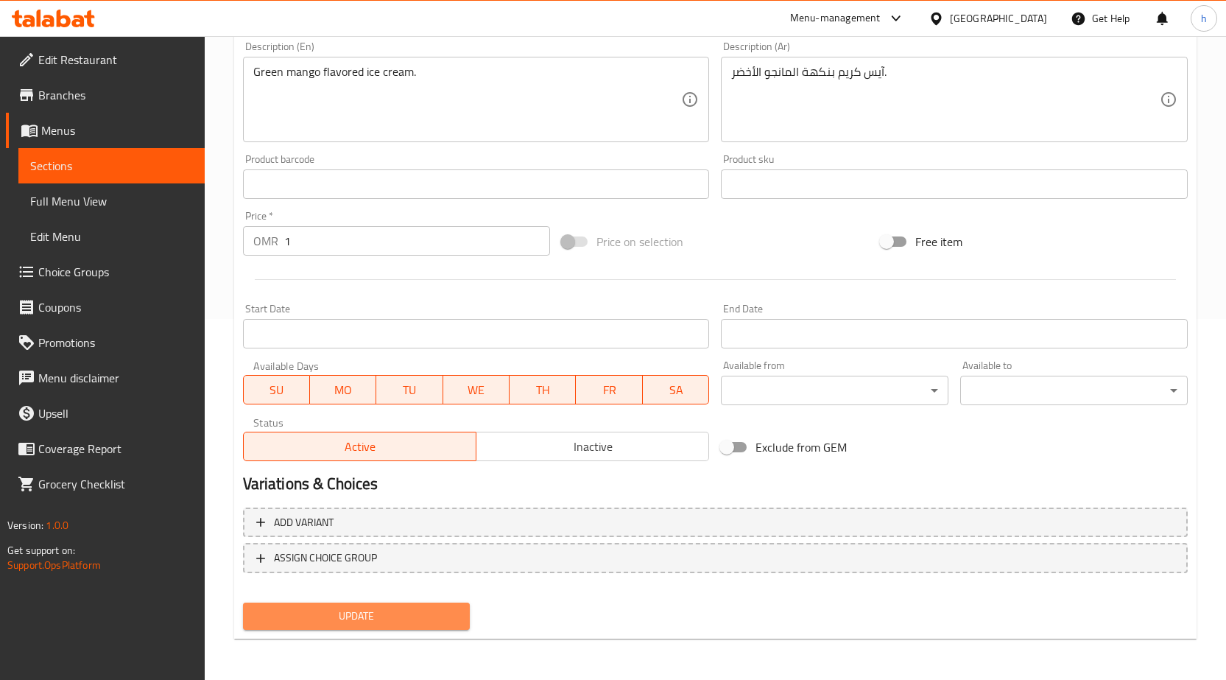
click at [413, 620] on span "Update" at bounding box center [357, 616] width 204 height 18
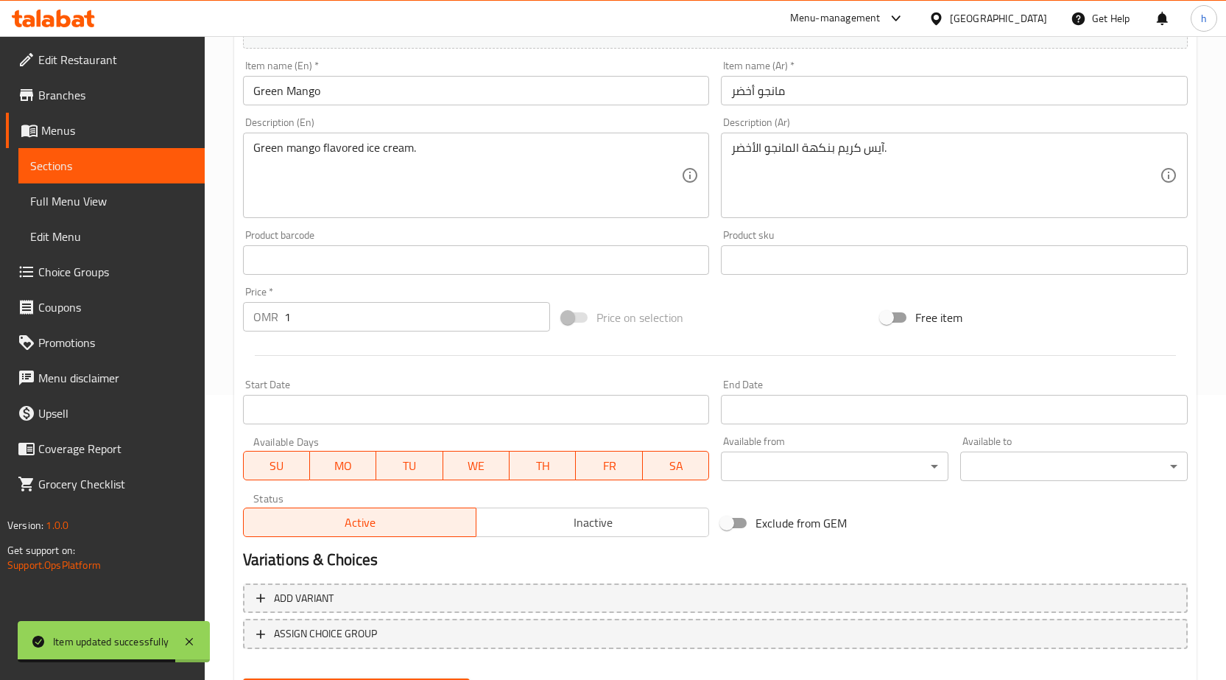
scroll to position [214, 0]
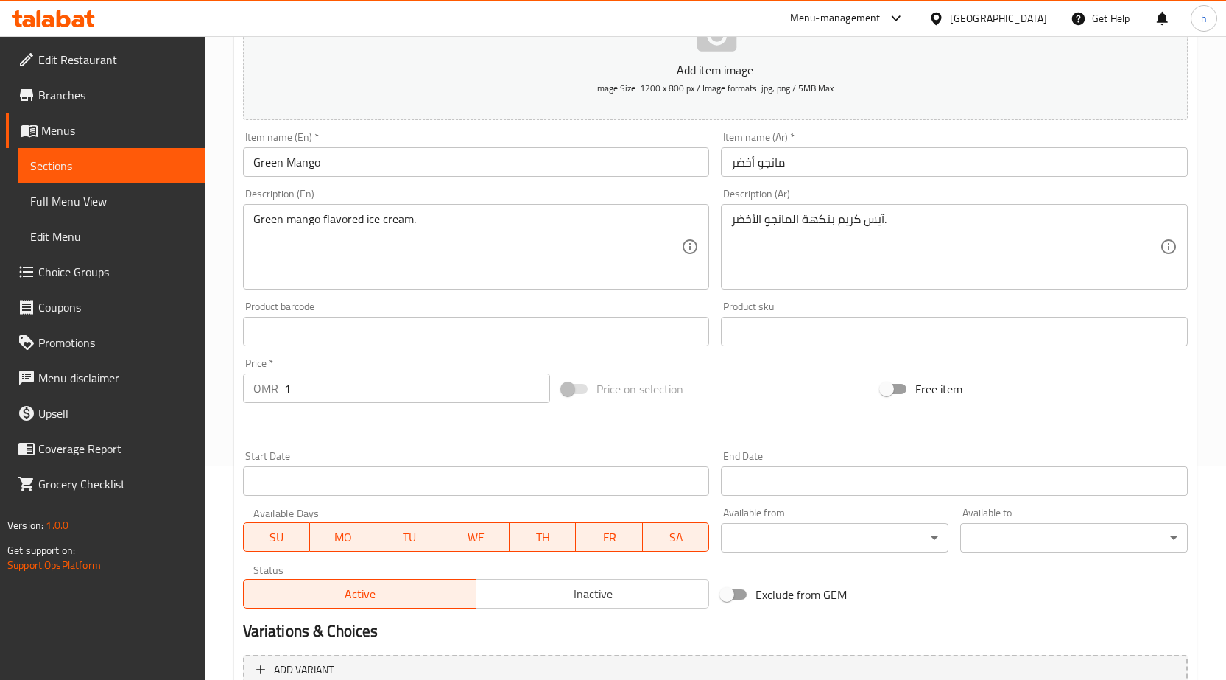
click at [143, 155] on link "Sections" at bounding box center [111, 165] width 186 height 35
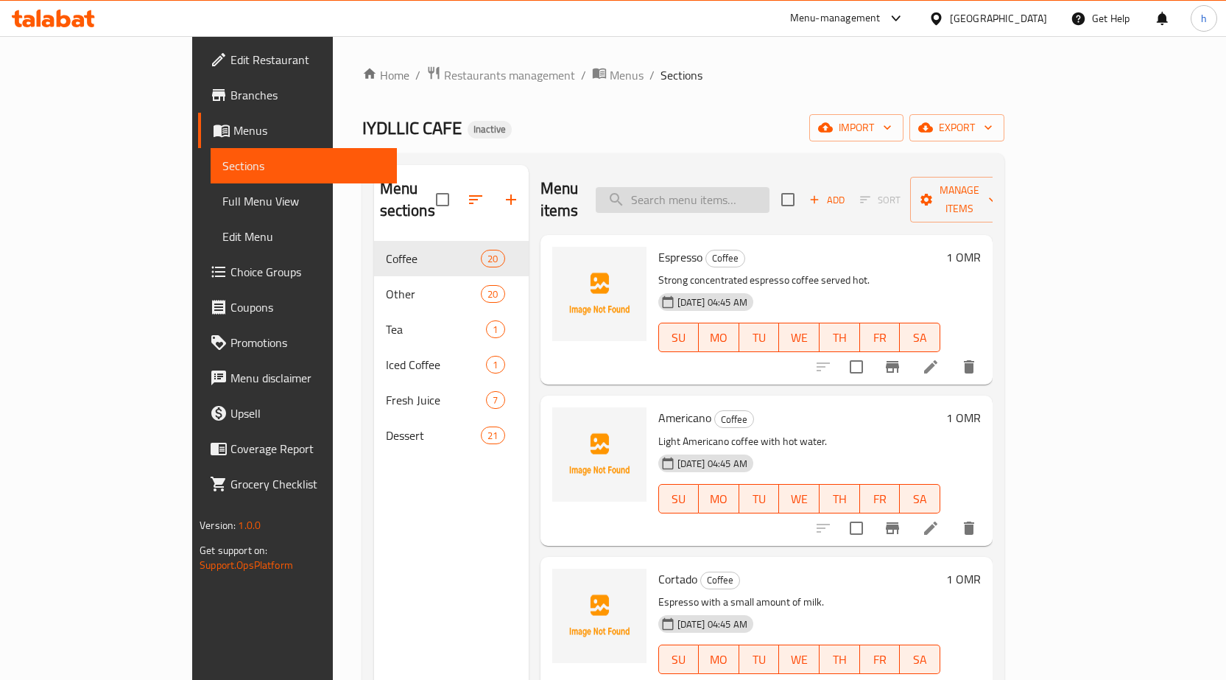
click at [732, 187] on input "search" at bounding box center [683, 200] width 174 height 26
paste input "Cheesecake Ice Cream"
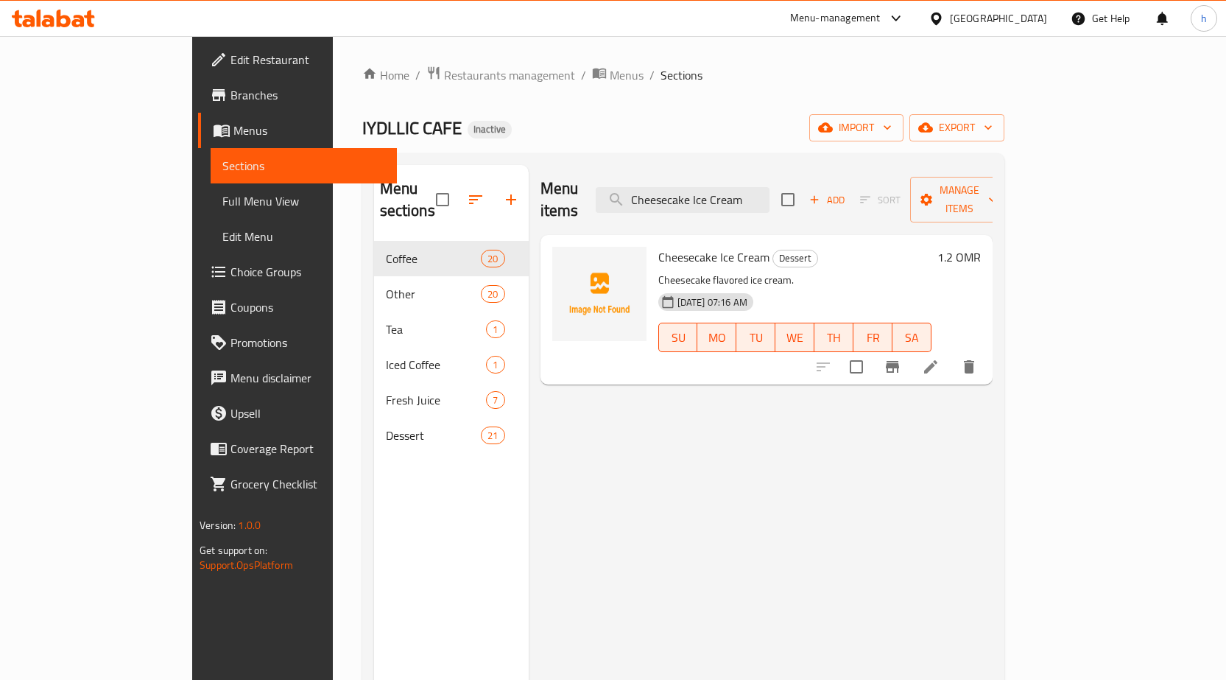
type input "Cheesecake Ice Cream"
click at [940, 358] on icon at bounding box center [931, 367] width 18 height 18
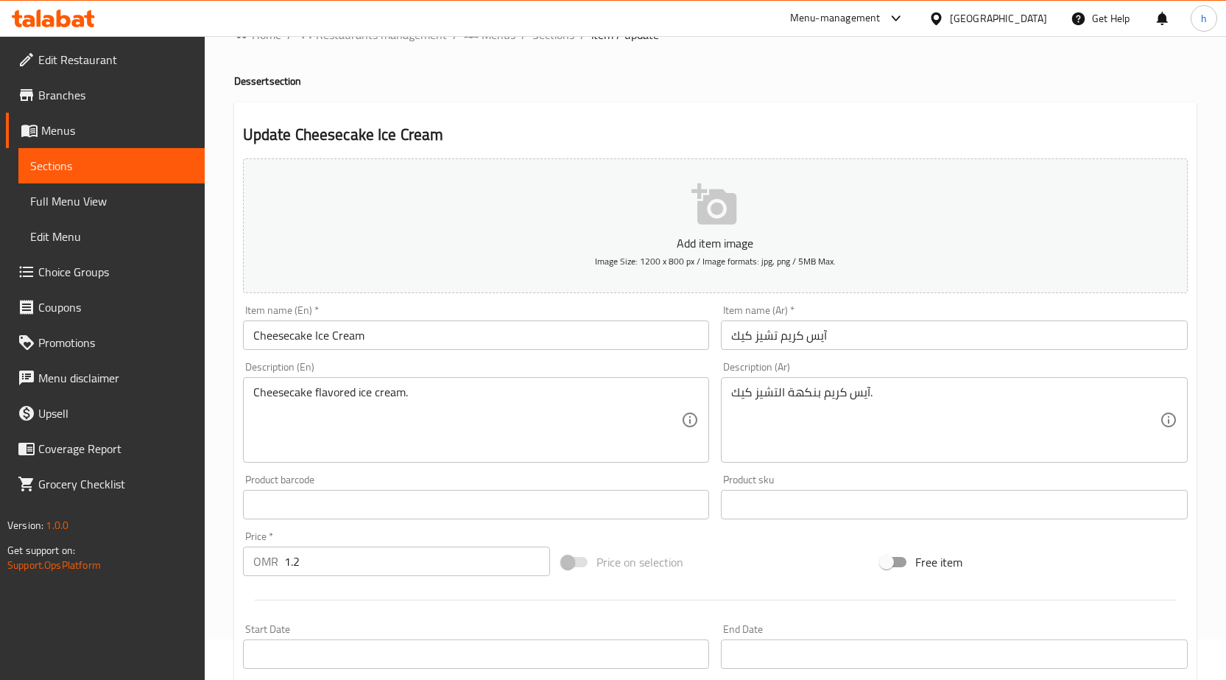
scroll to position [147, 0]
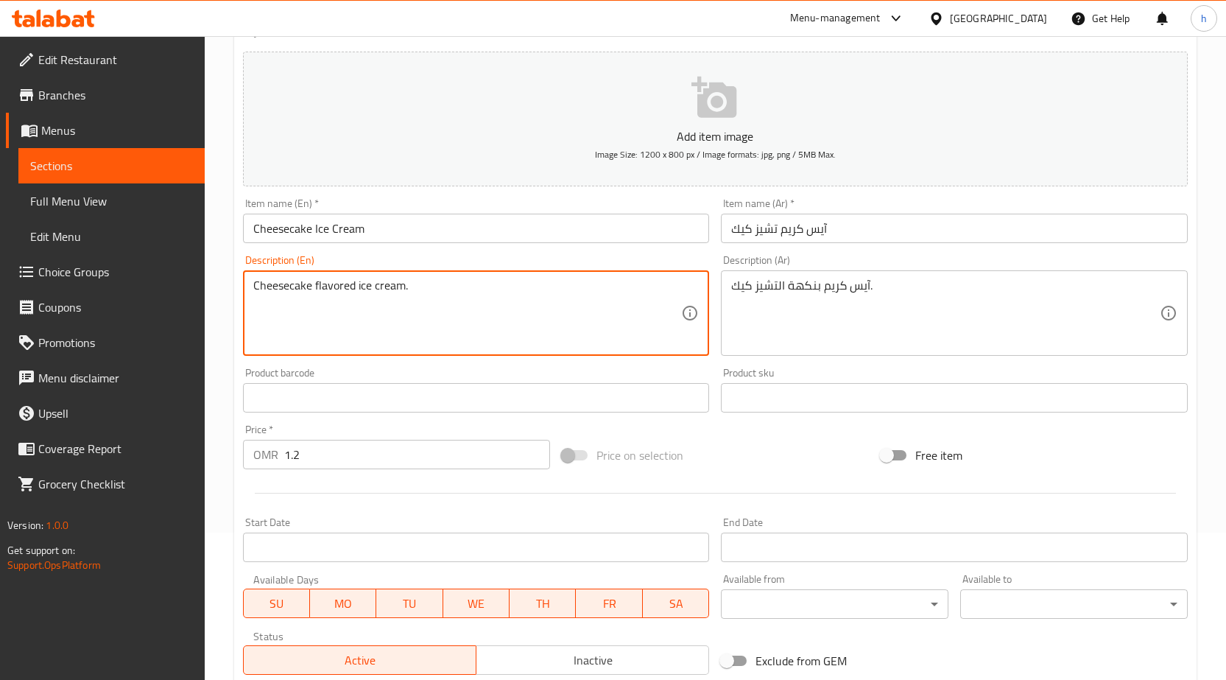
drag, startPoint x: 354, startPoint y: 284, endPoint x: 404, endPoint y: 286, distance: 49.4
click at [253, 282] on textarea "Cheesecake flavored." at bounding box center [467, 313] width 429 height 70
paste textarea "ice cream"
drag, startPoint x: 367, startPoint y: 283, endPoint x: 406, endPoint y: 292, distance: 40.0
click at [406, 292] on textarea "ice cream Cheesecake flavored." at bounding box center [467, 313] width 429 height 70
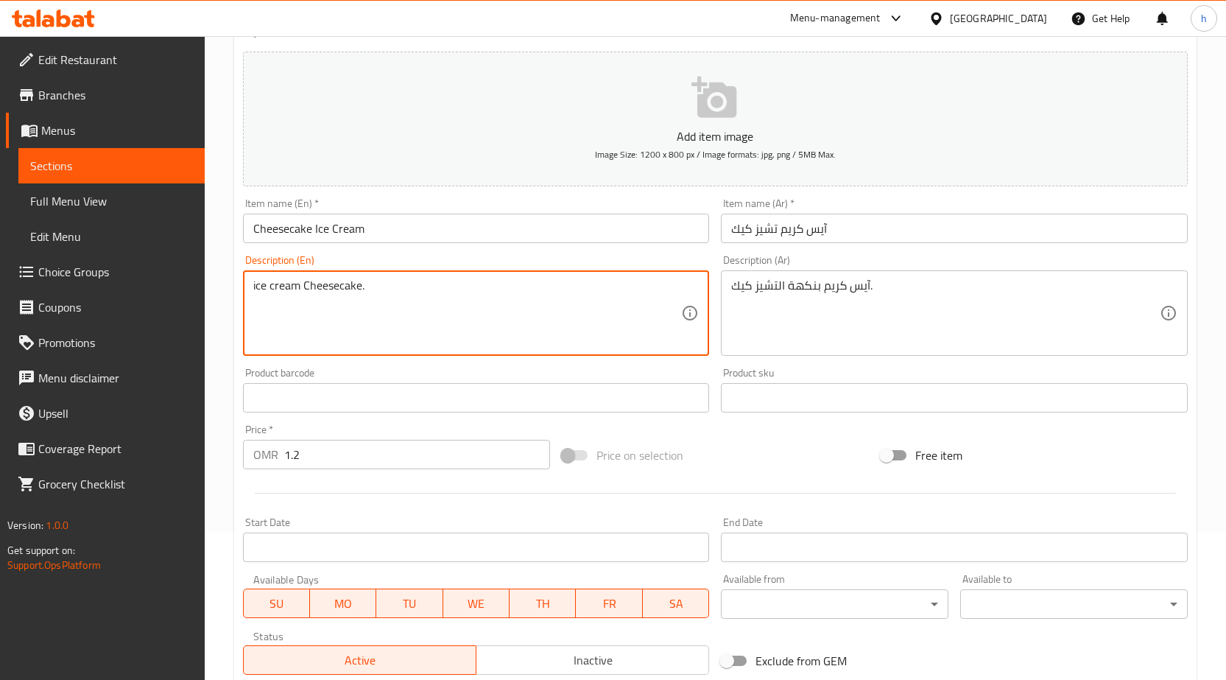
click at [306, 285] on textarea "ice cream Cheesecake." at bounding box center [467, 313] width 429 height 70
paste textarea "flavored"
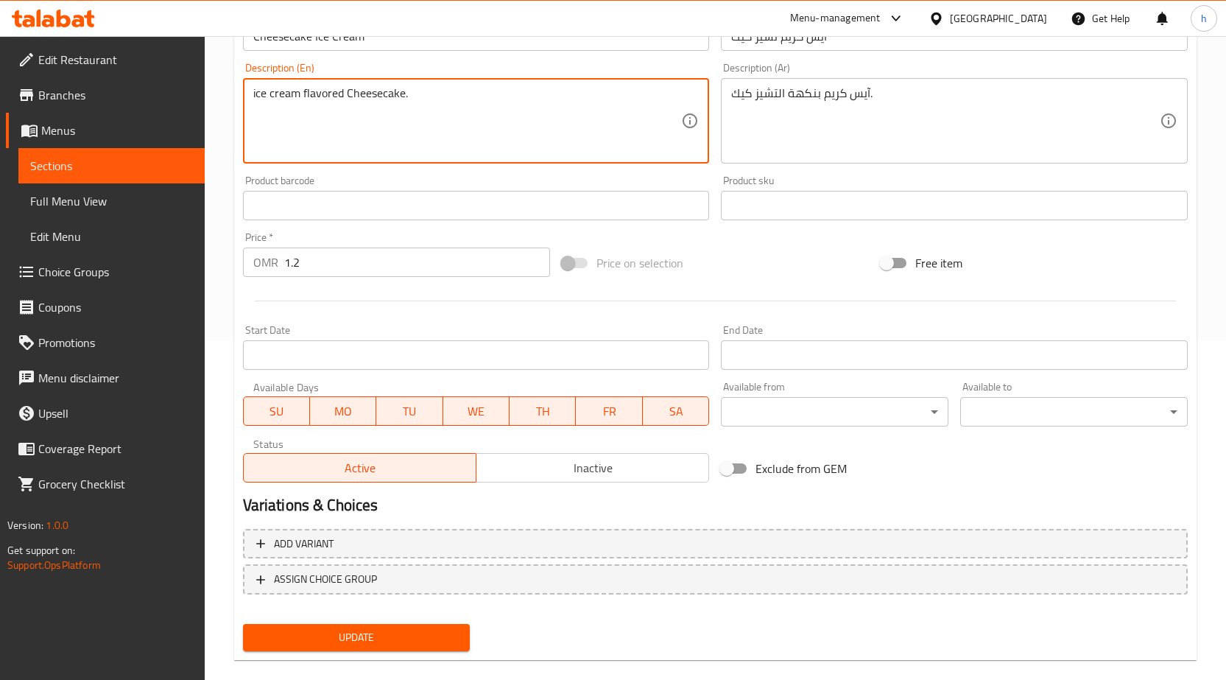
scroll to position [361, 0]
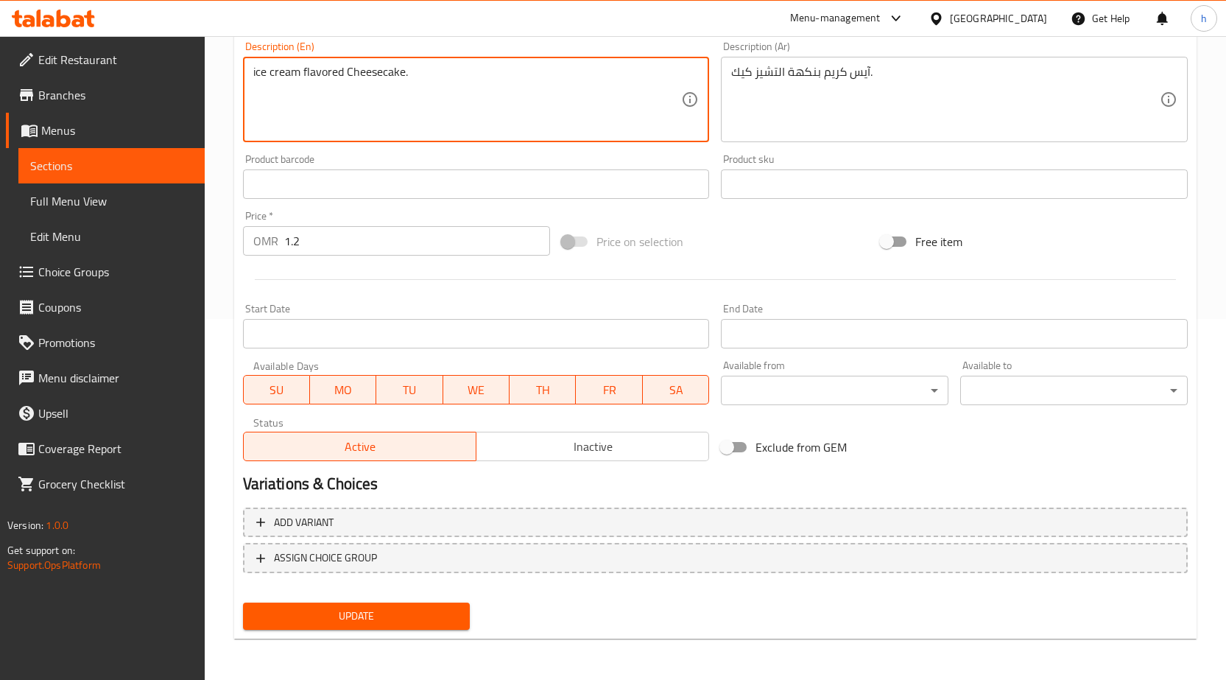
type textarea "ice cream flavored Cheesecake."
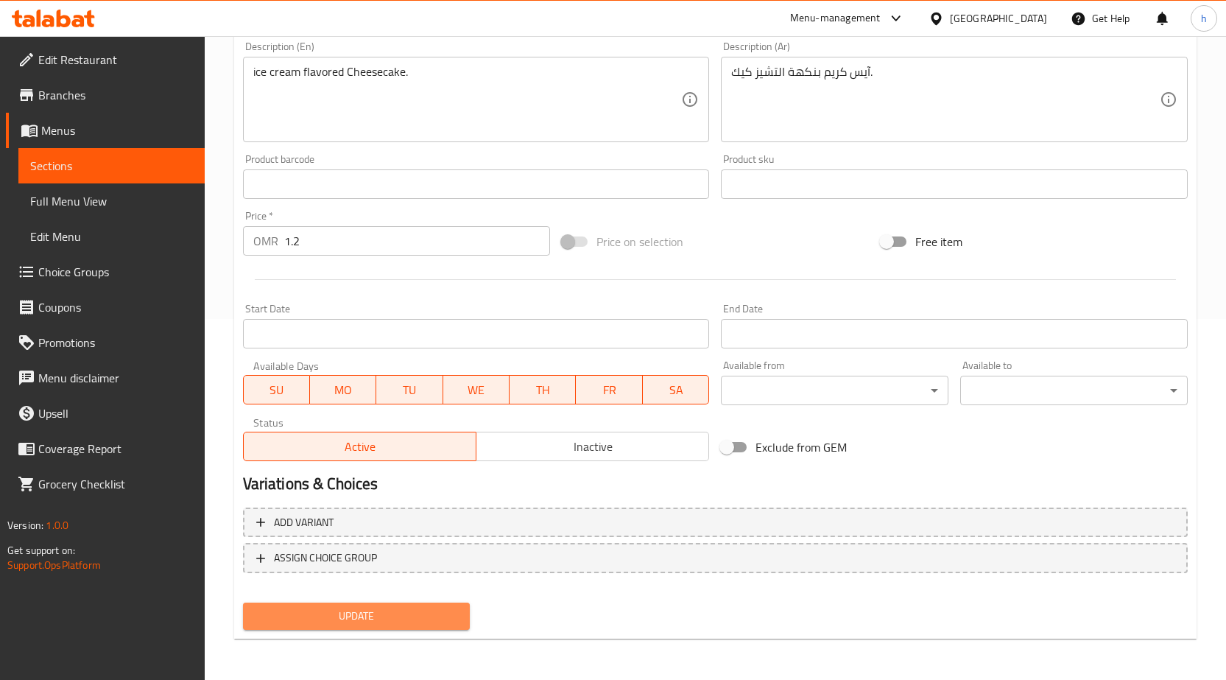
click at [438, 609] on span "Update" at bounding box center [357, 616] width 204 height 18
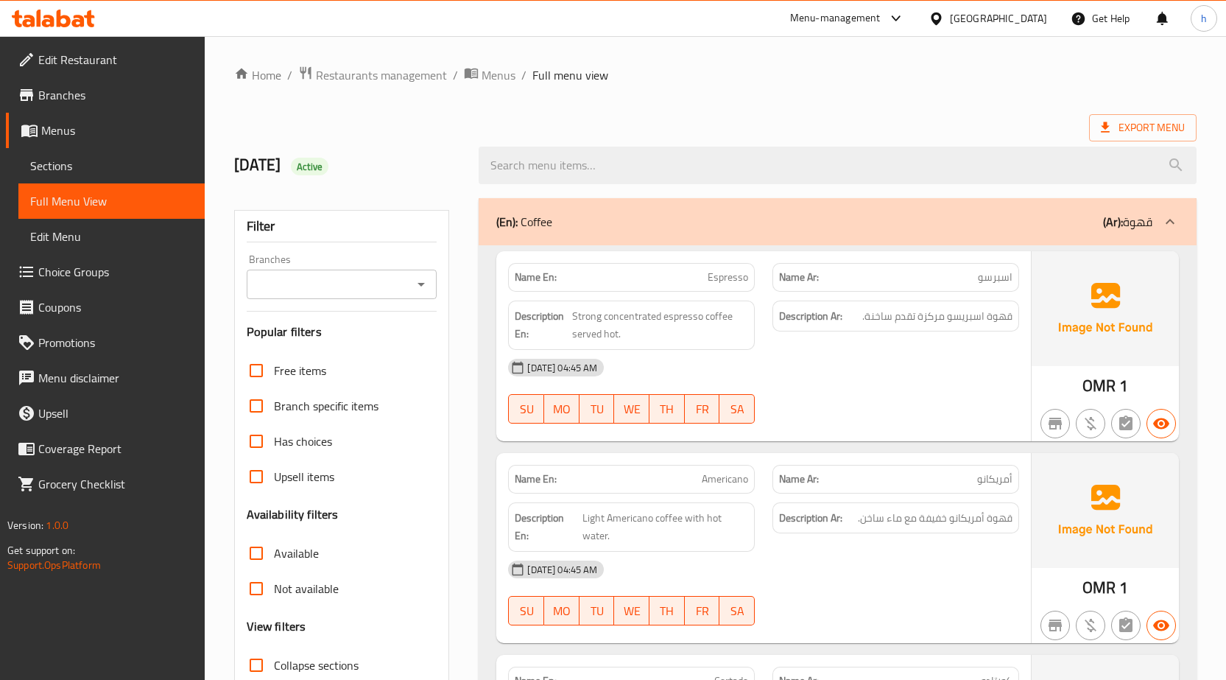
scroll to position [368, 0]
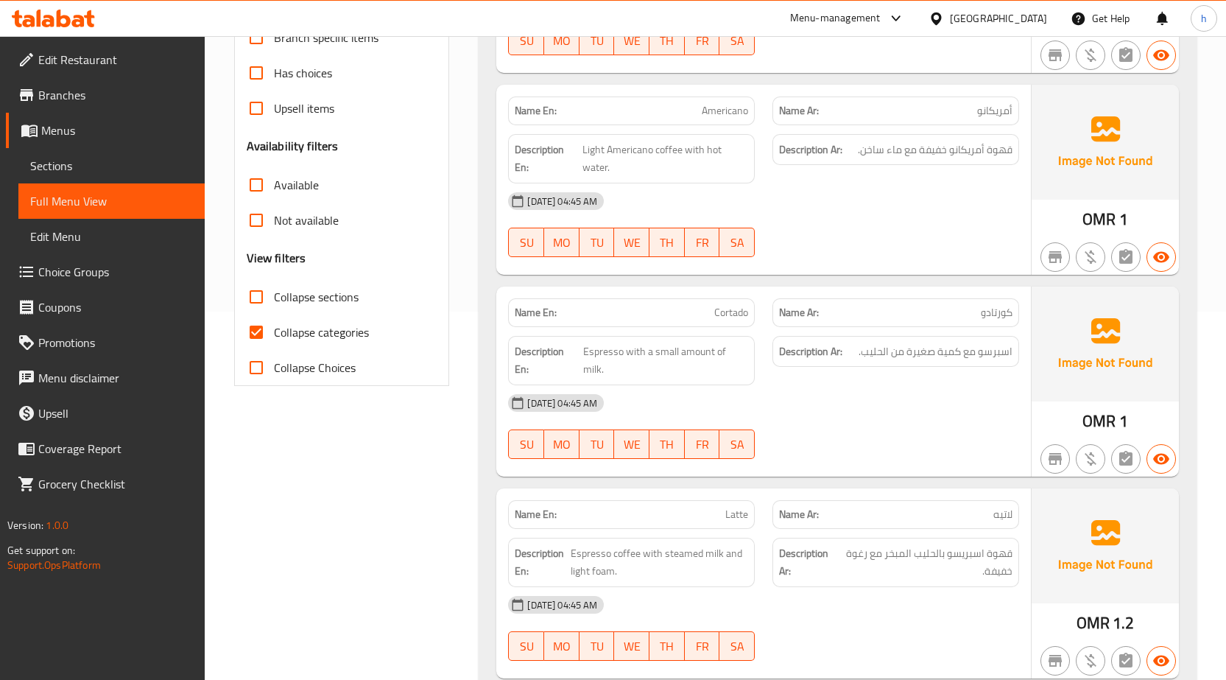
click at [321, 333] on span "Collapse categories" at bounding box center [321, 332] width 95 height 18
click at [274, 333] on input "Collapse categories" at bounding box center [256, 332] width 35 height 35
checkbox input "false"
click at [338, 297] on span "Collapse sections" at bounding box center [316, 297] width 85 height 18
click at [274, 297] on input "Collapse sections" at bounding box center [256, 296] width 35 height 35
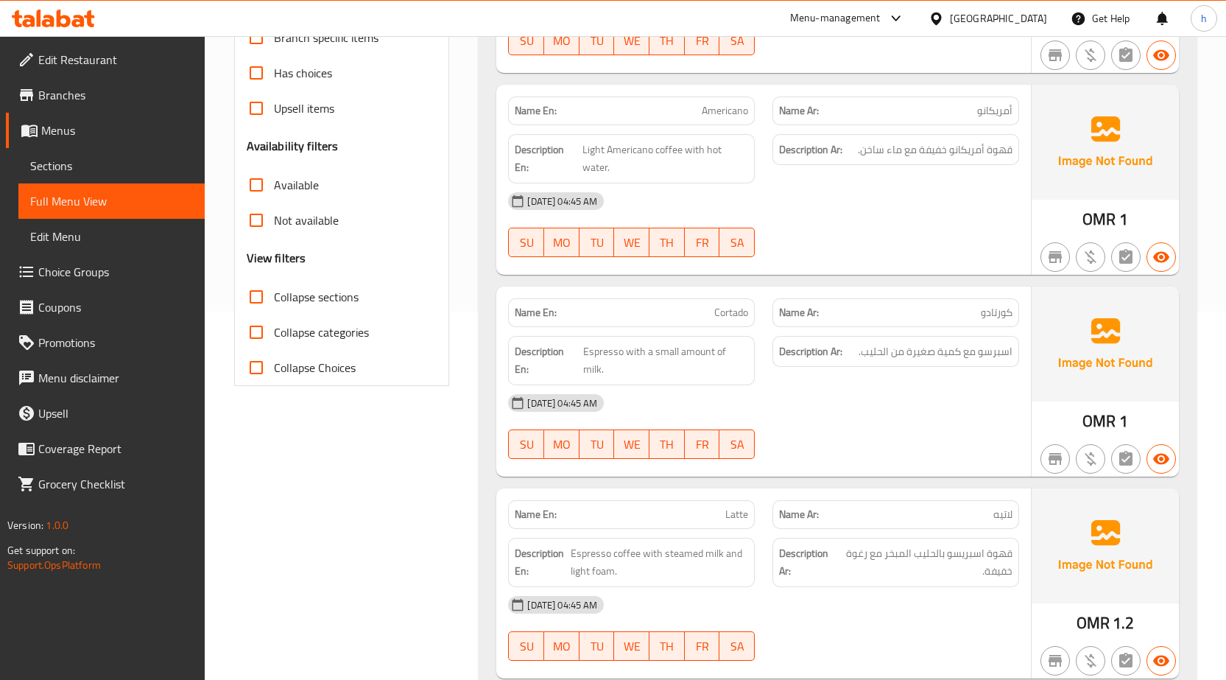
checkbox input "true"
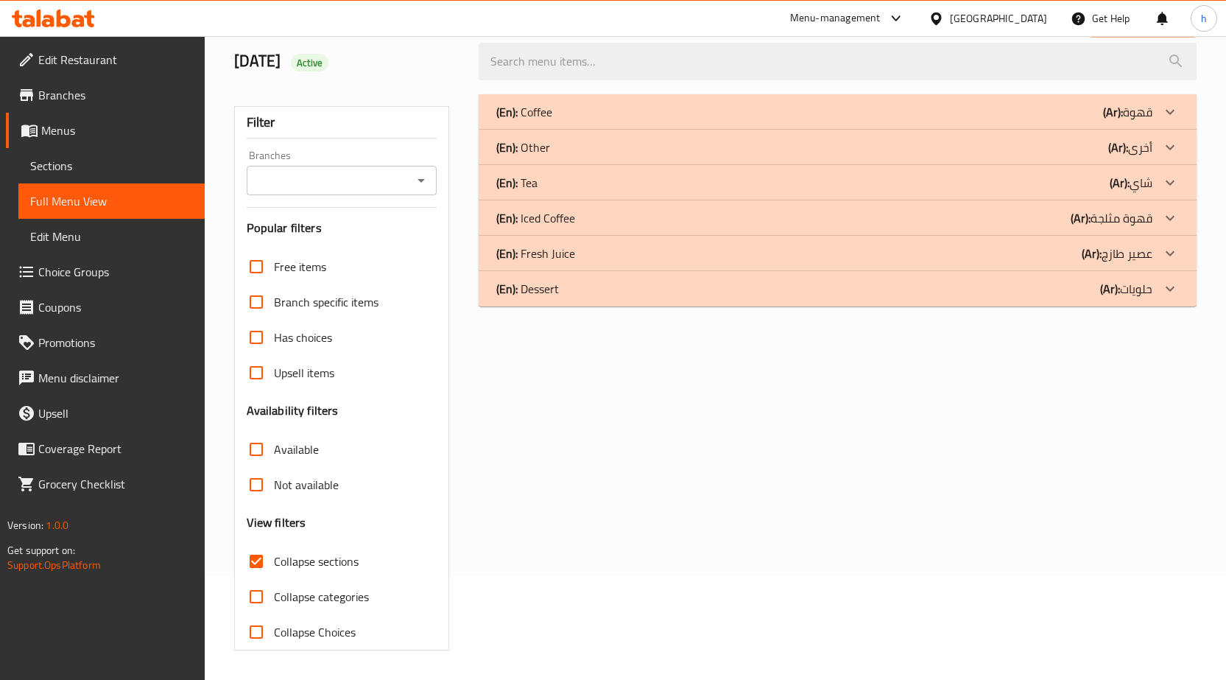
scroll to position [104, 0]
click at [1158, 140] on div at bounding box center [1170, 147] width 35 height 35
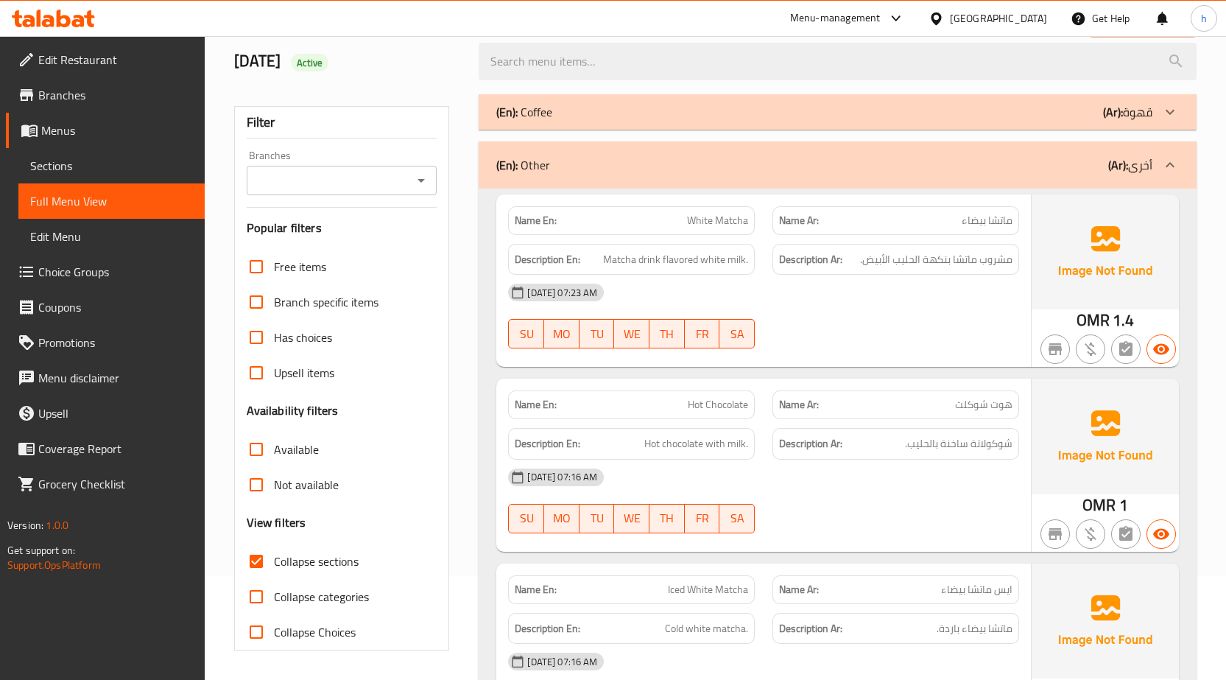
click at [1171, 167] on icon at bounding box center [1171, 165] width 18 height 18
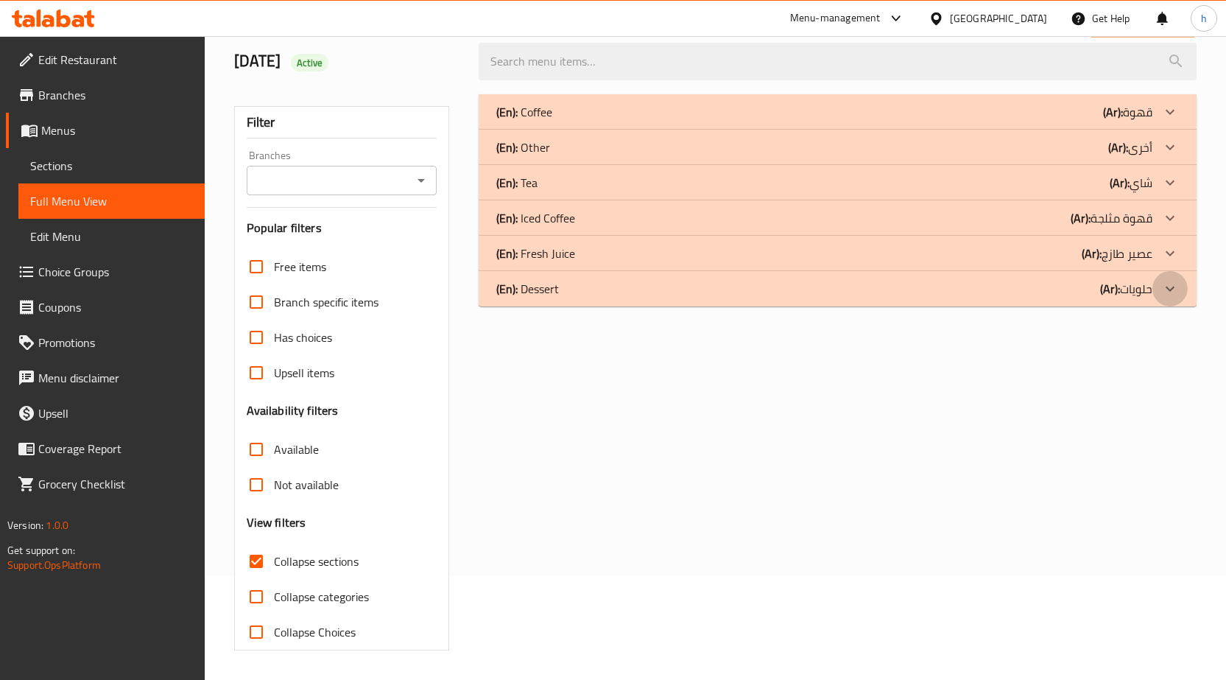
click at [1169, 285] on icon at bounding box center [1171, 289] width 18 height 18
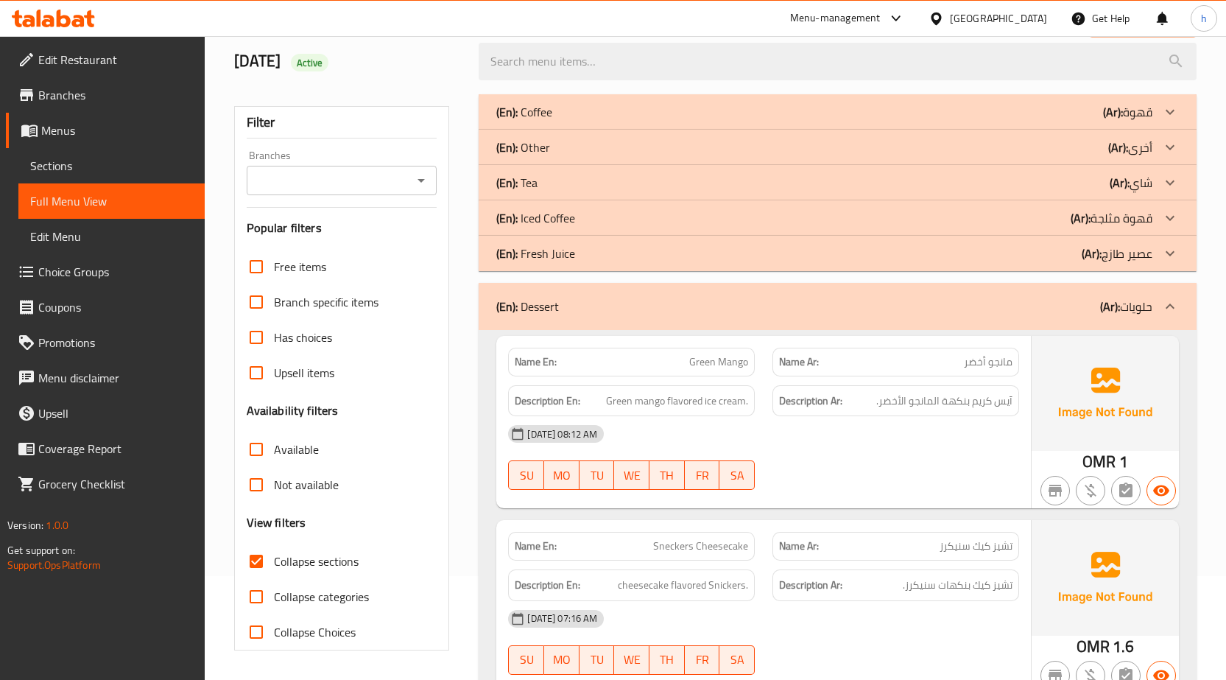
click at [1170, 261] on icon at bounding box center [1171, 254] width 18 height 18
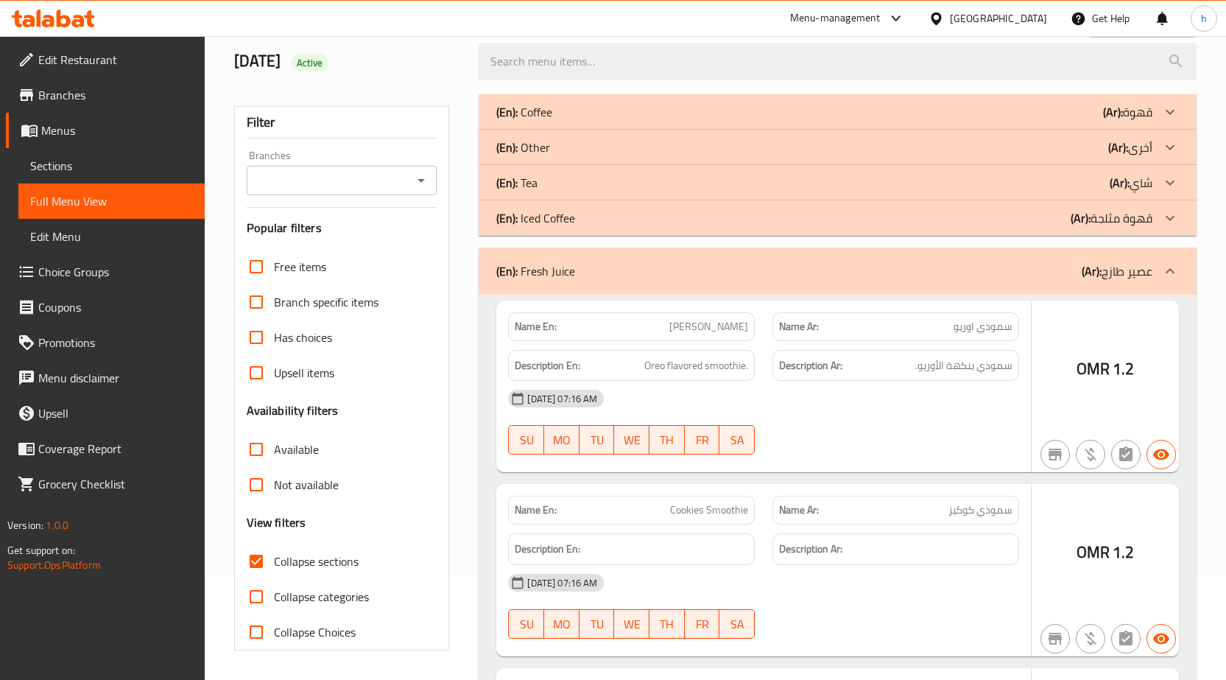
click at [1172, 222] on icon at bounding box center [1171, 218] width 18 height 18
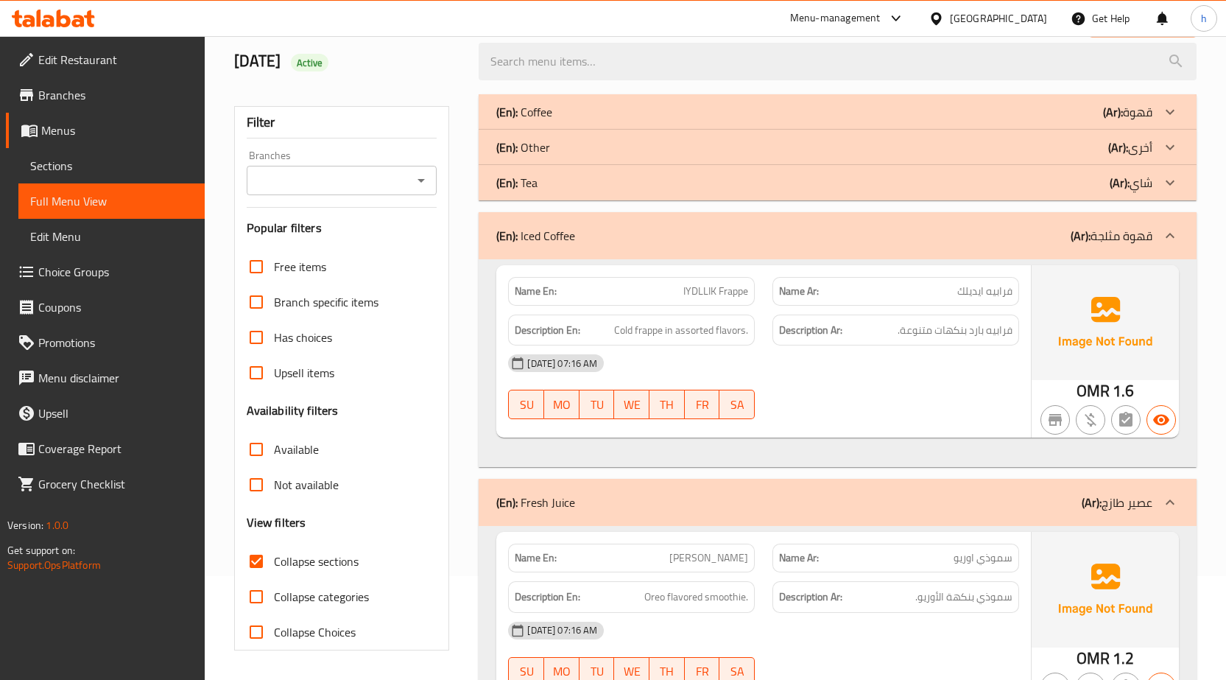
click at [1176, 183] on icon at bounding box center [1171, 183] width 18 height 18
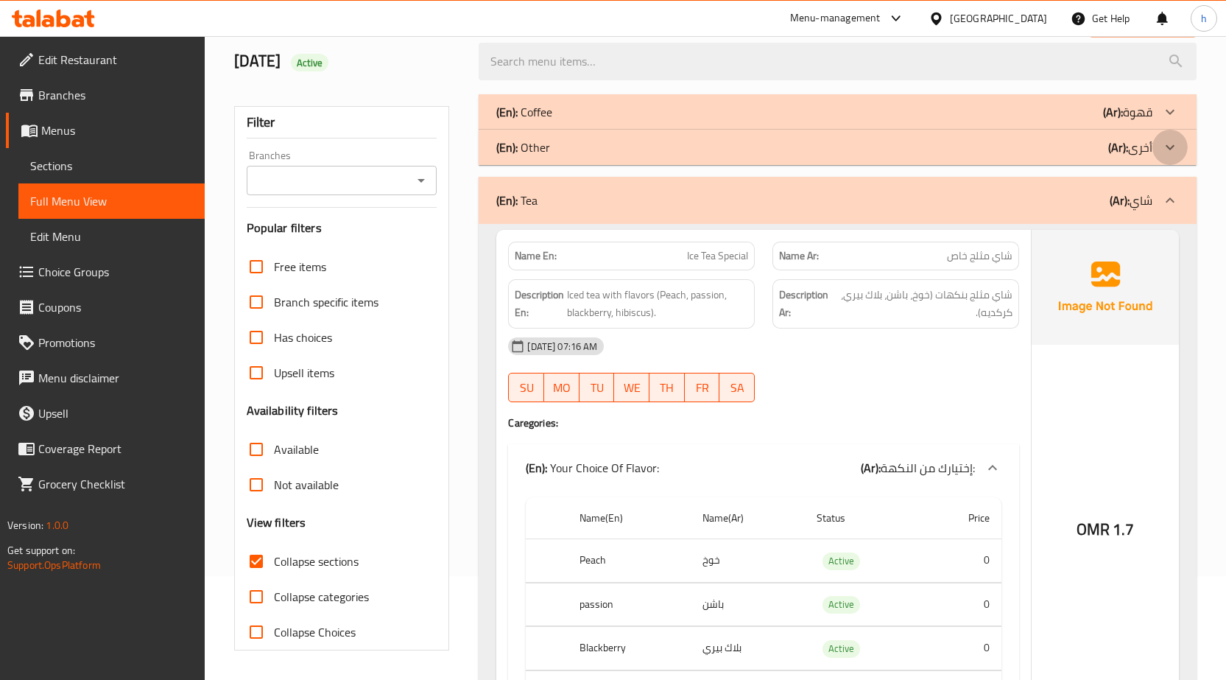
click at [1174, 149] on icon at bounding box center [1171, 147] width 18 height 18
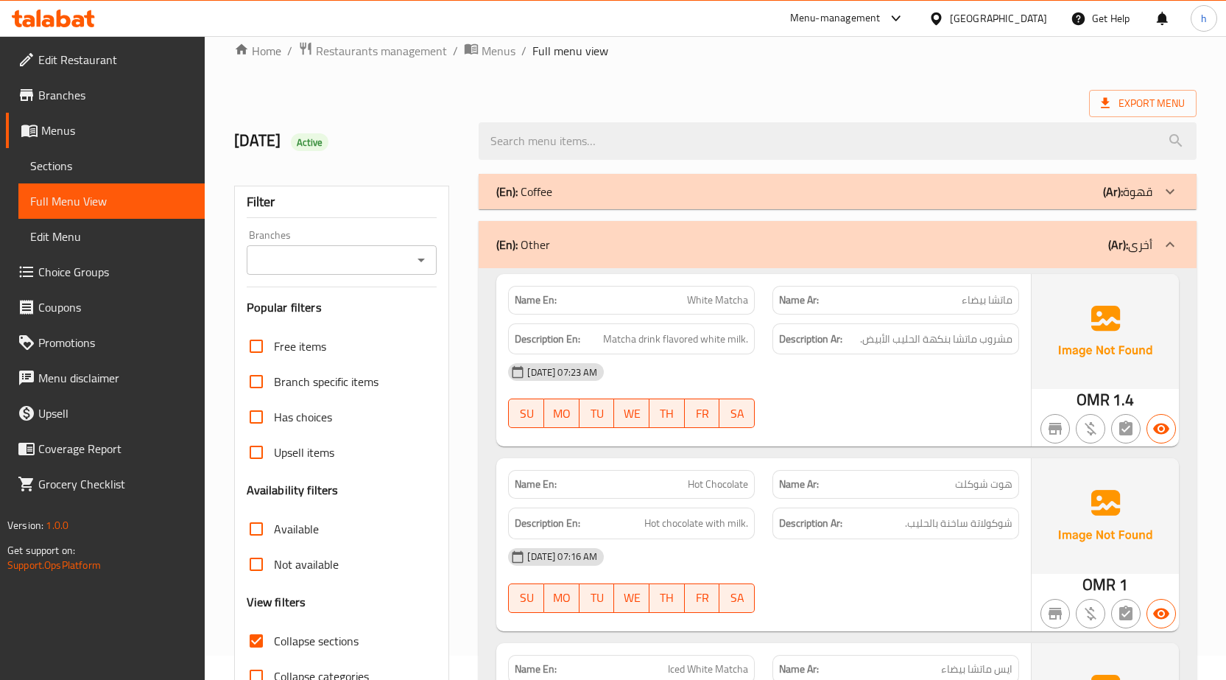
scroll to position [0, 0]
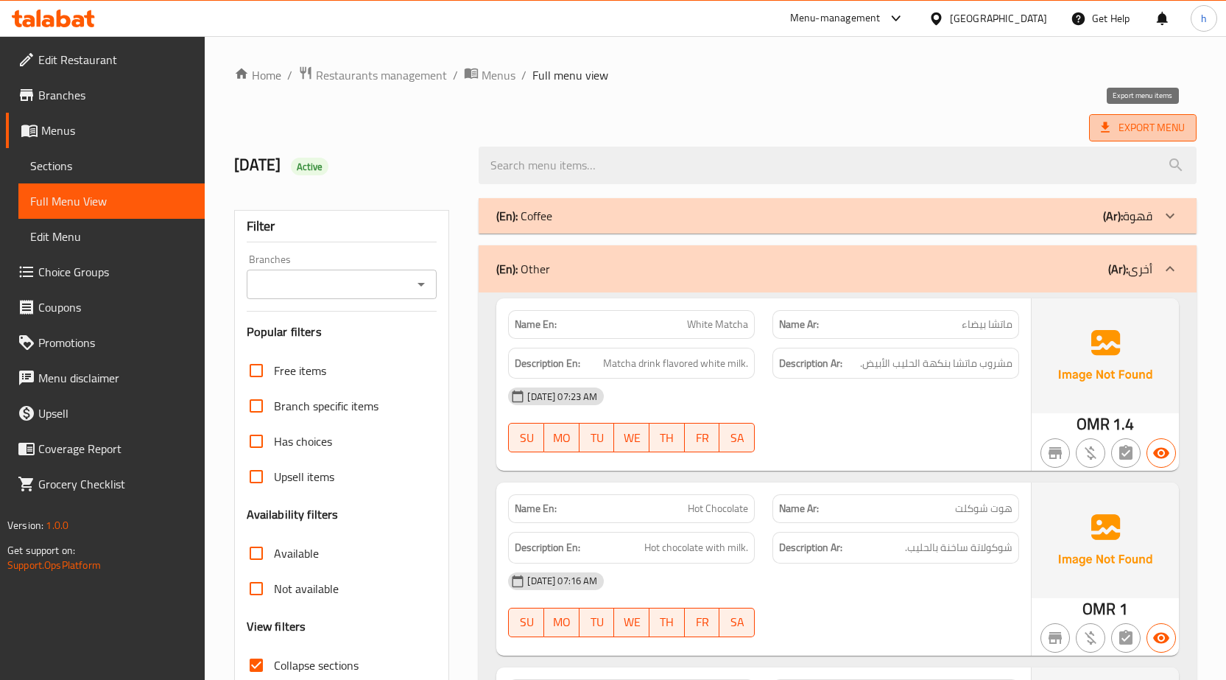
click at [1133, 123] on span "Export Menu" at bounding box center [1143, 128] width 84 height 18
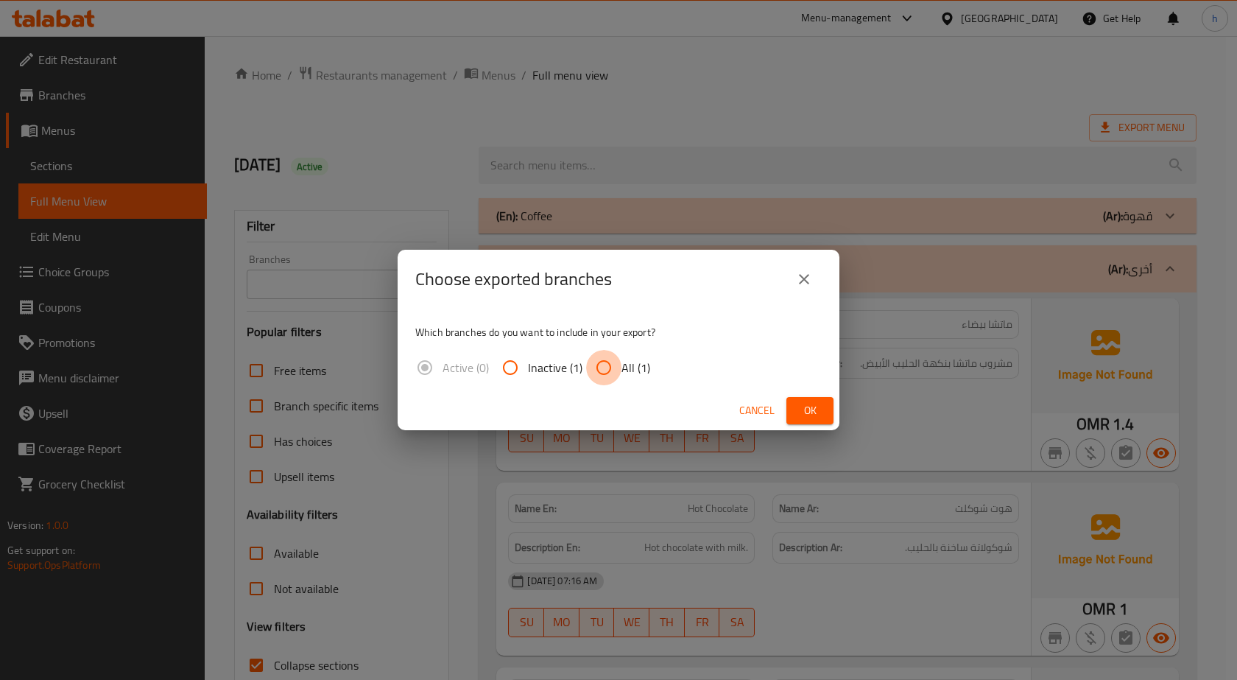
click at [605, 370] on input "All (1)" at bounding box center [603, 367] width 35 height 35
radio input "true"
click at [808, 414] on span "Ok" at bounding box center [810, 410] width 24 height 18
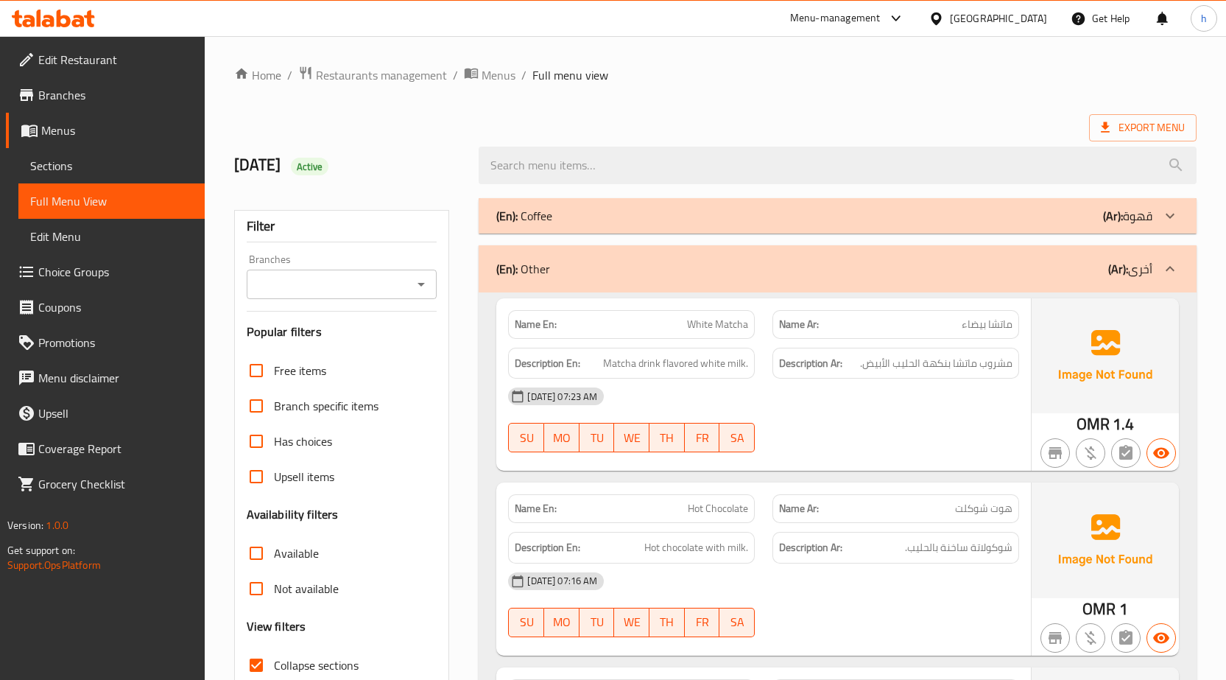
click at [87, 52] on span "Edit Restaurant" at bounding box center [115, 60] width 155 height 18
